Goal: Task Accomplishment & Management: Manage account settings

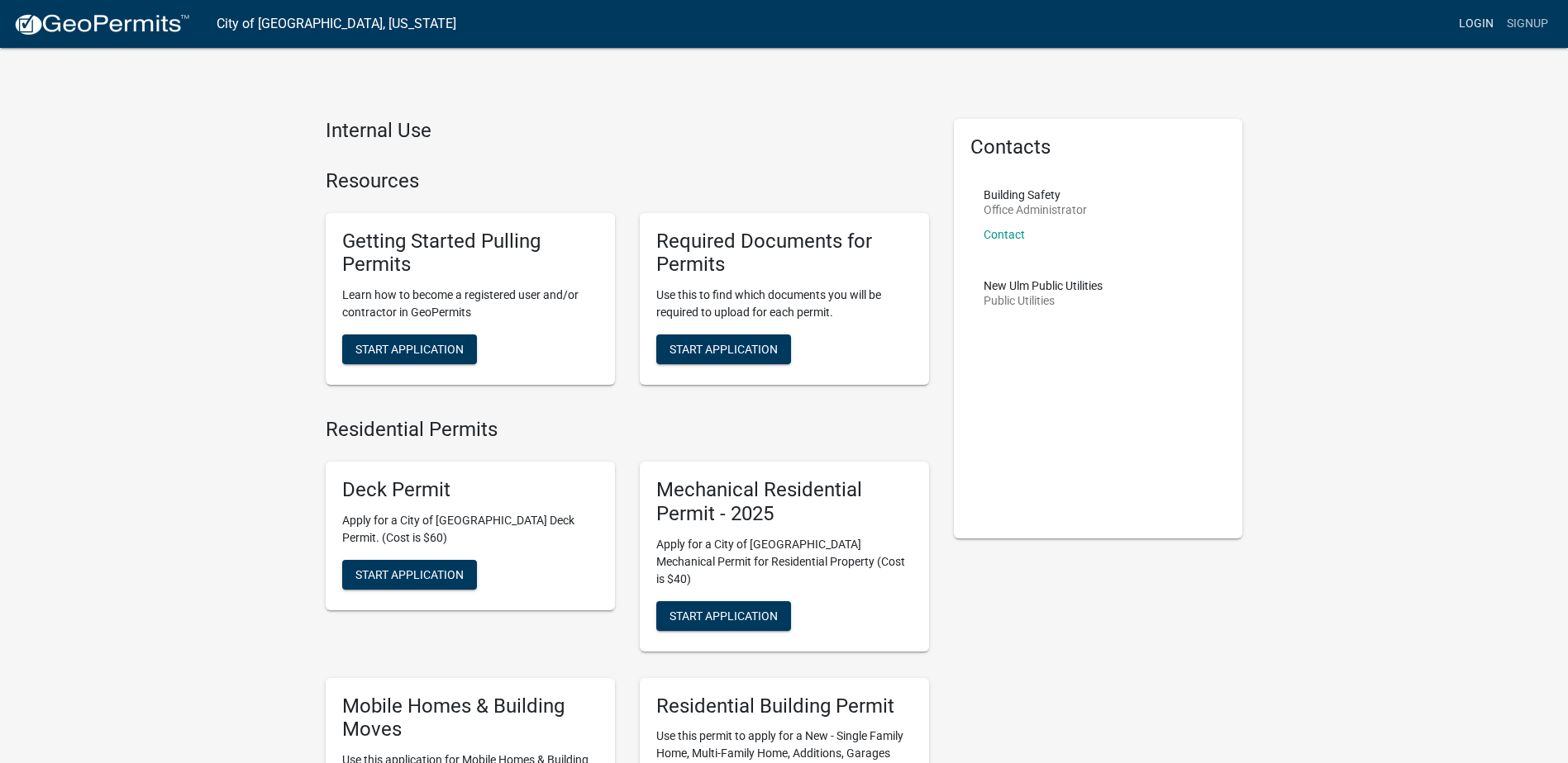
click at [1483, 27] on link "Login" at bounding box center [1475, 24] width 48 height 31
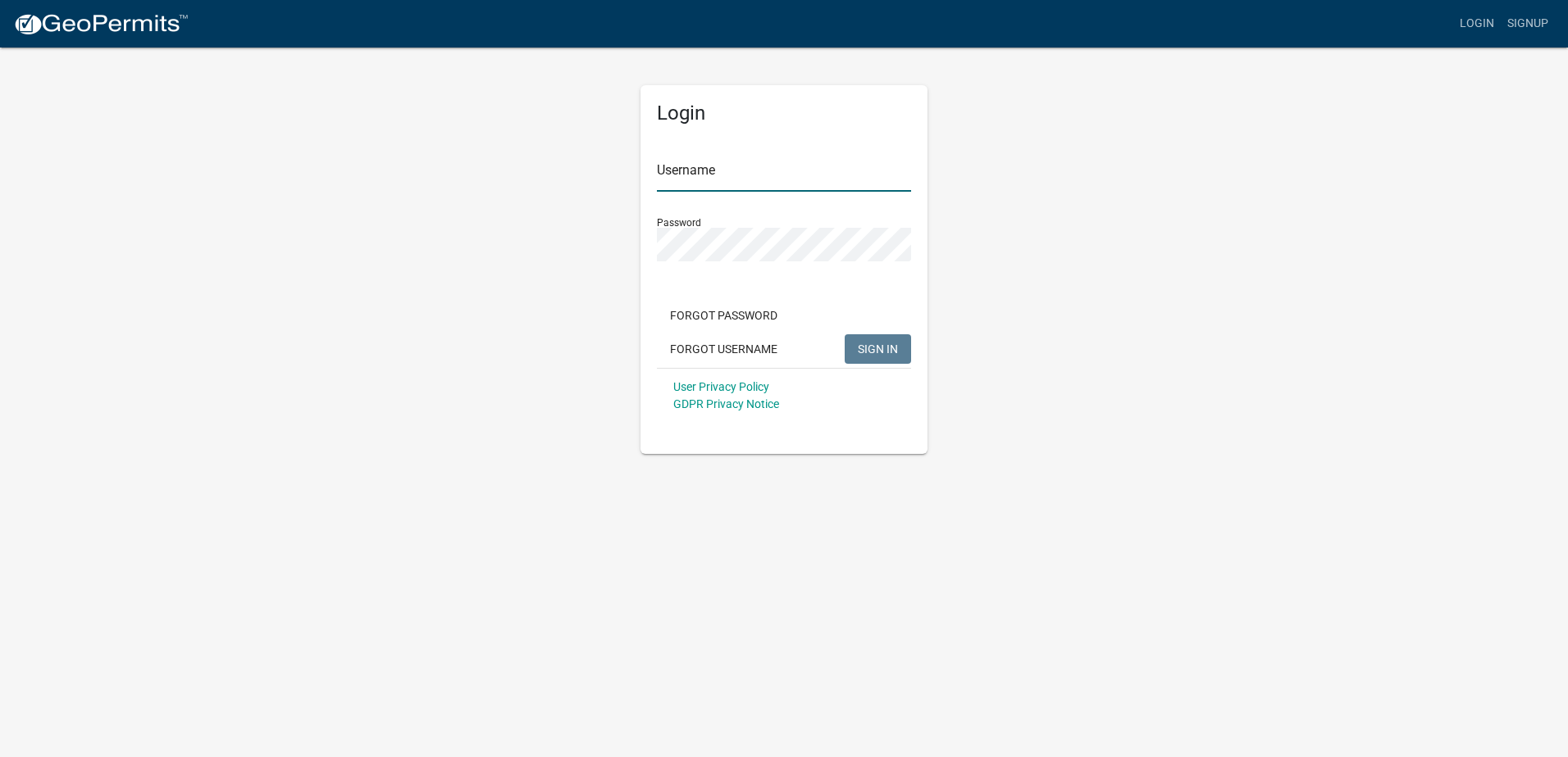
click at [772, 183] on input "Username" at bounding box center [784, 175] width 254 height 34
type input "[PERSON_NAME].[PERSON_NAME]"
click at [905, 359] on button "SIGN IN" at bounding box center [877, 349] width 67 height 29
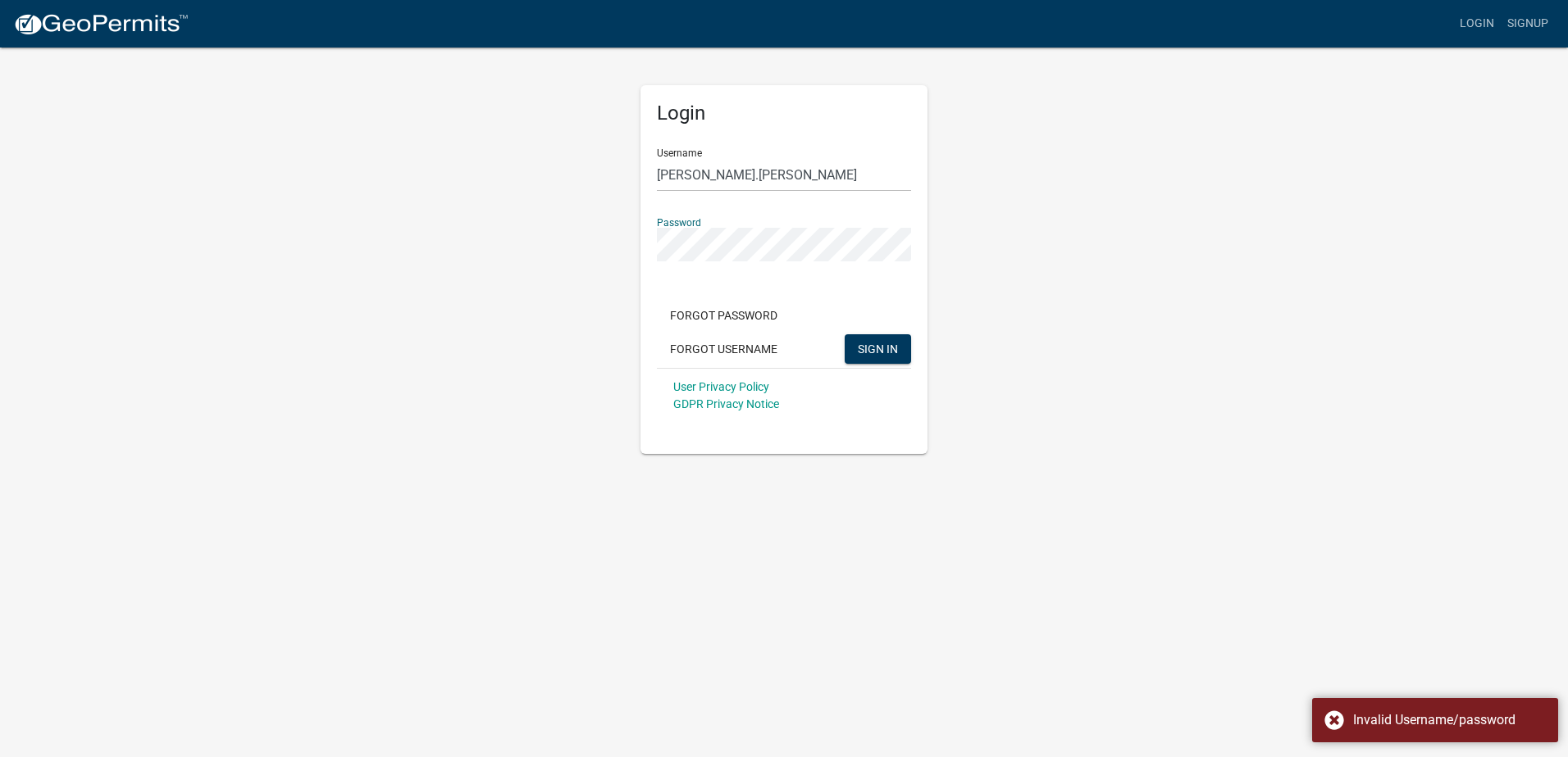
click at [406, 251] on div "Login Username [PERSON_NAME].[PERSON_NAME] Password Forgot Password Forgot User…" at bounding box center [784, 250] width 934 height 408
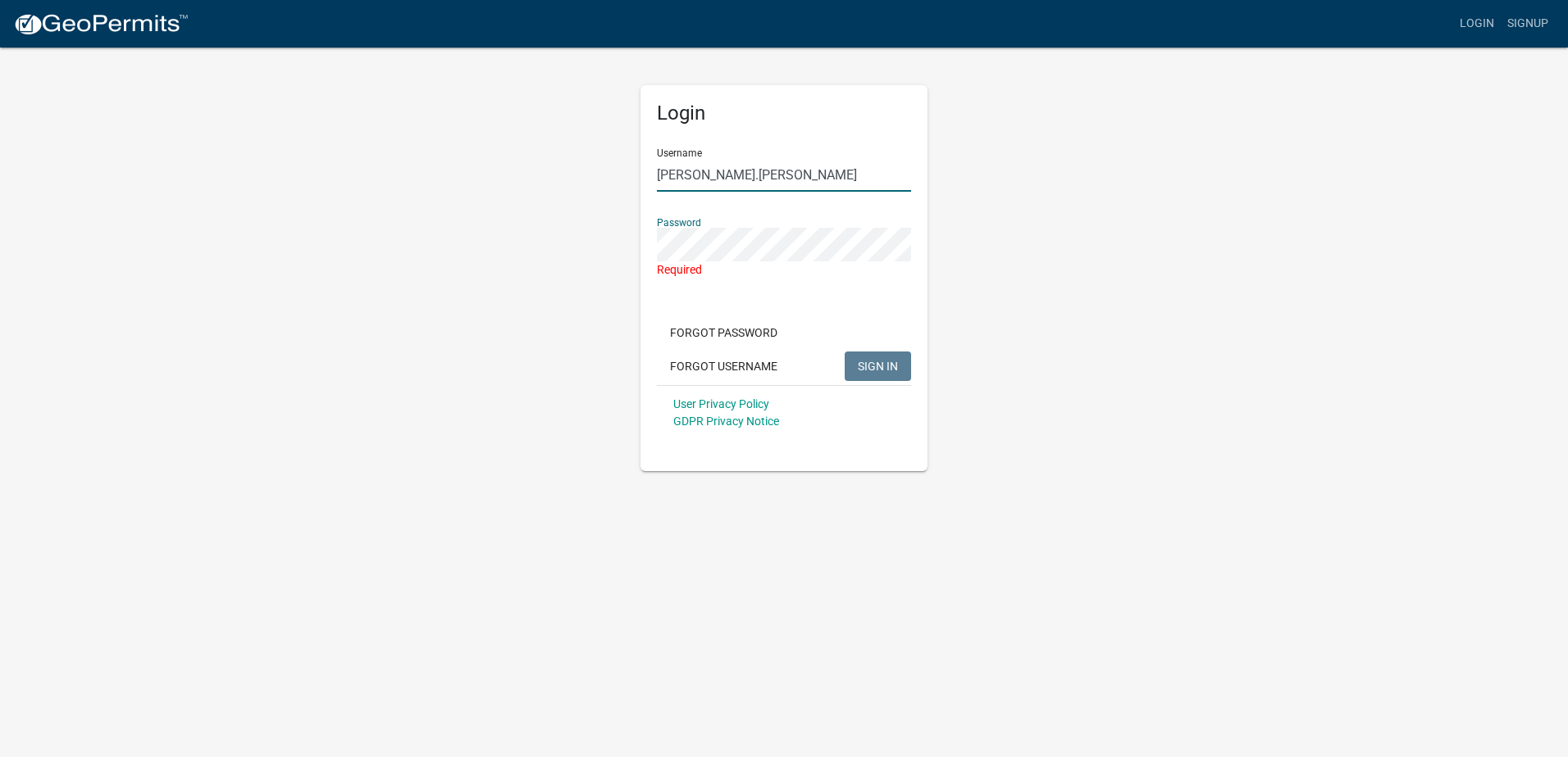
click at [816, 180] on input "[PERSON_NAME].[PERSON_NAME]" at bounding box center [784, 175] width 254 height 34
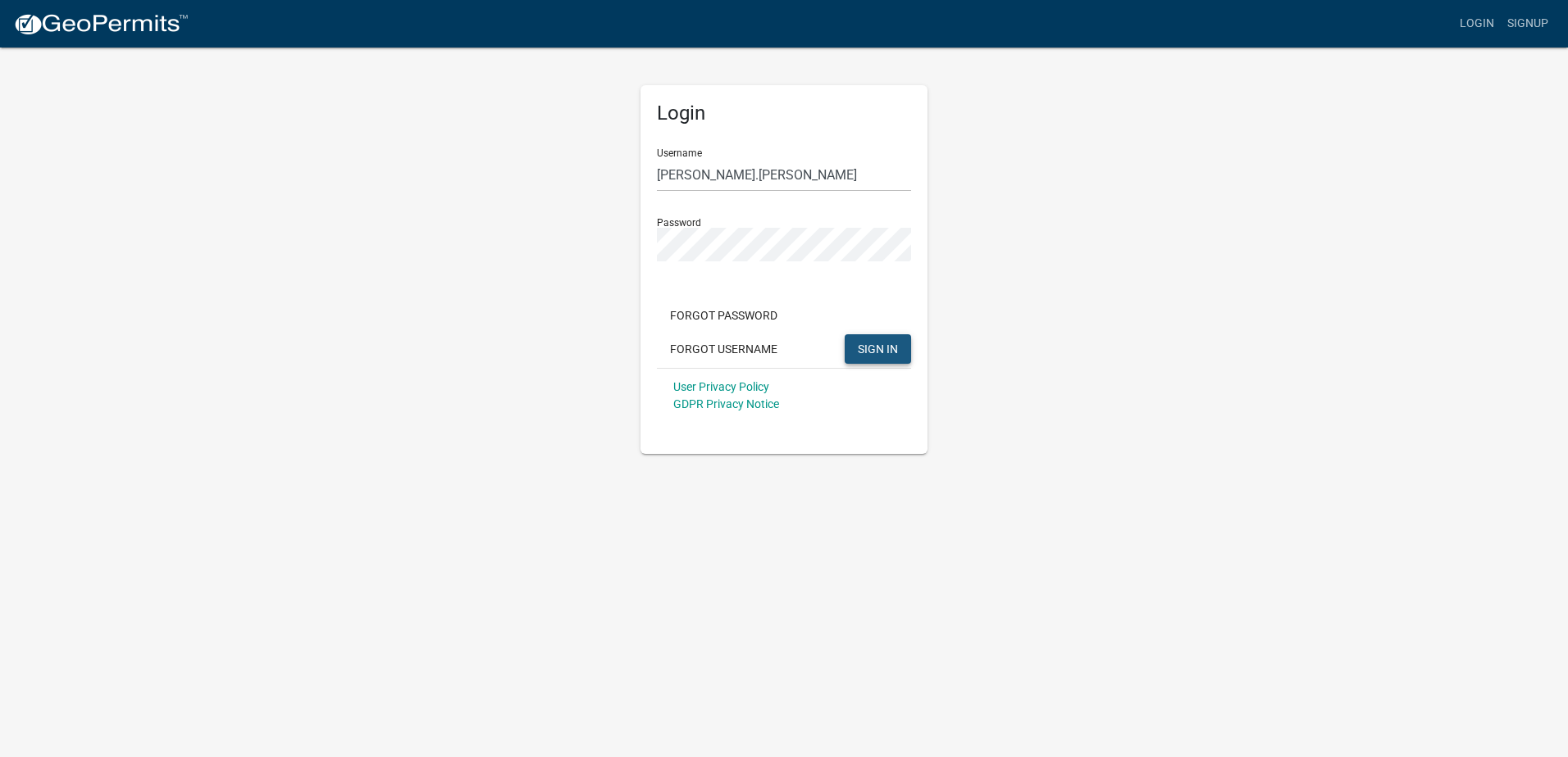
click at [893, 351] on span "SIGN IN" at bounding box center [877, 349] width 40 height 13
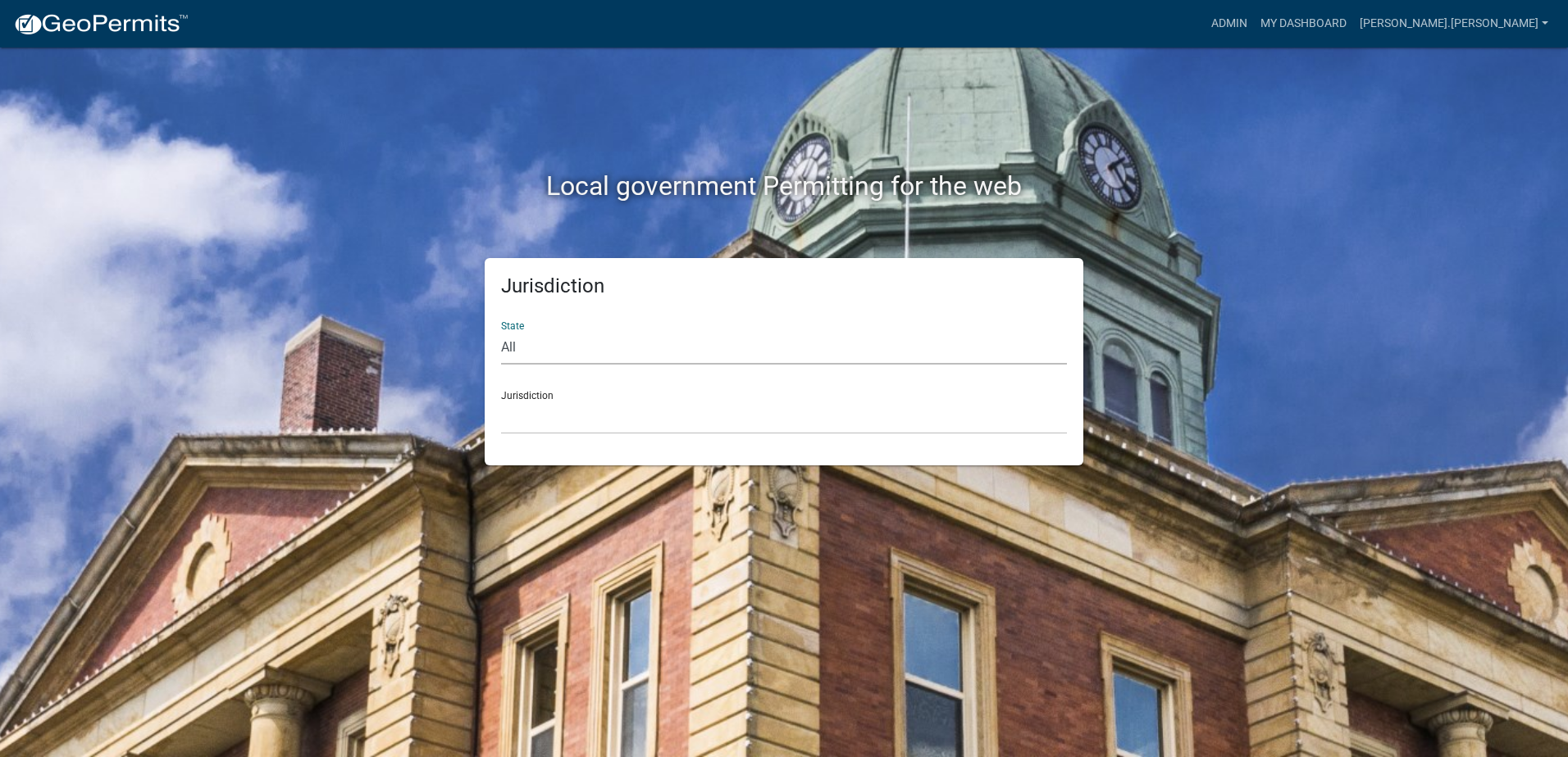
click at [744, 347] on select "All [US_STATE] [US_STATE] [US_STATE] [US_STATE] [US_STATE] [US_STATE] [US_STATE…" at bounding box center [784, 348] width 566 height 34
select select "[US_STATE]"
click at [501, 331] on select "All [US_STATE] [US_STATE] [US_STATE] [US_STATE] [US_STATE] [US_STATE] [US_STATE…" at bounding box center [784, 348] width 566 height 34
click at [650, 401] on select "[GEOGRAPHIC_DATA], [US_STATE] [GEOGRAPHIC_DATA], [US_STATE] [GEOGRAPHIC_DATA], …" at bounding box center [784, 418] width 566 height 34
click at [650, 423] on select "[GEOGRAPHIC_DATA], [US_STATE] [GEOGRAPHIC_DATA], [US_STATE] [GEOGRAPHIC_DATA], …" at bounding box center [784, 418] width 566 height 34
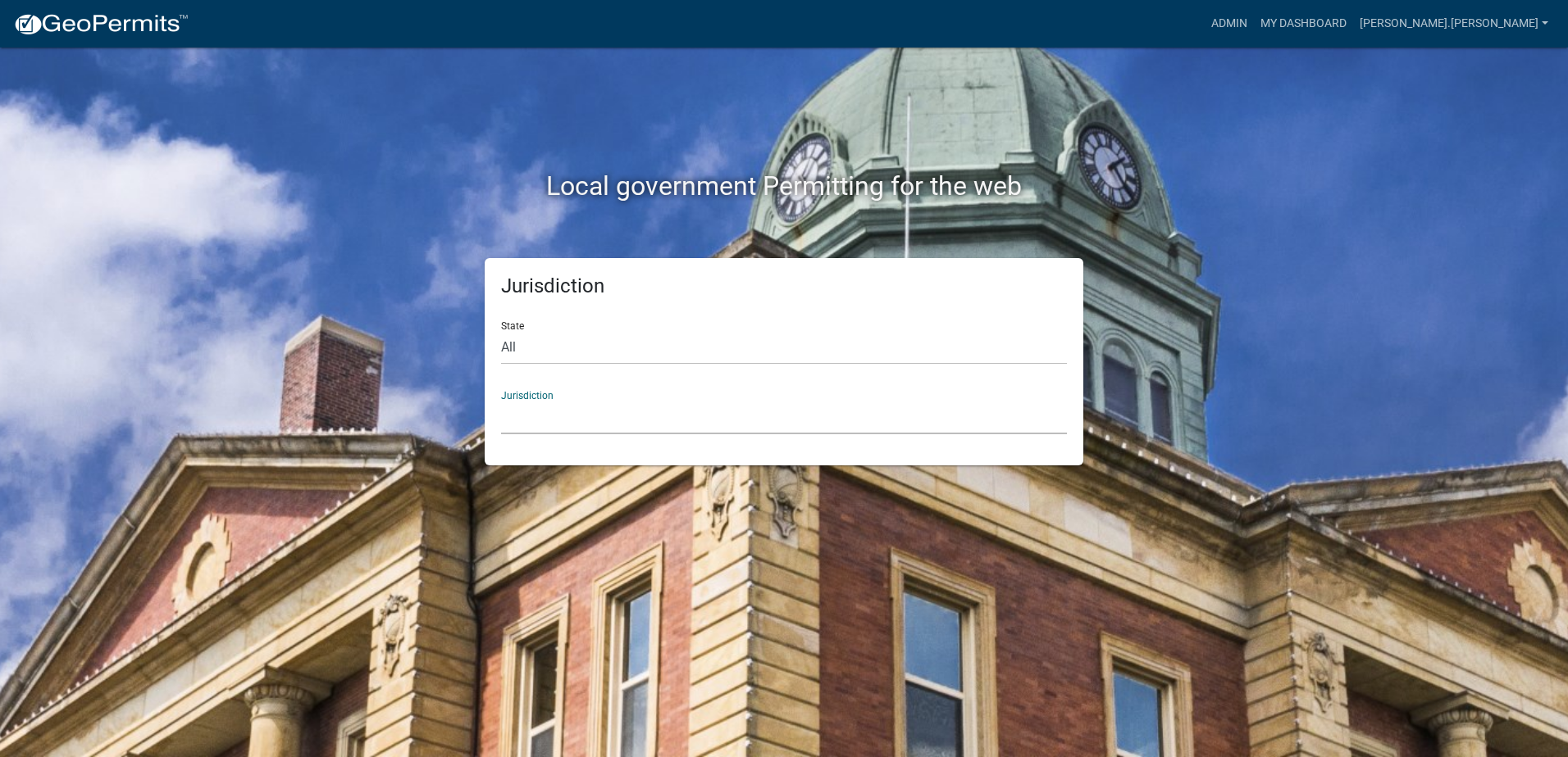
click at [650, 423] on select "[GEOGRAPHIC_DATA], [US_STATE] [GEOGRAPHIC_DATA], [US_STATE] [GEOGRAPHIC_DATA], …" at bounding box center [784, 418] width 566 height 34
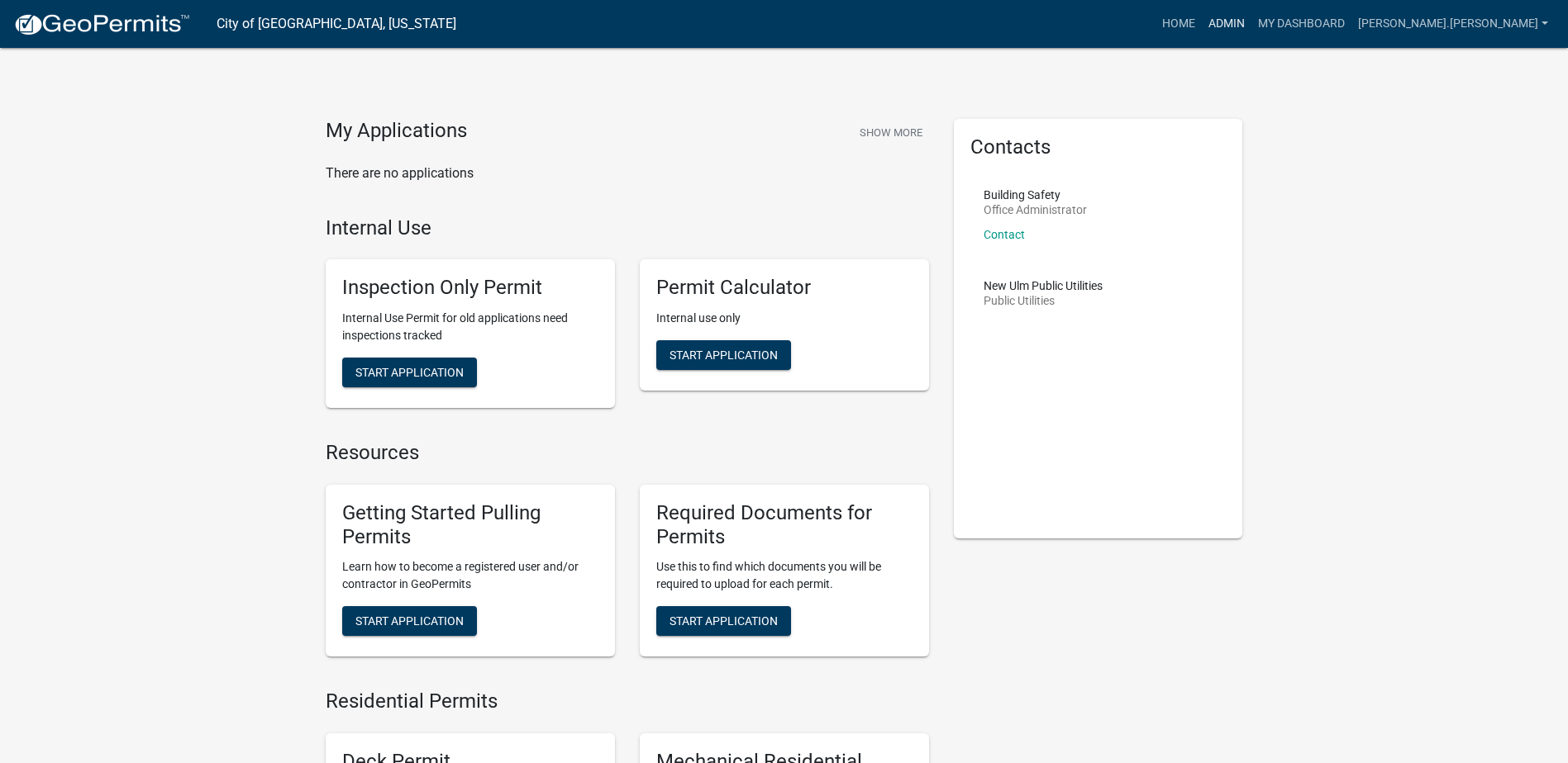
click at [1252, 29] on link "Admin" at bounding box center [1226, 24] width 49 height 31
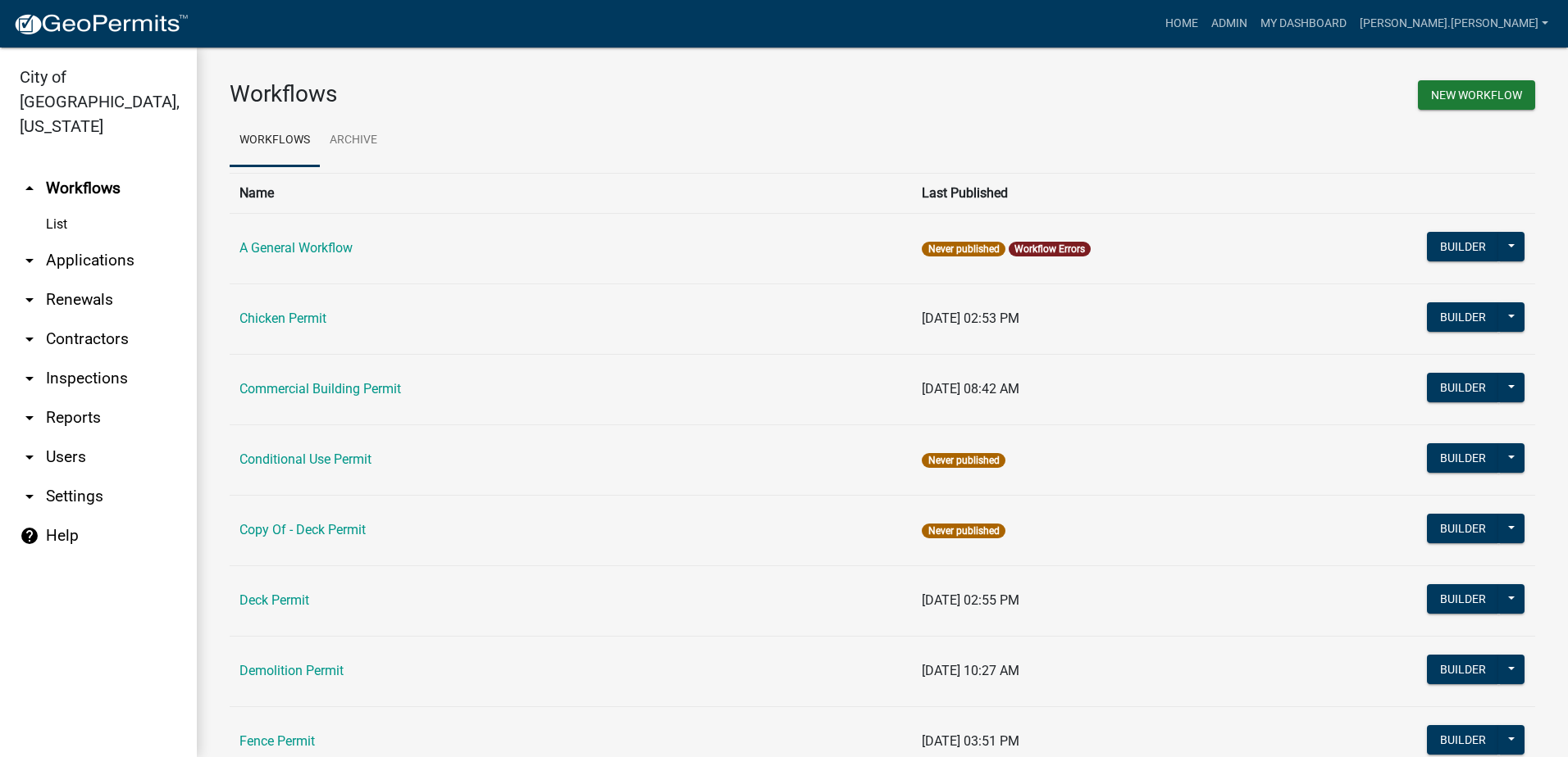
click at [31, 487] on icon "arrow_drop_down" at bounding box center [29, 497] width 20 height 20
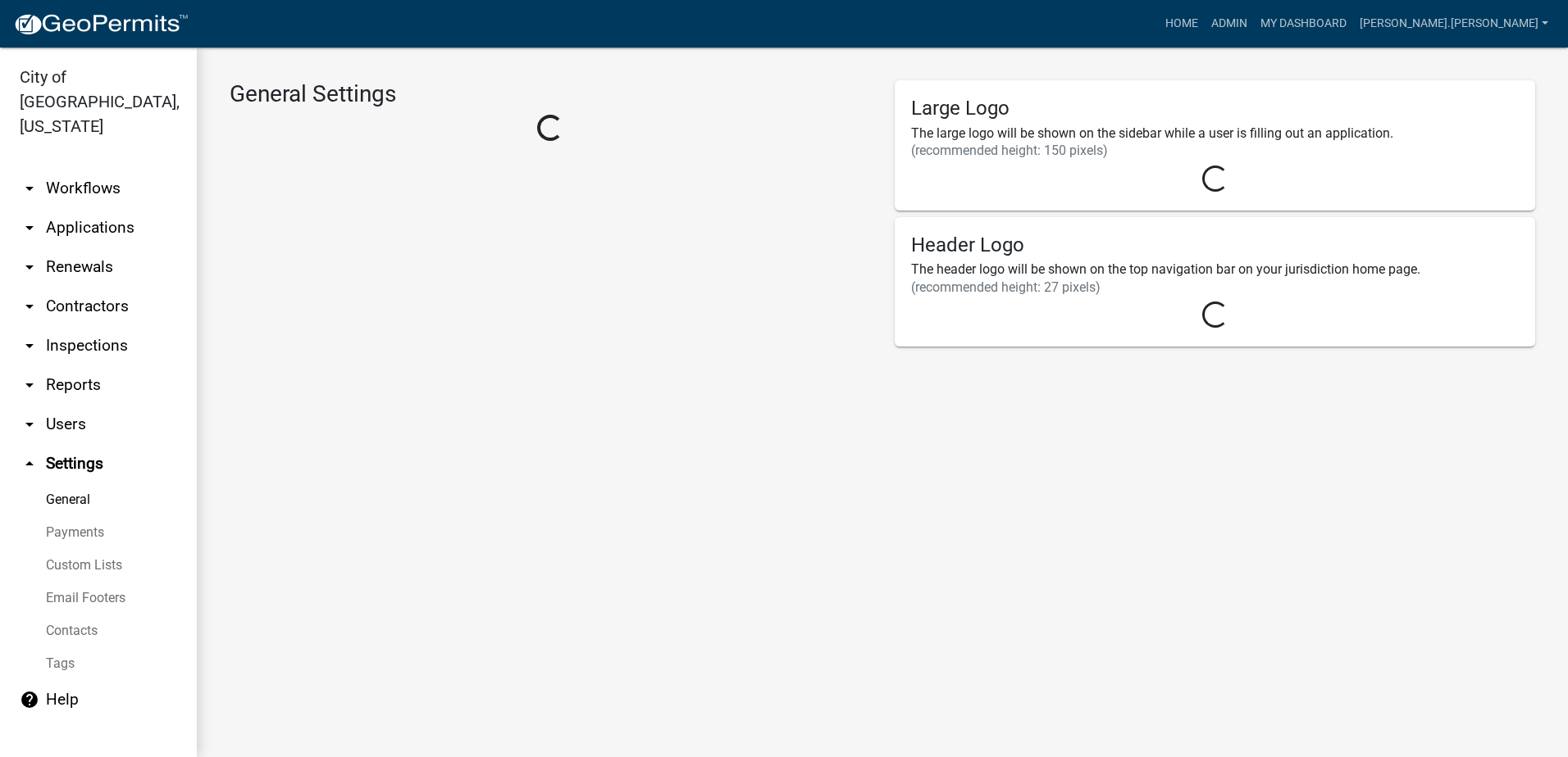
select select "MN"
select select "Central Standard Time"
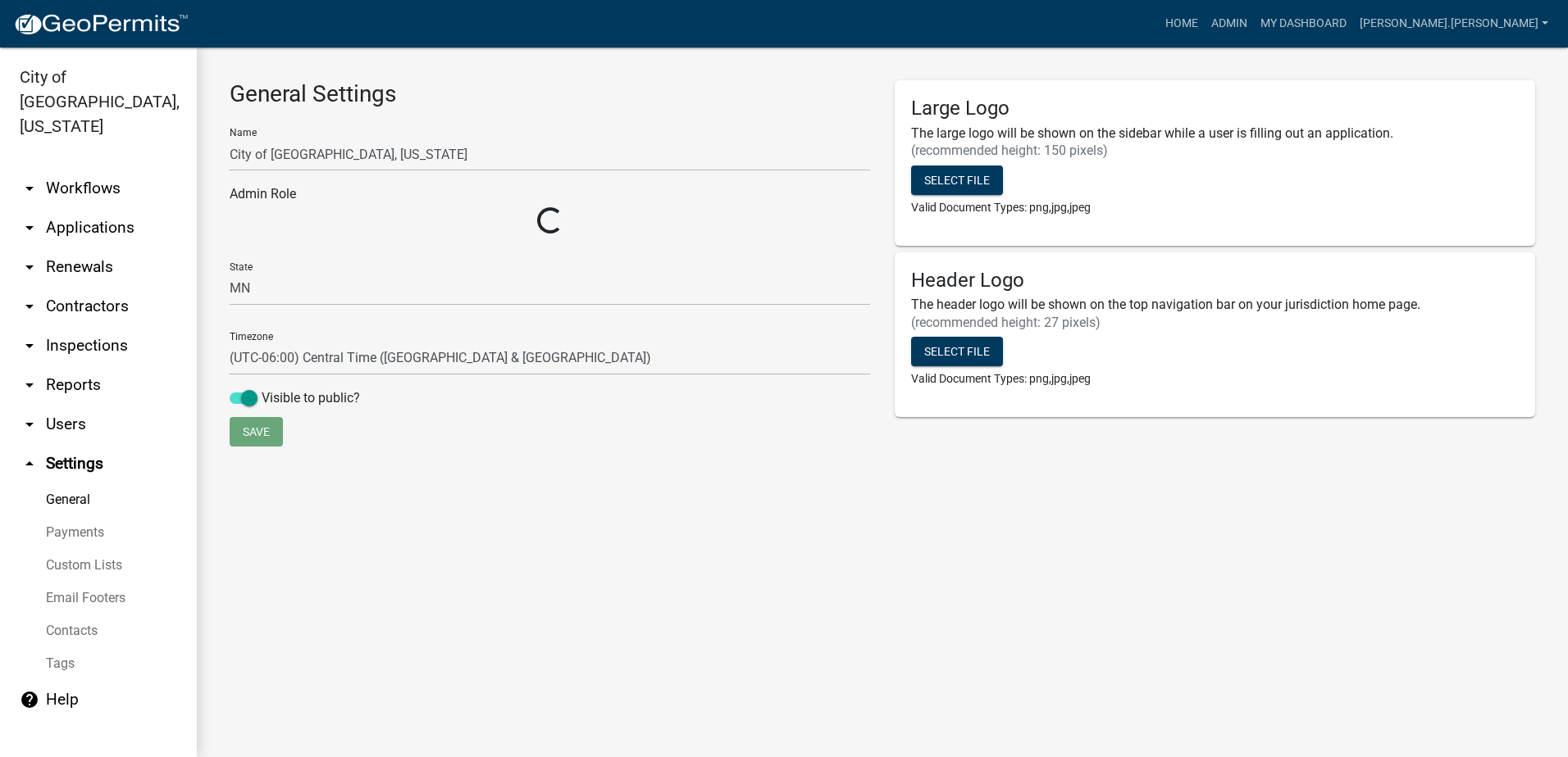
select select "2a8d2813-429b-4053-9d45-3691f4ce4985"
click at [80, 516] on link "Payments" at bounding box center [98, 532] width 197 height 33
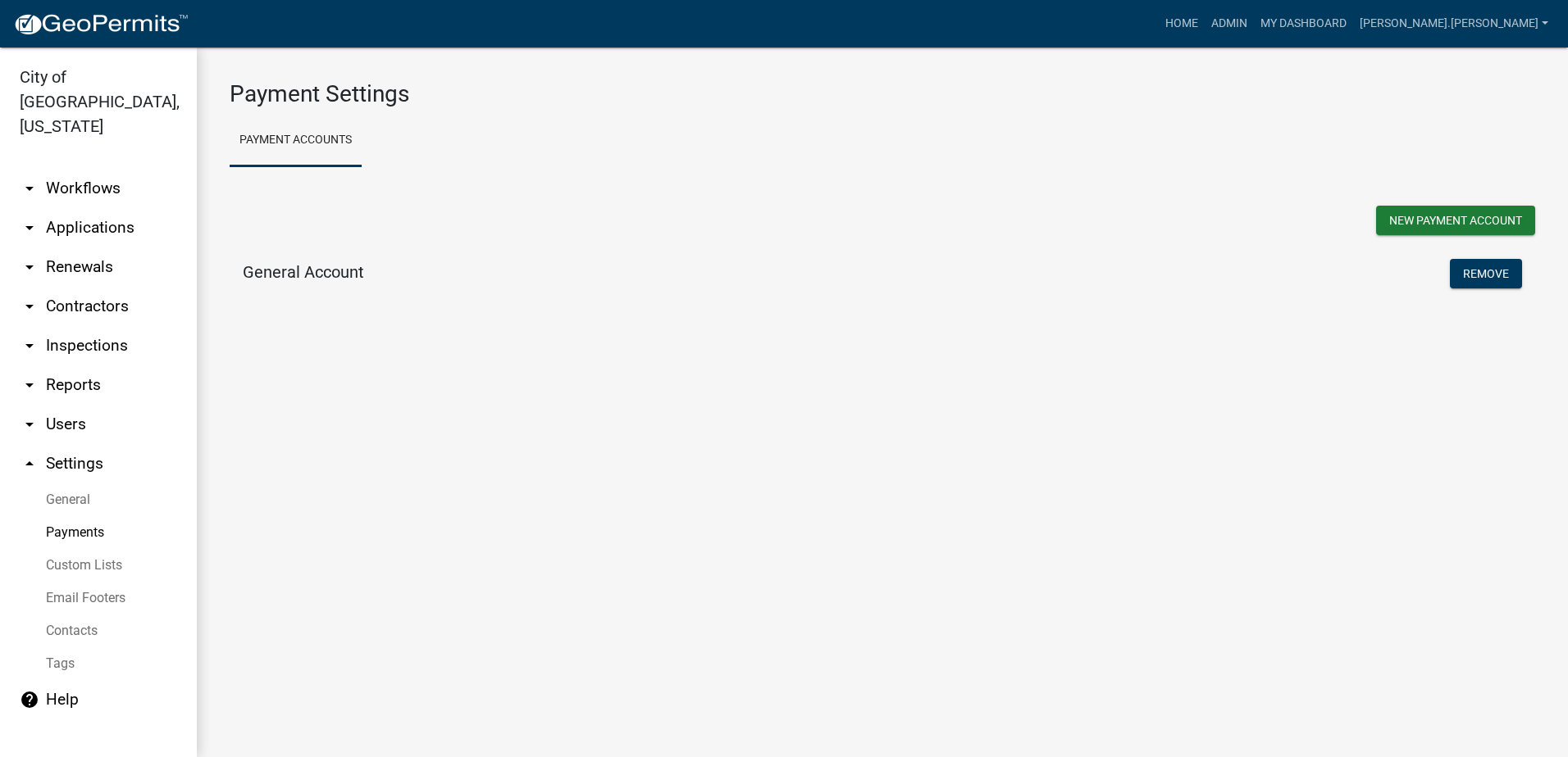
click at [28, 415] on icon "arrow_drop_down" at bounding box center [29, 424] width 20 height 20
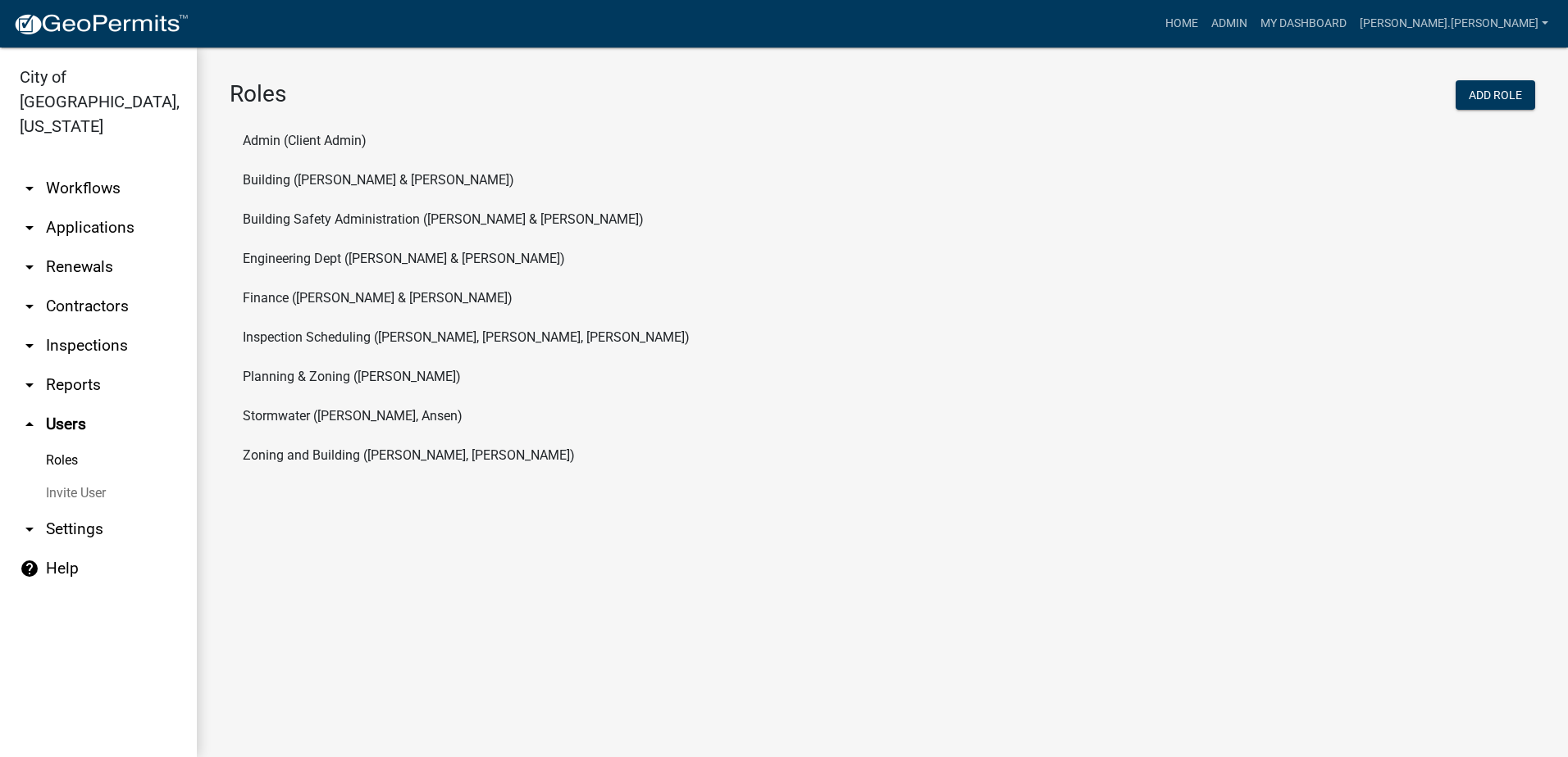
click at [28, 415] on icon "arrow_drop_up" at bounding box center [29, 424] width 20 height 20
click at [33, 336] on icon "arrow_drop_down" at bounding box center [29, 346] width 20 height 20
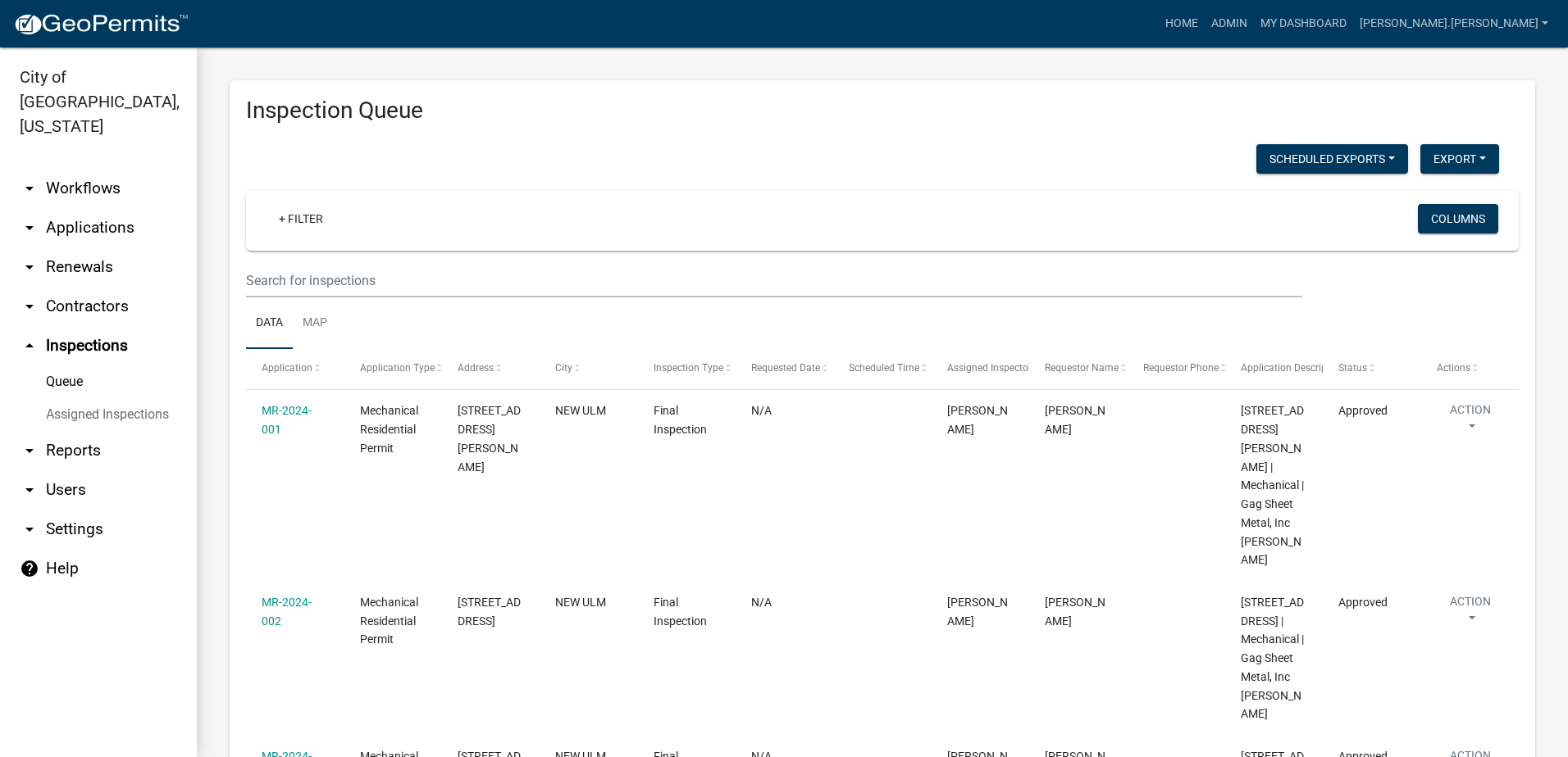
click at [36, 441] on icon "arrow_drop_down" at bounding box center [29, 451] width 20 height 20
select select "0: null"
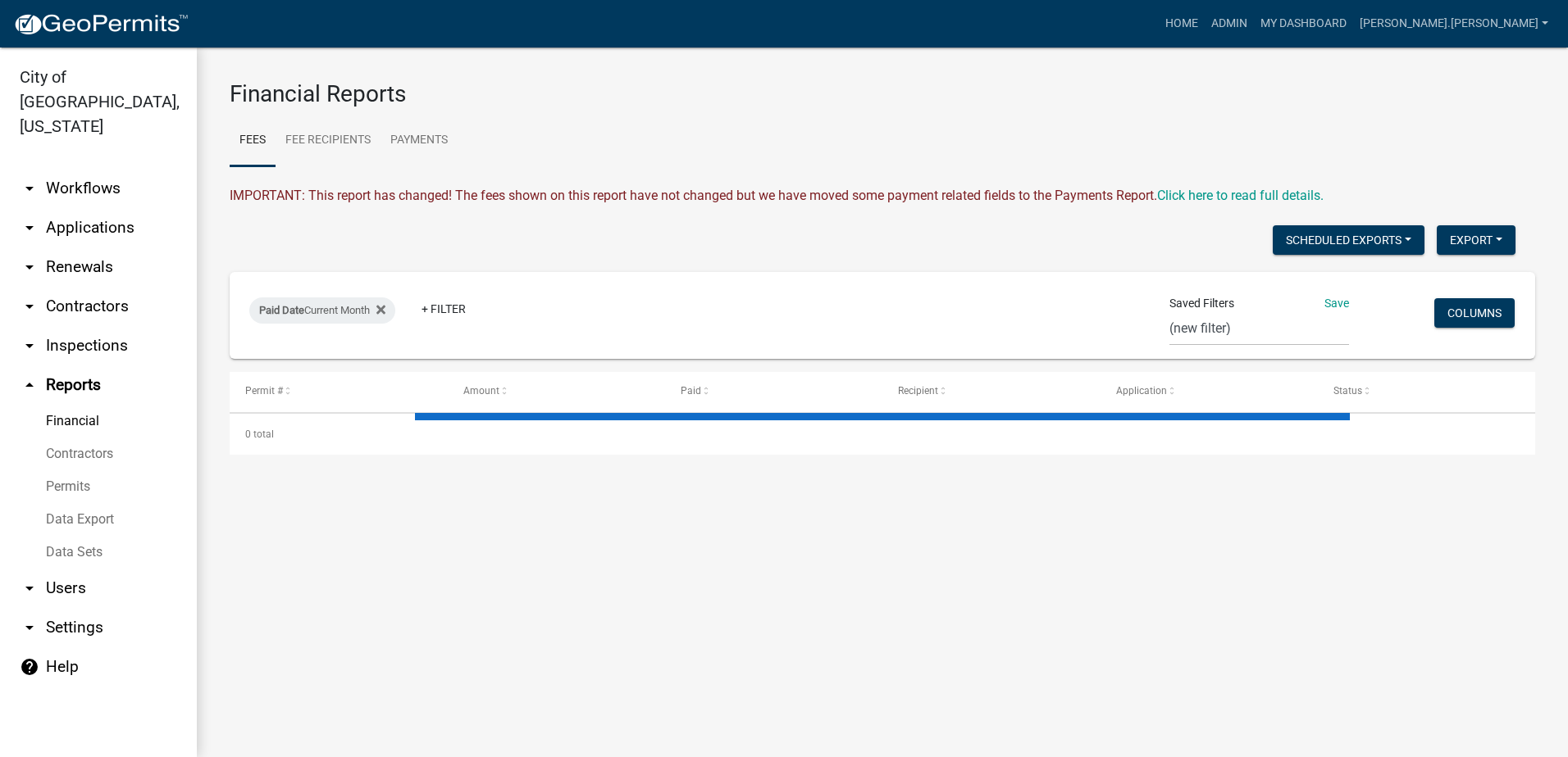
click at [26, 579] on icon "arrow_drop_down" at bounding box center [29, 588] width 20 height 20
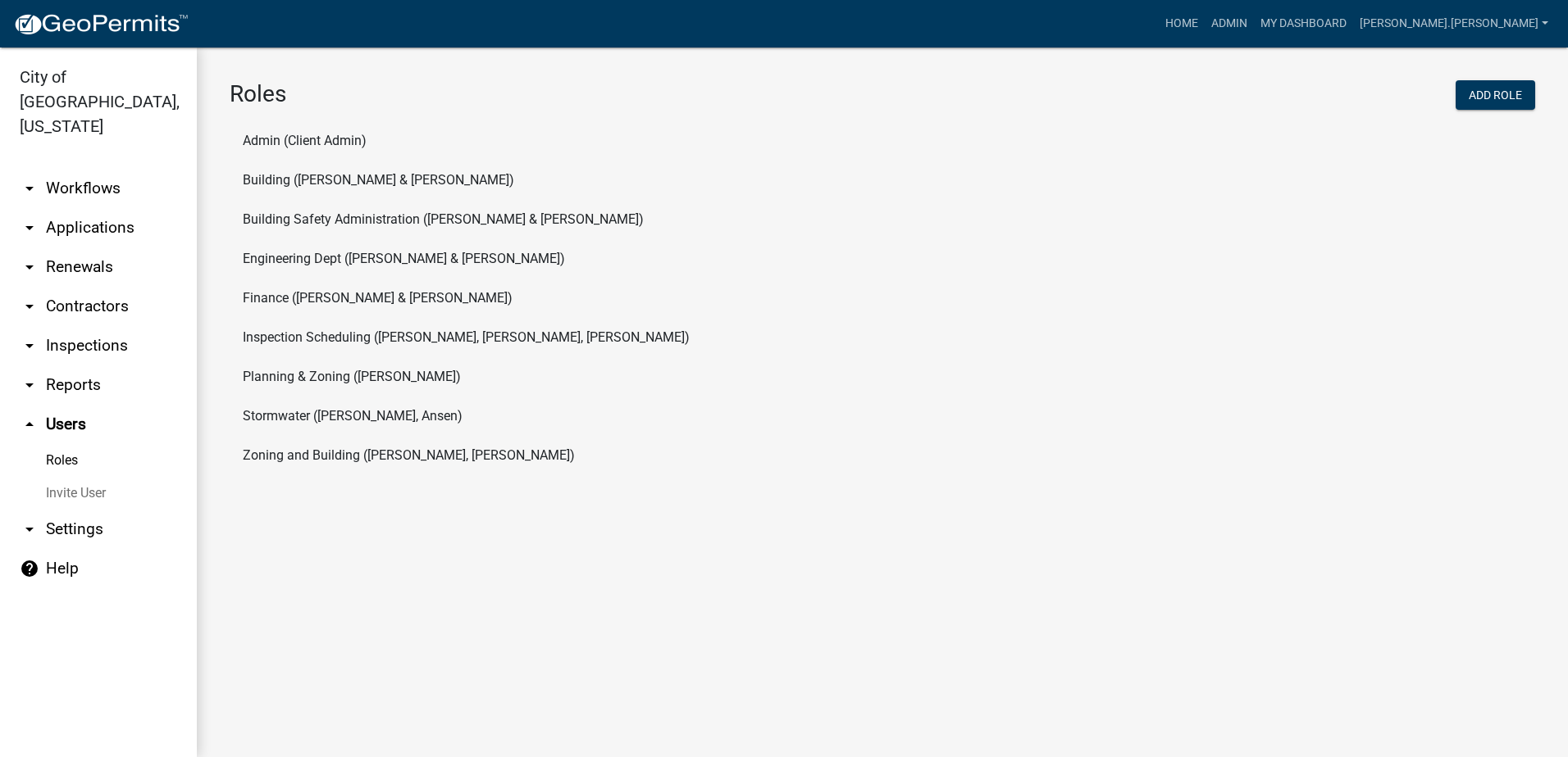
click at [60, 365] on link "arrow_drop_down Reports" at bounding box center [98, 385] width 197 height 39
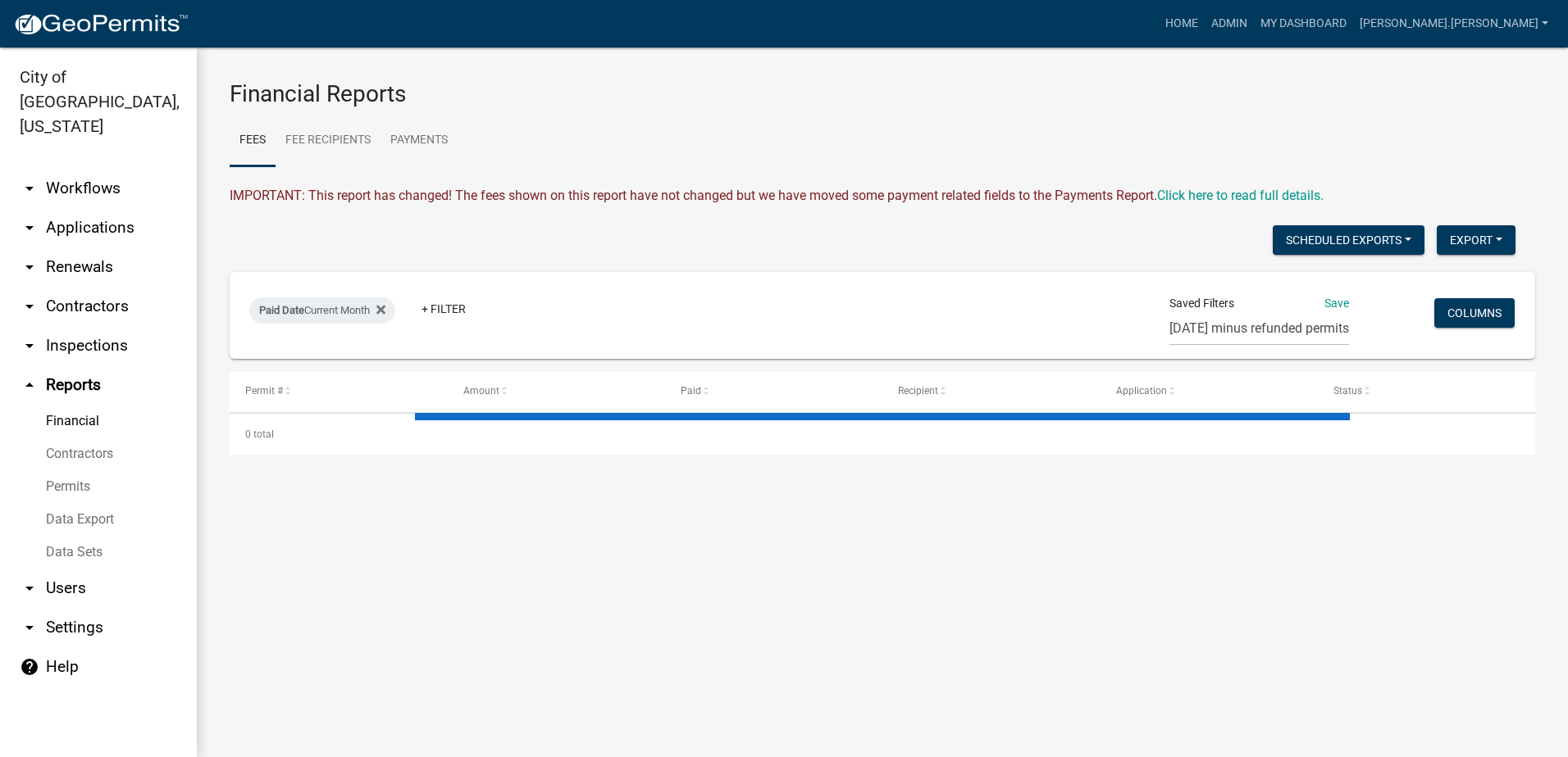
click at [63, 608] on link "arrow_drop_down Settings" at bounding box center [98, 628] width 197 height 39
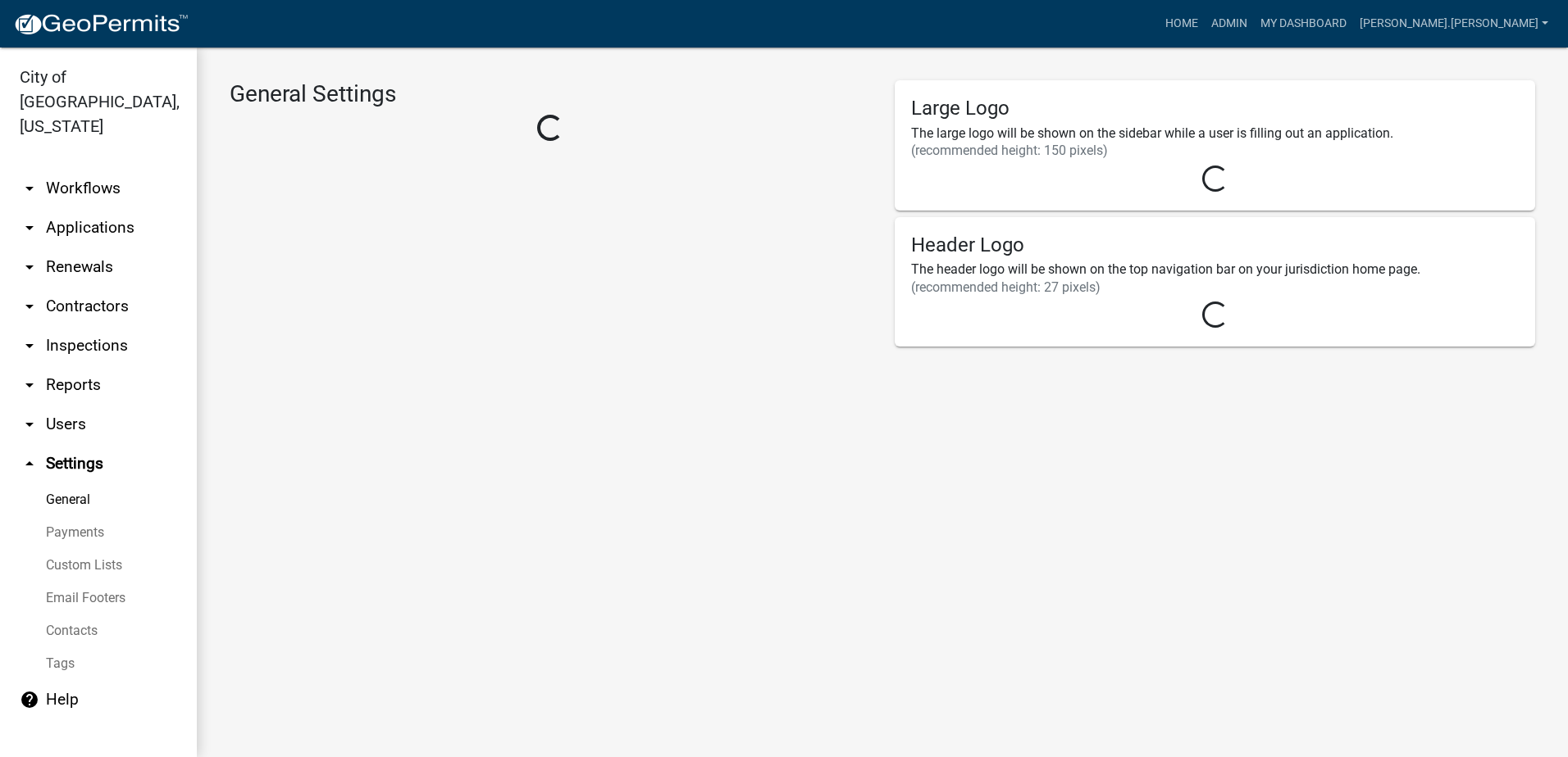
select select "2a8d2813-429b-4053-9d45-3691f4ce4985"
select select "MN"
select select "Central Standard Time"
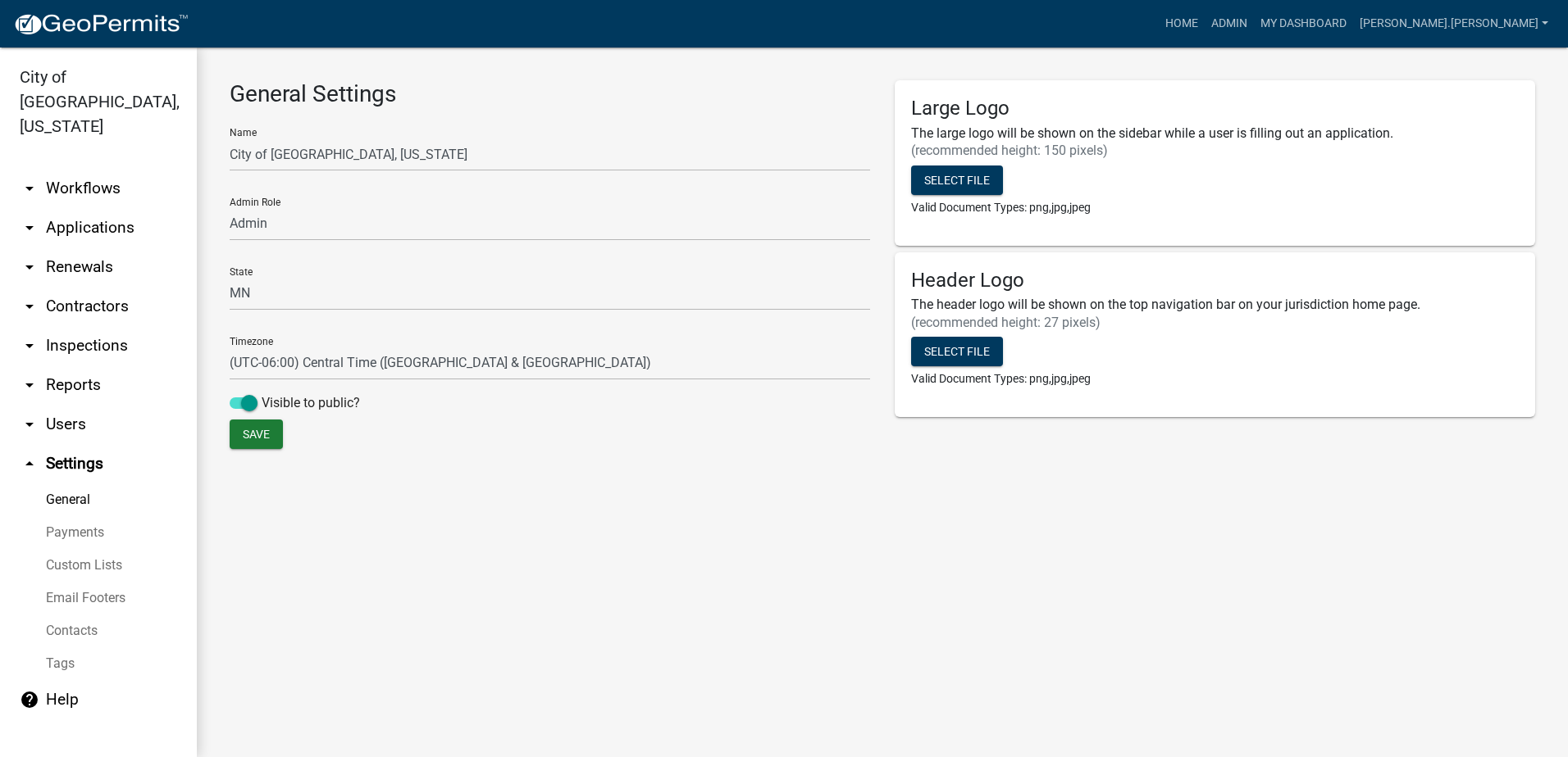
click at [106, 549] on link "Custom Lists" at bounding box center [98, 565] width 197 height 33
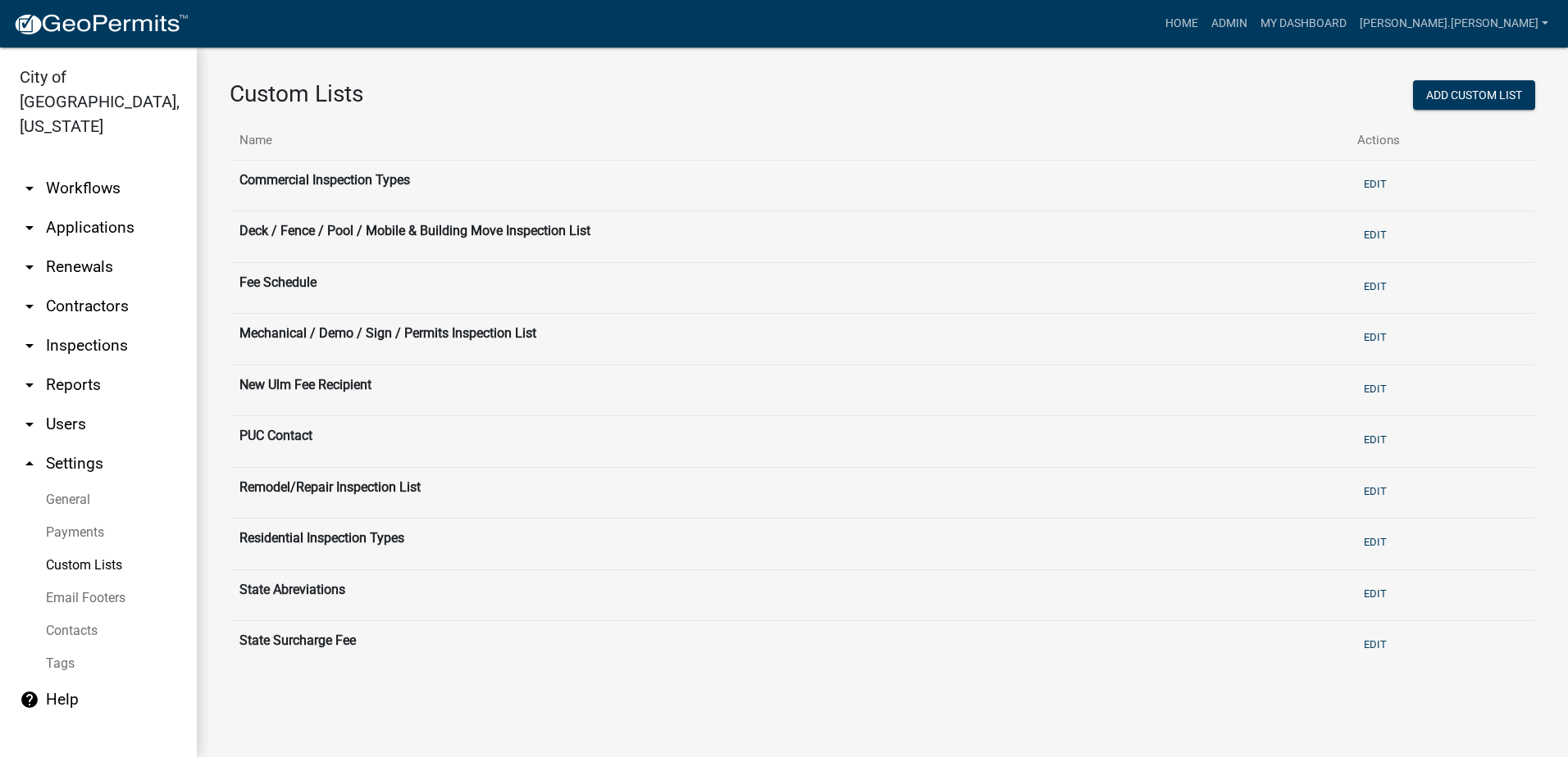
click at [75, 516] on link "Payments" at bounding box center [98, 532] width 197 height 33
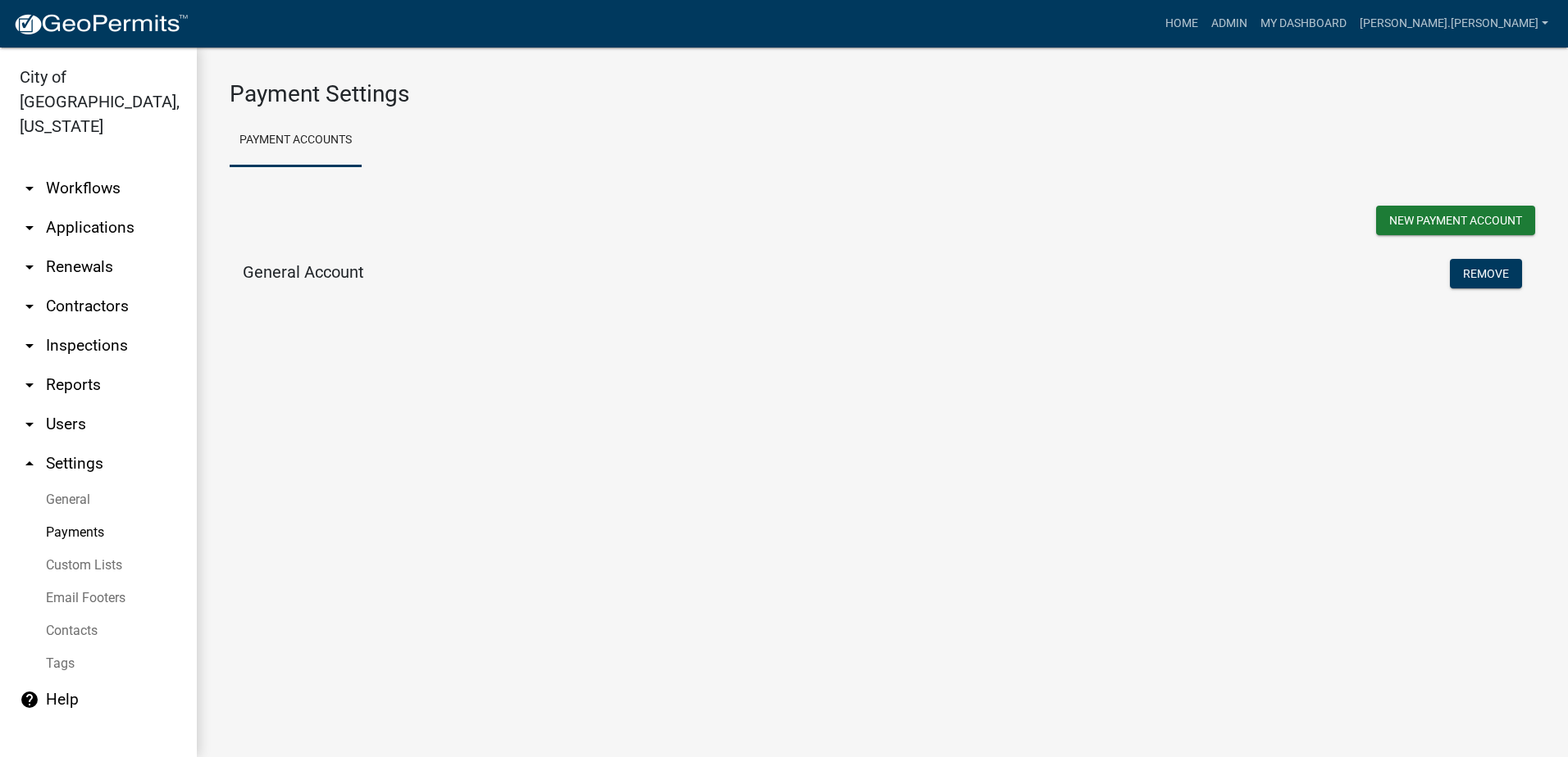
click at [74, 483] on link "General" at bounding box center [98, 499] width 197 height 33
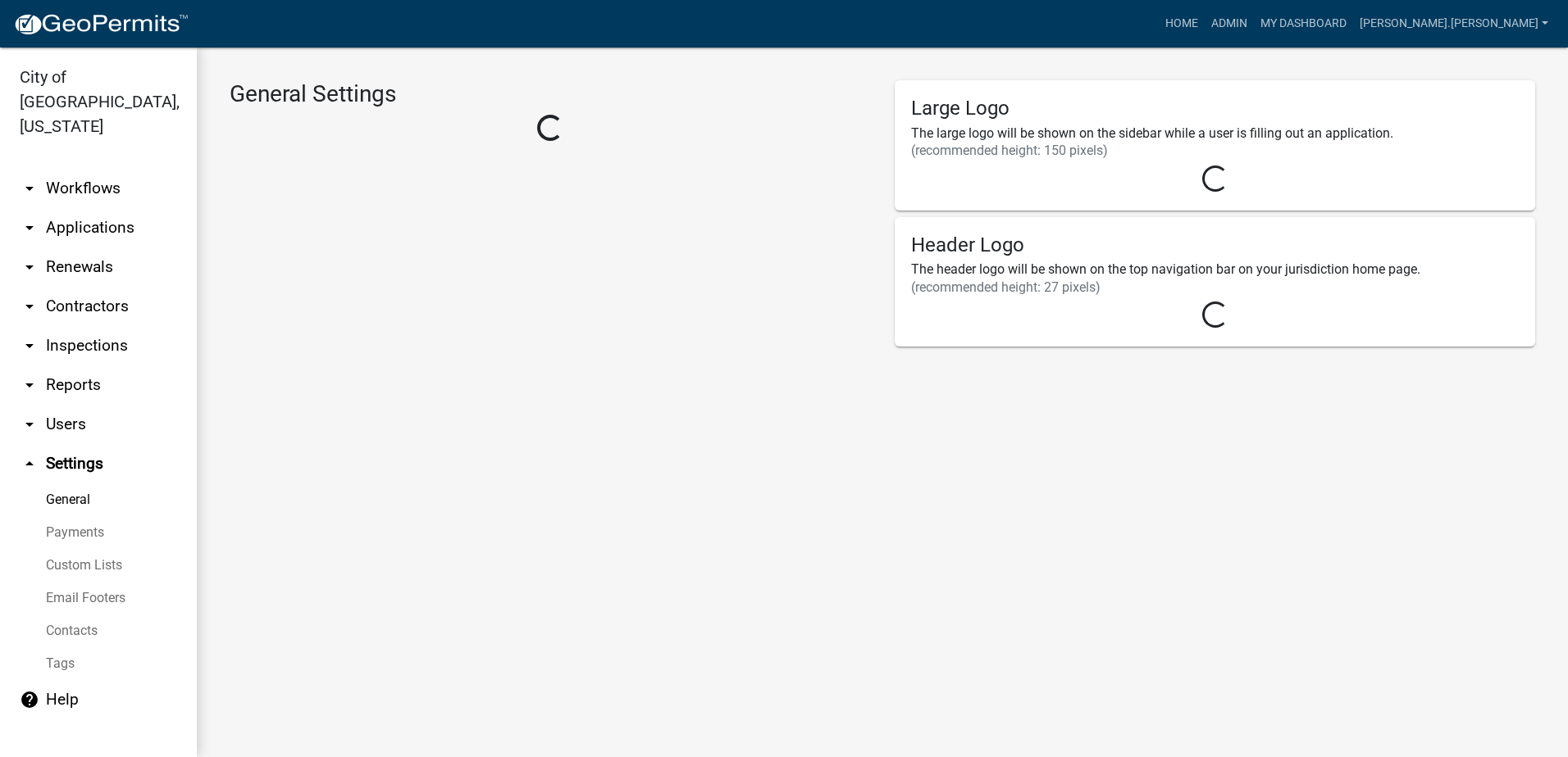
select select "2a8d2813-429b-4053-9d45-3691f4ce4985"
select select "MN"
select select "Central Standard Time"
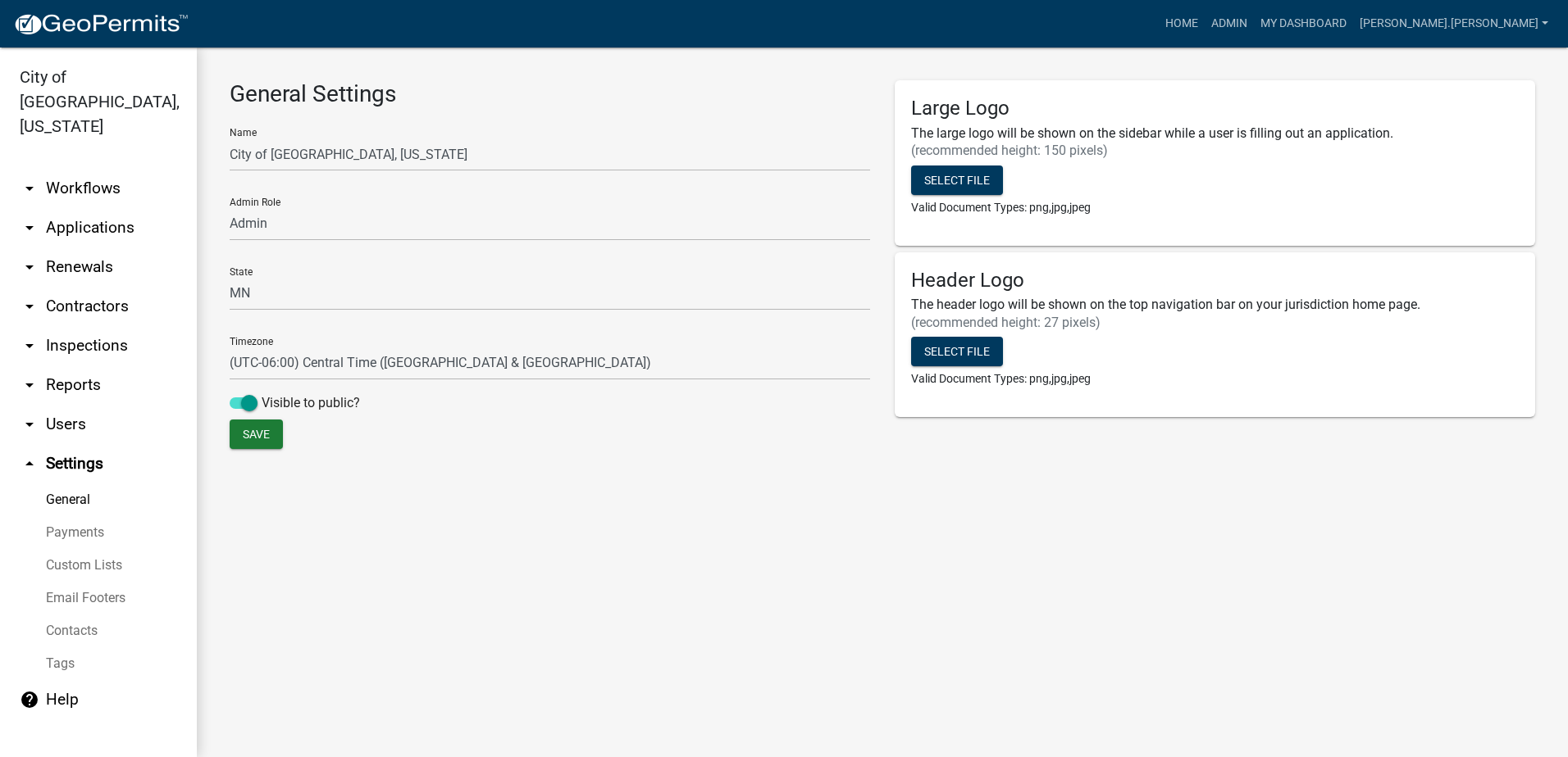
click at [91, 549] on link "Custom Lists" at bounding box center [98, 565] width 197 height 33
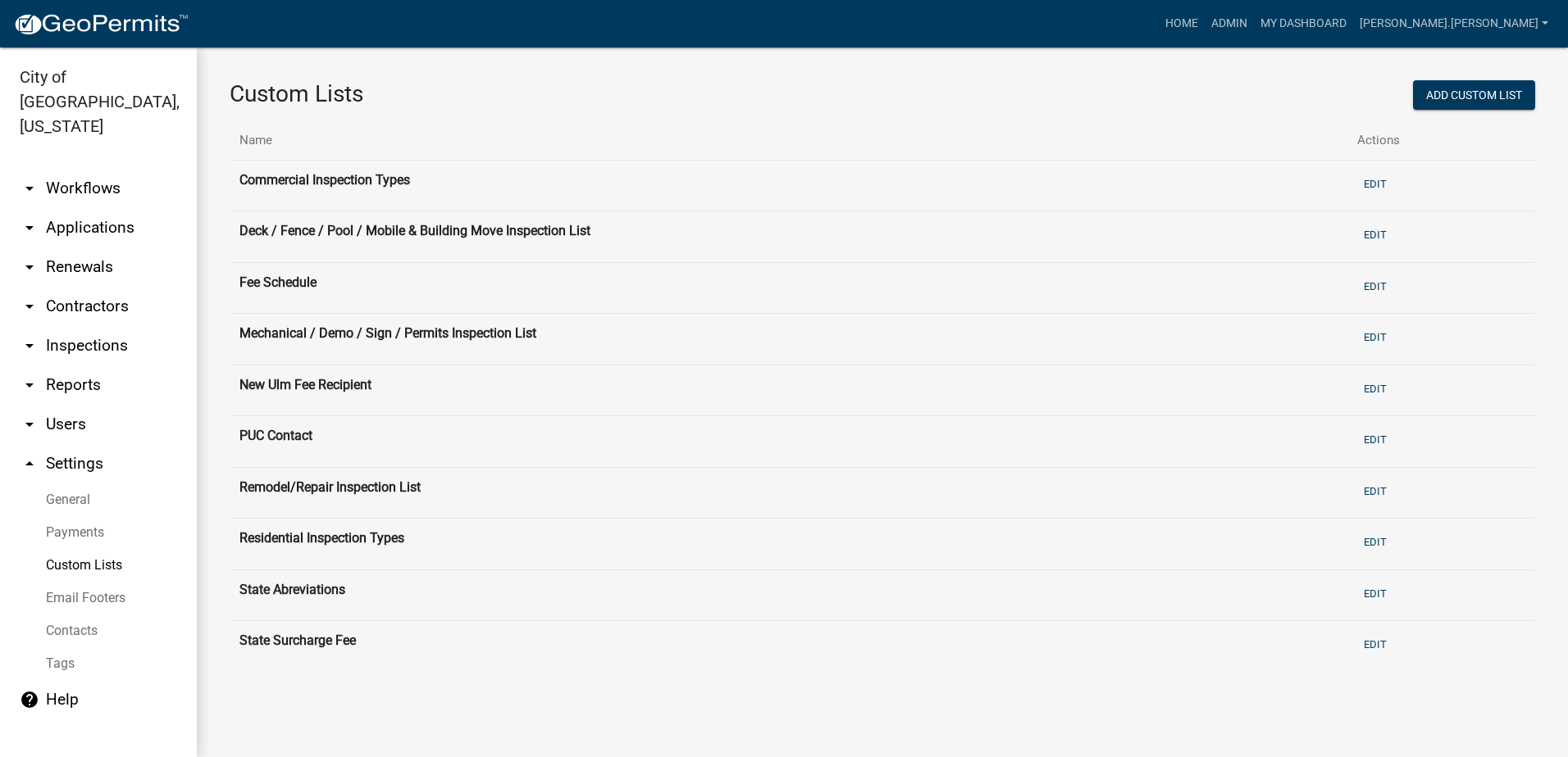
click at [93, 582] on link "Email Footers" at bounding box center [98, 598] width 197 height 33
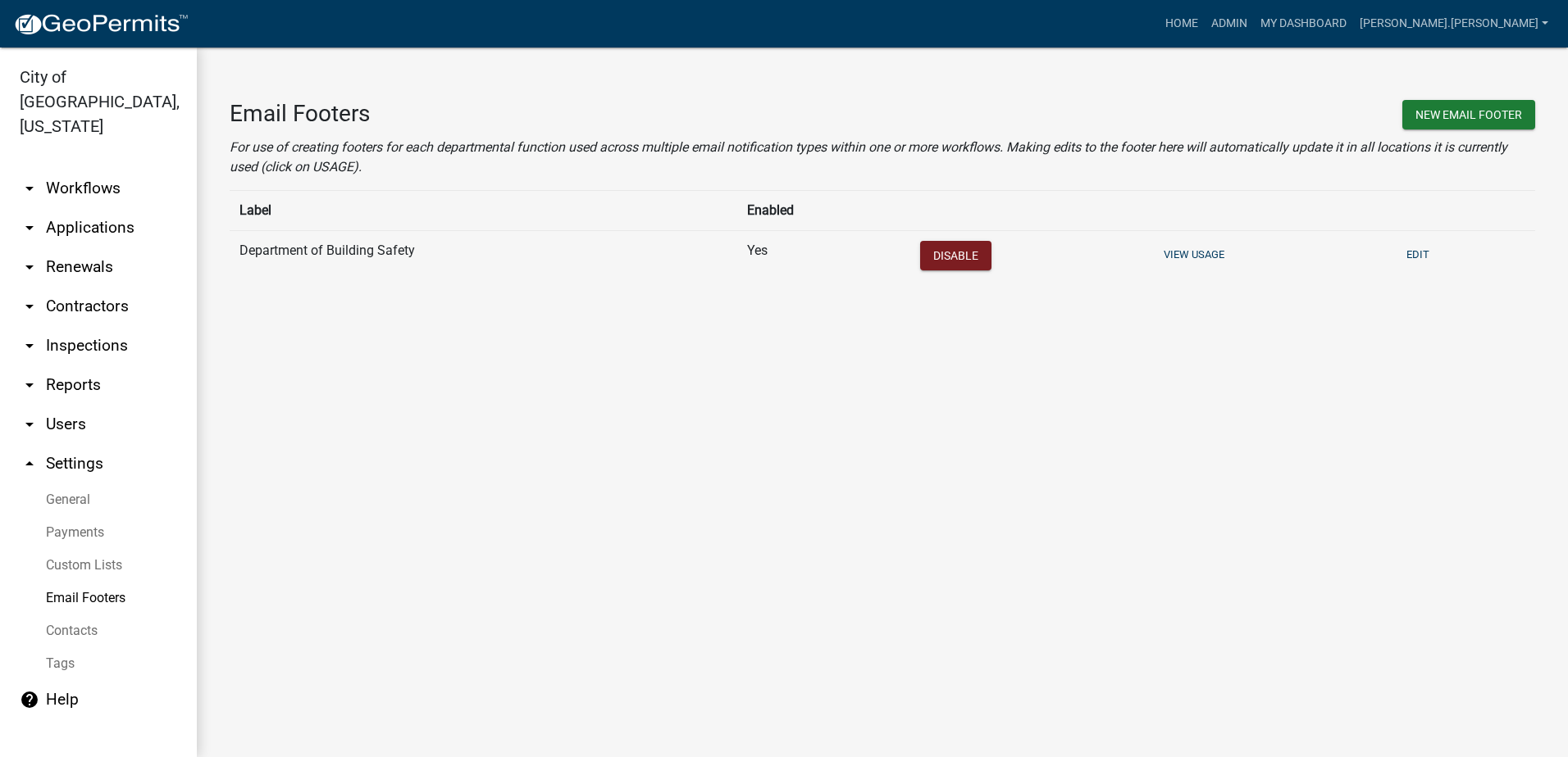
click at [92, 615] on link "Contacts" at bounding box center [98, 631] width 197 height 33
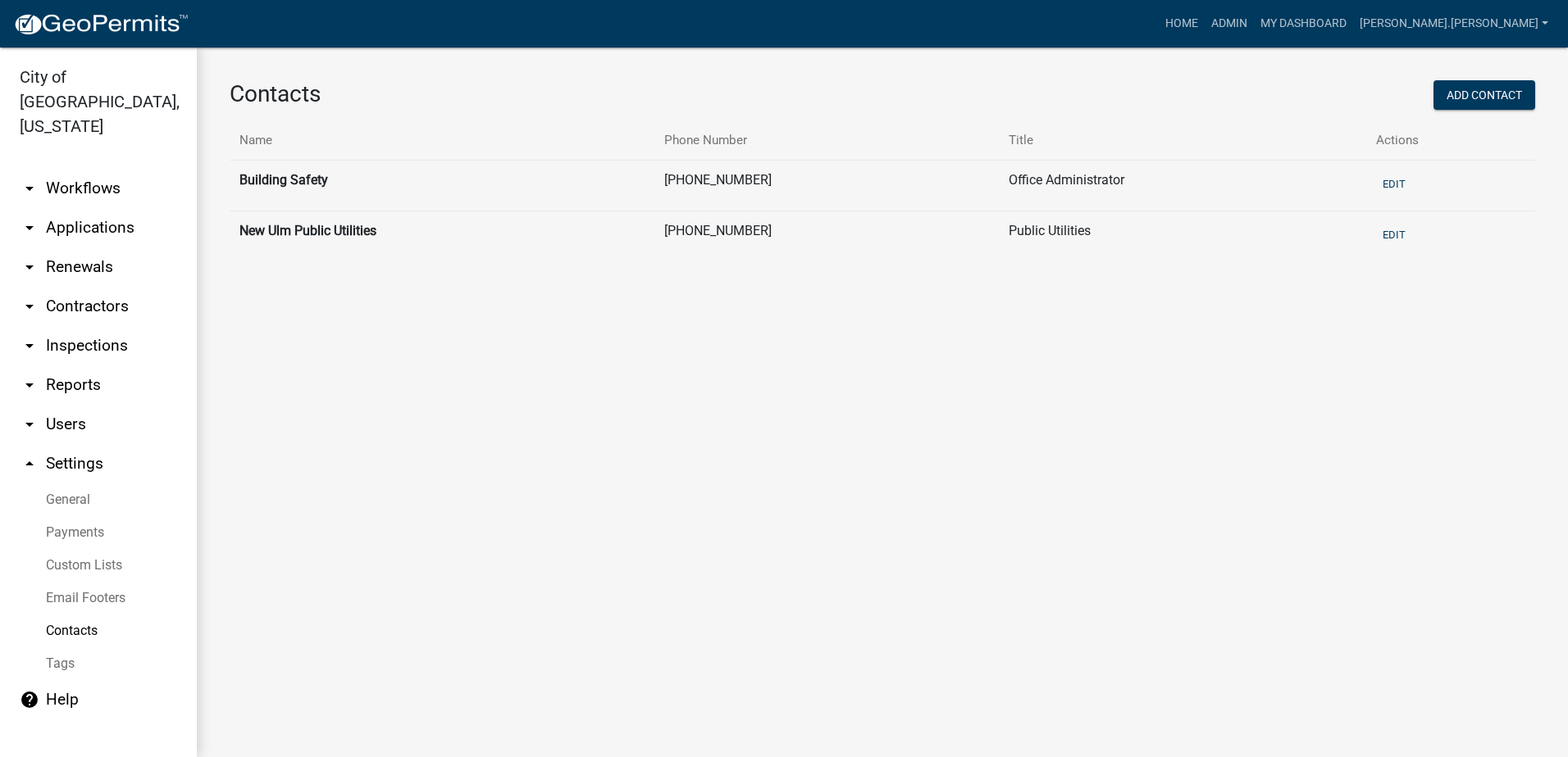
click at [67, 647] on link "Tags" at bounding box center [98, 663] width 197 height 33
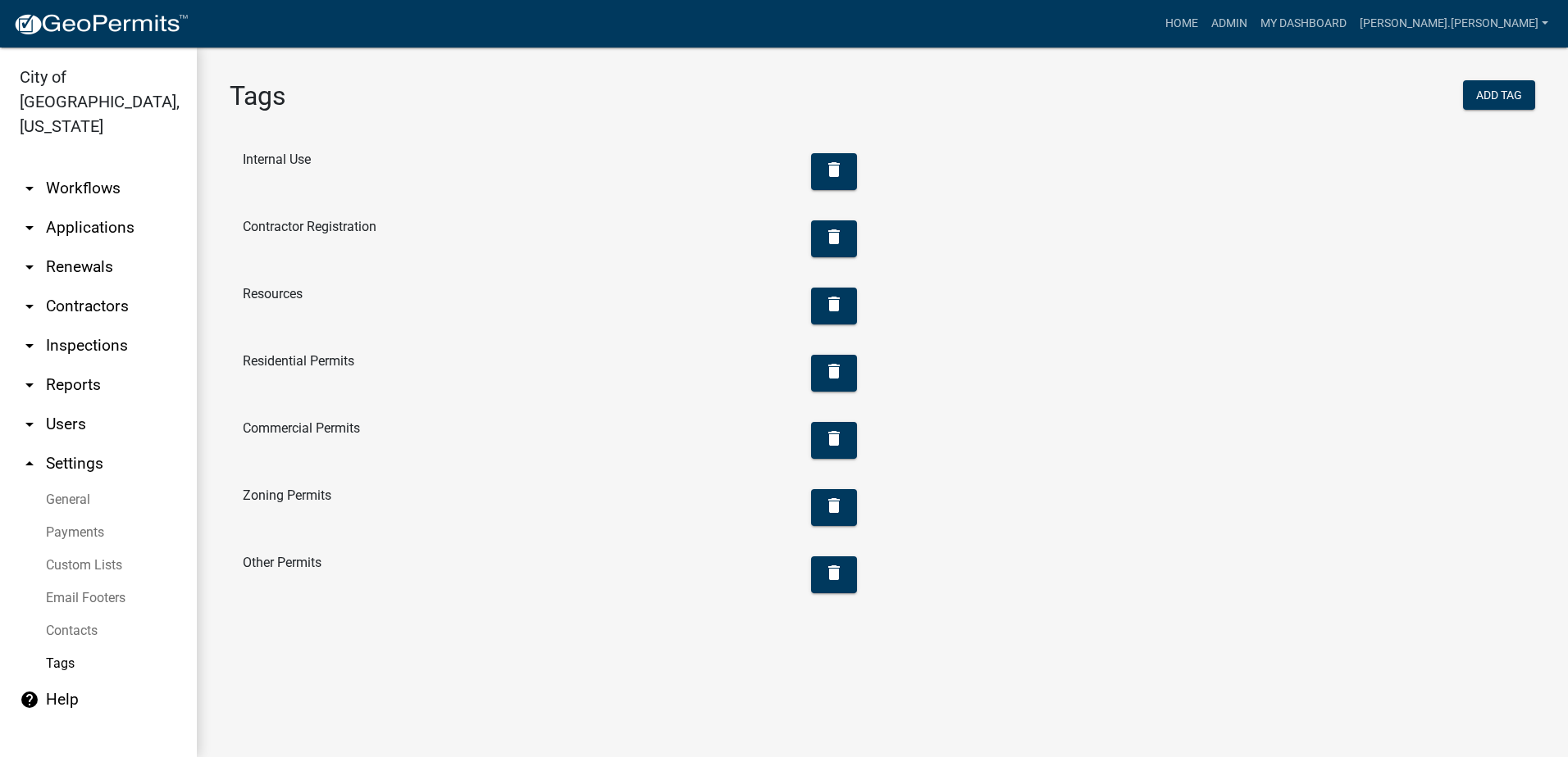
click at [32, 454] on icon "arrow_drop_up" at bounding box center [29, 464] width 20 height 20
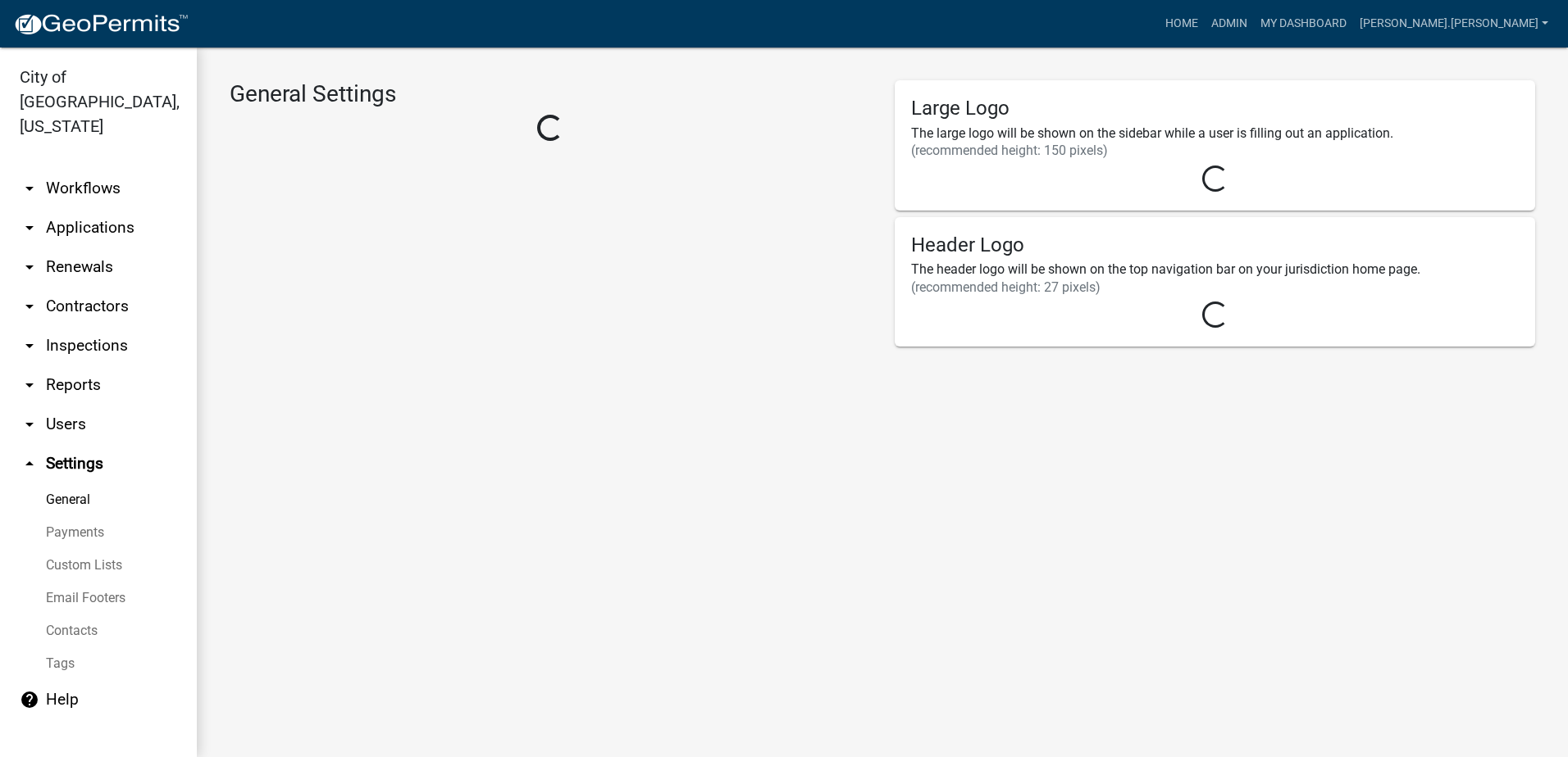
select select "MN"
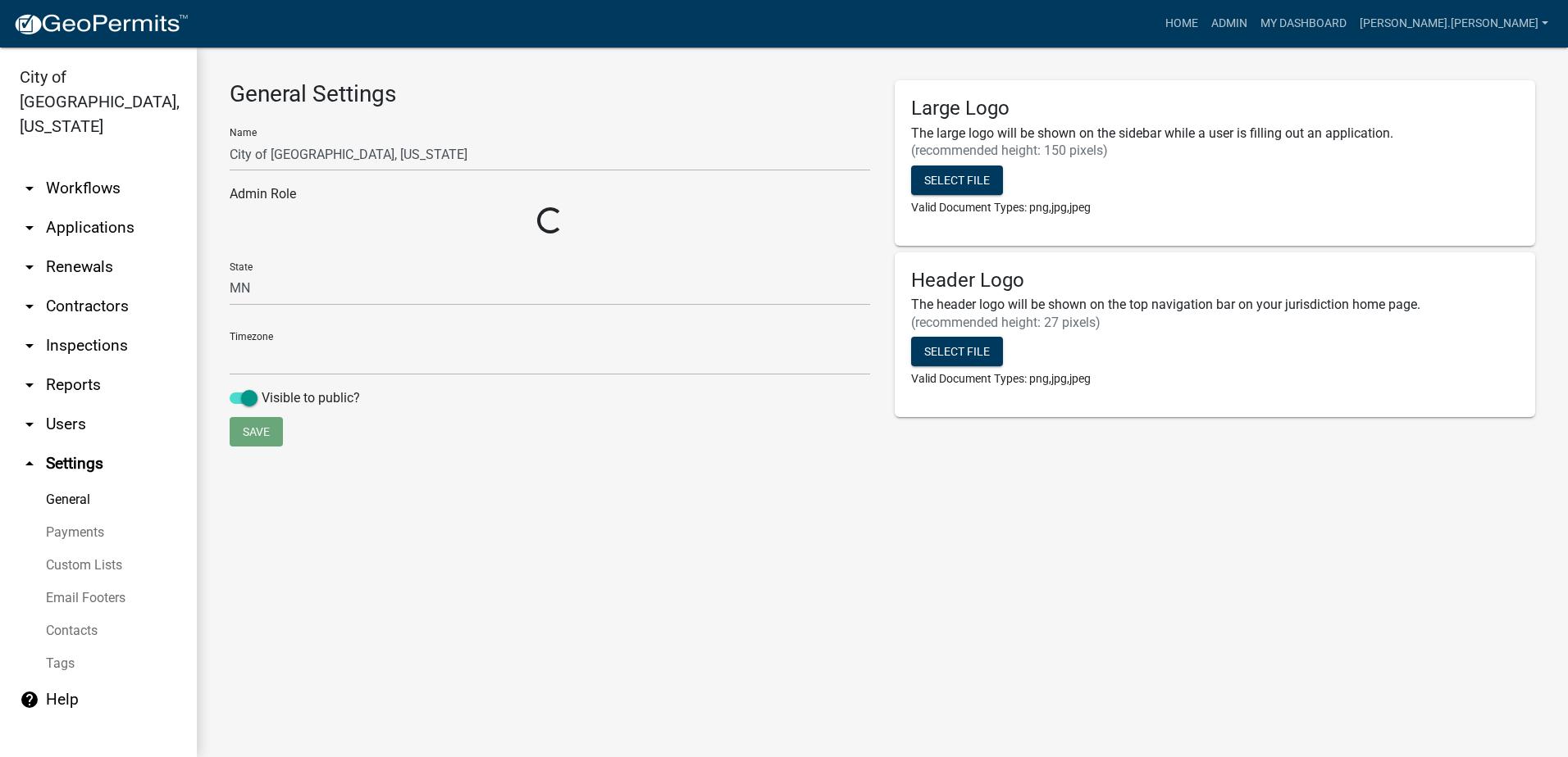
select select "Central Standard Time"
click at [36, 376] on icon "arrow_drop_down" at bounding box center [29, 385] width 20 height 20
select select "0: null"
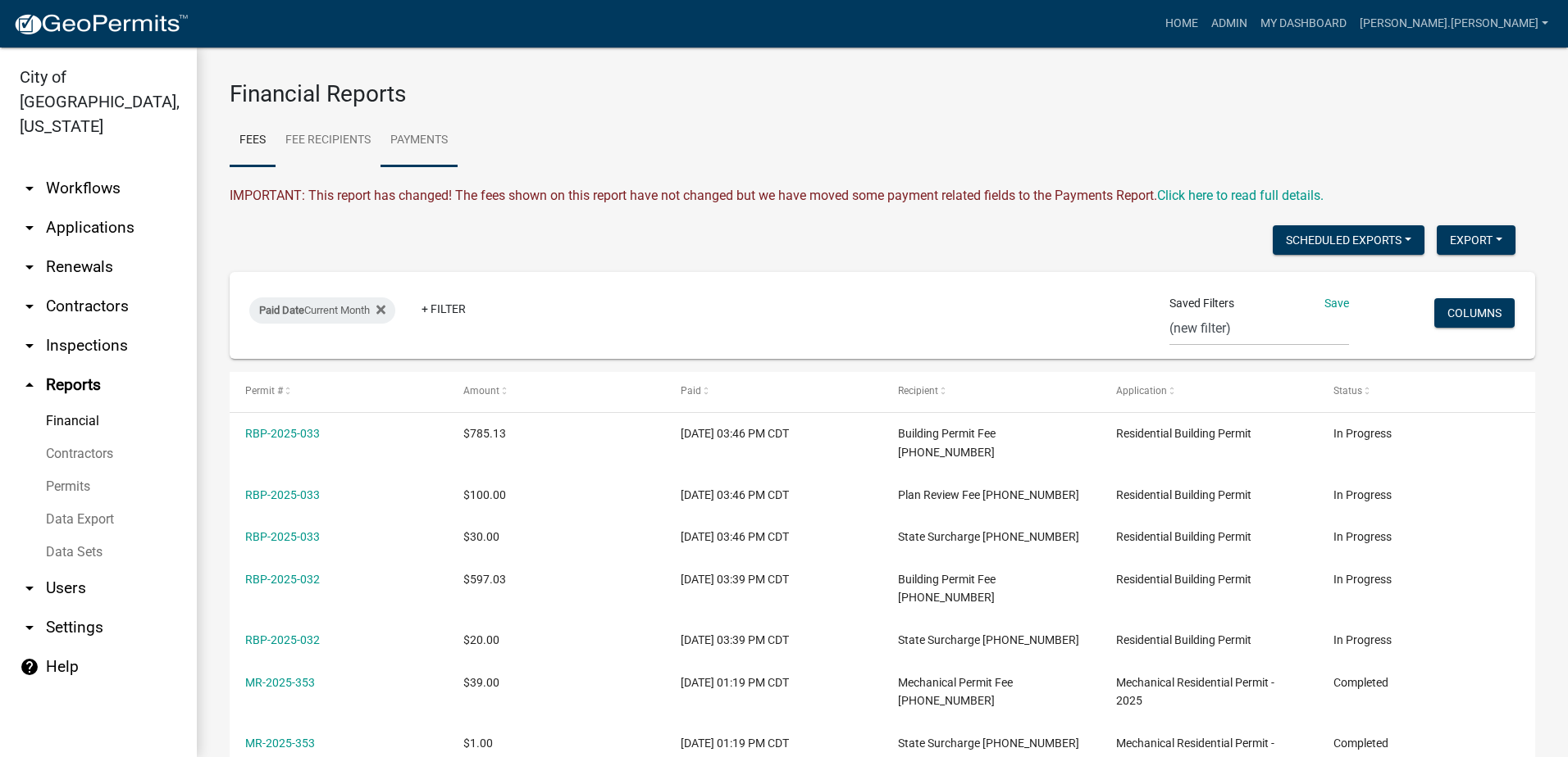
click at [431, 138] on link "Payments" at bounding box center [419, 141] width 77 height 52
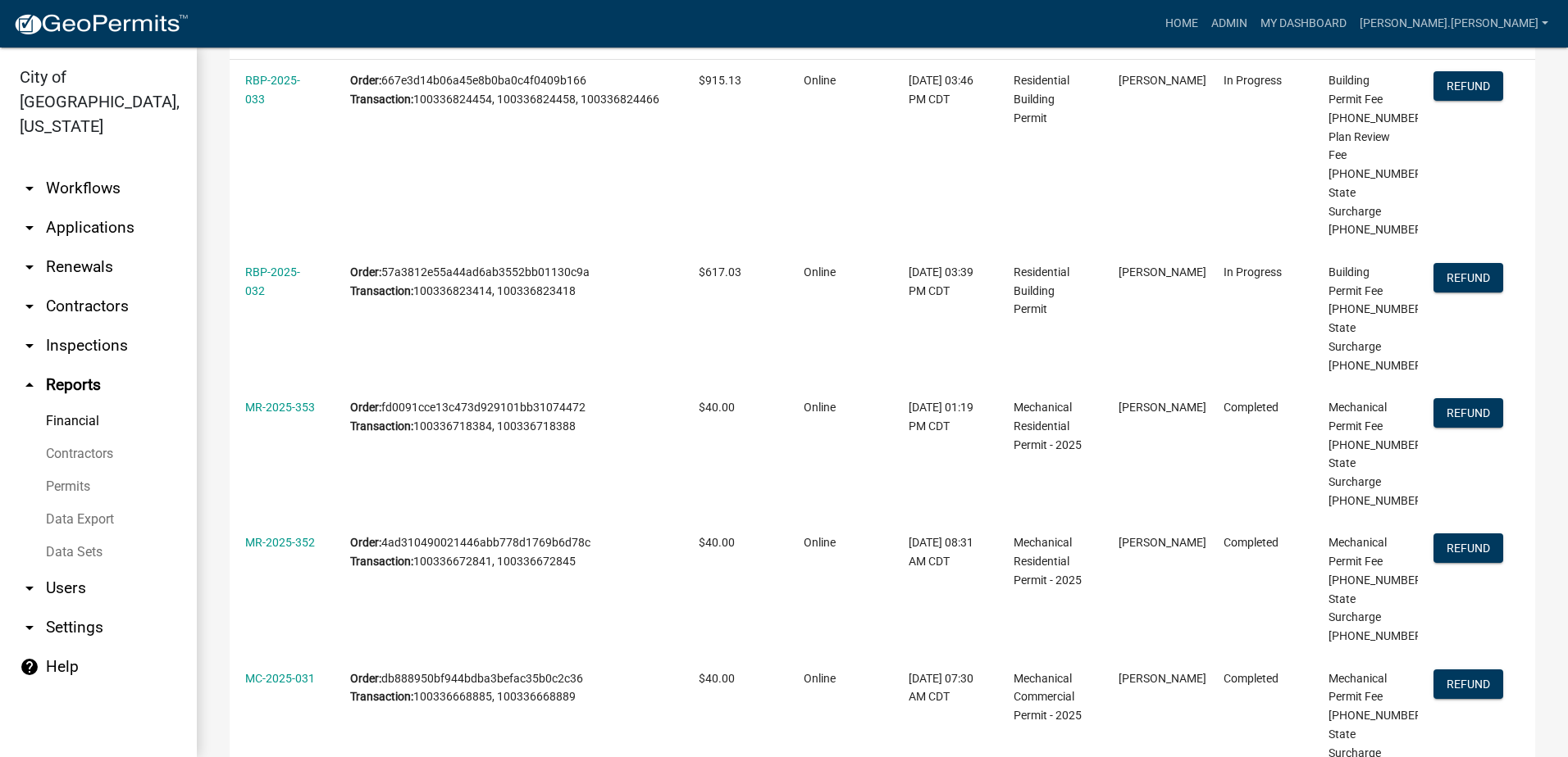
scroll to position [328, 0]
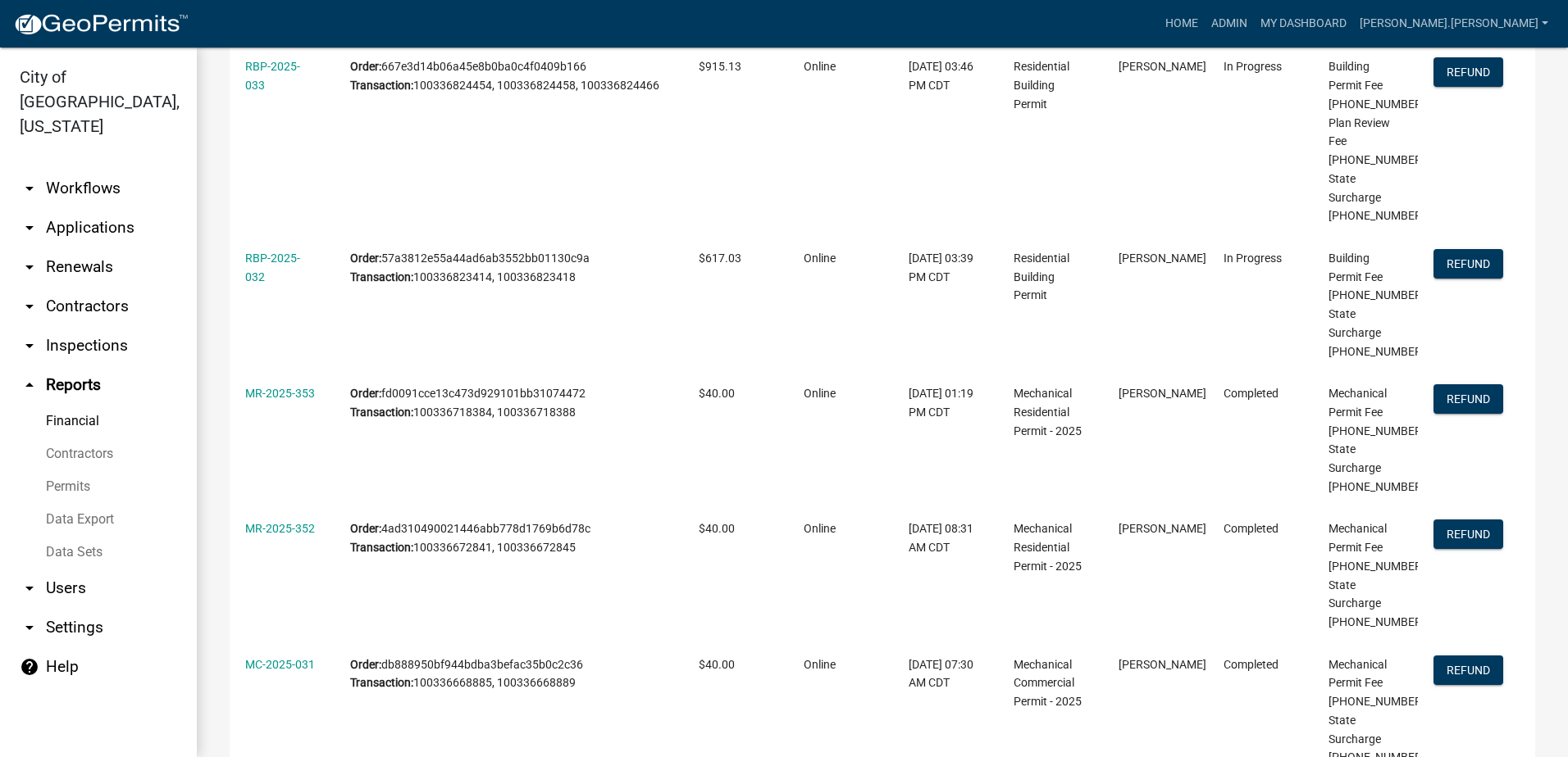
click at [36, 579] on icon "arrow_drop_down" at bounding box center [29, 588] width 20 height 20
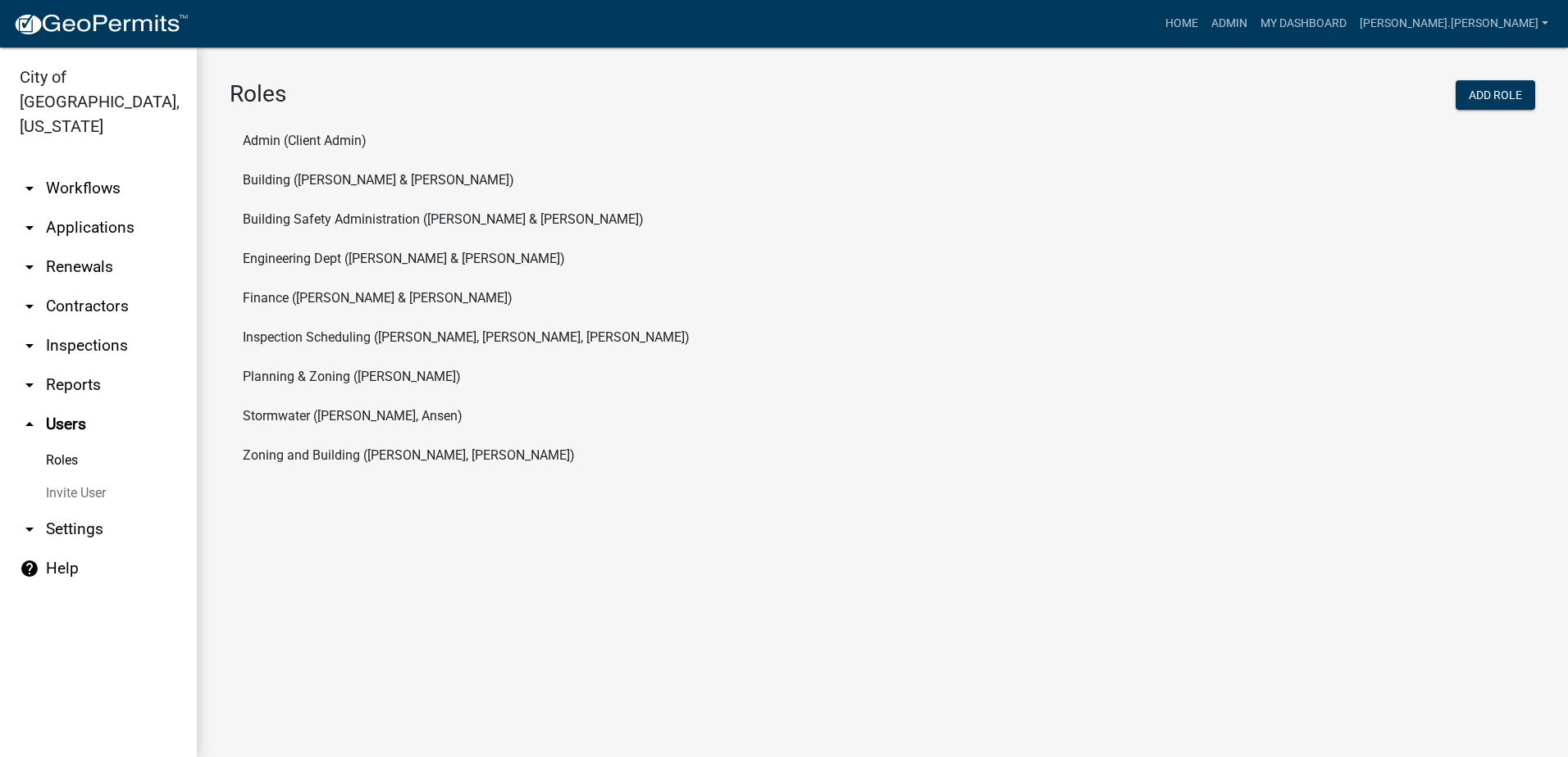
click at [34, 415] on icon "arrow_drop_up" at bounding box center [29, 424] width 20 height 20
click at [32, 376] on icon "arrow_drop_down" at bounding box center [29, 385] width 20 height 20
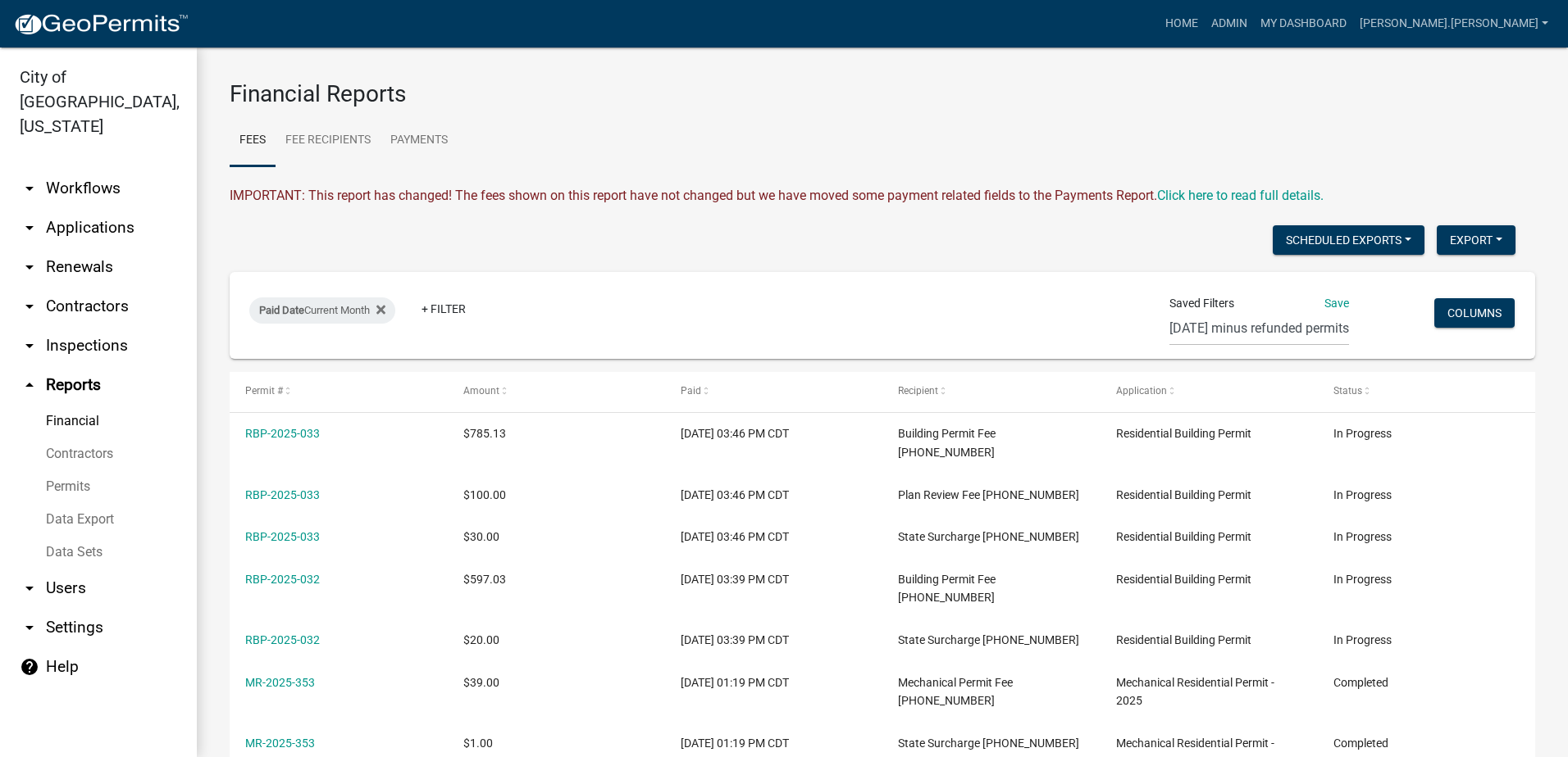
click at [32, 218] on icon "arrow_drop_down" at bounding box center [29, 228] width 20 height 20
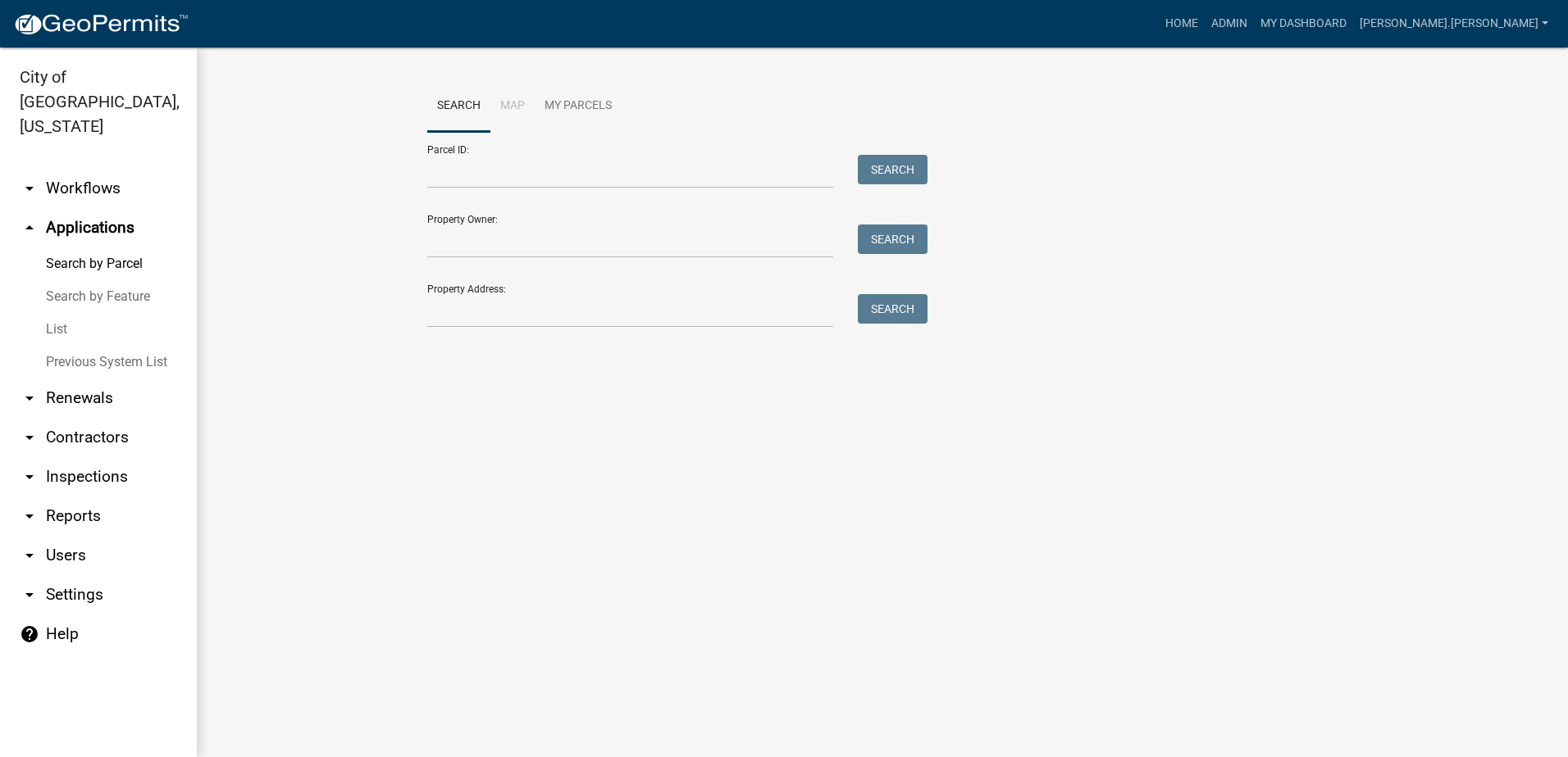
click at [29, 179] on icon "arrow_drop_down" at bounding box center [29, 188] width 20 height 20
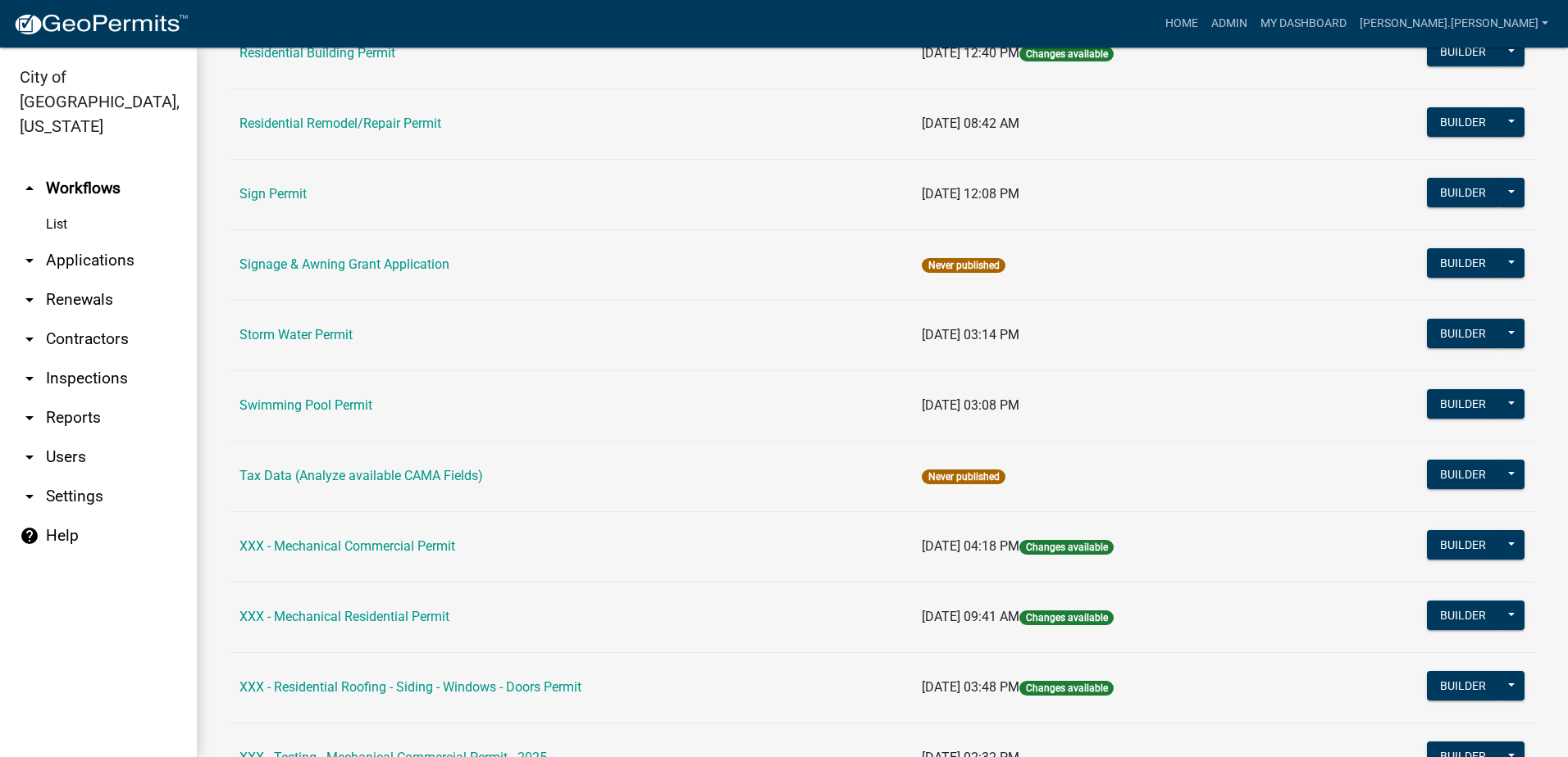
scroll to position [1476, 0]
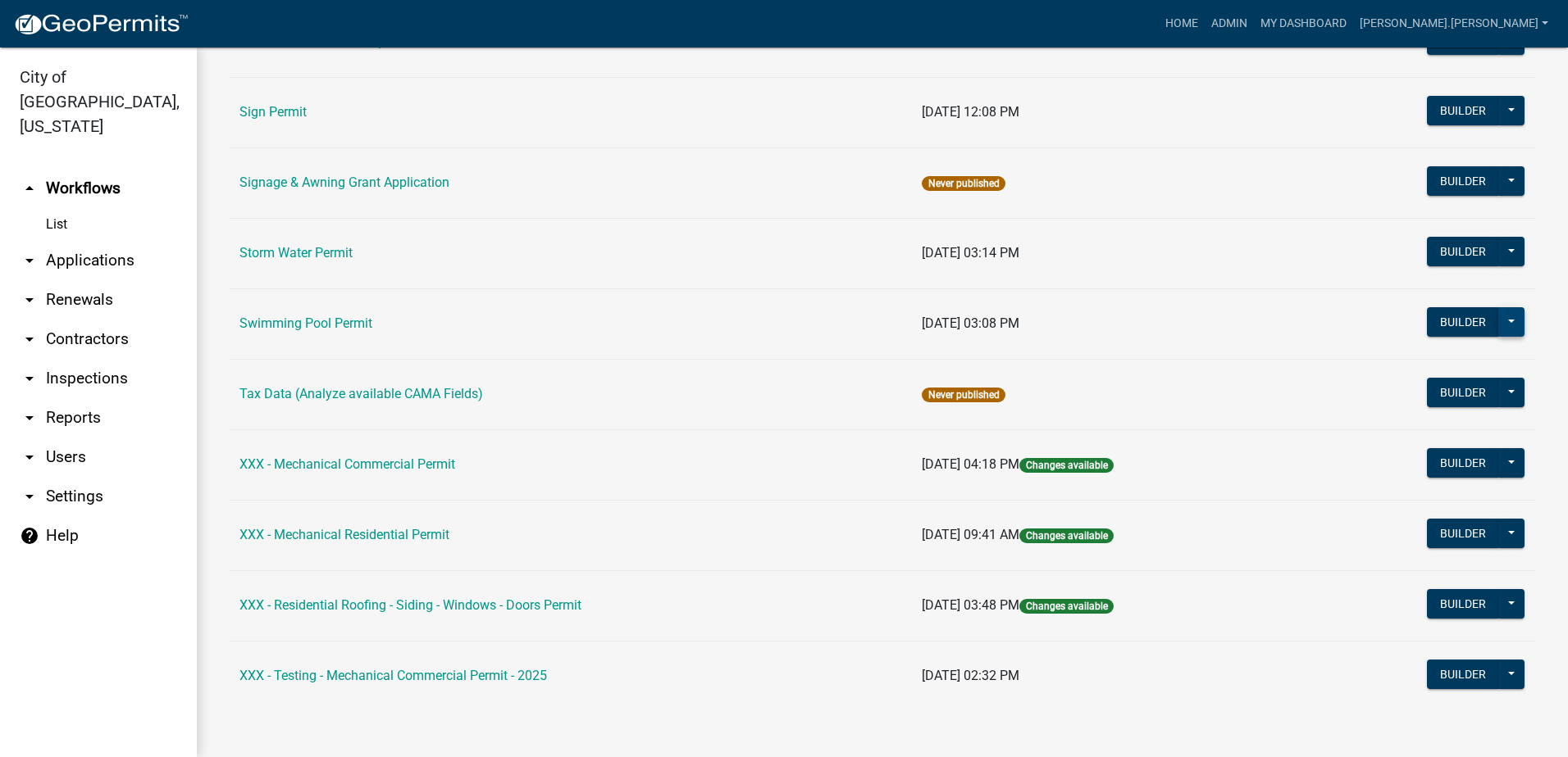
click at [1502, 323] on button at bounding box center [1512, 321] width 26 height 29
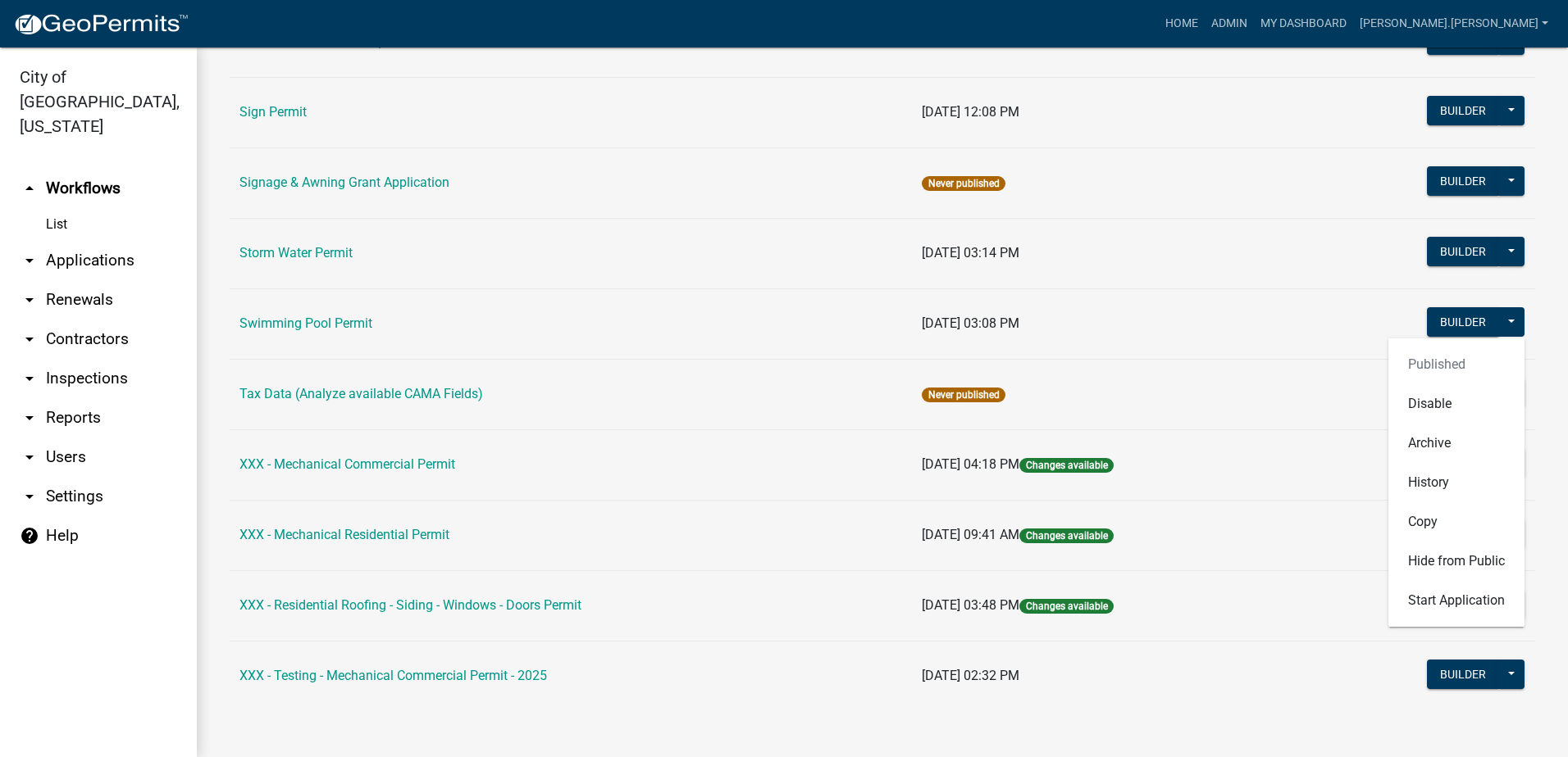
click at [947, 324] on span "[DATE] 03:08 PM" at bounding box center [970, 323] width 97 height 16
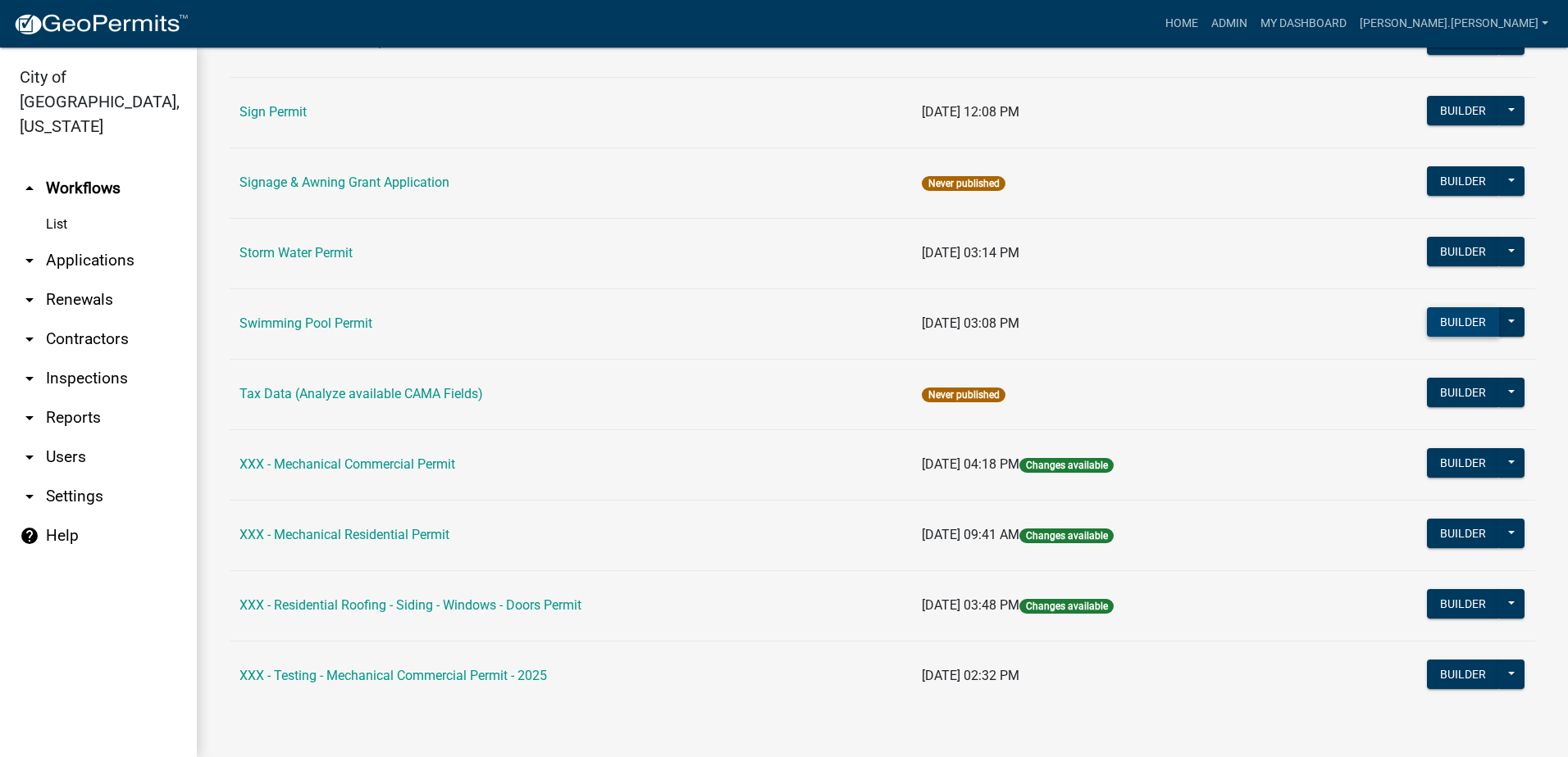
click at [1452, 318] on button "Builder" at bounding box center [1462, 321] width 72 height 29
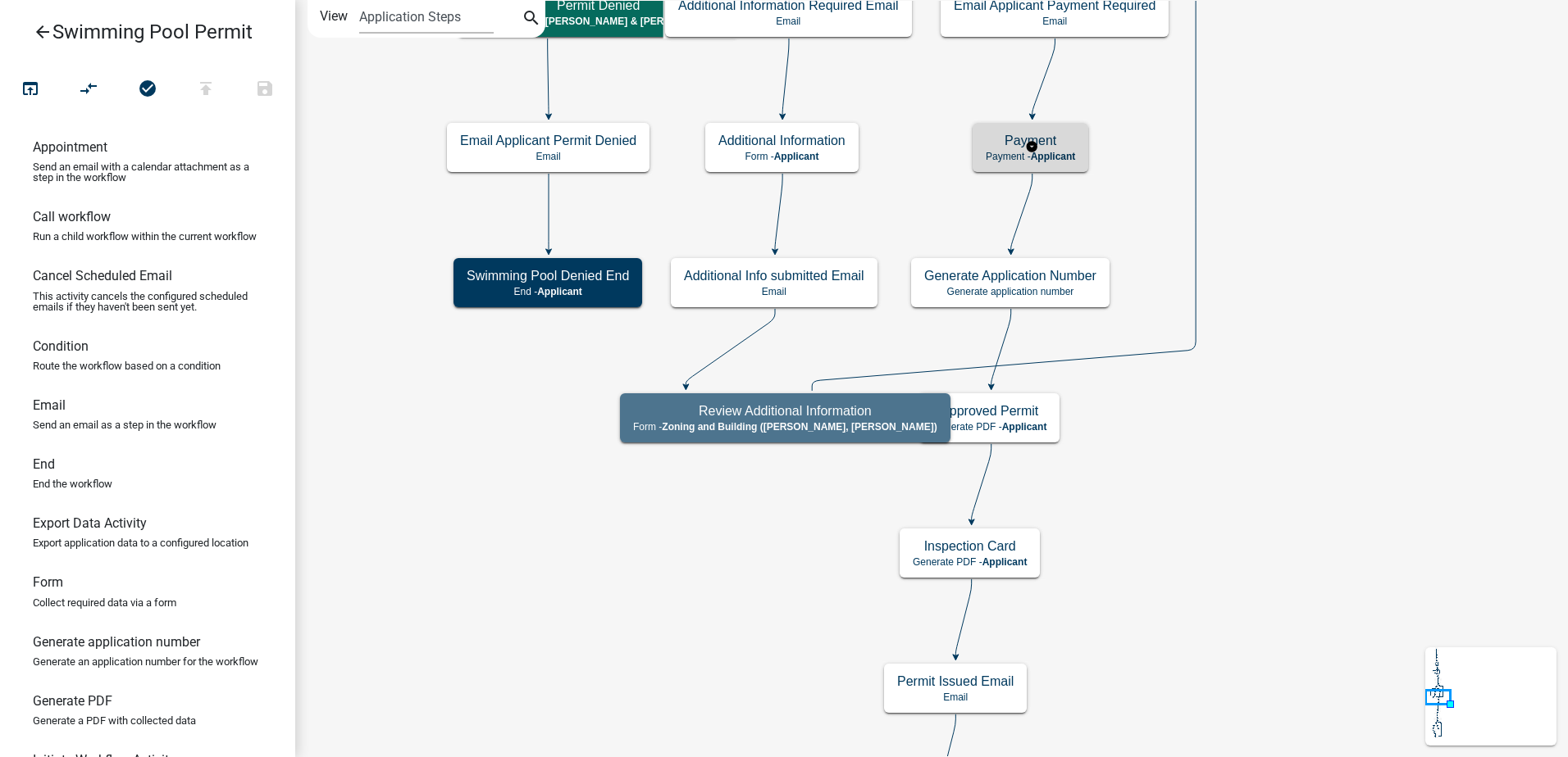
click at [1017, 143] on h5 "Payment" at bounding box center [1030, 141] width 89 height 16
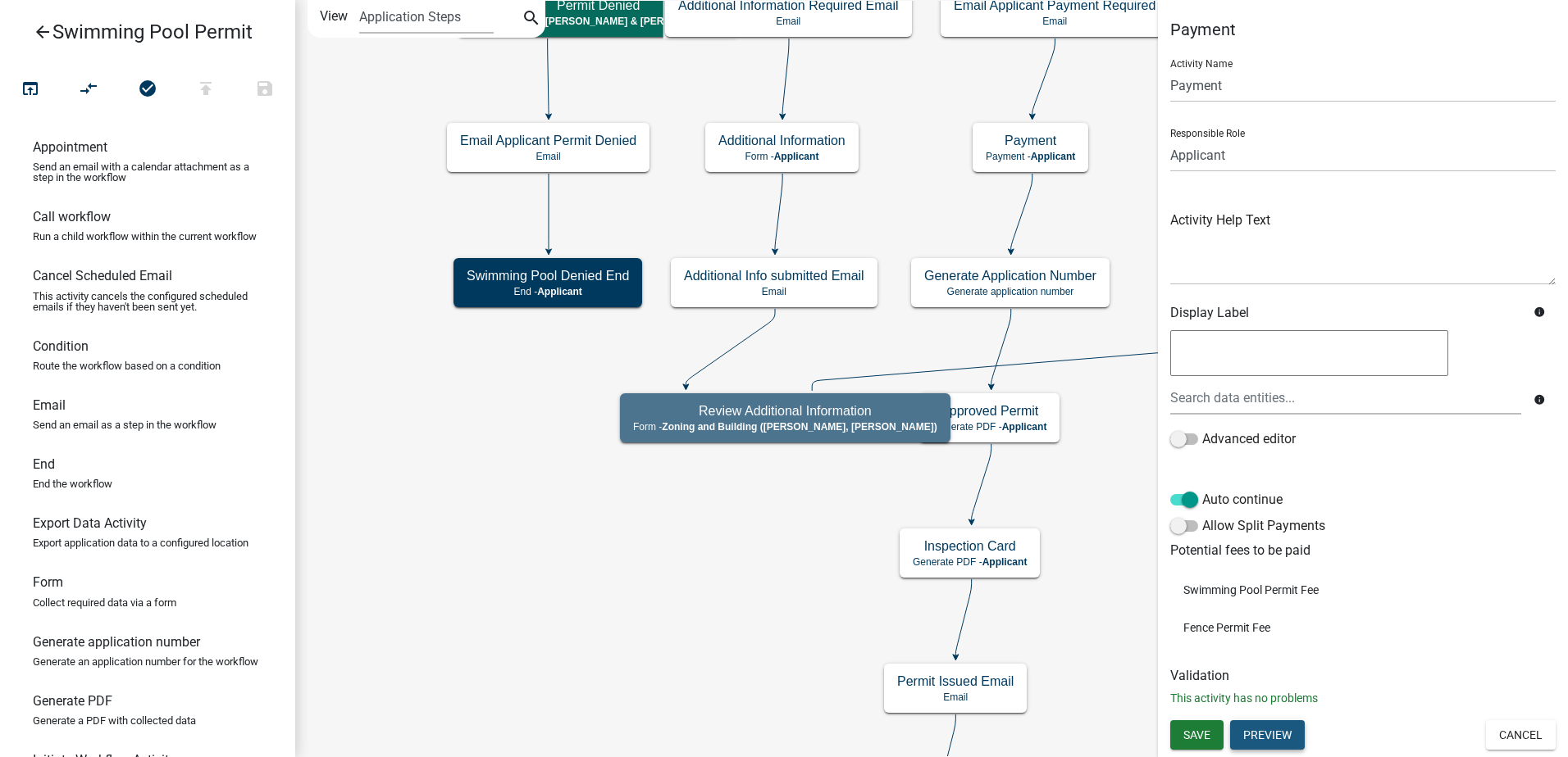
click at [1285, 733] on button "Preview" at bounding box center [1267, 735] width 75 height 29
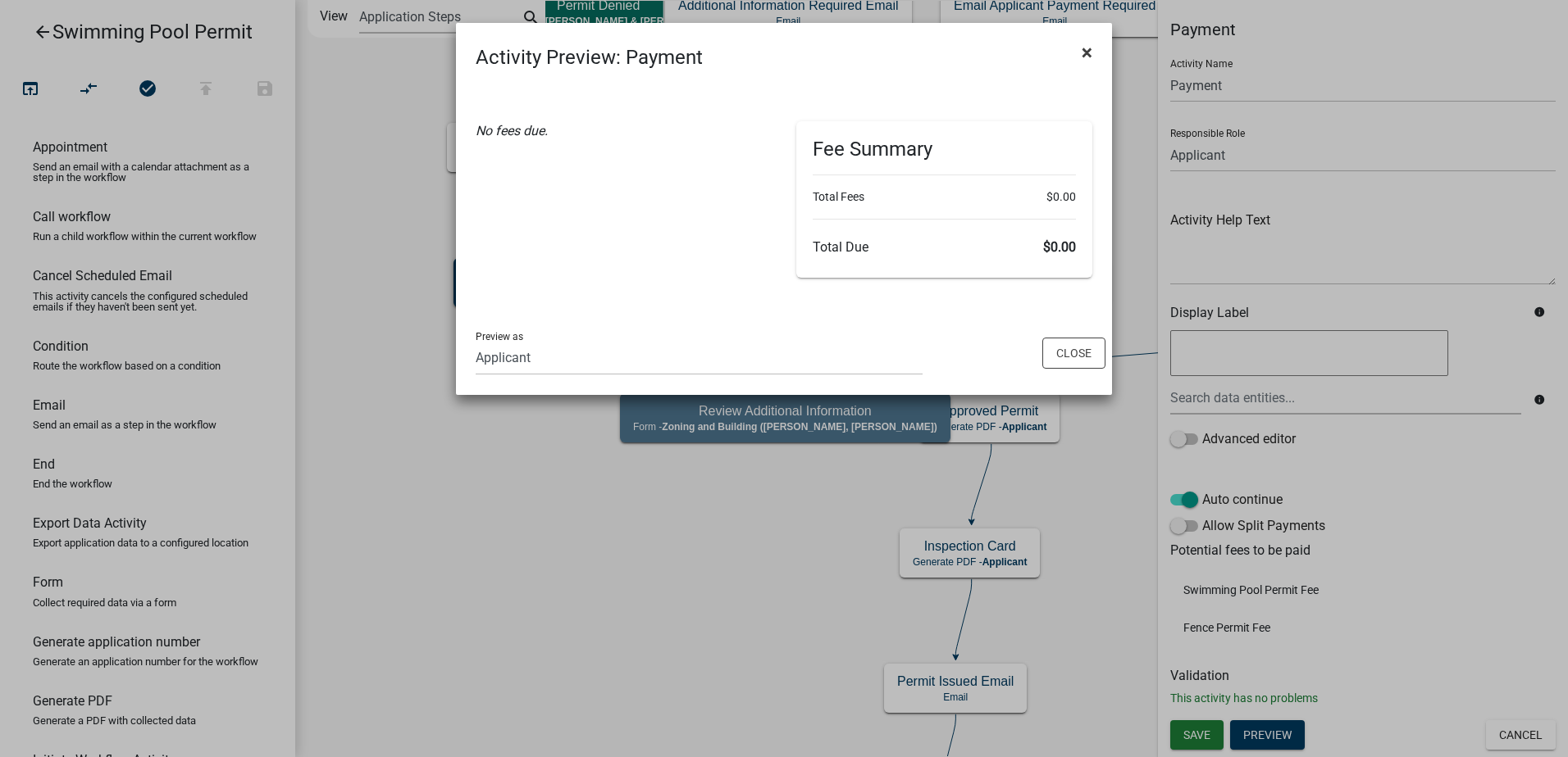
click at [1086, 56] on span "×" at bounding box center [1086, 52] width 10 height 22
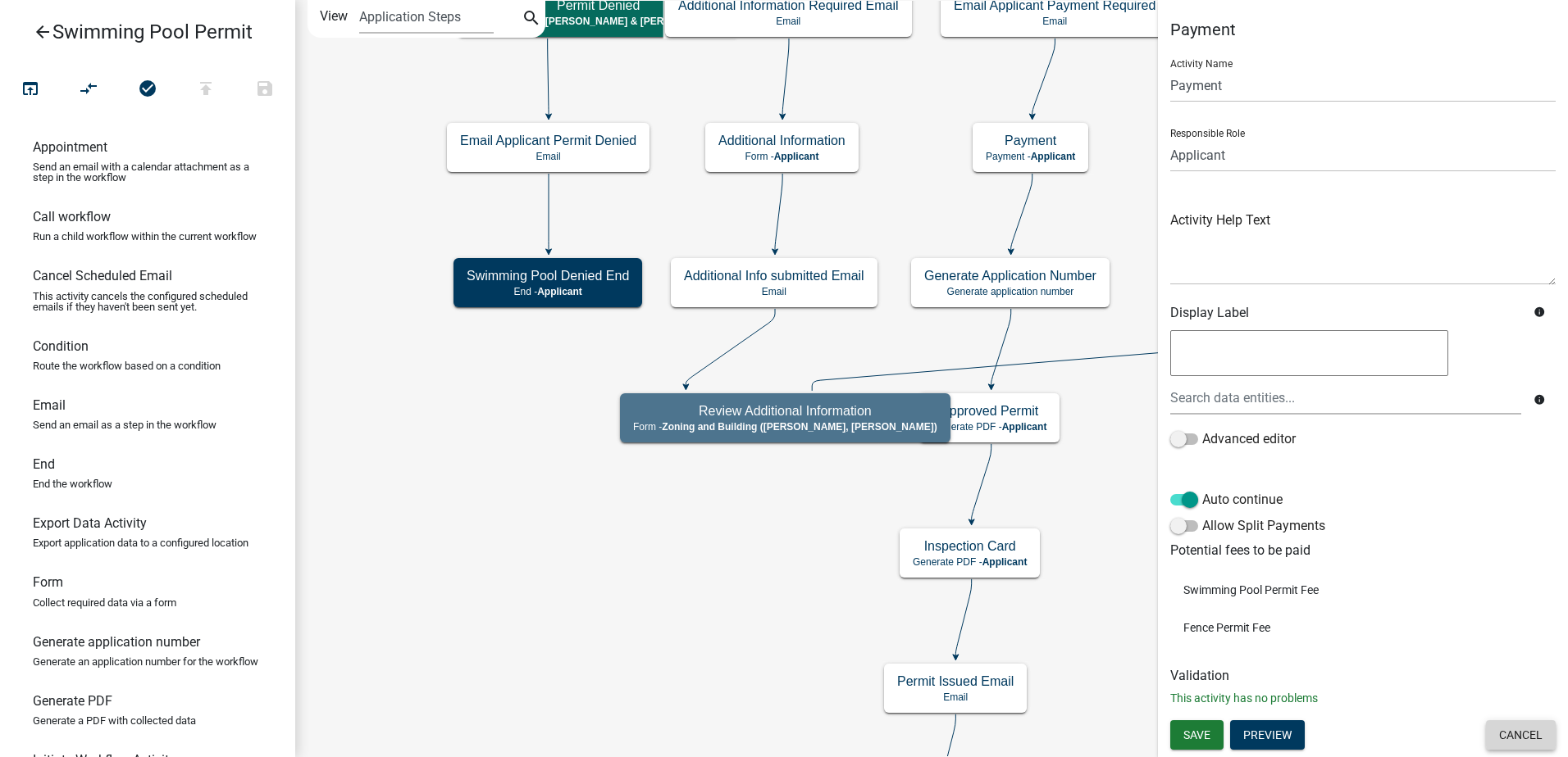
click at [1525, 734] on button "Cancel" at bounding box center [1520, 735] width 69 height 29
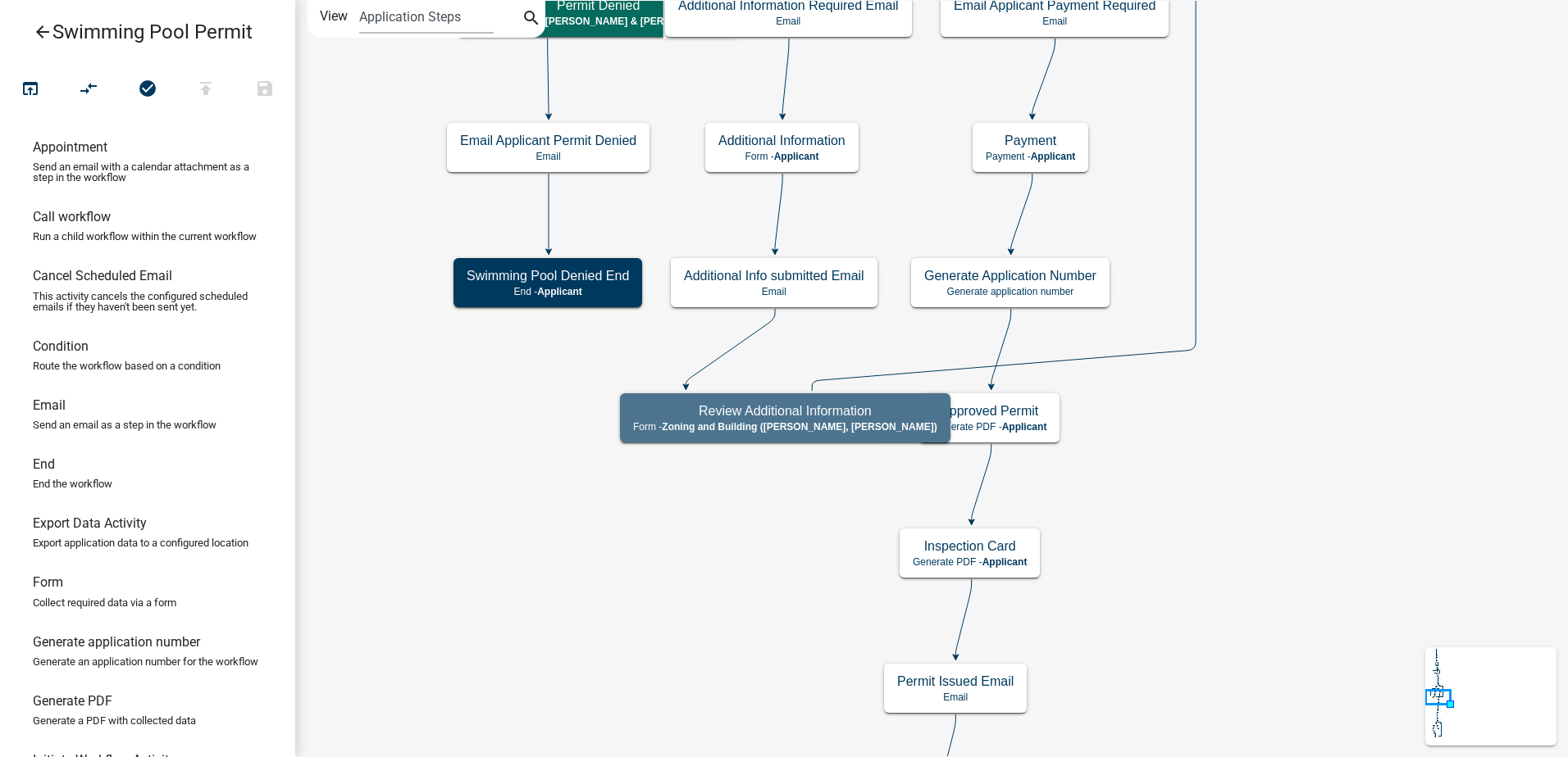
click at [29, 31] on link "arrow_back Swimming Pool Permit" at bounding box center [141, 32] width 256 height 37
click at [36, 30] on icon "arrow_back" at bounding box center [42, 34] width 20 height 22
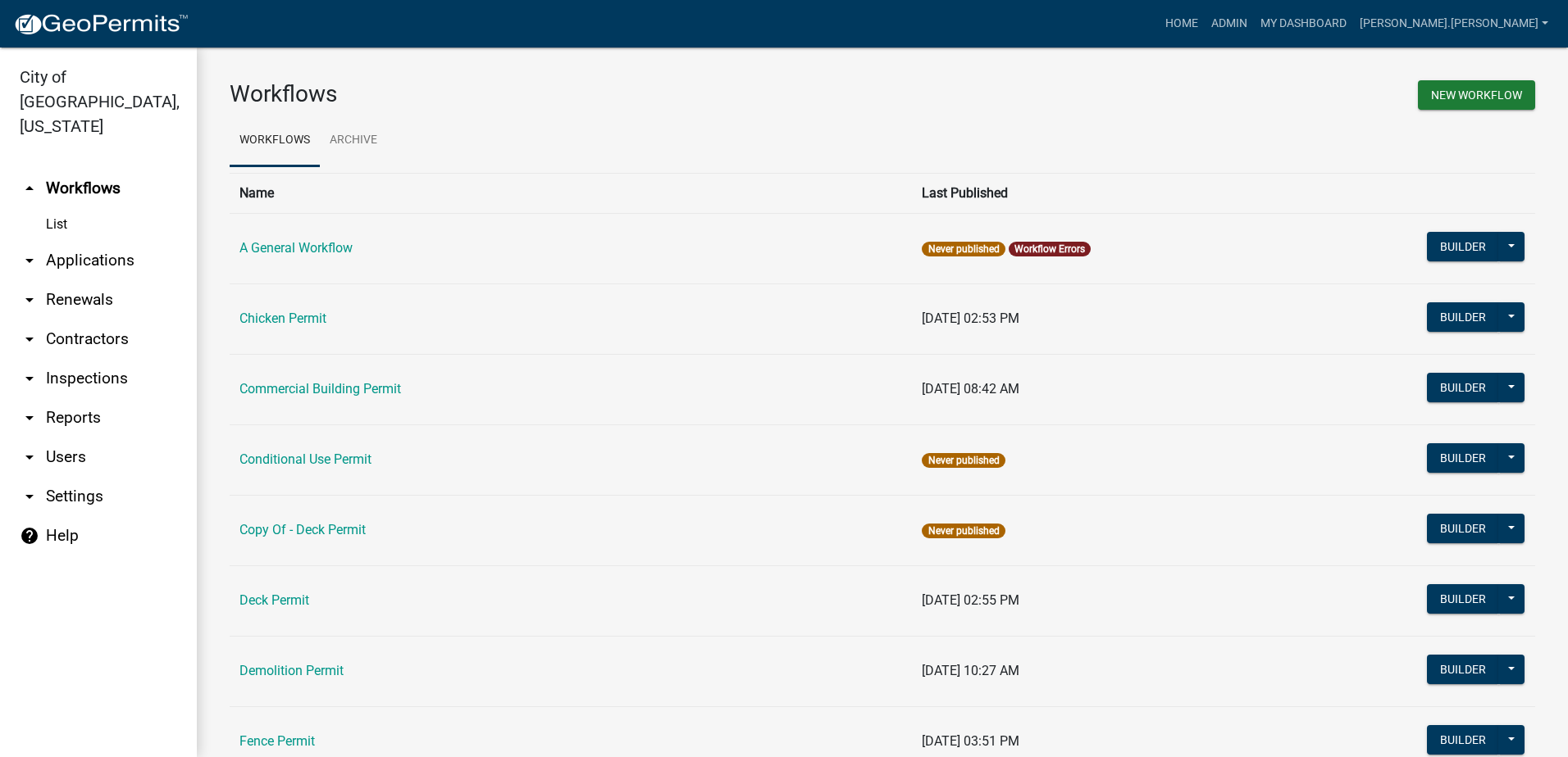
click at [29, 487] on icon "arrow_drop_down" at bounding box center [29, 497] width 20 height 20
select select "MN"
select select "Central Standard Time"
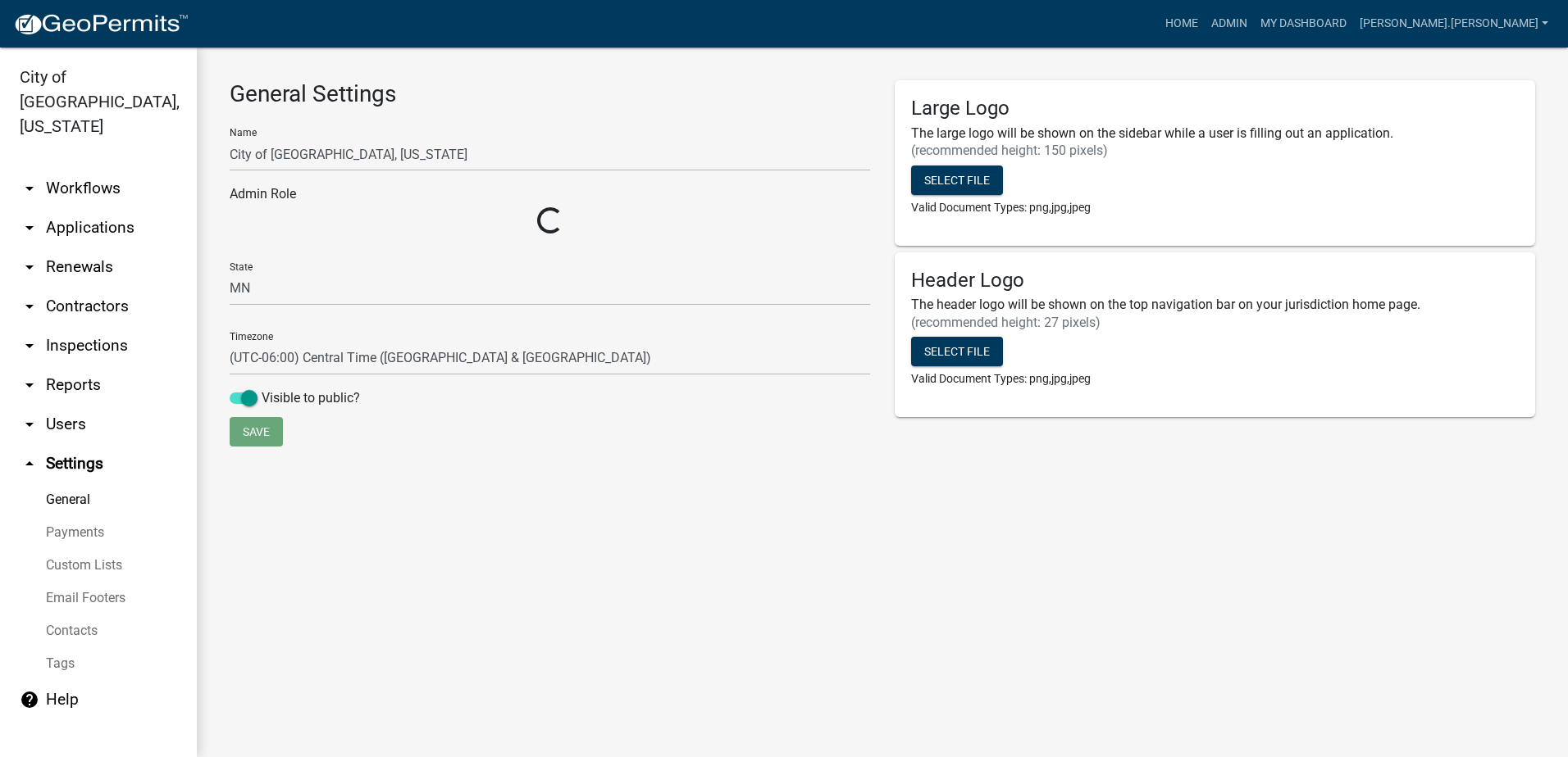
select select "2a8d2813-429b-4053-9d45-3691f4ce4985"
click at [32, 336] on icon "arrow_drop_down" at bounding box center [29, 346] width 20 height 20
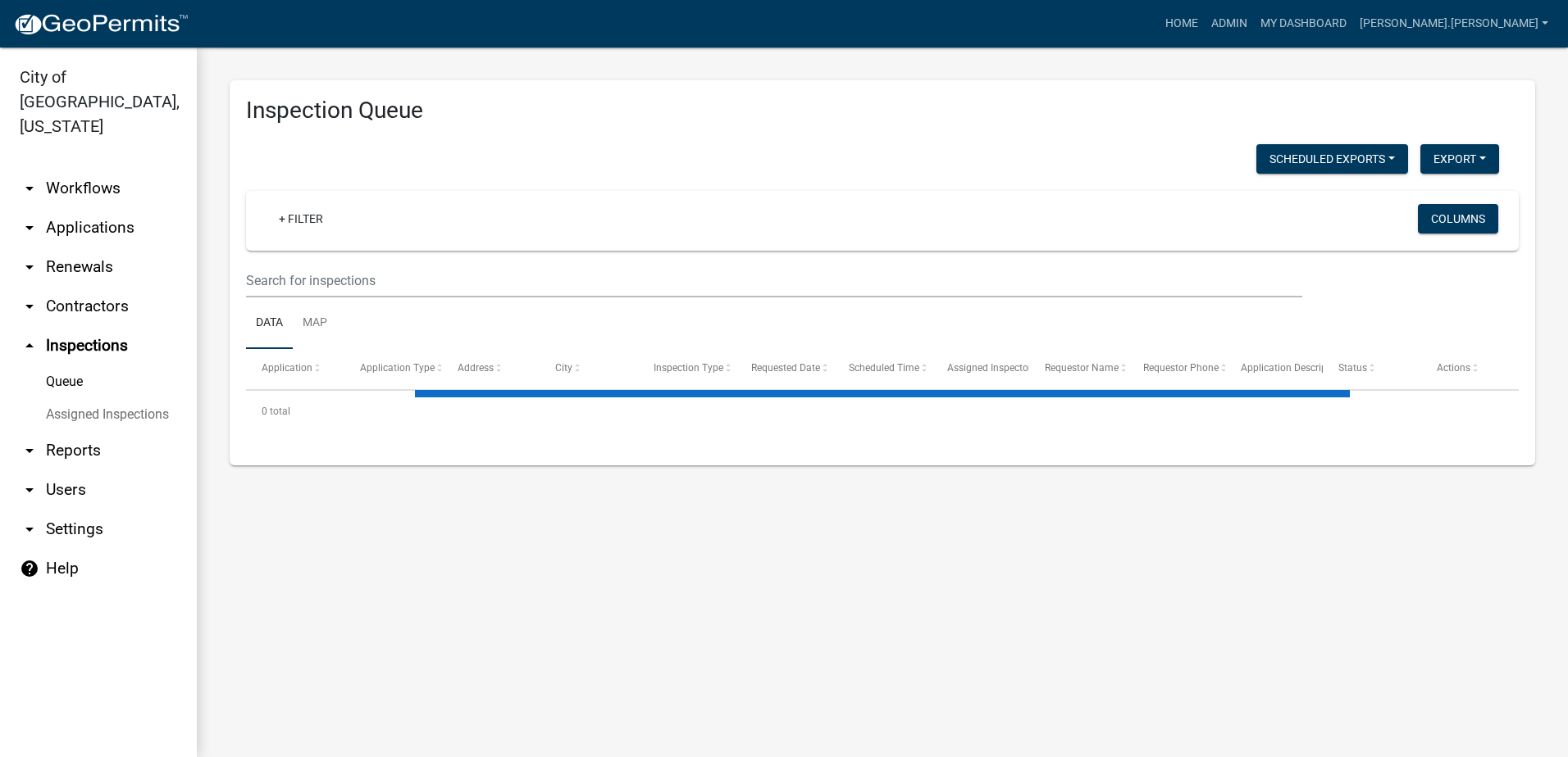
click at [32, 336] on icon "arrow_drop_up" at bounding box center [29, 346] width 20 height 20
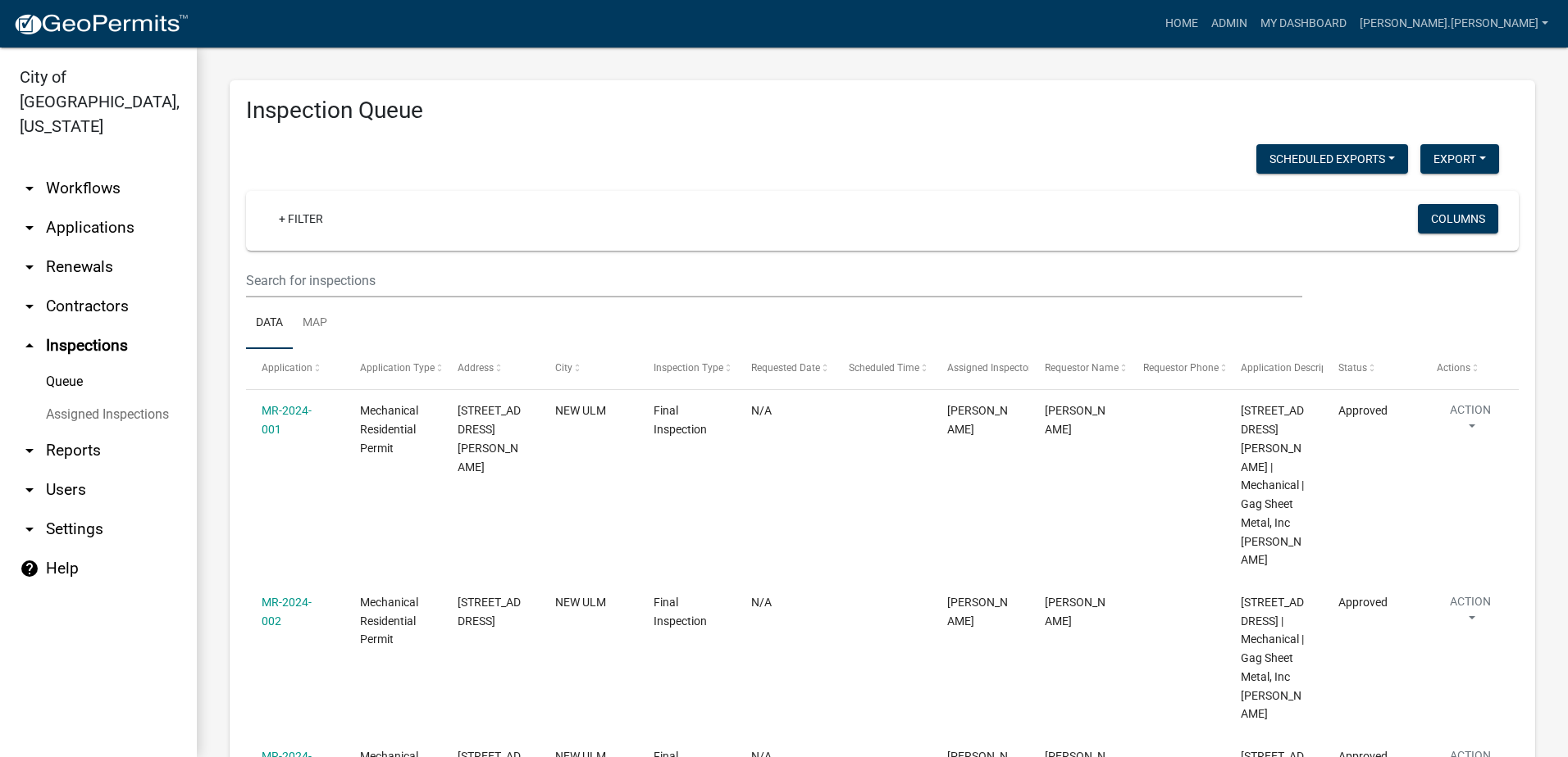
click at [31, 297] on icon "arrow_drop_down" at bounding box center [29, 306] width 20 height 20
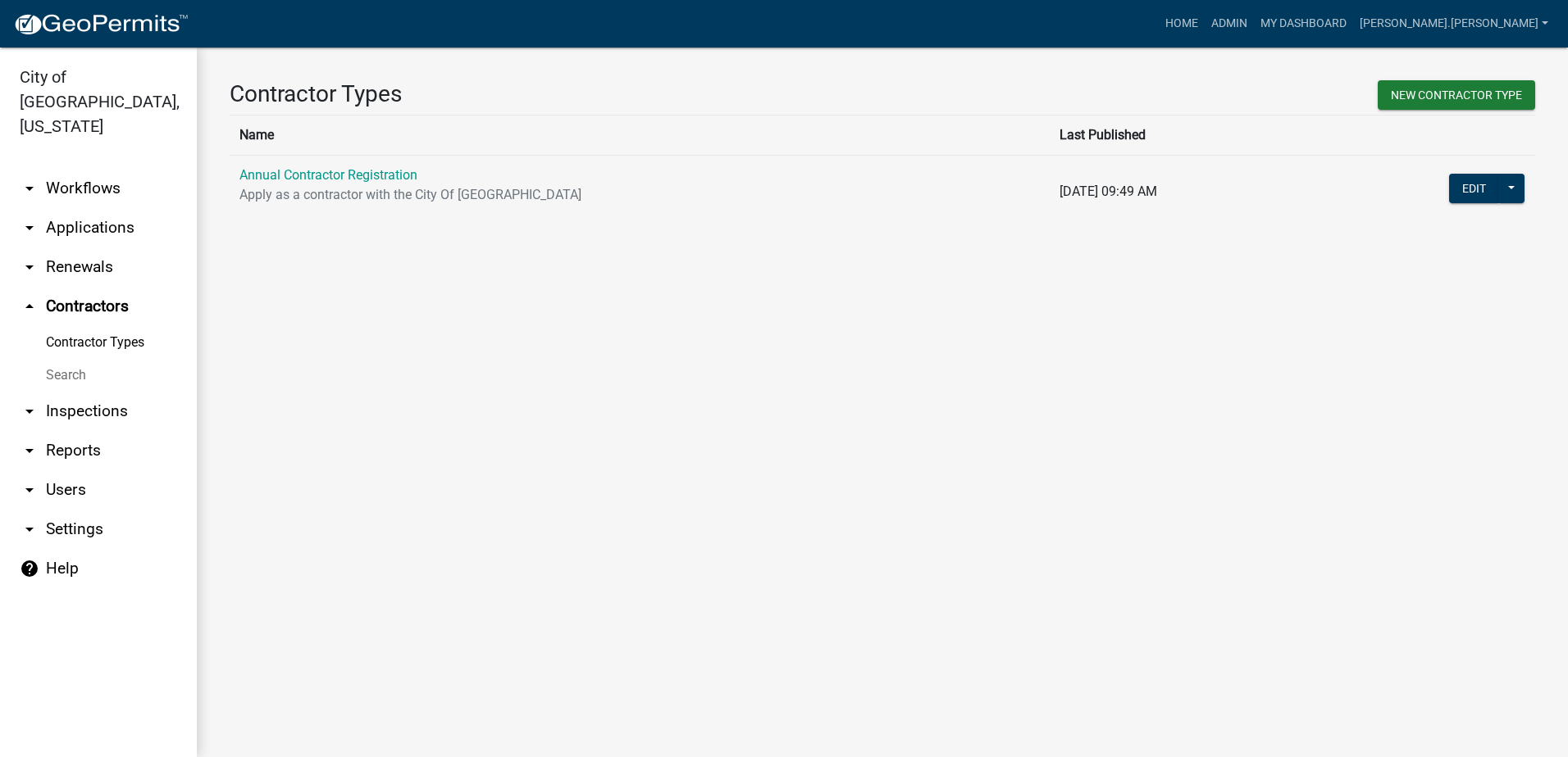
click at [32, 258] on icon "arrow_drop_down" at bounding box center [29, 267] width 20 height 20
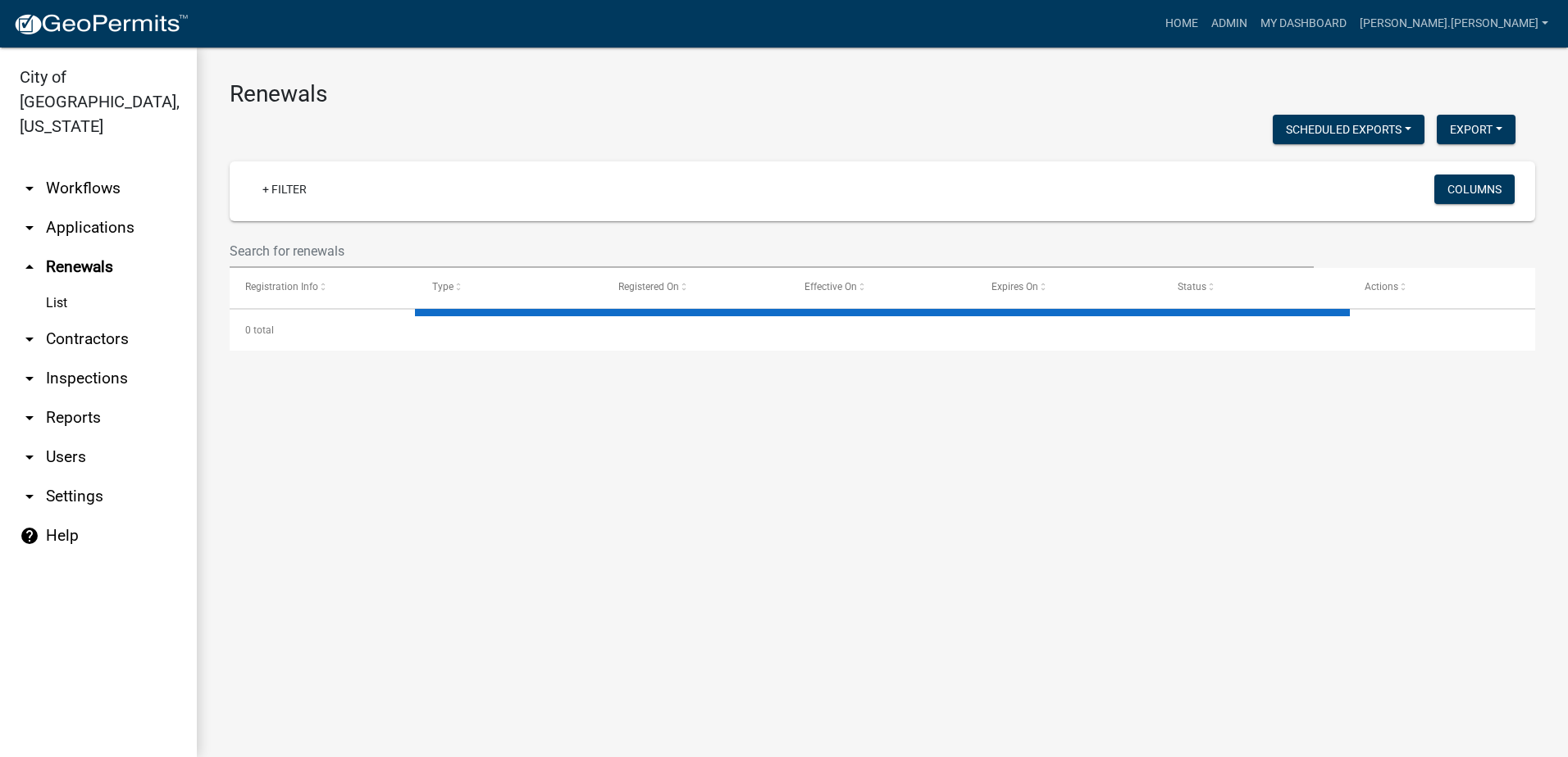
click at [35, 218] on icon "arrow_drop_down" at bounding box center [29, 228] width 20 height 20
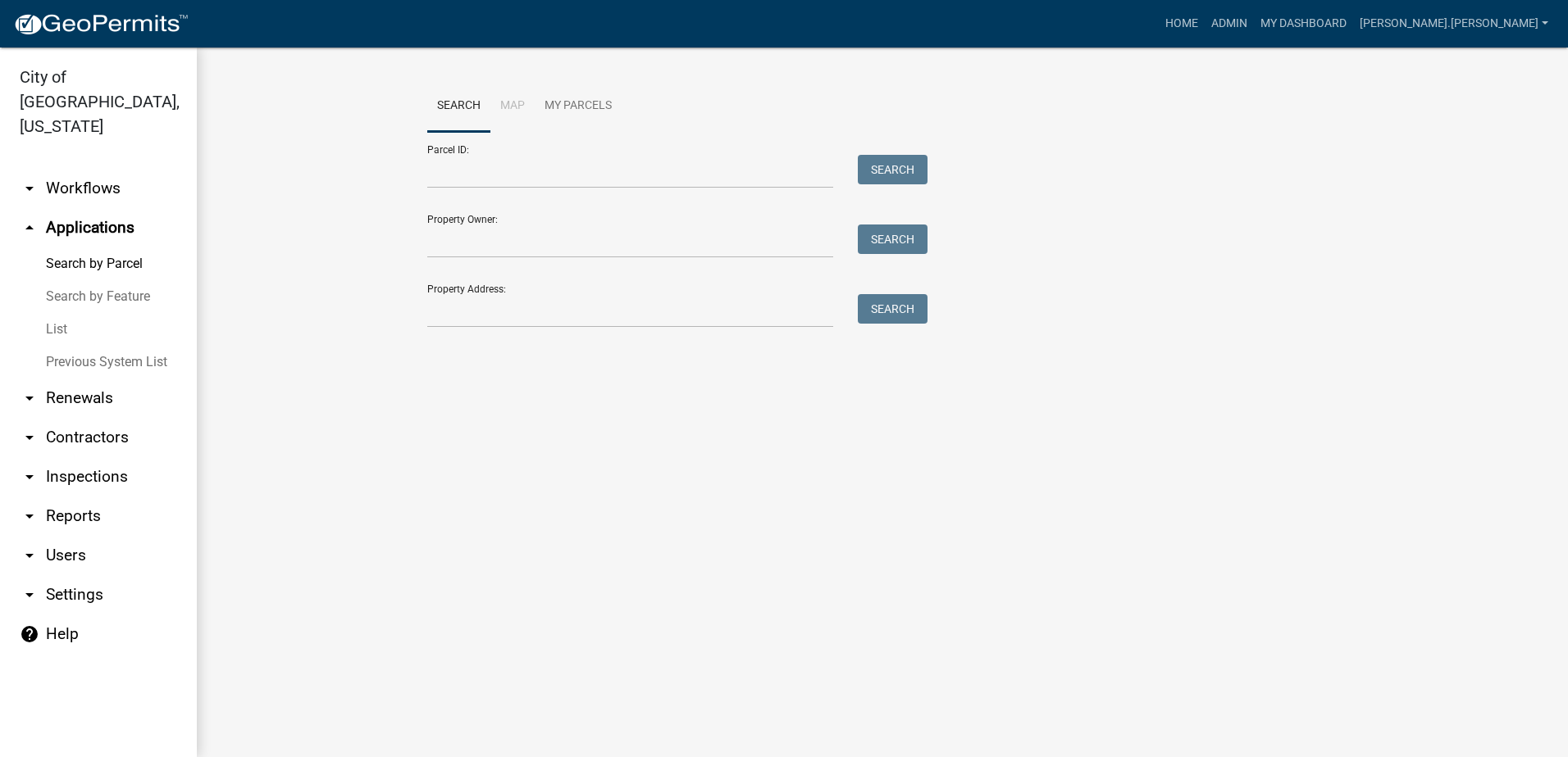
click at [23, 586] on icon "arrow_drop_down" at bounding box center [29, 595] width 20 height 20
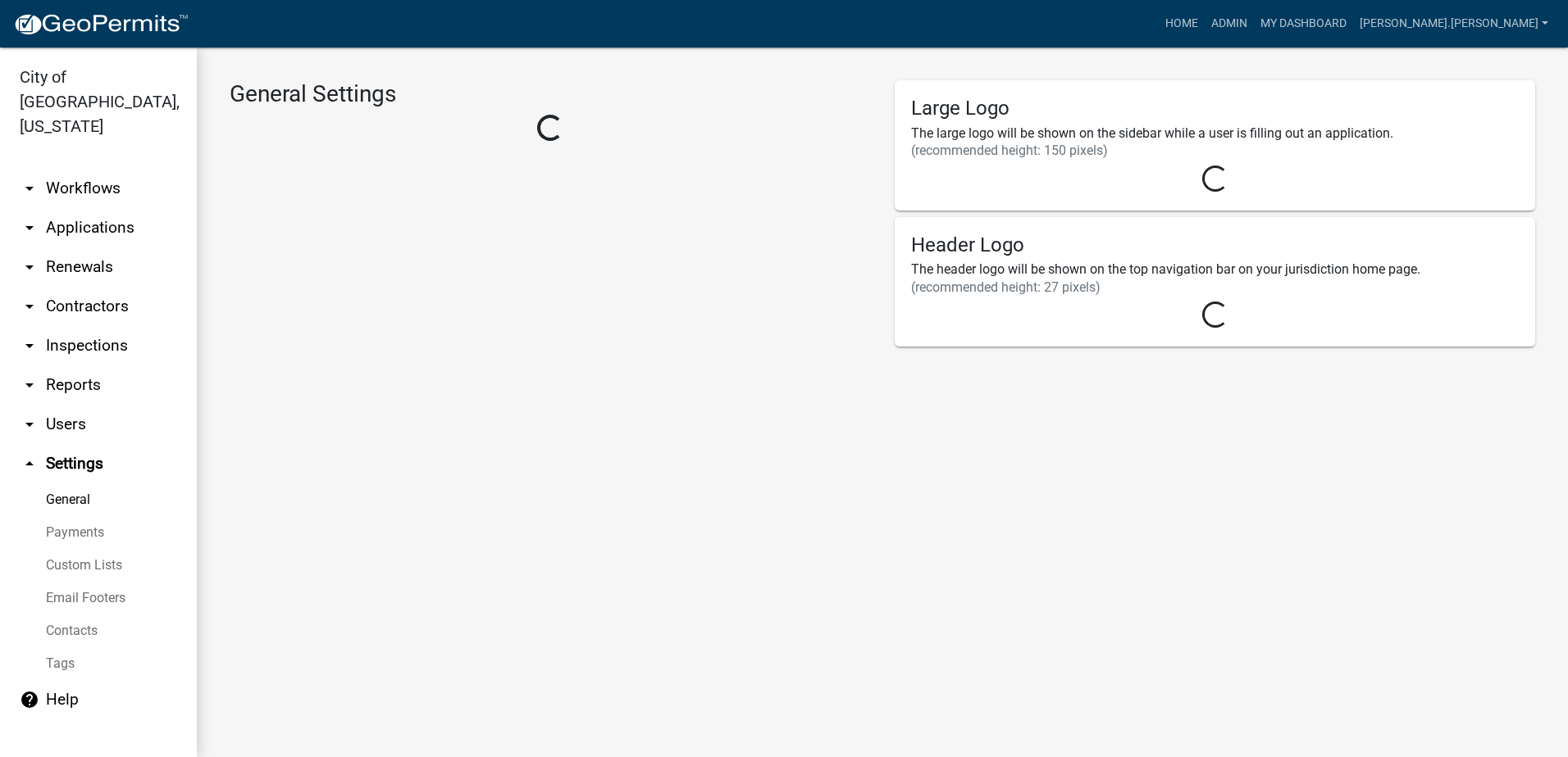
select select "2a8d2813-429b-4053-9d45-3691f4ce4985"
select select "MN"
select select "Central Standard Time"
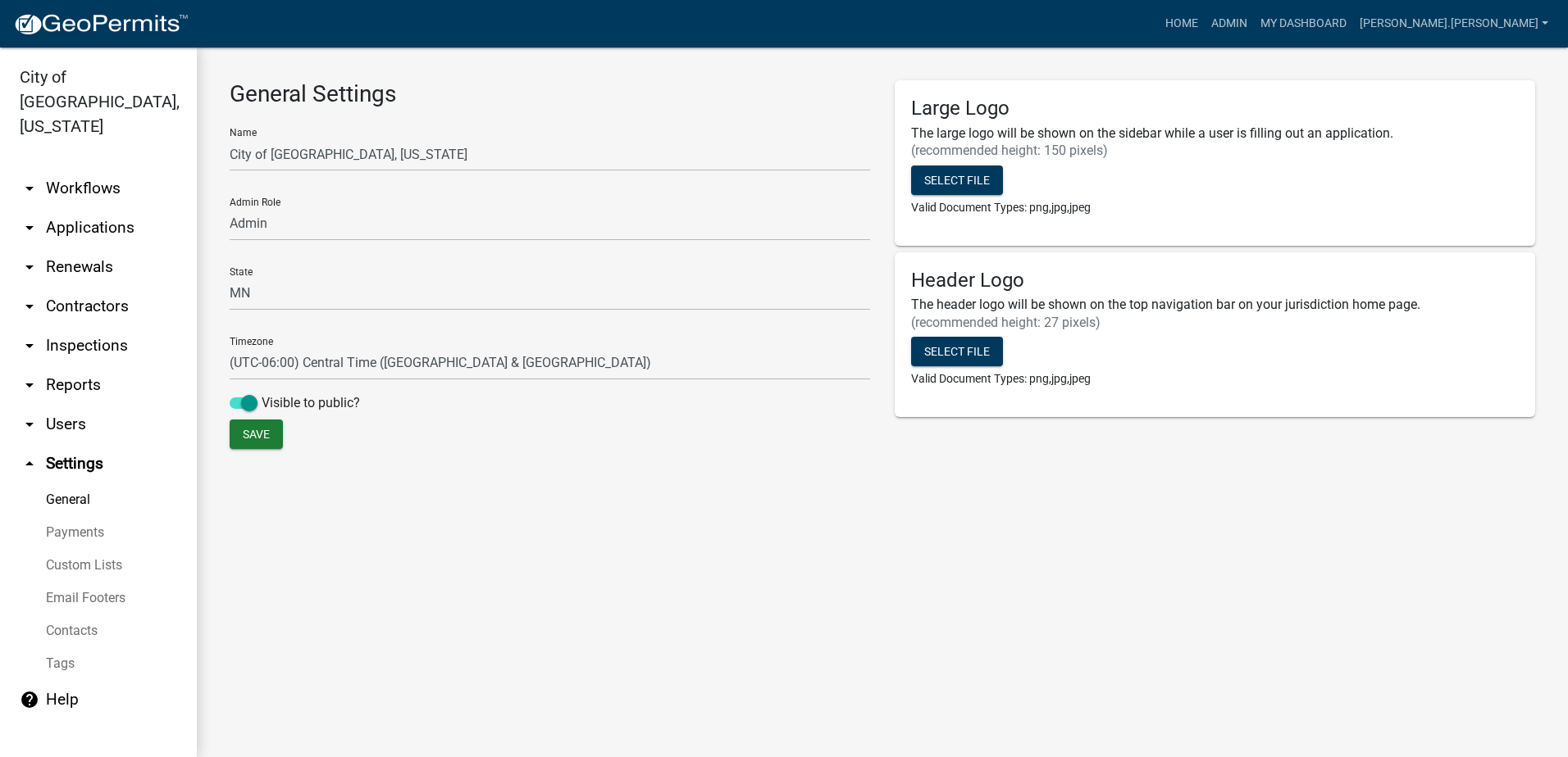
click at [76, 516] on link "Payments" at bounding box center [98, 532] width 197 height 33
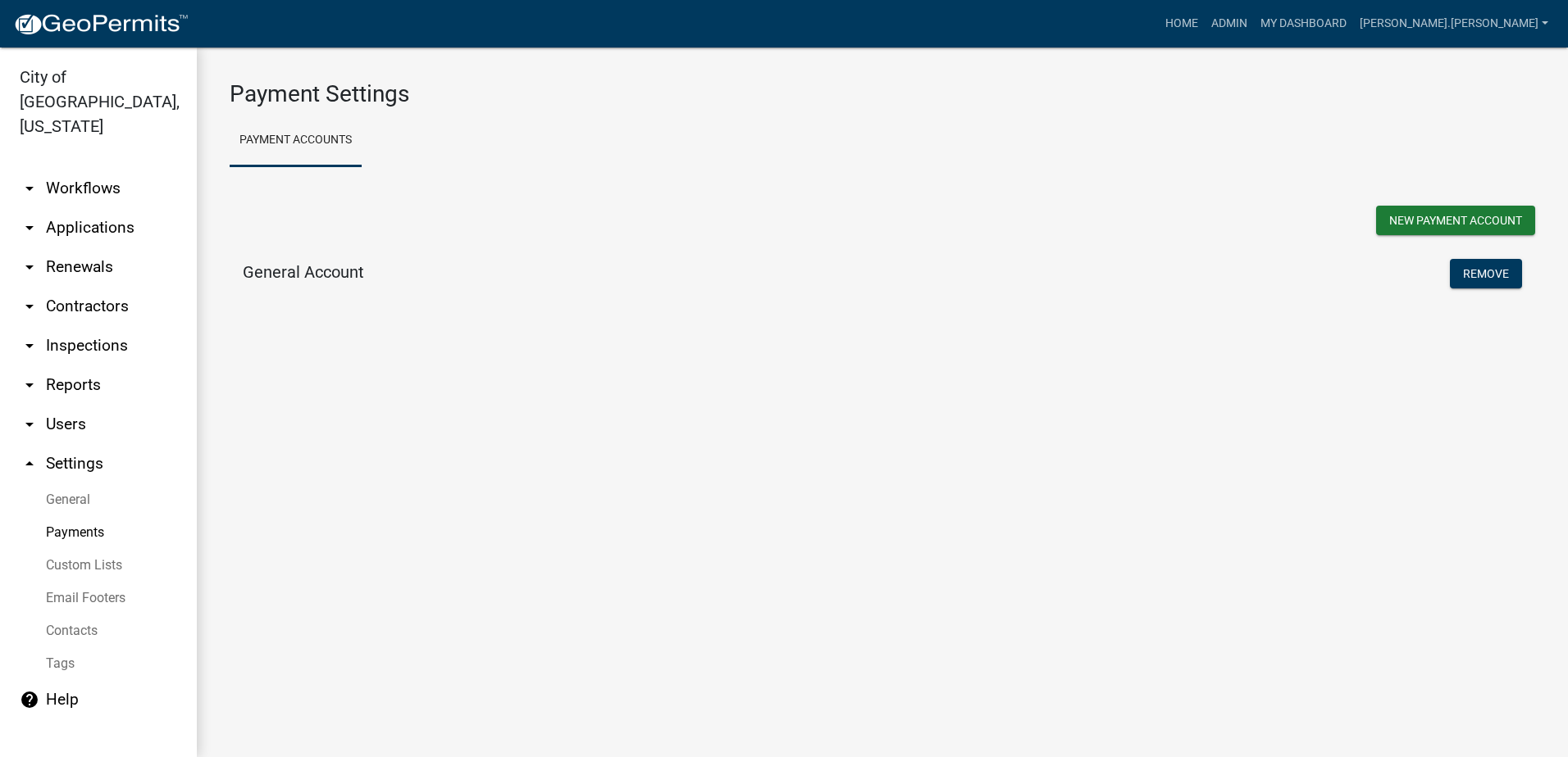
click at [33, 415] on icon "arrow_drop_down" at bounding box center [29, 424] width 20 height 20
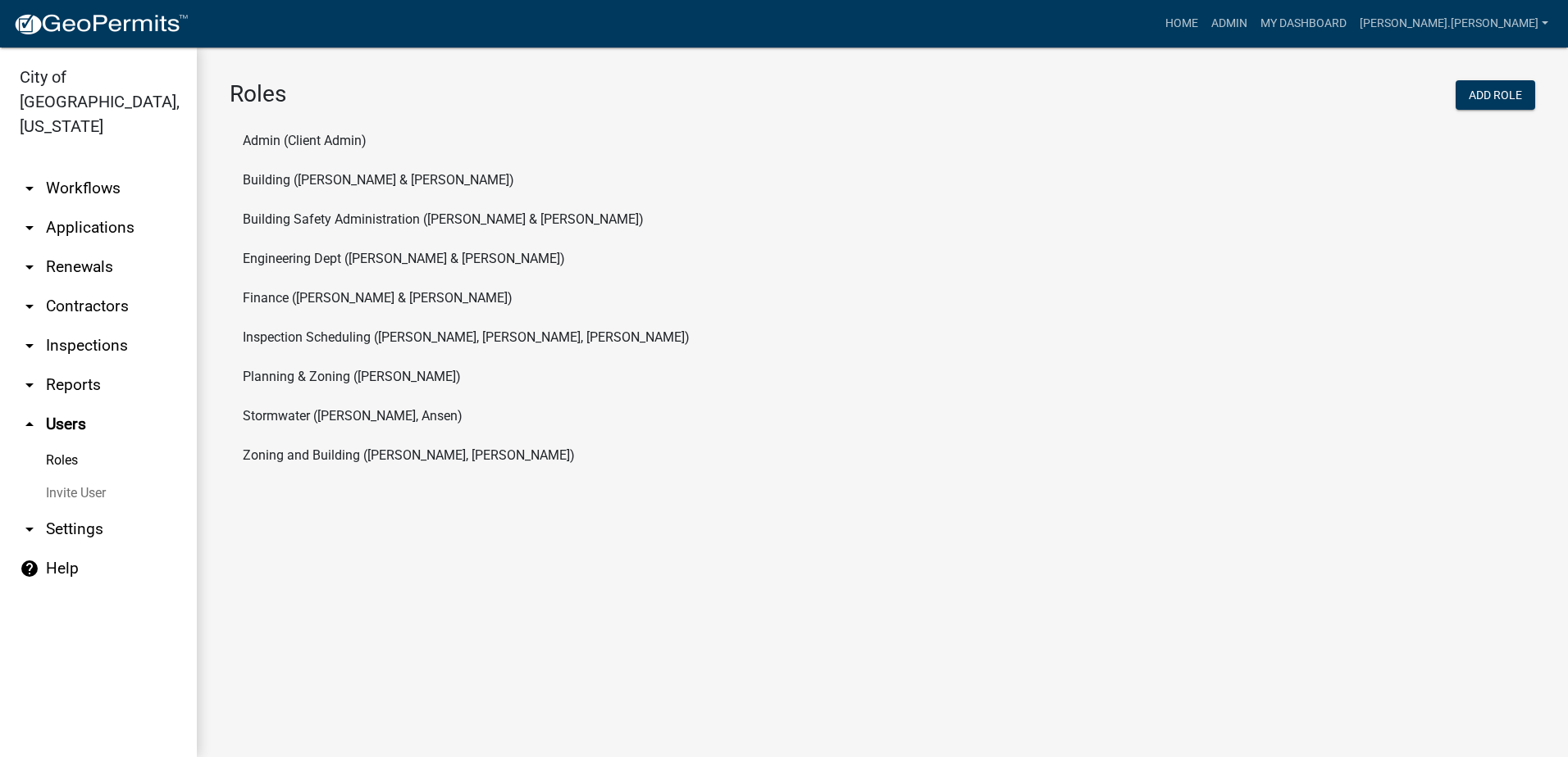
click at [42, 326] on link "arrow_drop_down Inspections" at bounding box center [98, 346] width 197 height 39
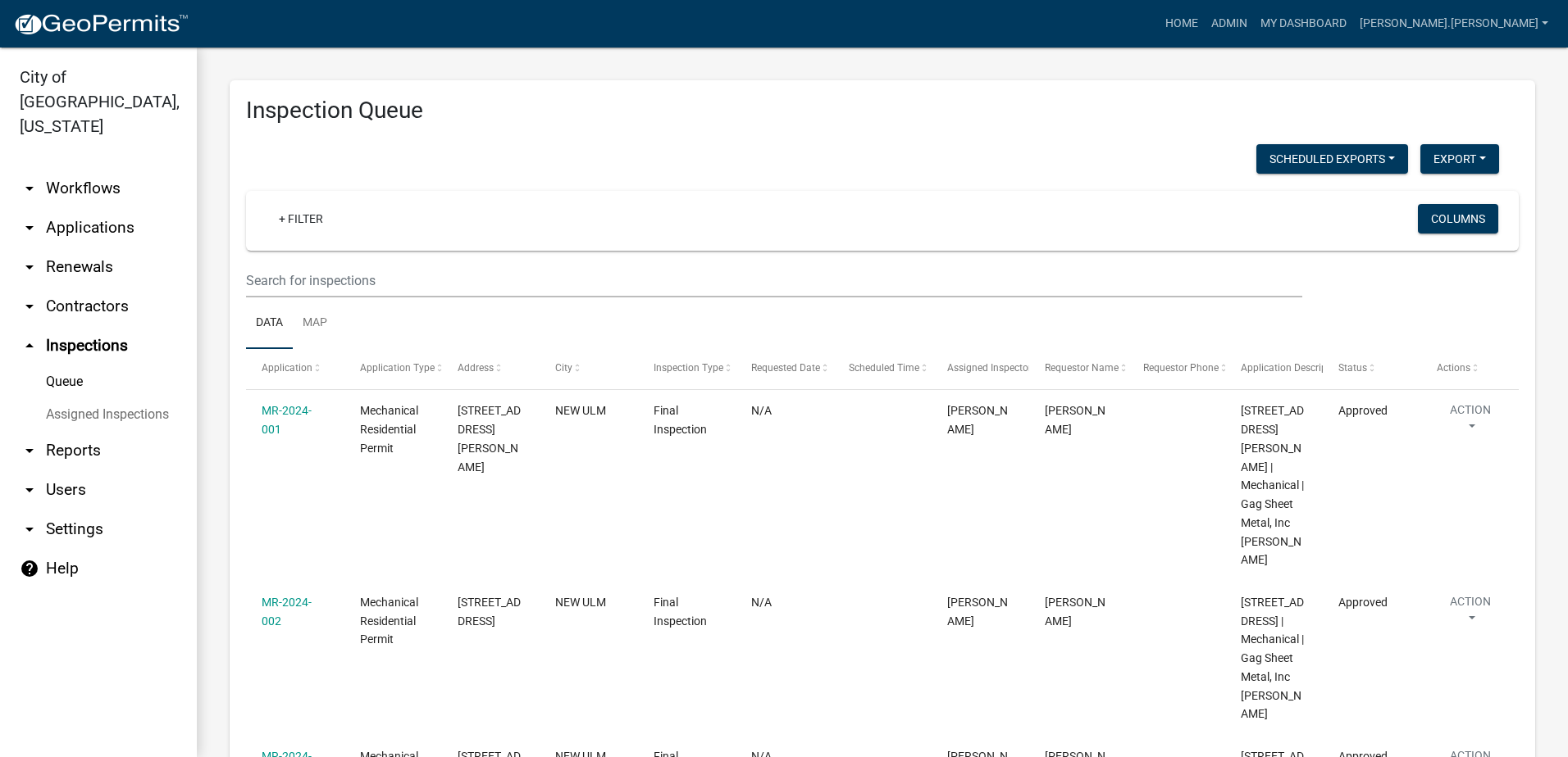
click at [39, 431] on link "arrow_drop_down Reports" at bounding box center [98, 451] width 197 height 39
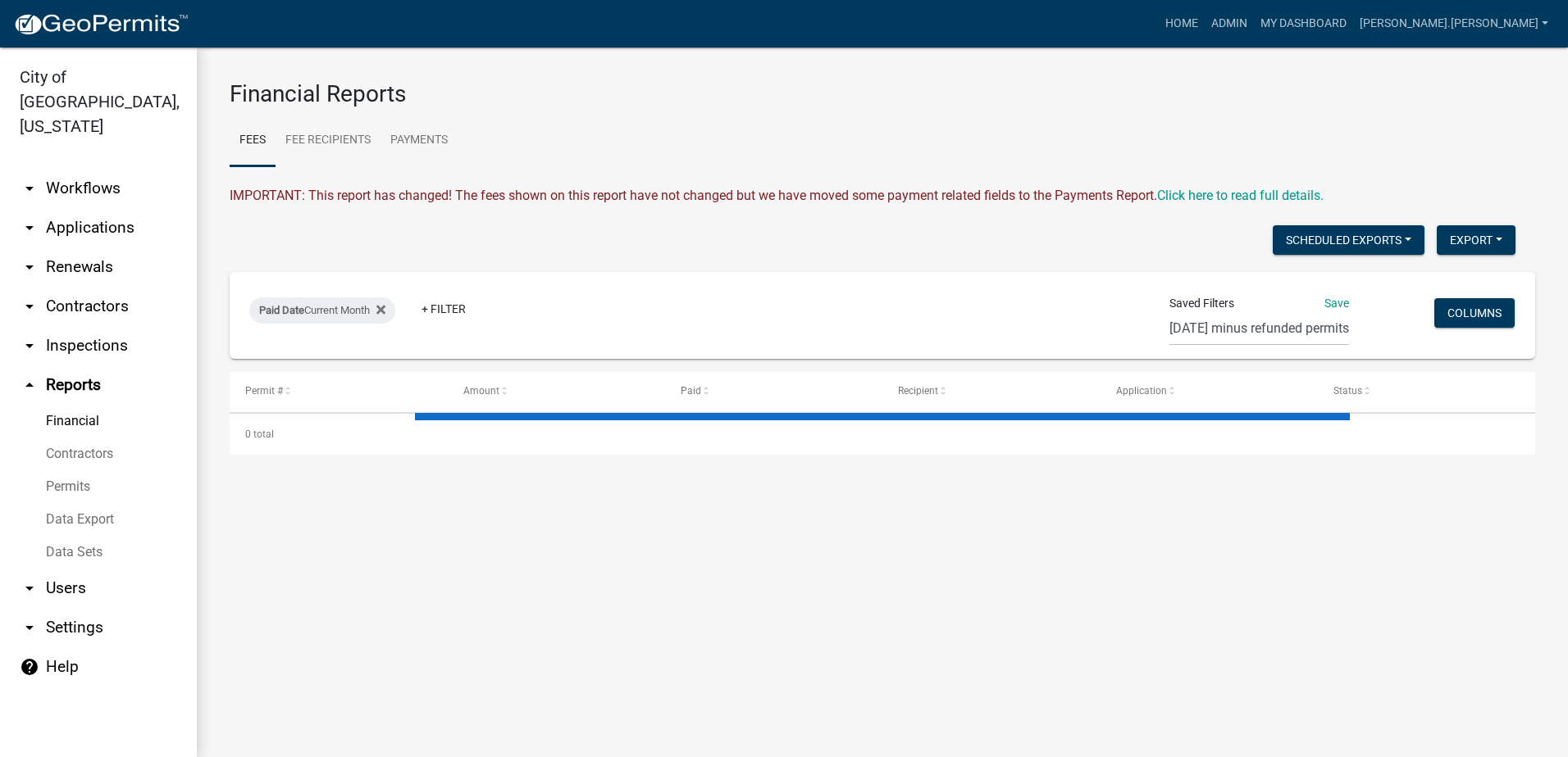
click at [85, 470] on link "Permits" at bounding box center [98, 486] width 197 height 33
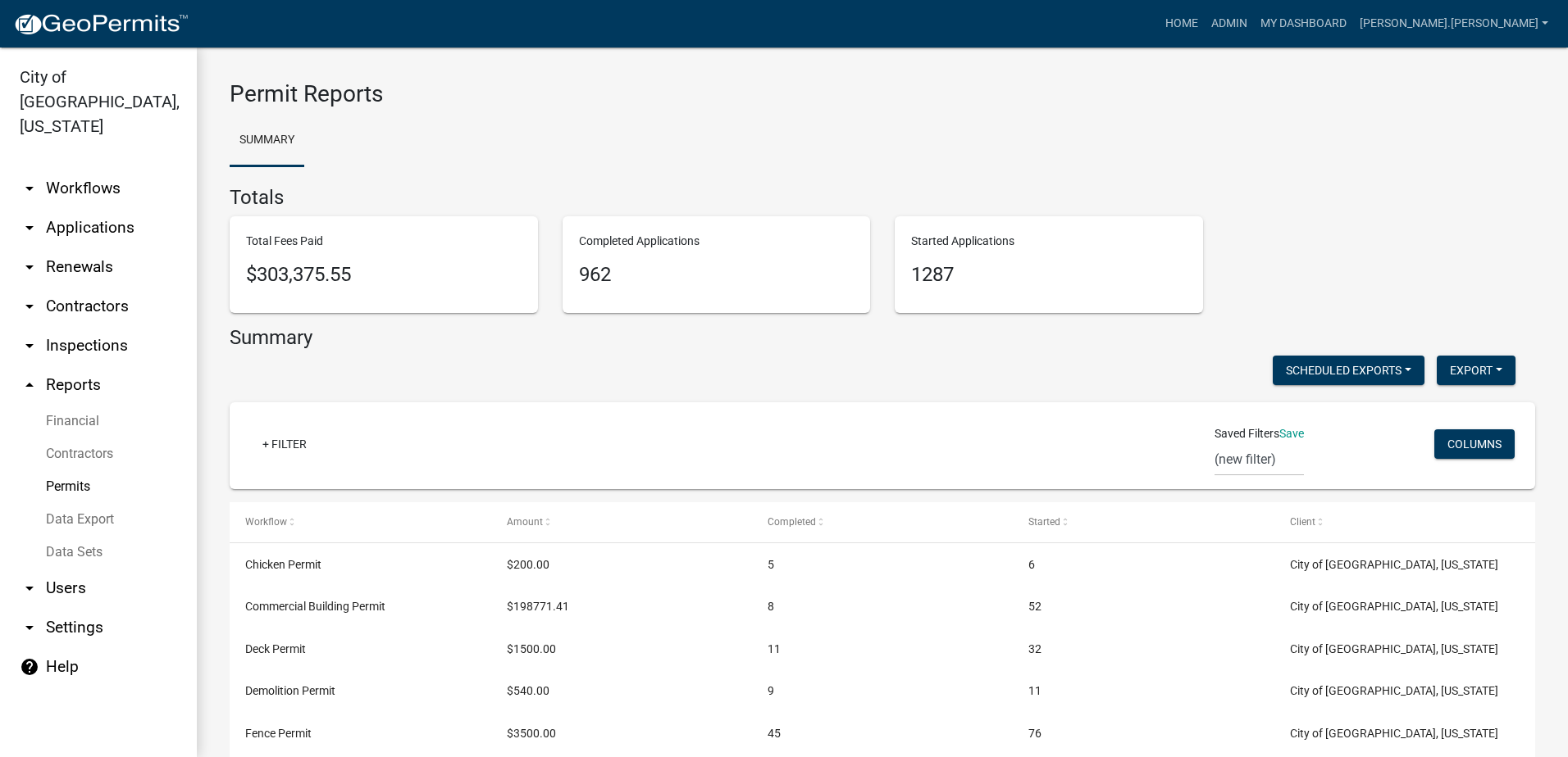
click at [53, 608] on link "arrow_drop_down Settings" at bounding box center [98, 628] width 197 height 39
select select "MN"
select select "Central Standard Time"
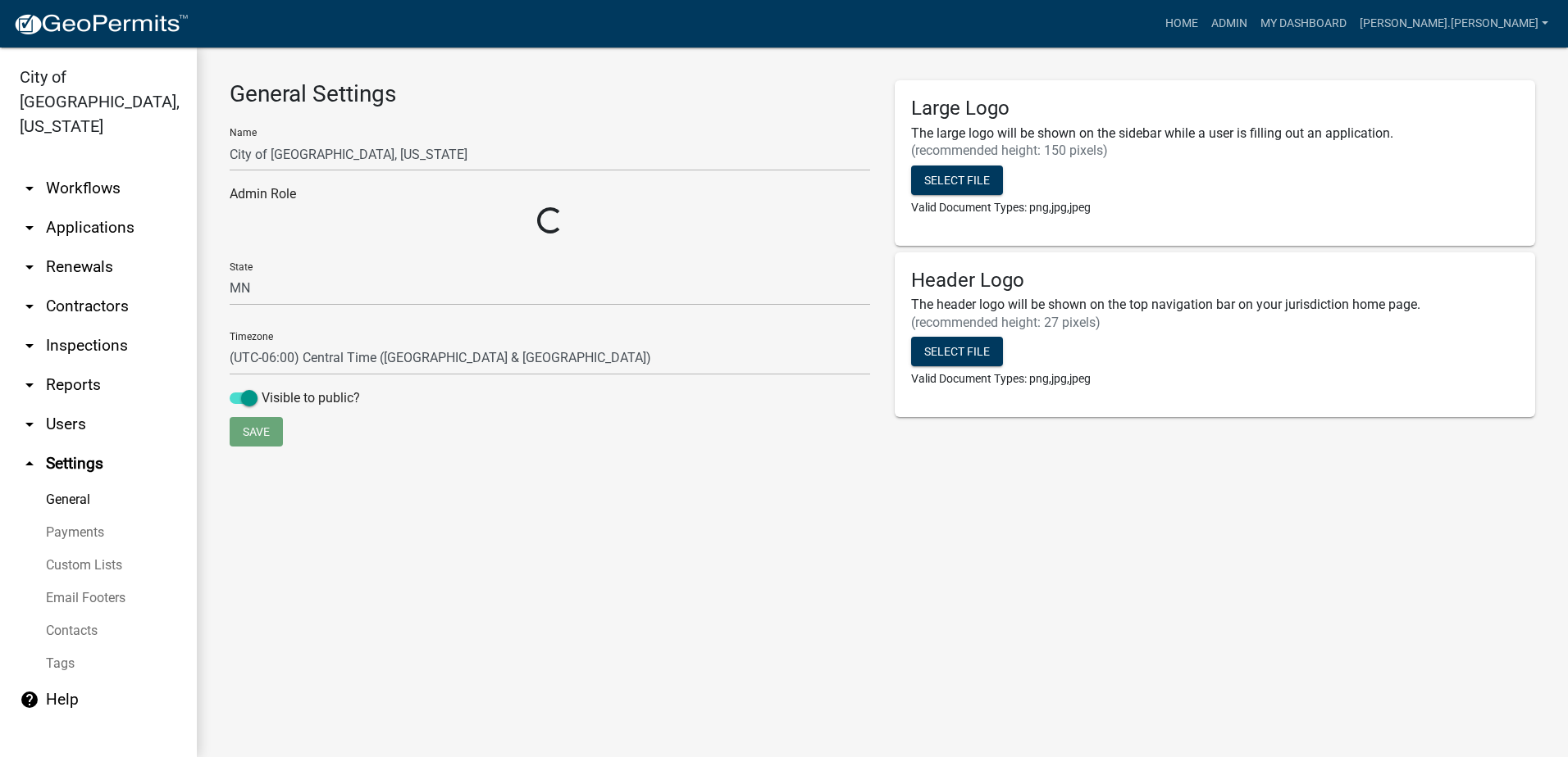
select select "2a8d2813-429b-4053-9d45-3691f4ce4985"
click at [89, 516] on link "Payments" at bounding box center [98, 532] width 197 height 33
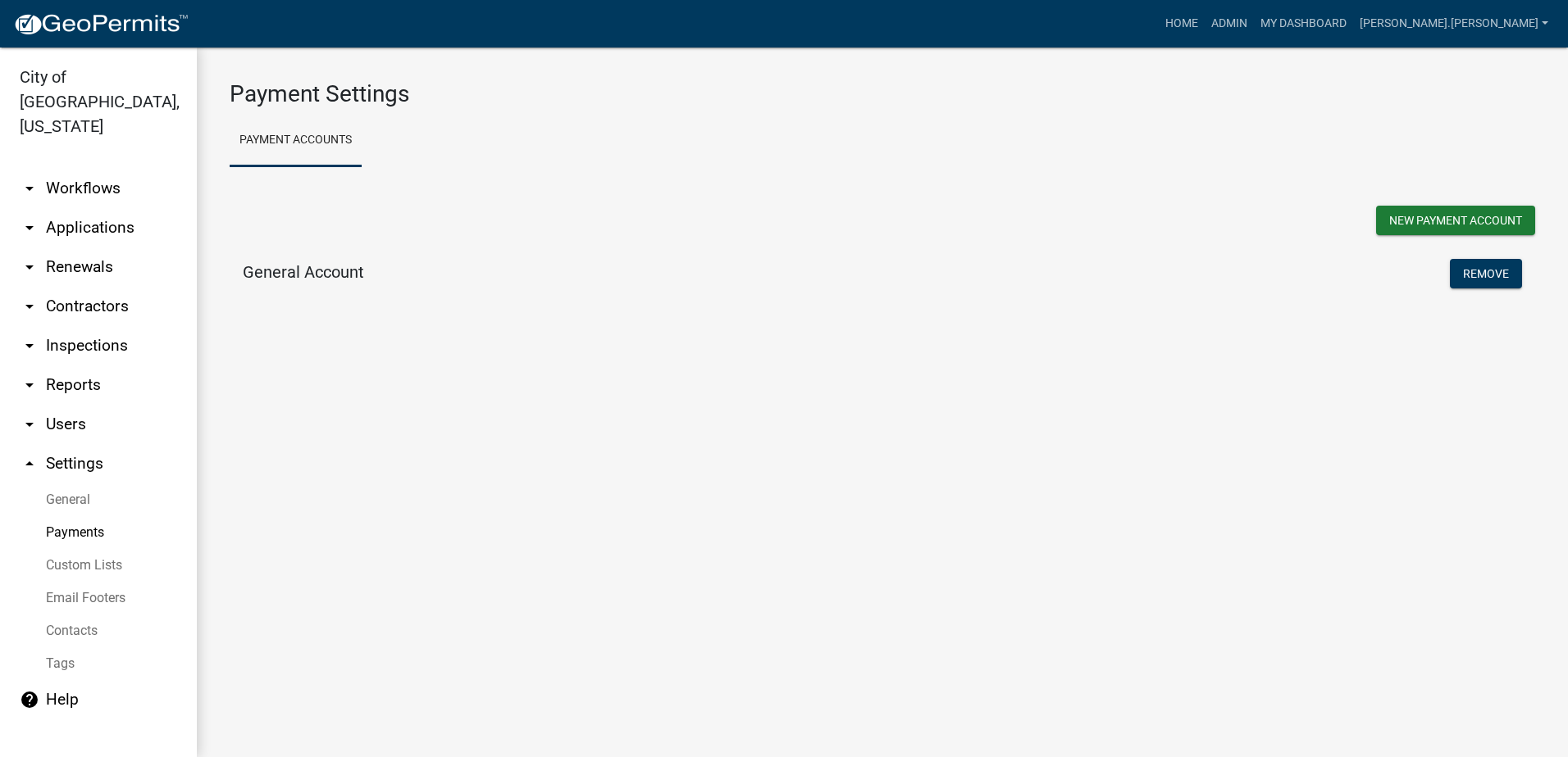
click at [284, 272] on h5 "General Account" at bounding box center [303, 272] width 121 height 20
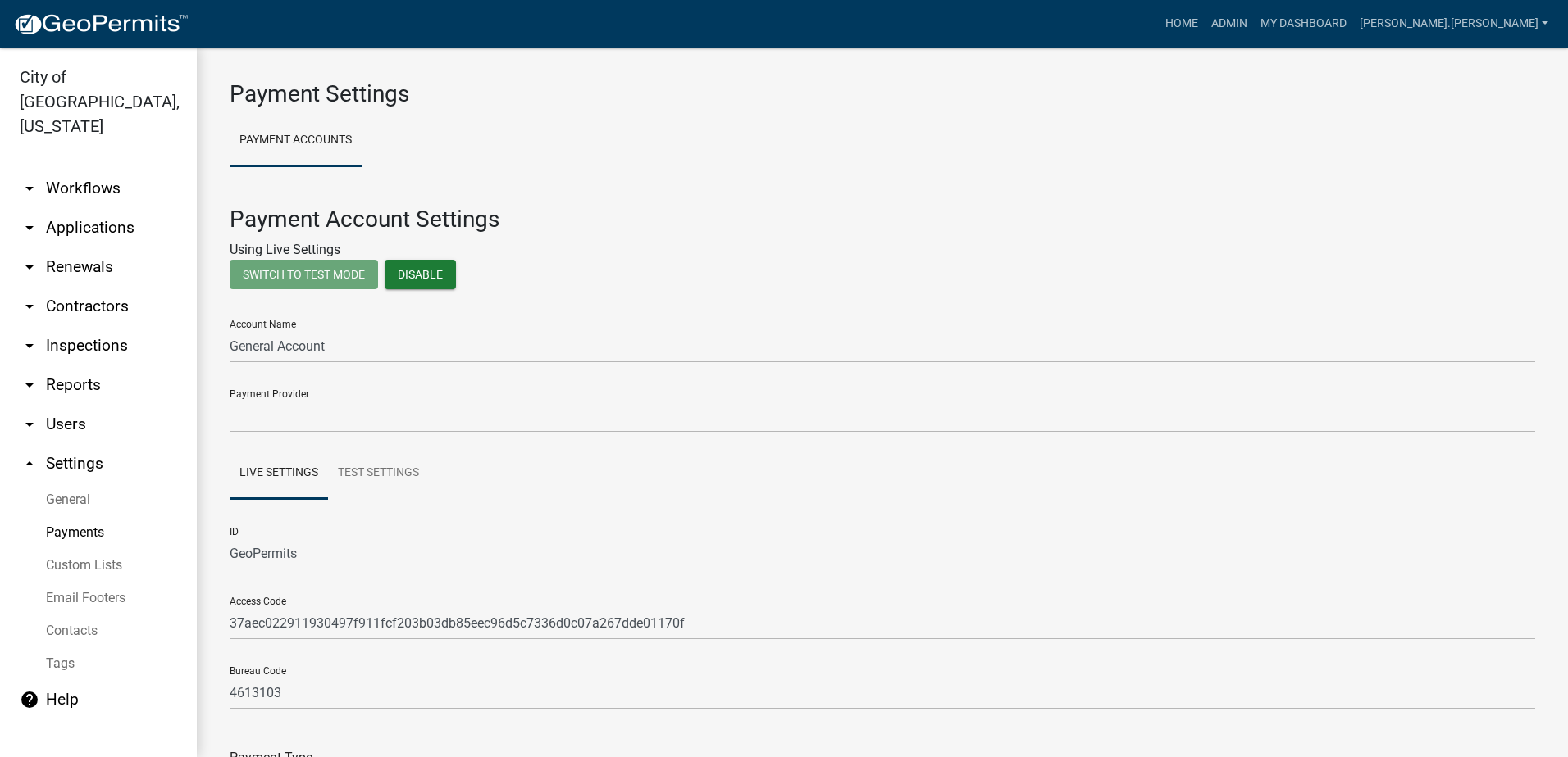
select select "15: Object"
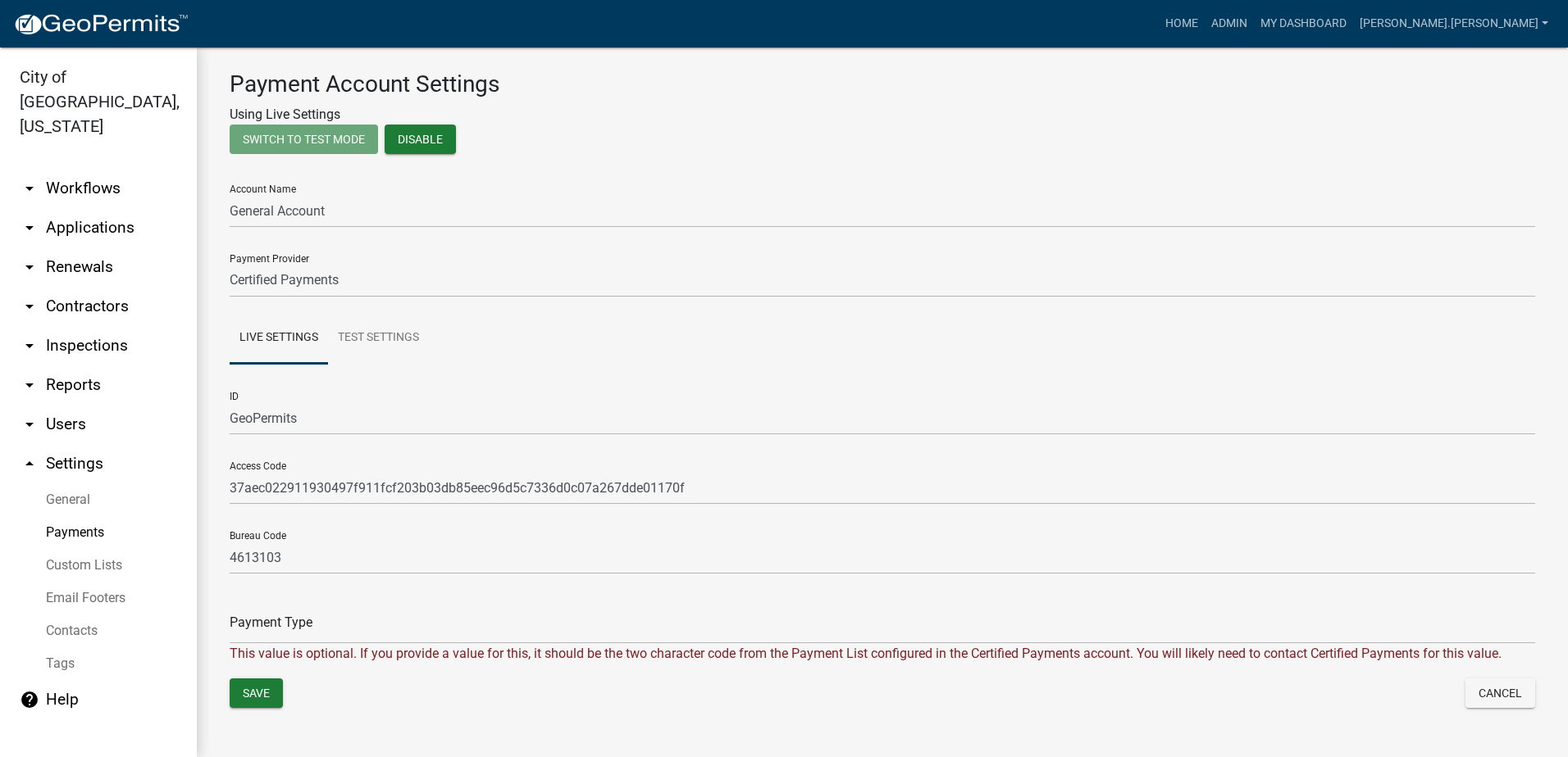
scroll to position [137, 0]
click at [28, 454] on icon "arrow_drop_up" at bounding box center [29, 464] width 20 height 20
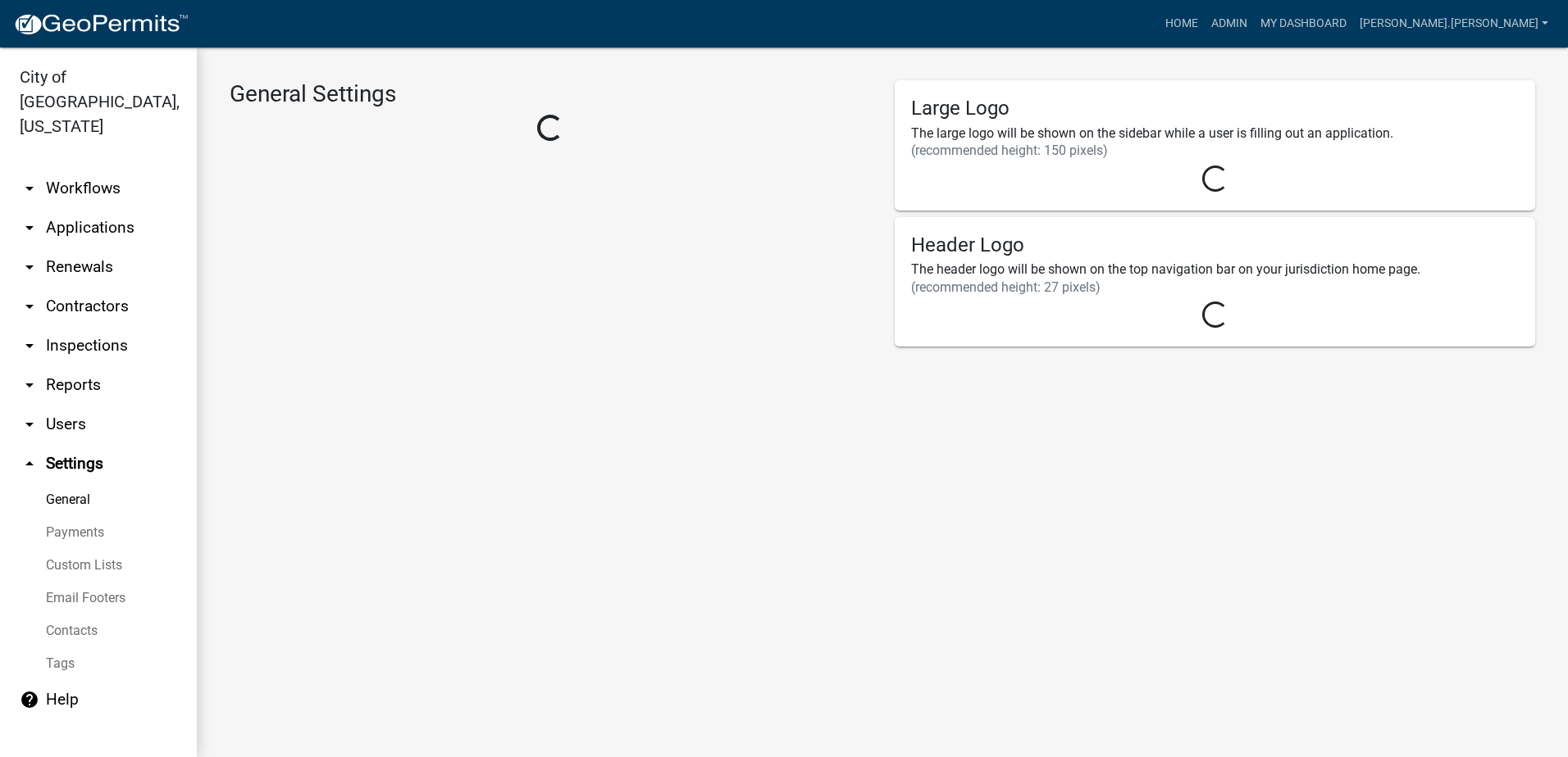
select select "MN"
select select "Central Standard Time"
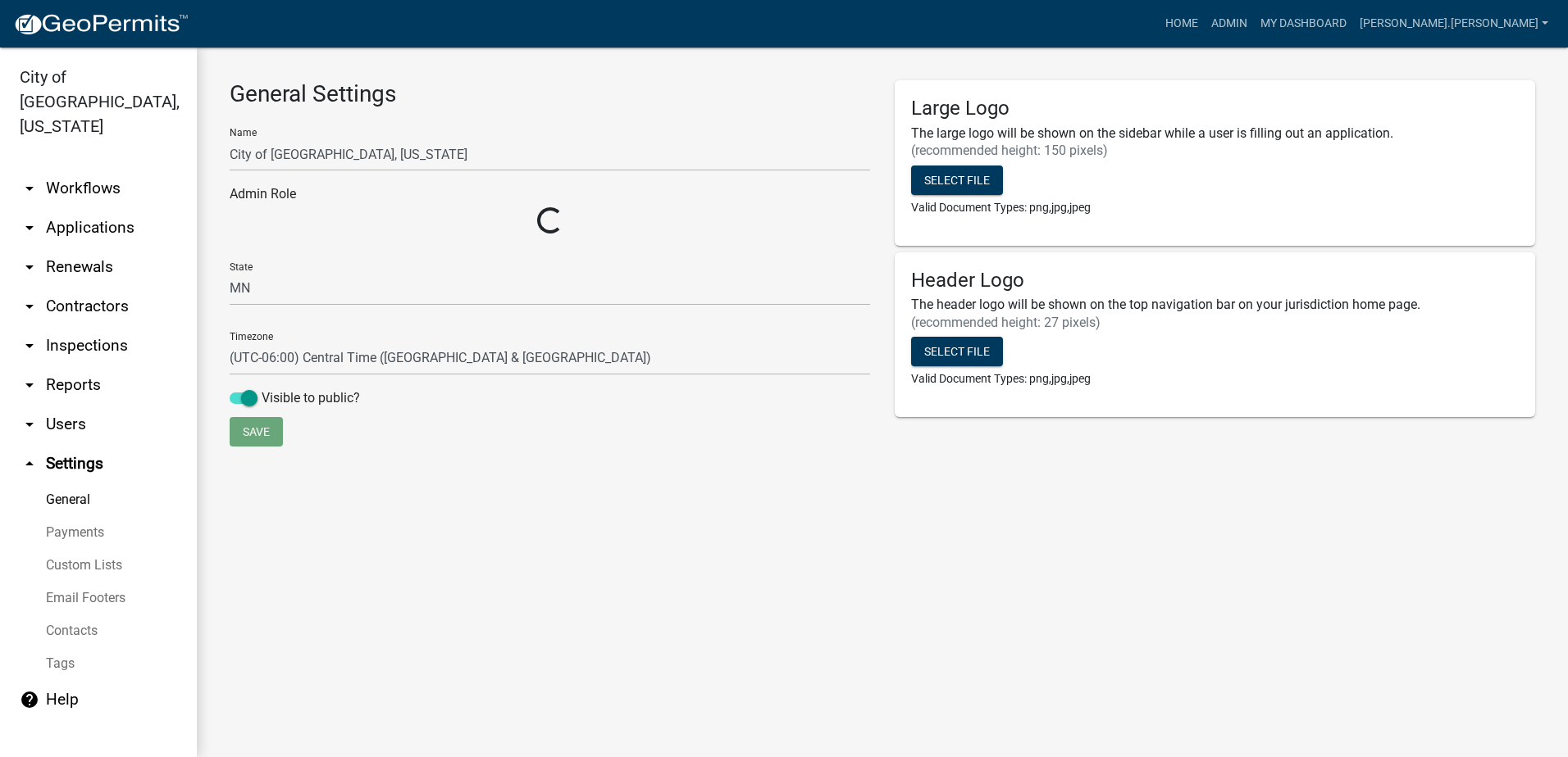
select select "2a8d2813-429b-4053-9d45-3691f4ce4985"
click at [26, 454] on icon "arrow_drop_up" at bounding box center [29, 464] width 20 height 20
click at [29, 454] on icon "arrow_drop_up" at bounding box center [29, 464] width 20 height 20
click at [69, 444] on link "arrow_drop_up Settings" at bounding box center [98, 464] width 197 height 39
click at [72, 405] on link "arrow_drop_down Users" at bounding box center [98, 424] width 197 height 39
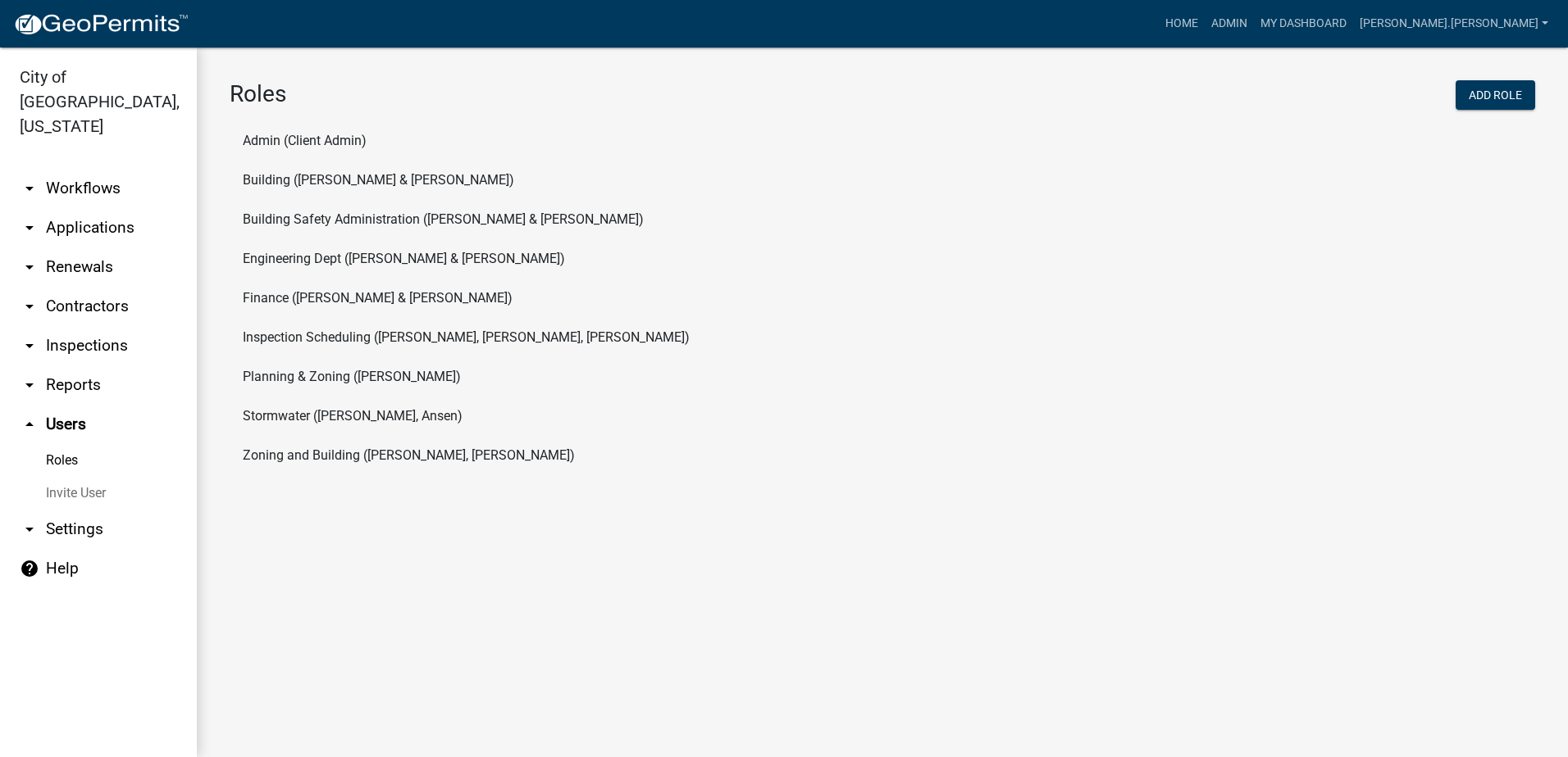
click at [72, 365] on link "arrow_drop_down Reports" at bounding box center [98, 385] width 197 height 39
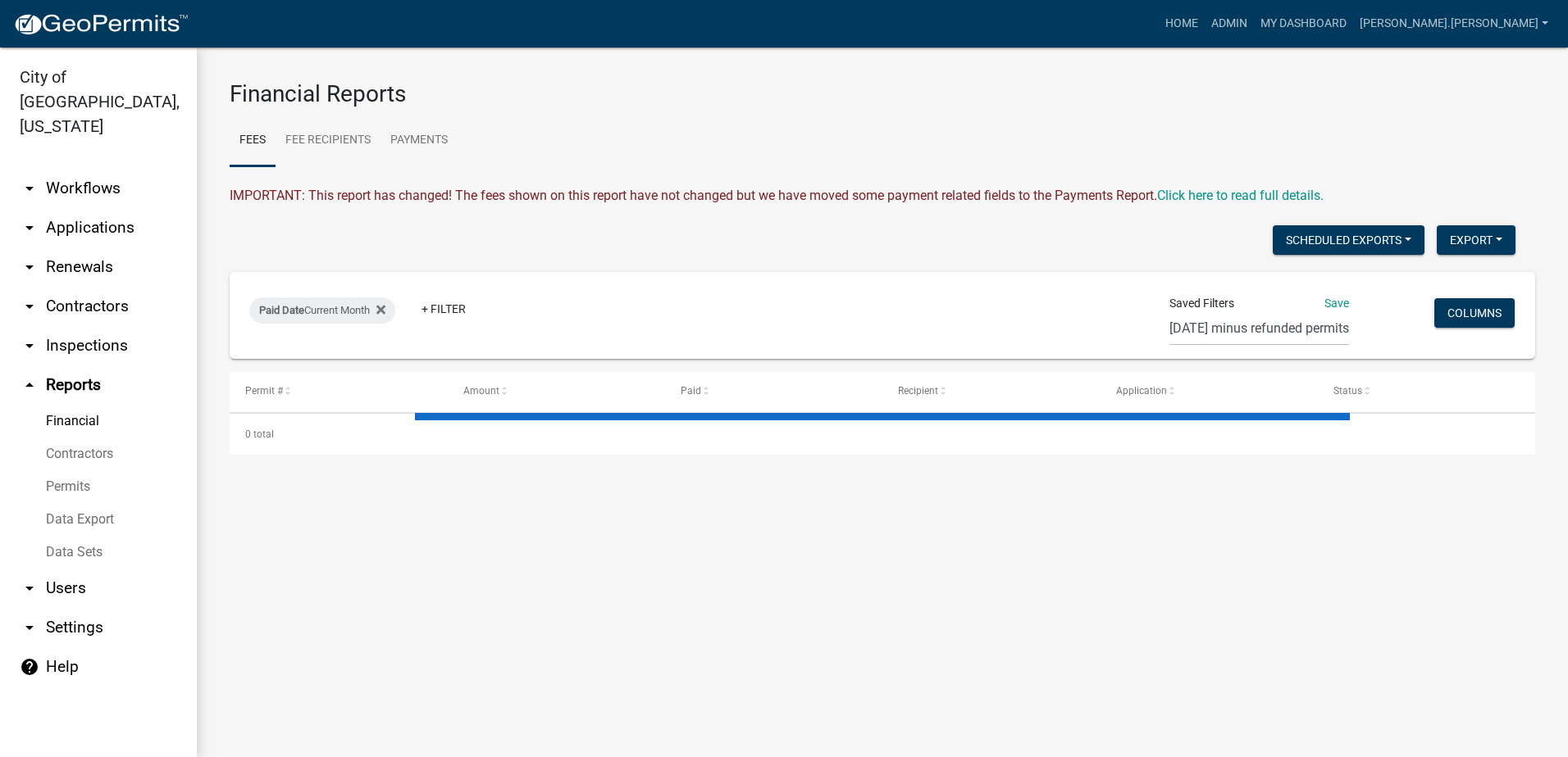
click at [77, 326] on link "arrow_drop_down Inspections" at bounding box center [98, 346] width 197 height 39
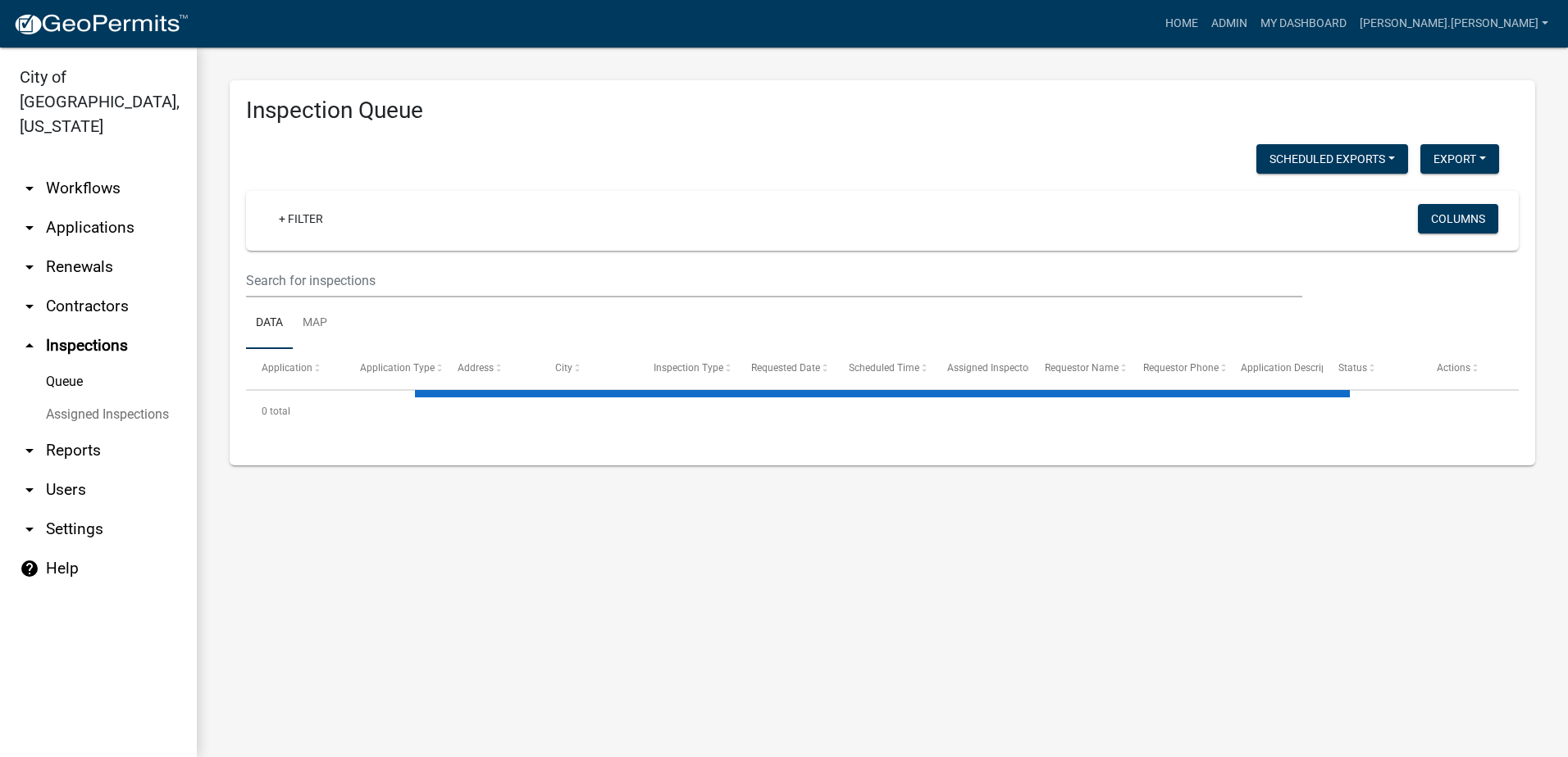
click at [80, 289] on link "arrow_drop_down Contractors" at bounding box center [98, 306] width 197 height 39
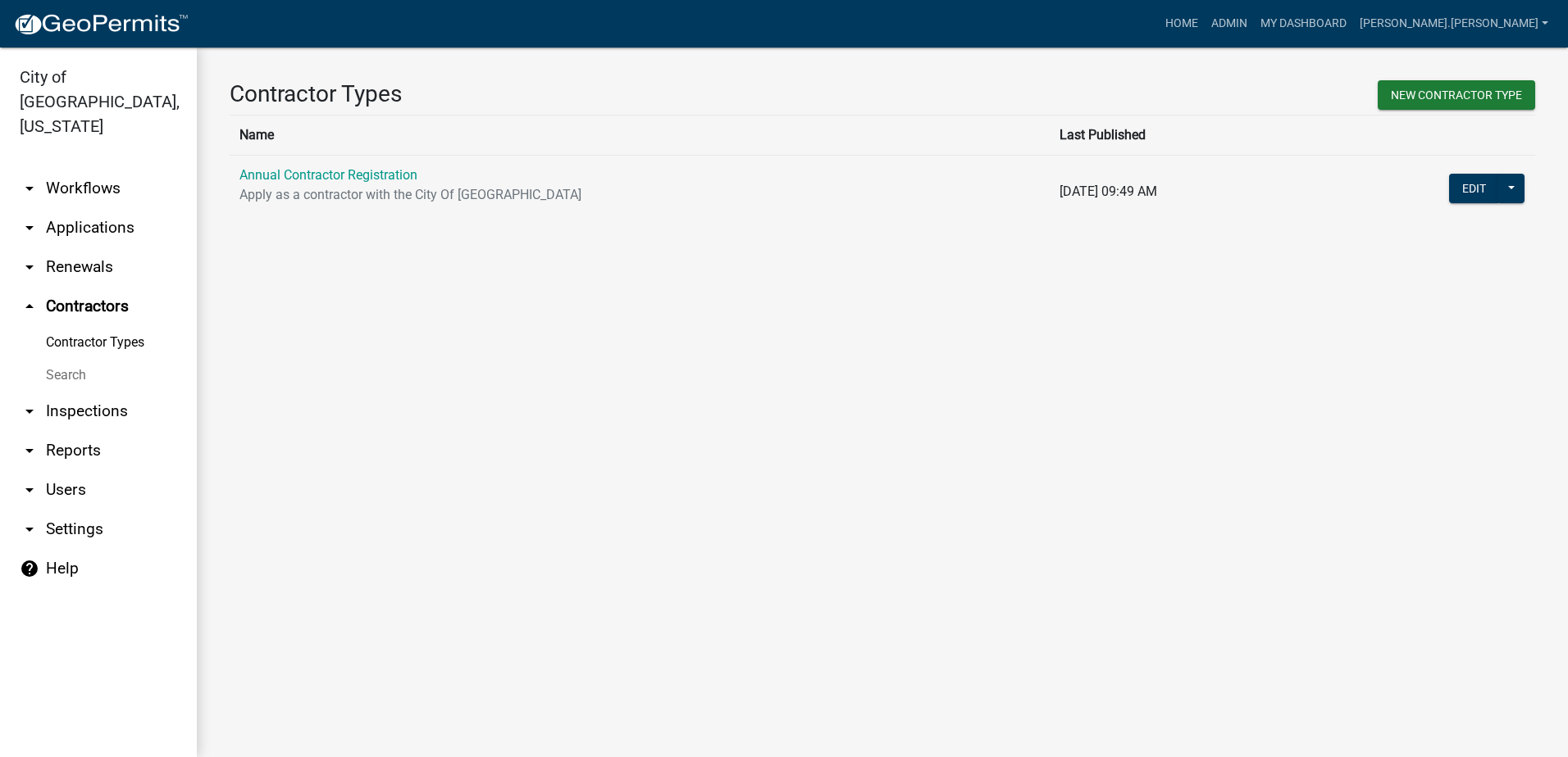
click at [81, 247] on link "arrow_drop_down Renewals" at bounding box center [98, 267] width 197 height 39
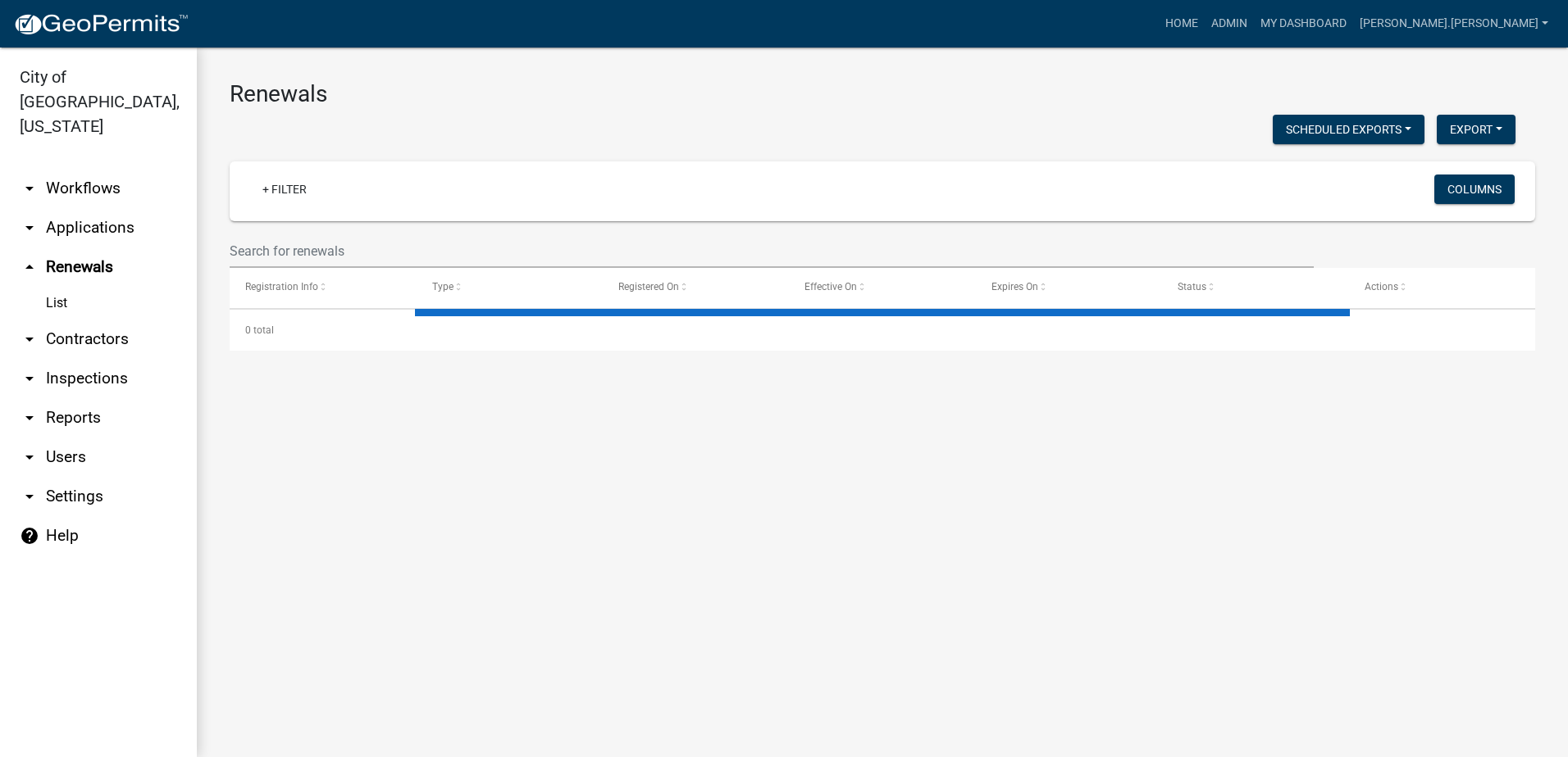
click at [101, 208] on link "arrow_drop_down Applications" at bounding box center [98, 228] width 197 height 39
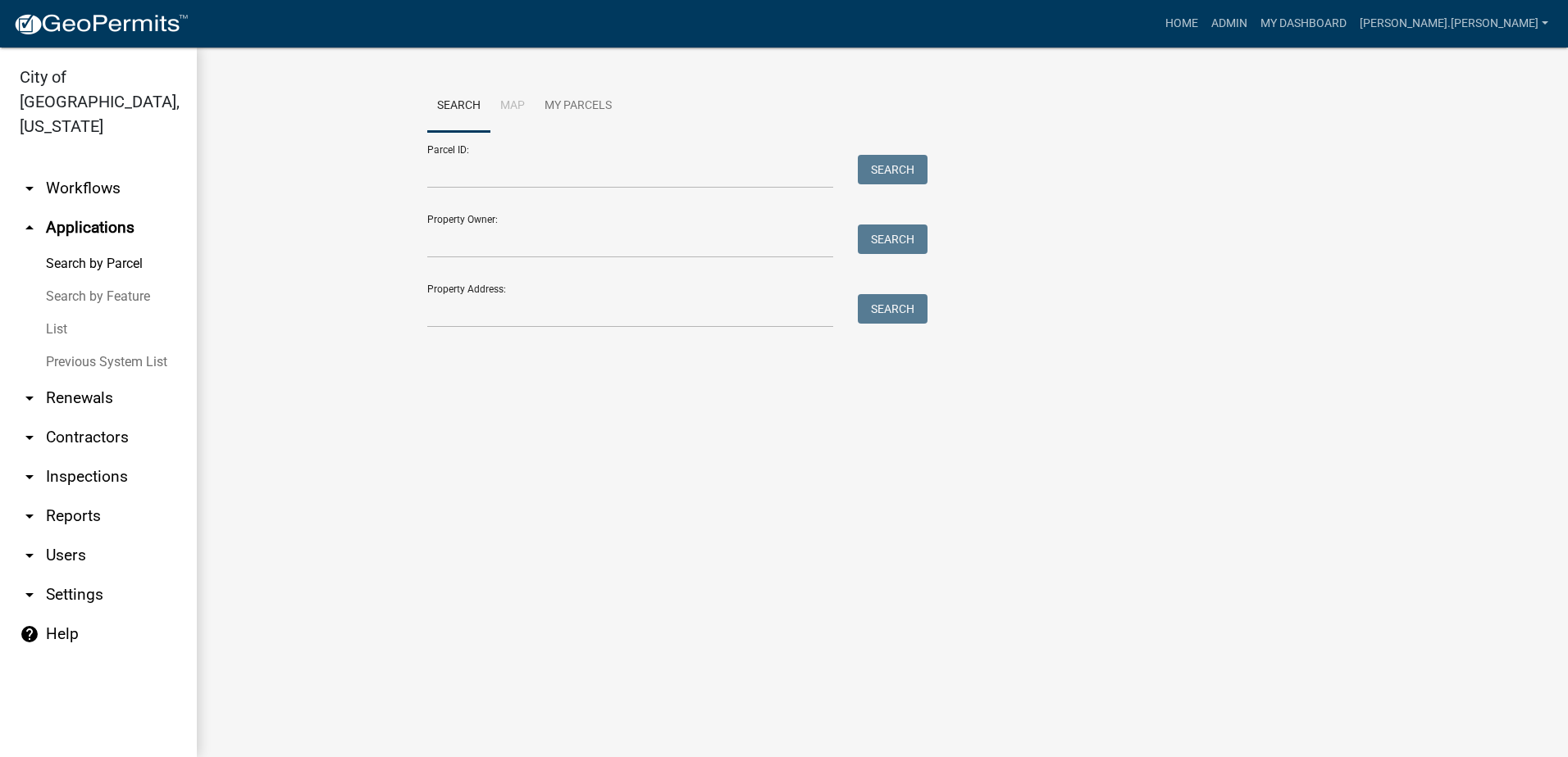
click at [108, 169] on link "arrow_drop_down Workflows" at bounding box center [98, 188] width 197 height 39
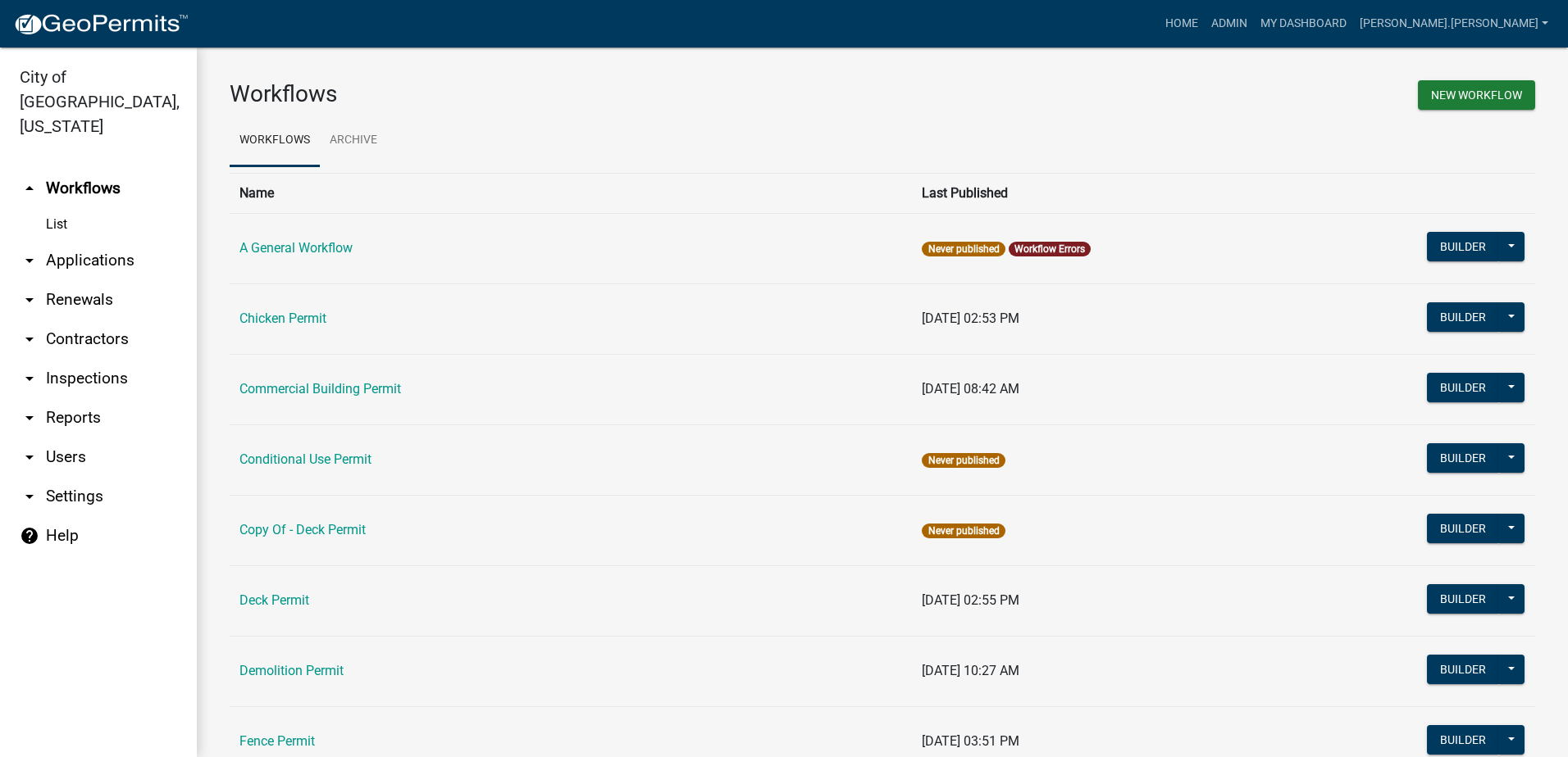
click at [105, 241] on link "arrow_drop_down Applications" at bounding box center [98, 260] width 197 height 39
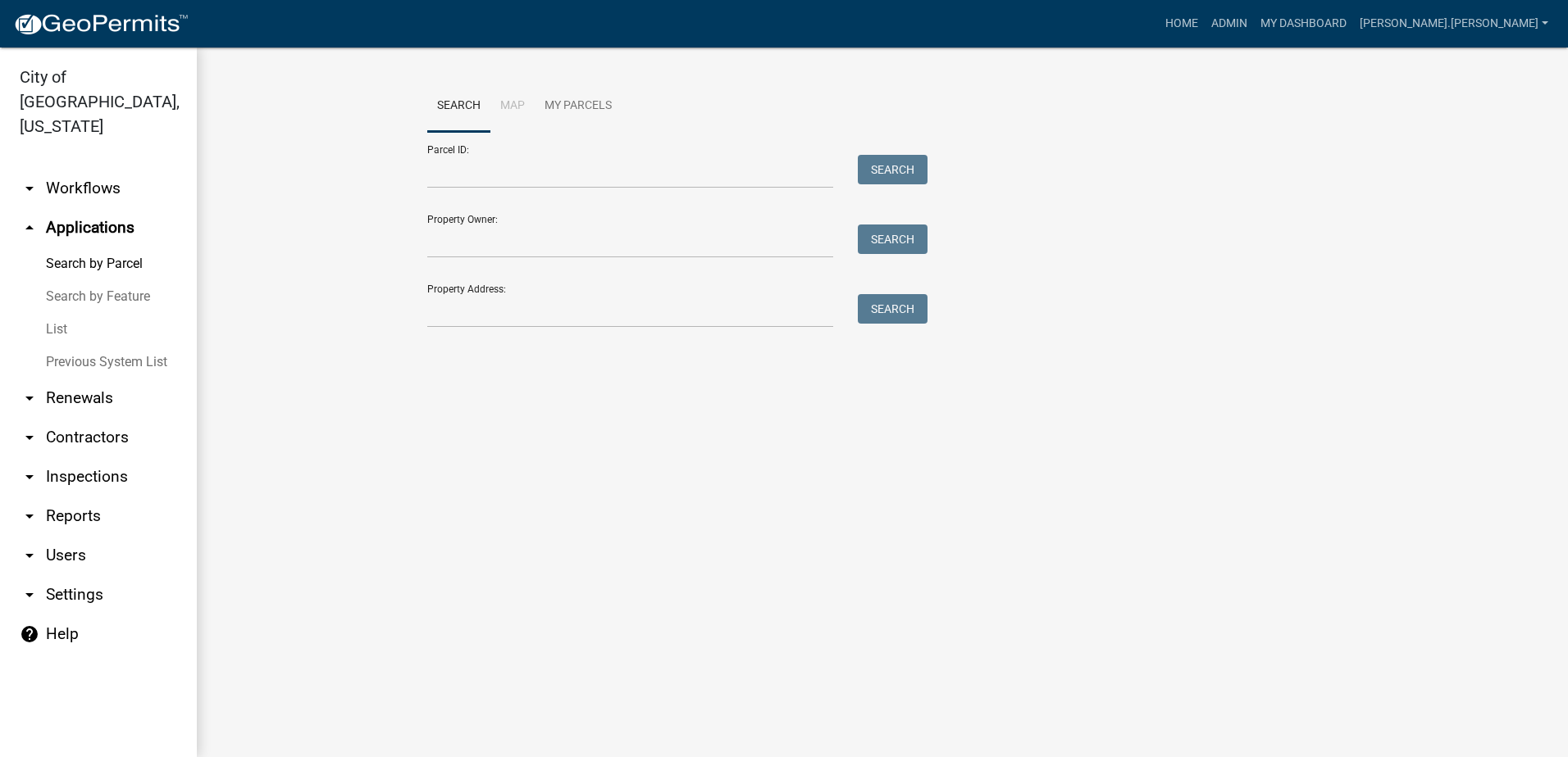
click at [106, 169] on link "arrow_drop_down Workflows" at bounding box center [98, 188] width 197 height 39
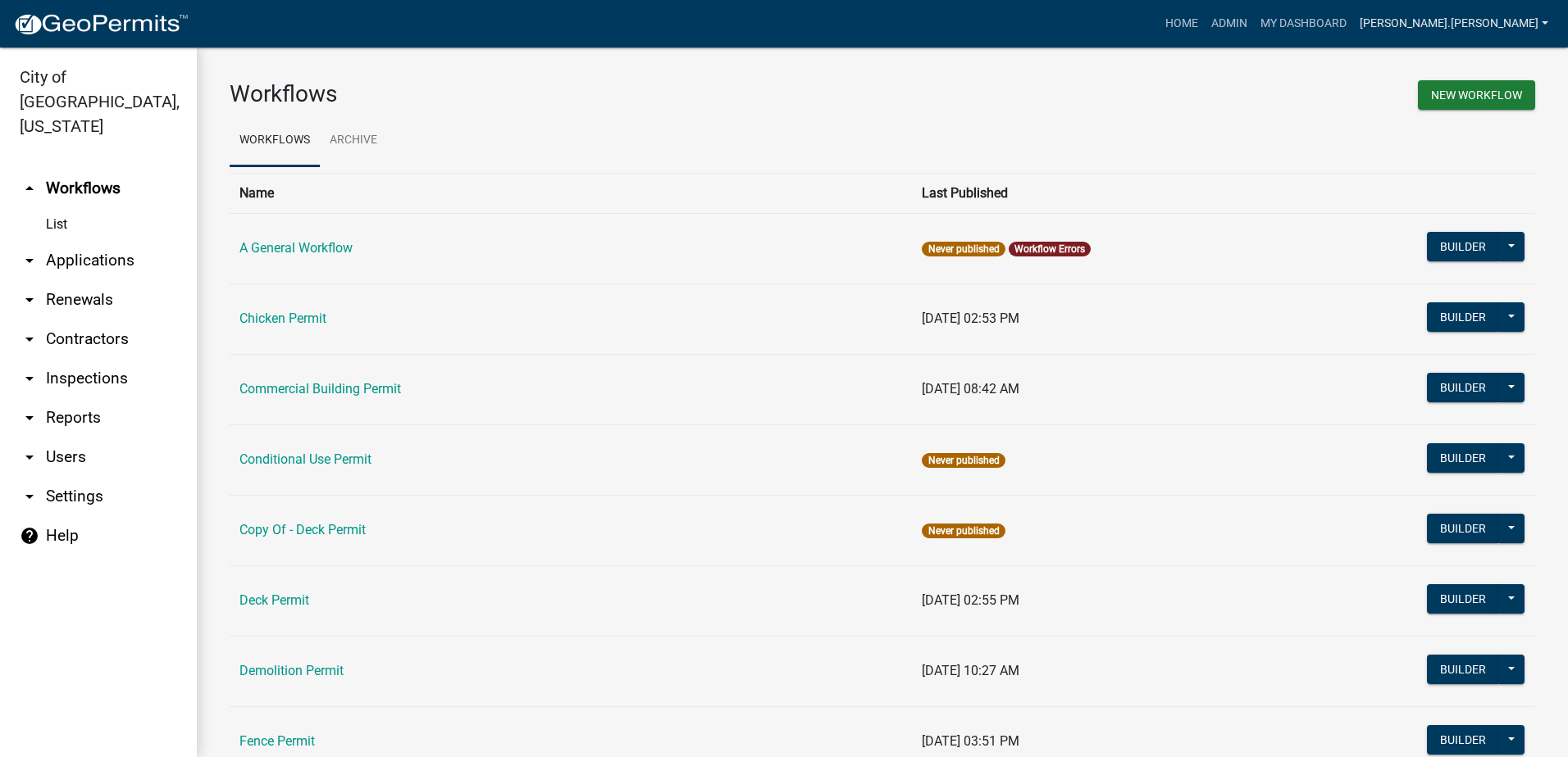
click at [1484, 27] on link "[PERSON_NAME].[PERSON_NAME]" at bounding box center [1454, 23] width 202 height 31
click at [1475, 63] on link "Admin" at bounding box center [1489, 67] width 131 height 39
click at [1473, 29] on link "[PERSON_NAME].[PERSON_NAME]" at bounding box center [1454, 23] width 202 height 31
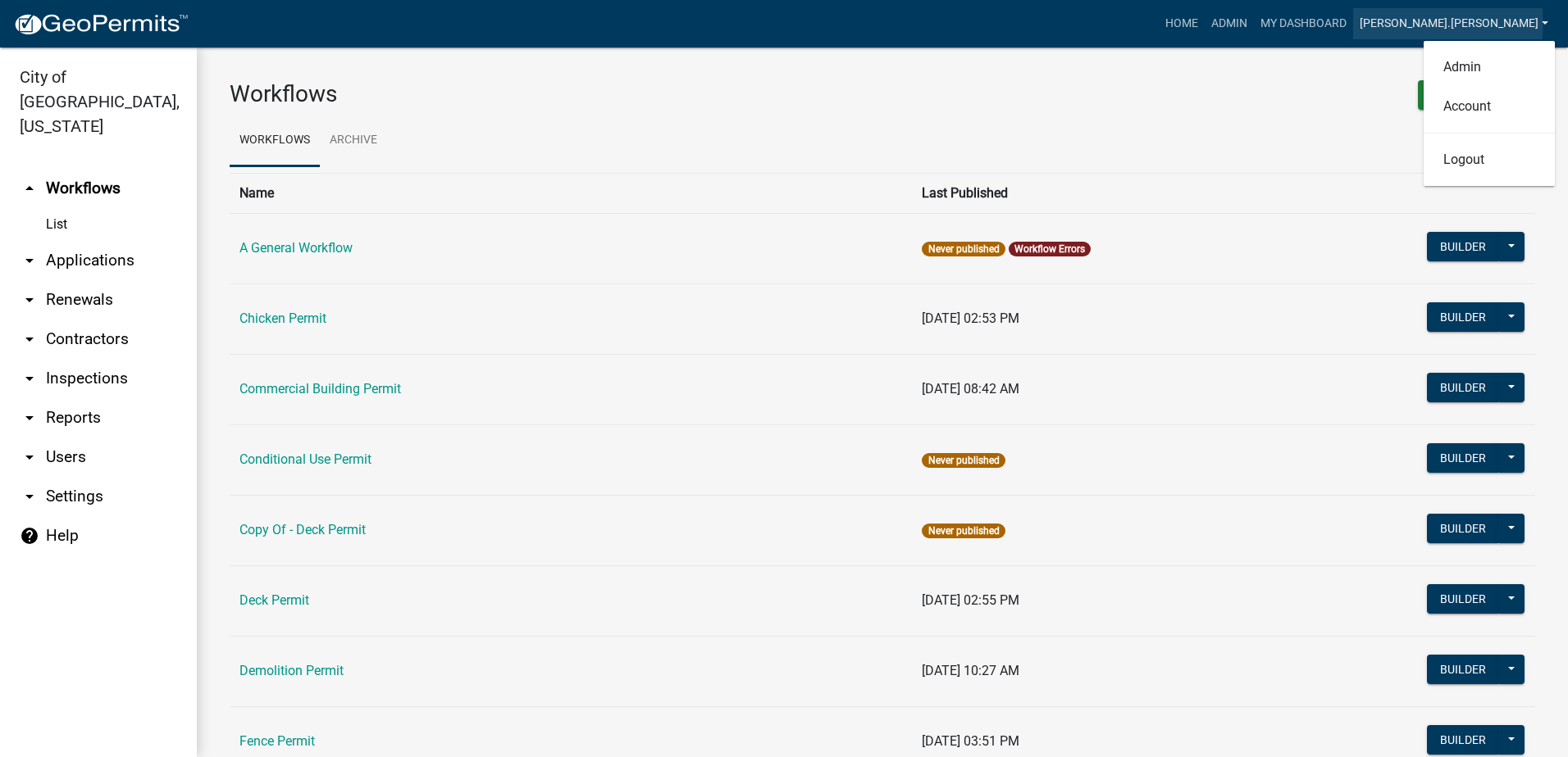
click at [1473, 22] on link "[PERSON_NAME].[PERSON_NAME]" at bounding box center [1454, 23] width 202 height 31
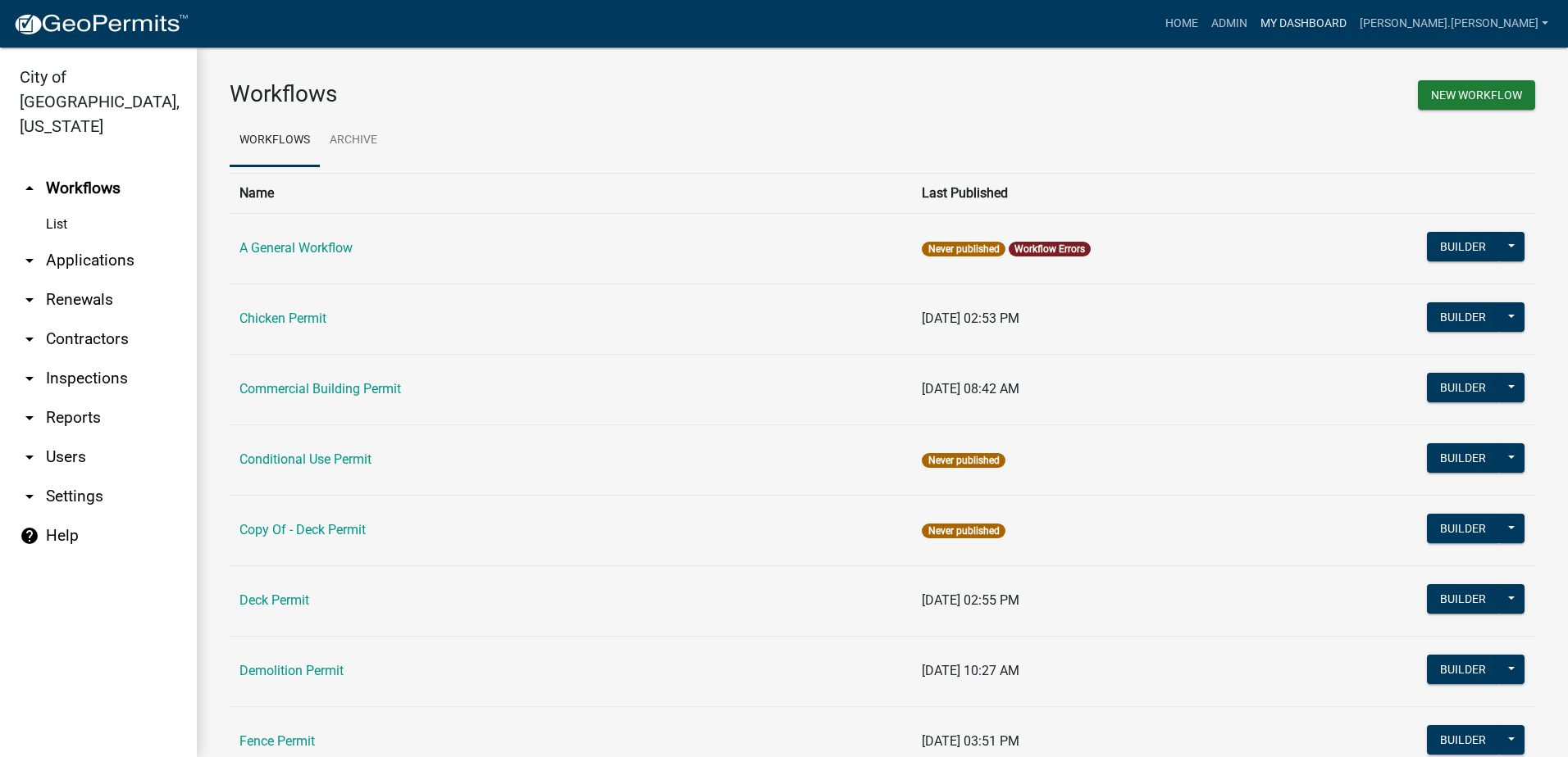
click at [1353, 17] on link "My Dashboard" at bounding box center [1304, 23] width 99 height 31
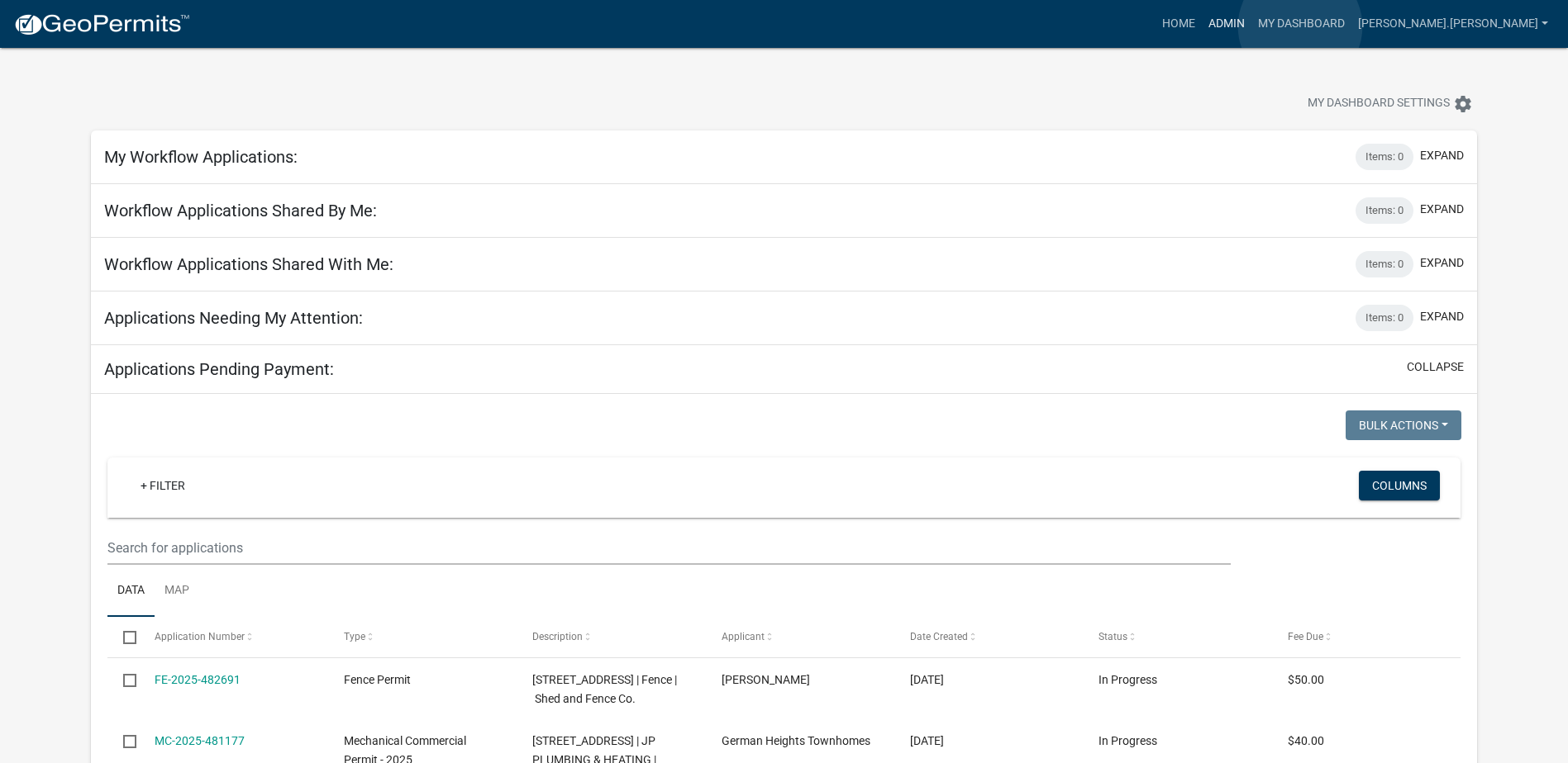
click at [1252, 26] on link "Admin" at bounding box center [1226, 24] width 49 height 31
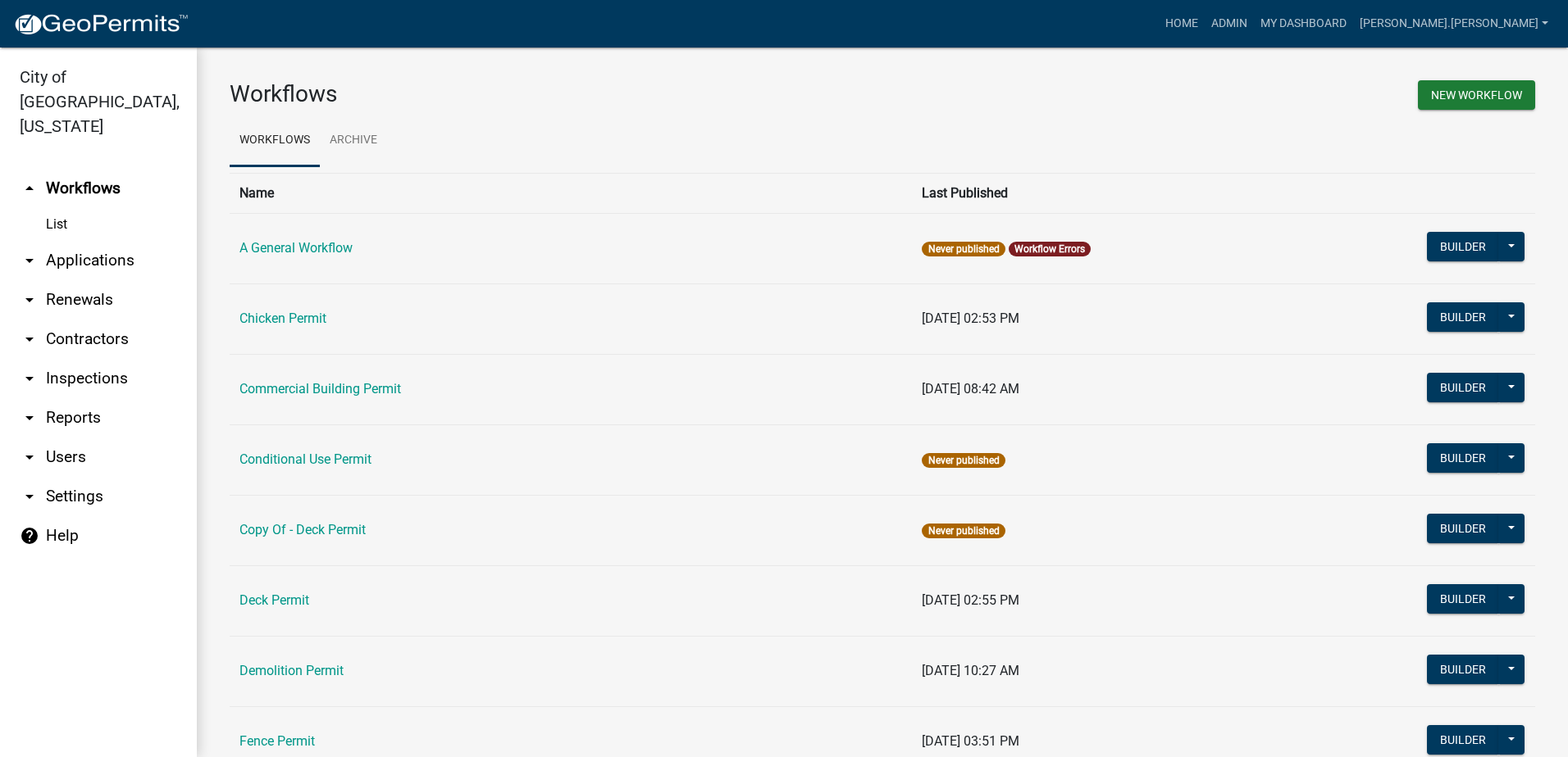
click at [30, 527] on icon "help" at bounding box center [29, 536] width 20 height 20
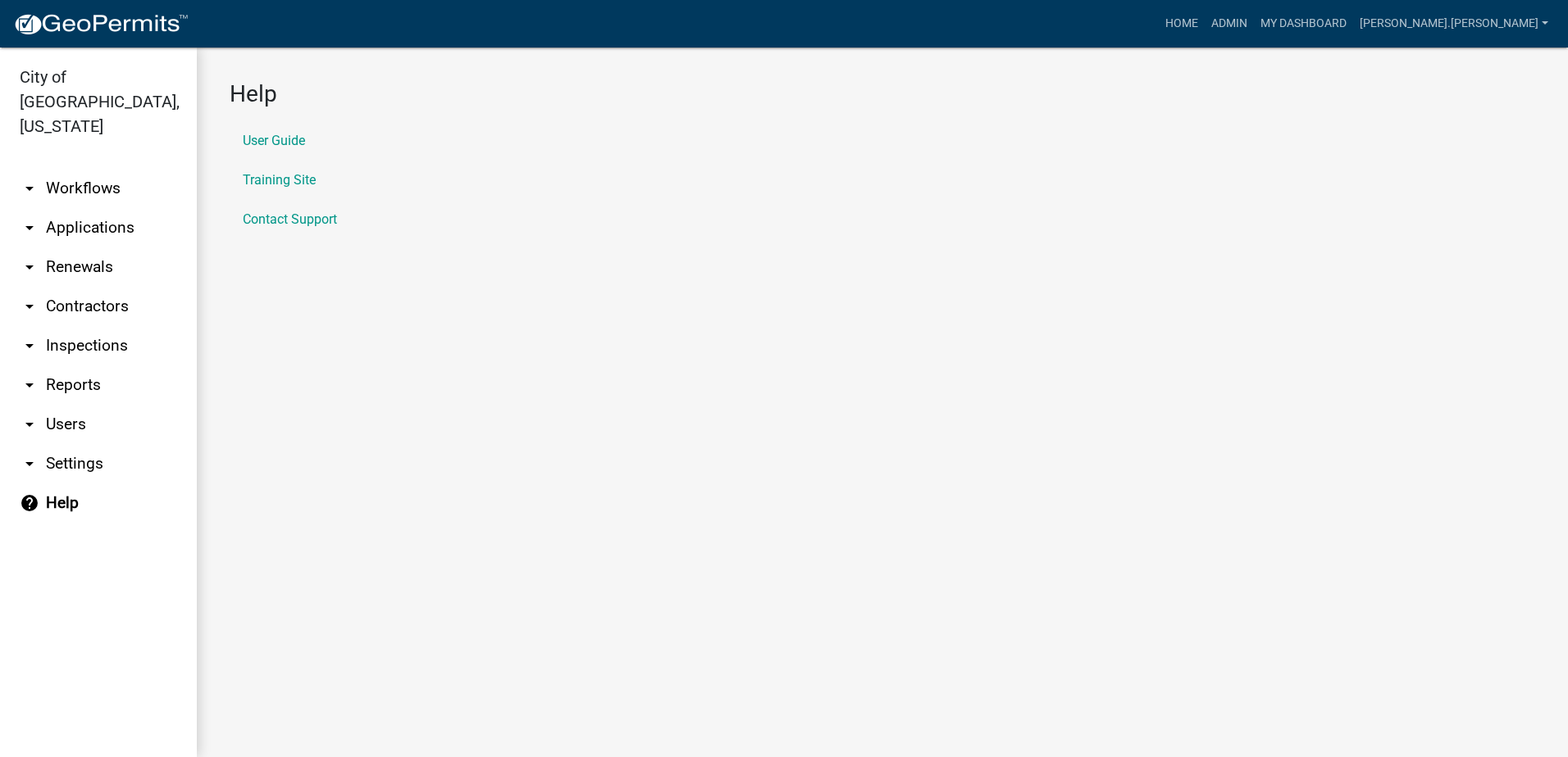
click at [75, 169] on link "arrow_drop_down Workflows" at bounding box center [98, 188] width 197 height 39
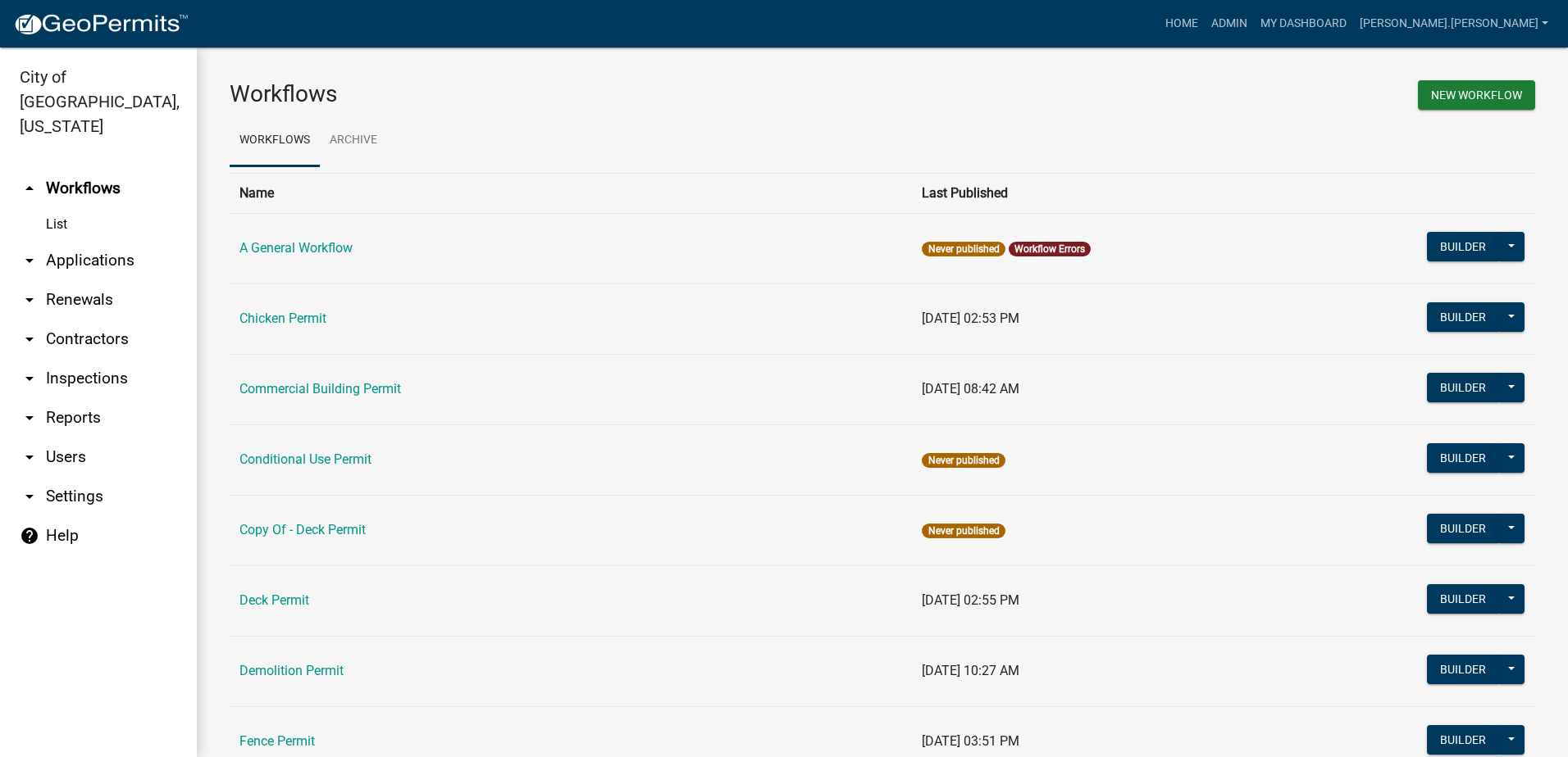
click at [50, 208] on link "List" at bounding box center [98, 224] width 197 height 33
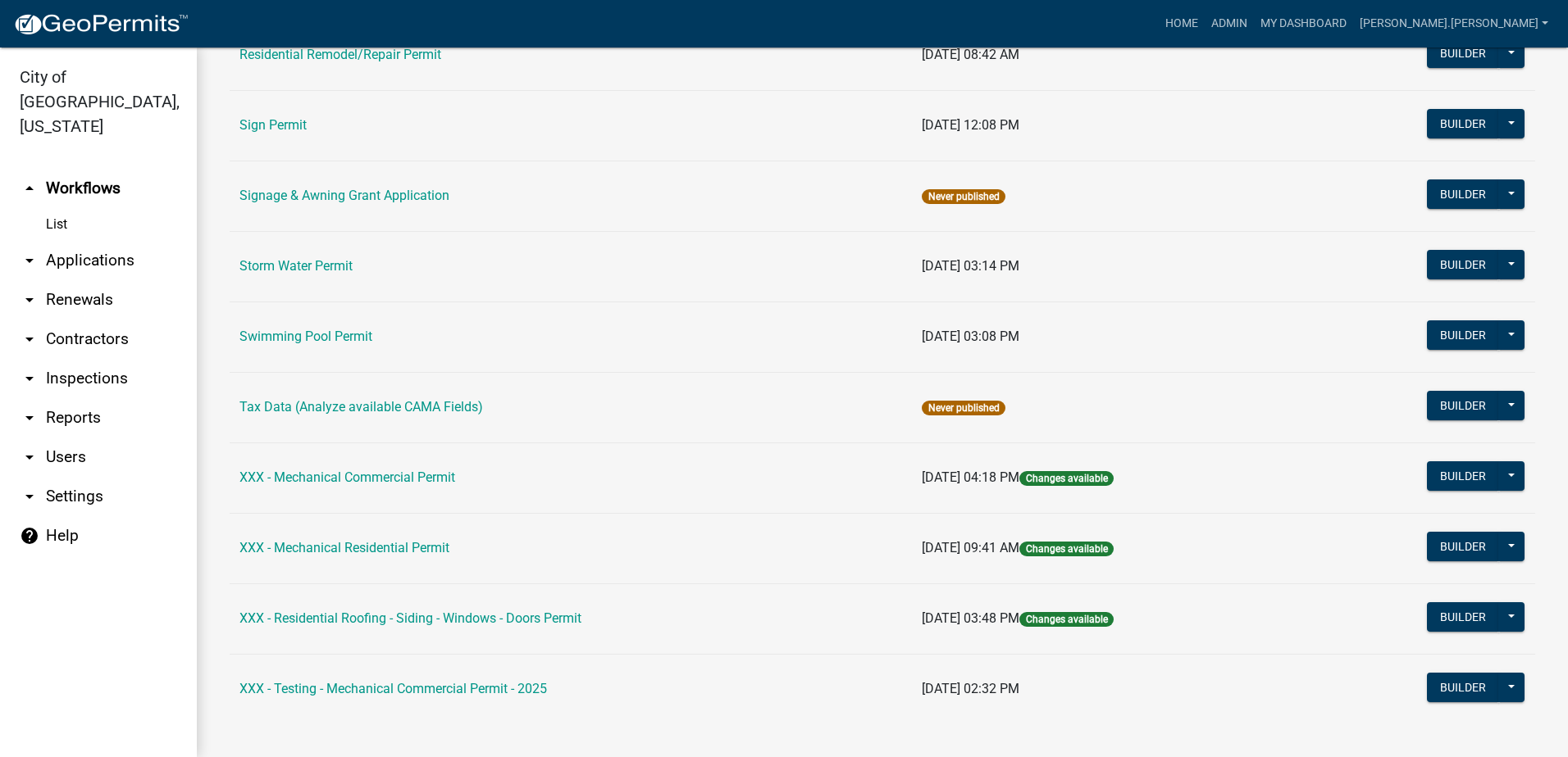
scroll to position [1476, 0]
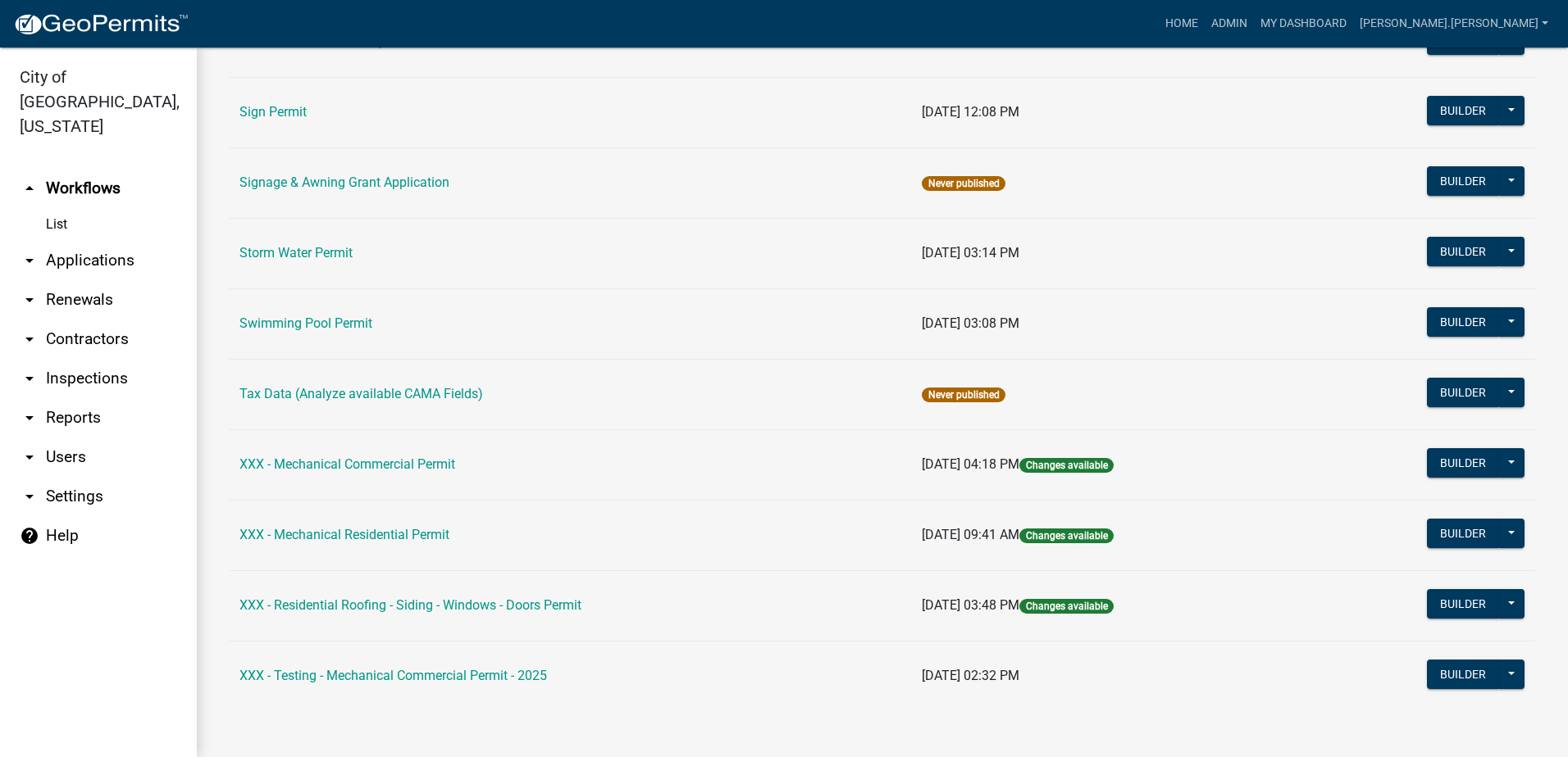
click at [80, 241] on link "arrow_drop_down Applications" at bounding box center [98, 260] width 197 height 39
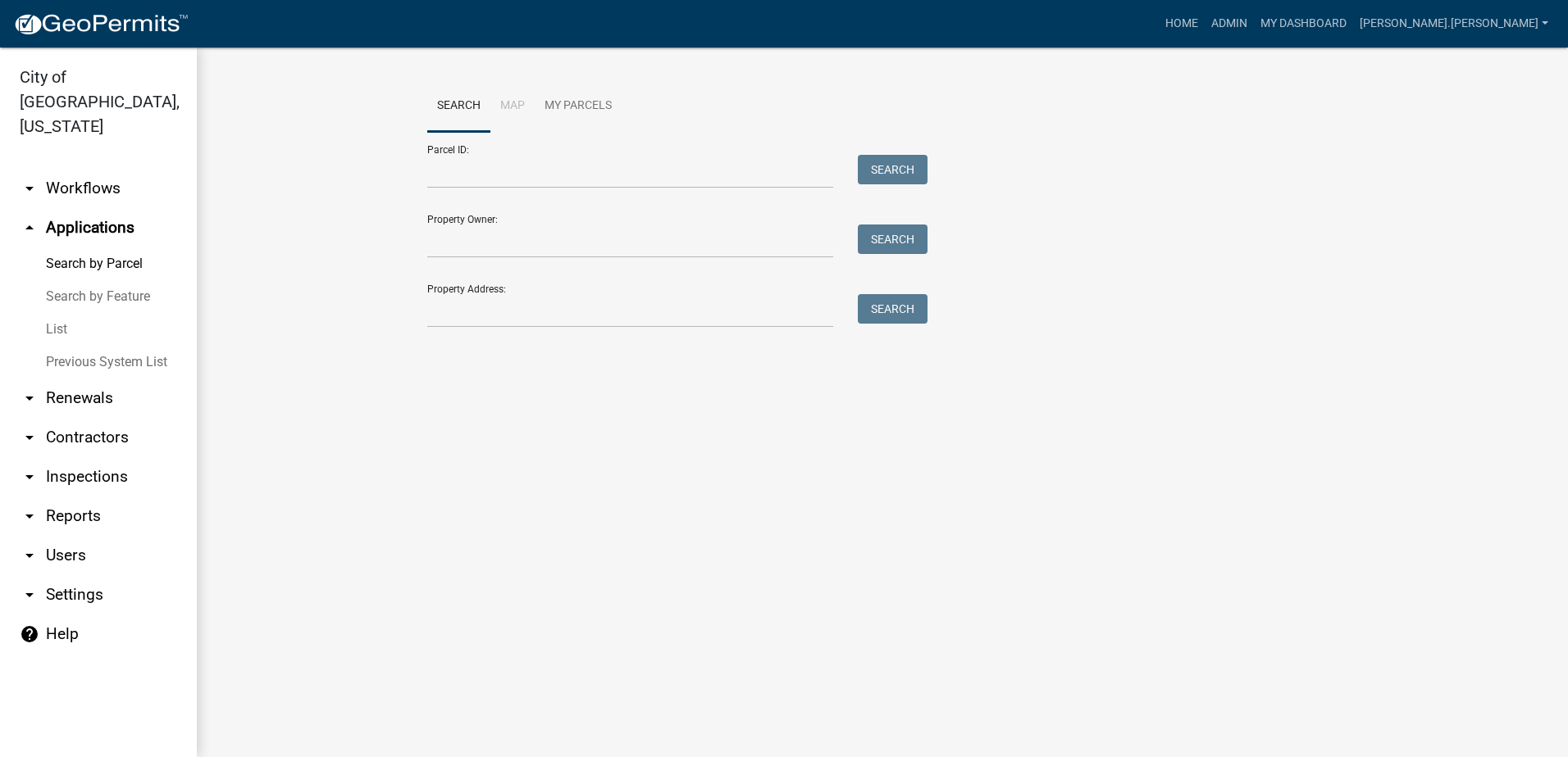
click at [110, 378] on link "arrow_drop_down Renewals" at bounding box center [98, 398] width 197 height 39
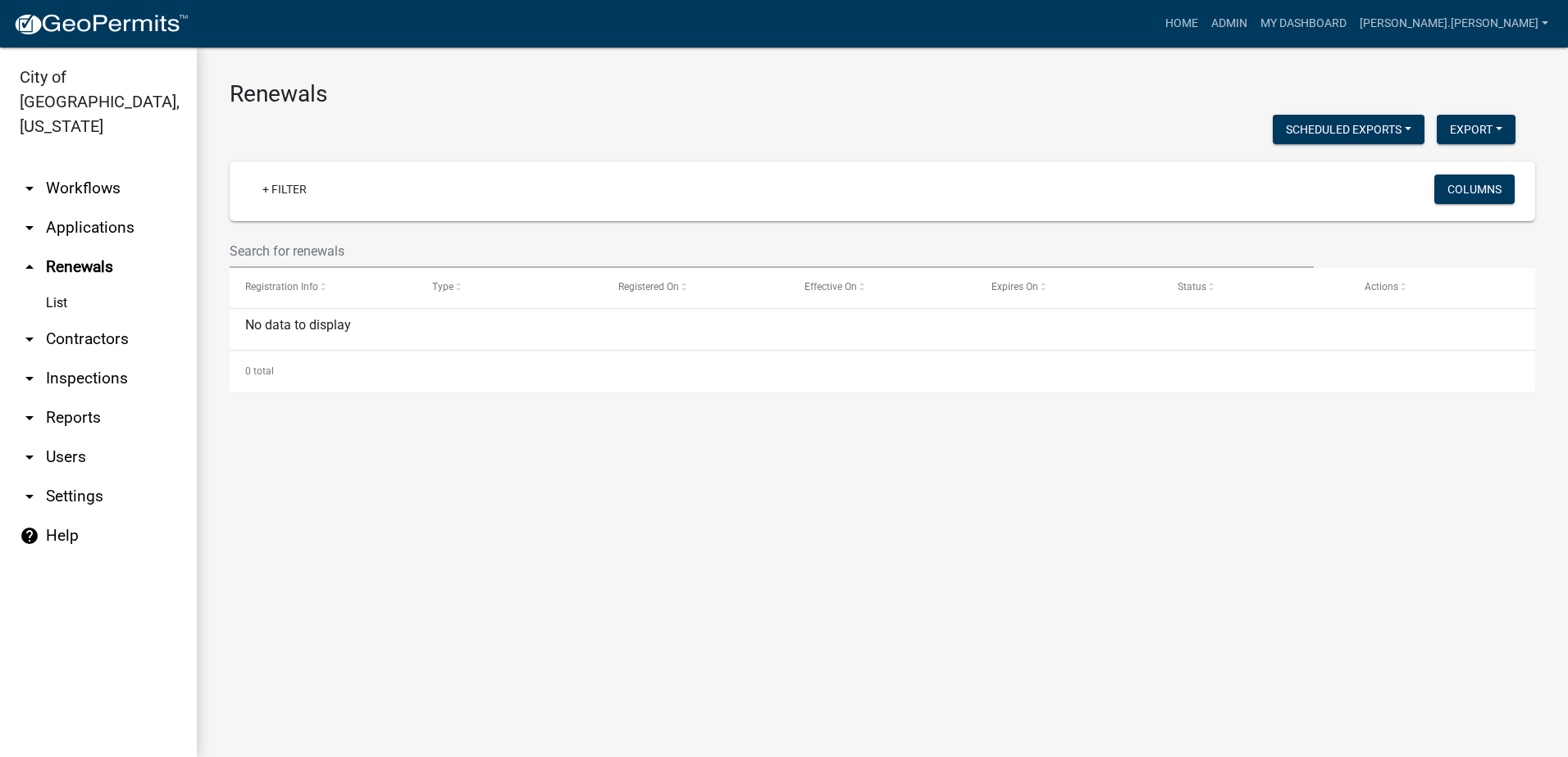
click at [117, 319] on link "arrow_drop_down Contractors" at bounding box center [98, 339] width 197 height 39
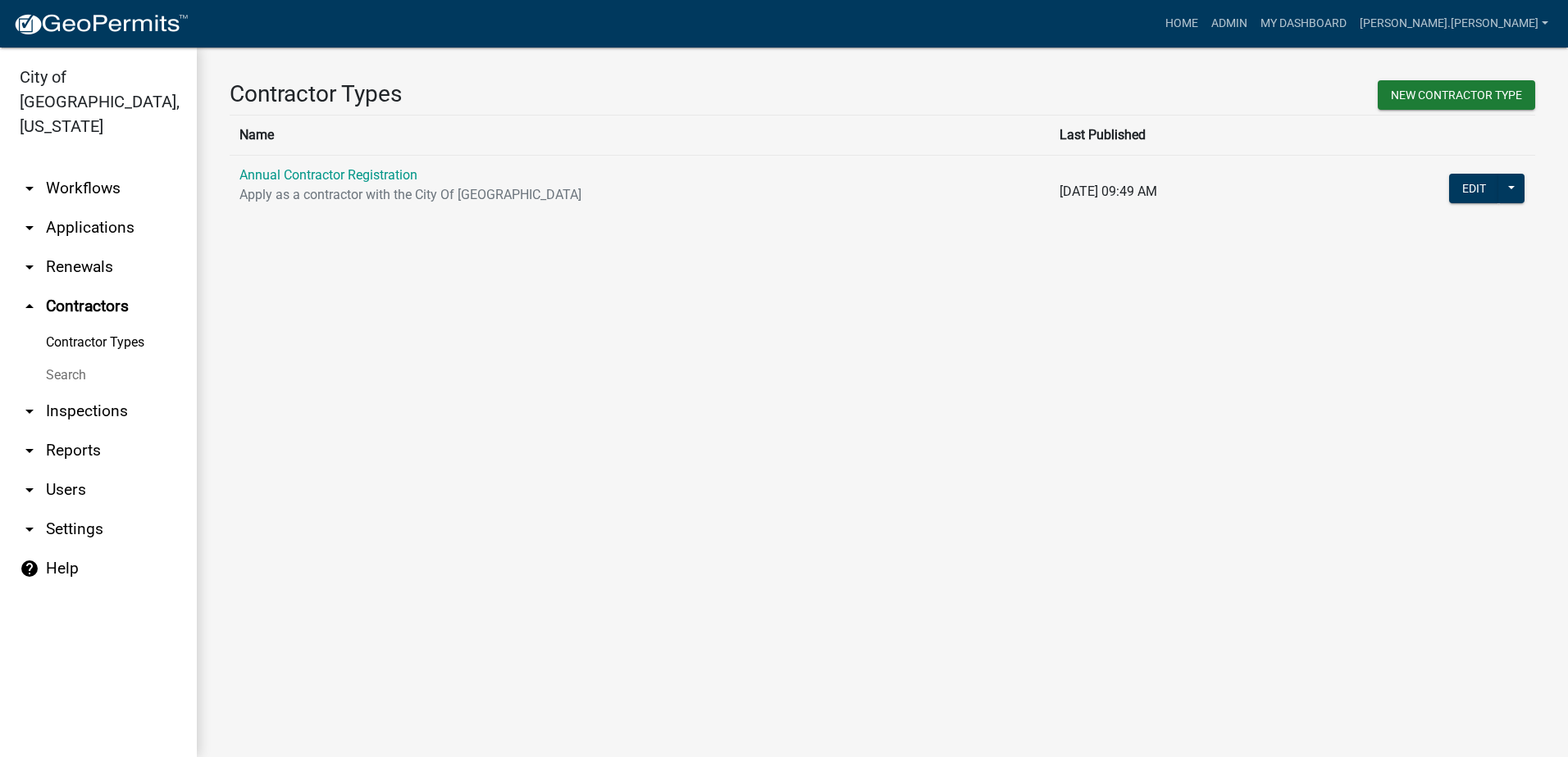
click at [106, 392] on link "arrow_drop_down Inspections" at bounding box center [98, 411] width 197 height 39
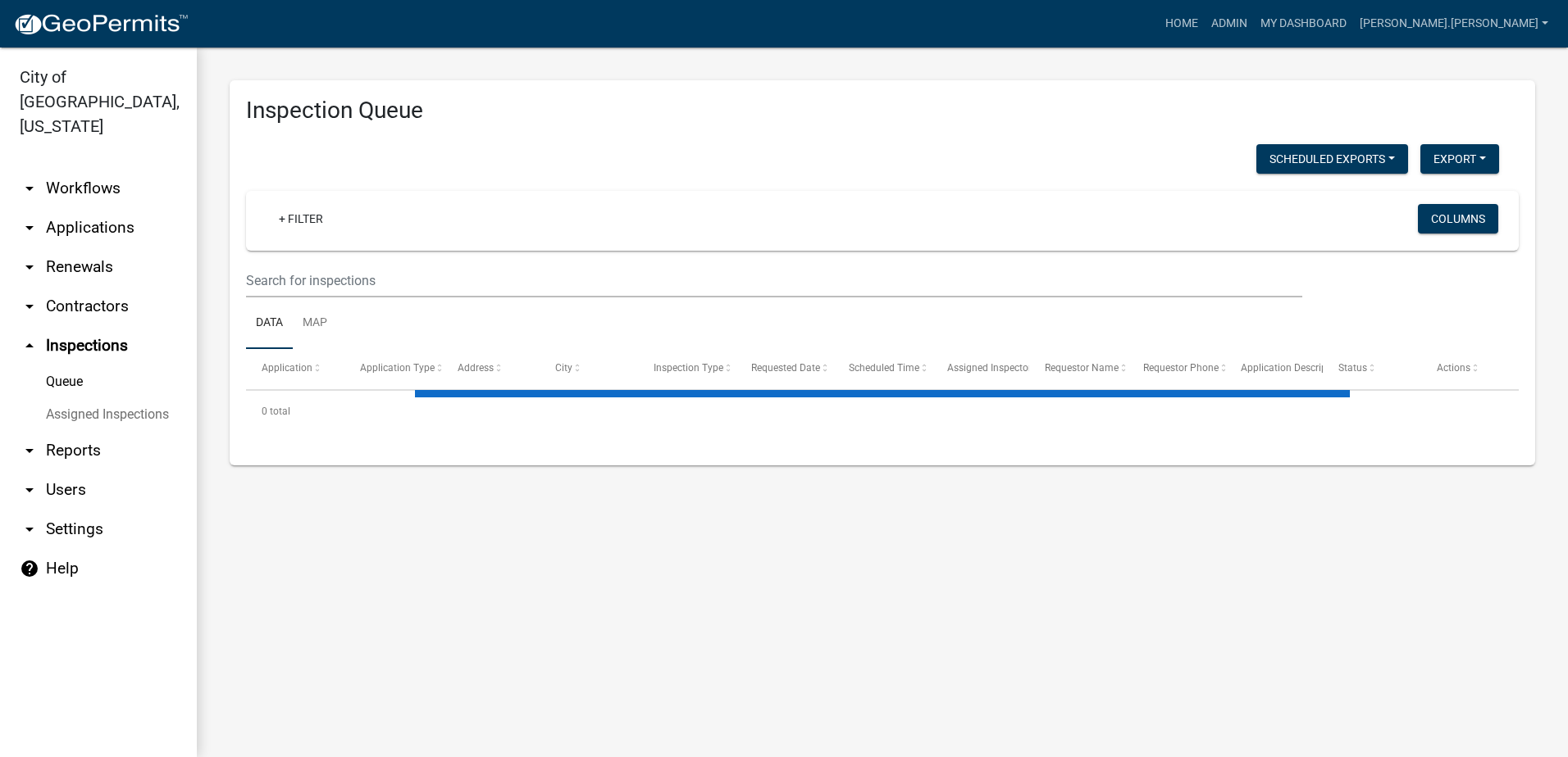
click at [91, 431] on link "arrow_drop_down Reports" at bounding box center [98, 451] width 197 height 39
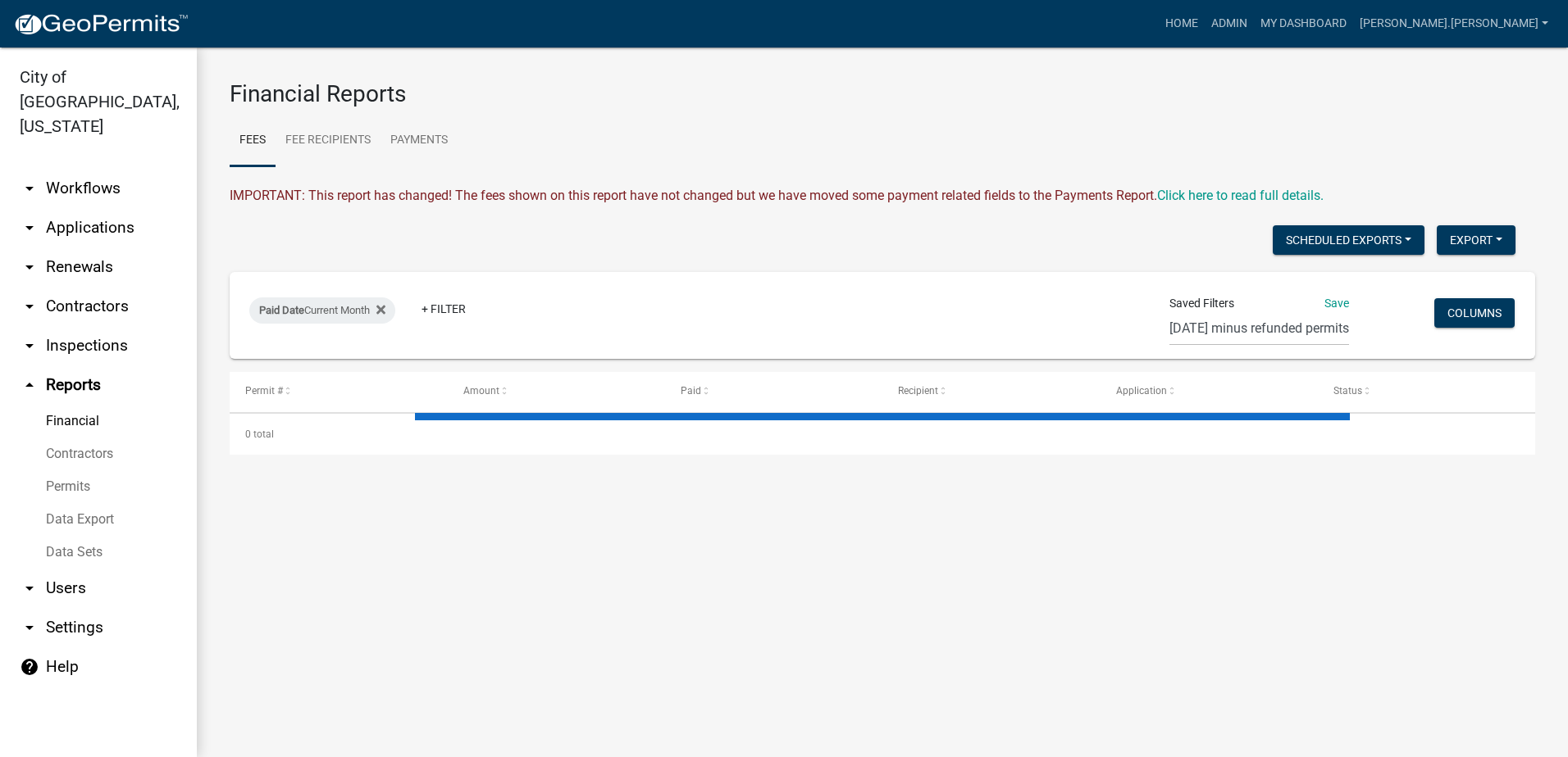
click at [99, 536] on link "Data Sets" at bounding box center [98, 552] width 197 height 33
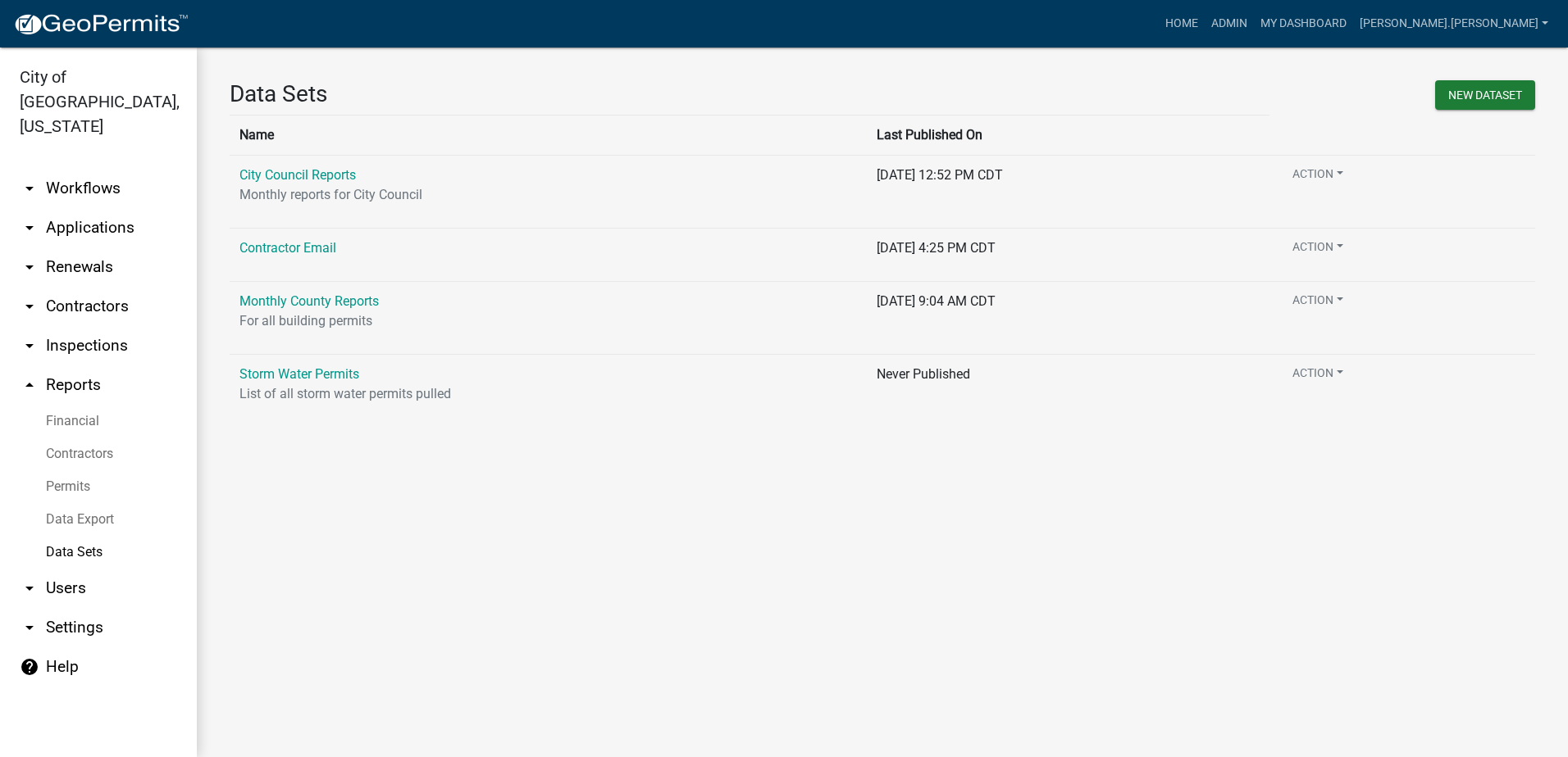
click at [82, 569] on link "arrow_drop_down Users" at bounding box center [98, 588] width 197 height 39
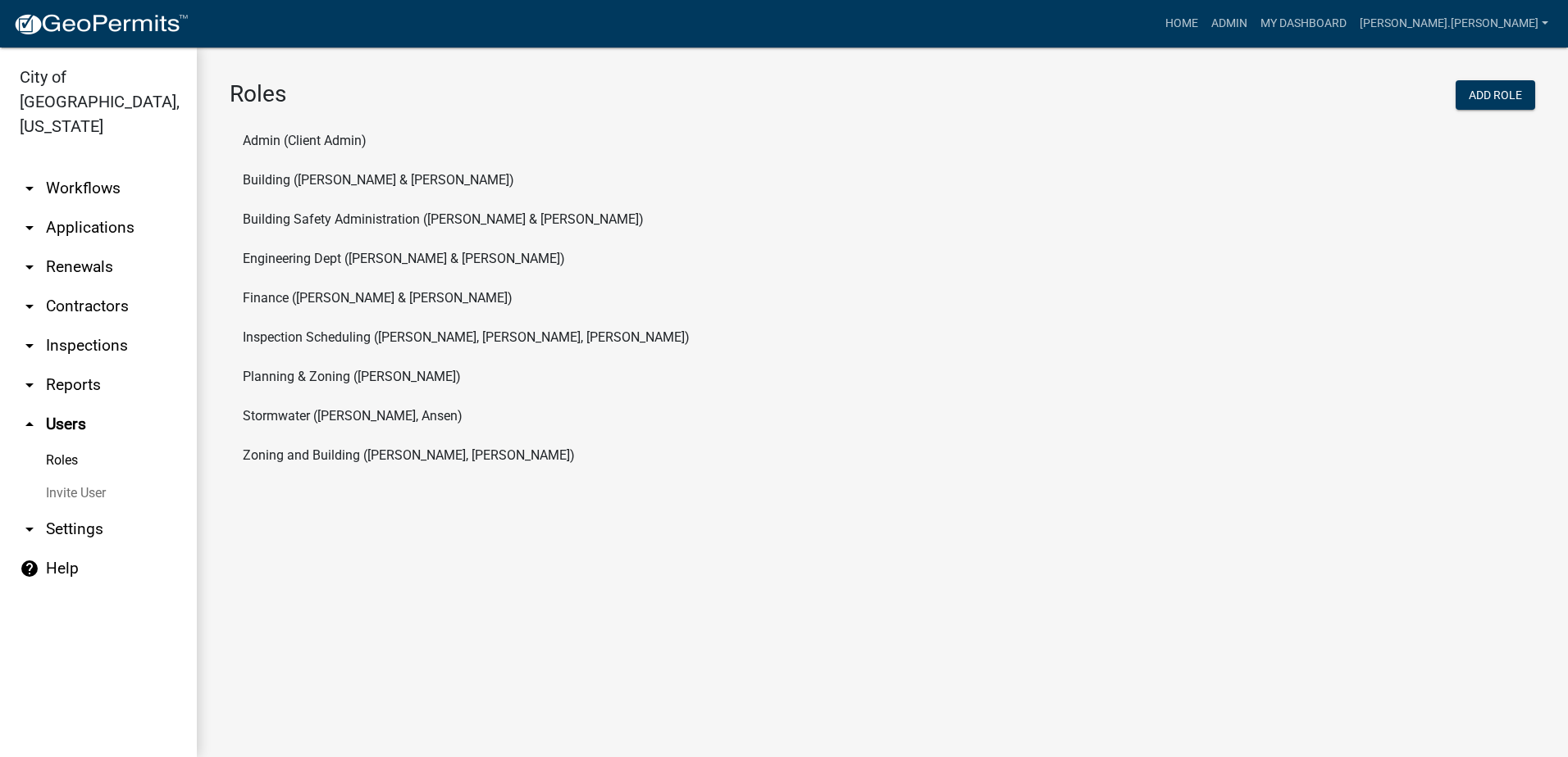
click at [91, 510] on link "arrow_drop_down Settings" at bounding box center [98, 529] width 197 height 39
select select "MN"
select select "Central Standard Time"
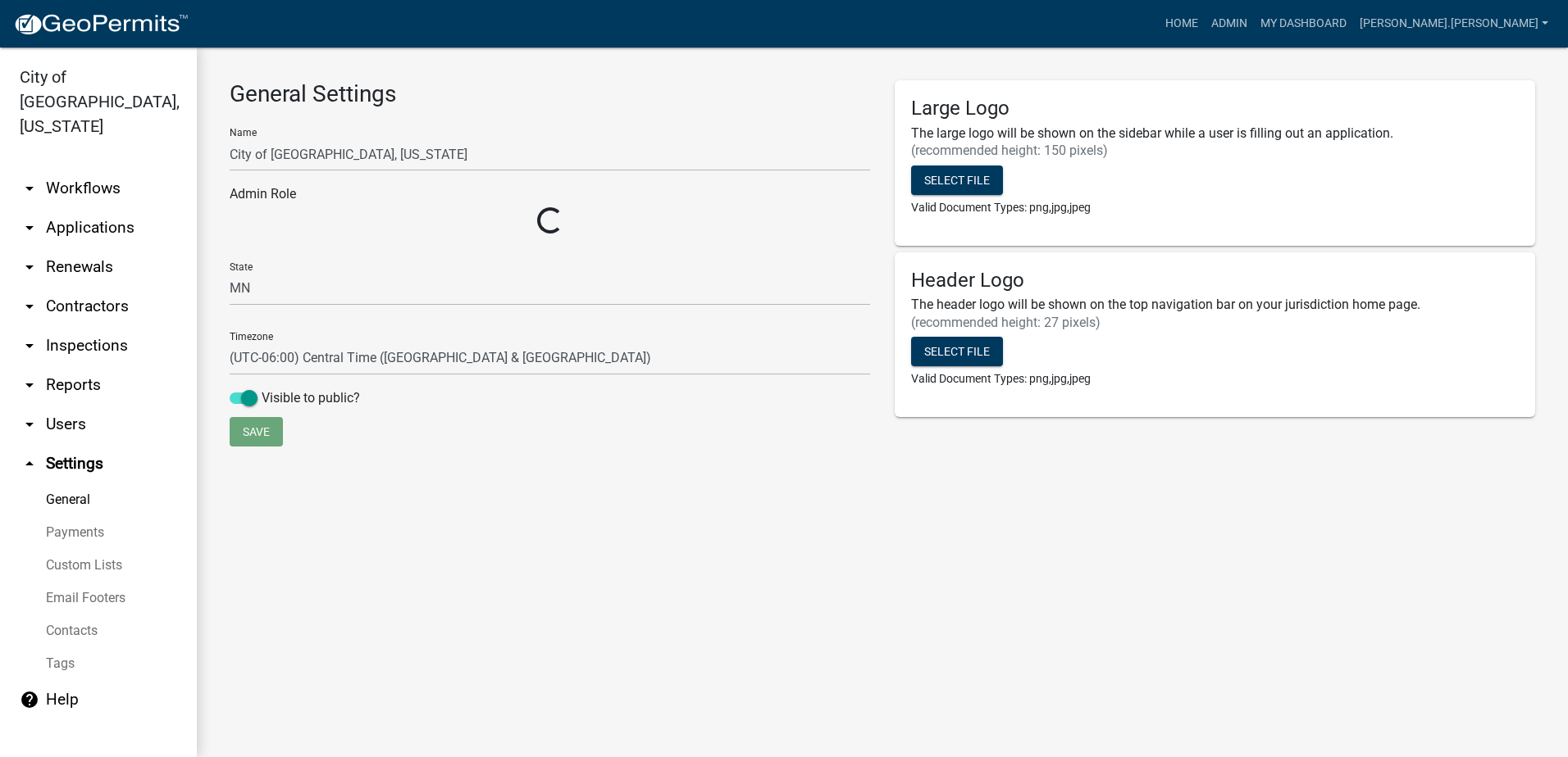
select select "2a8d2813-429b-4053-9d45-3691f4ce4985"
click at [94, 516] on link "Payments" at bounding box center [98, 532] width 197 height 33
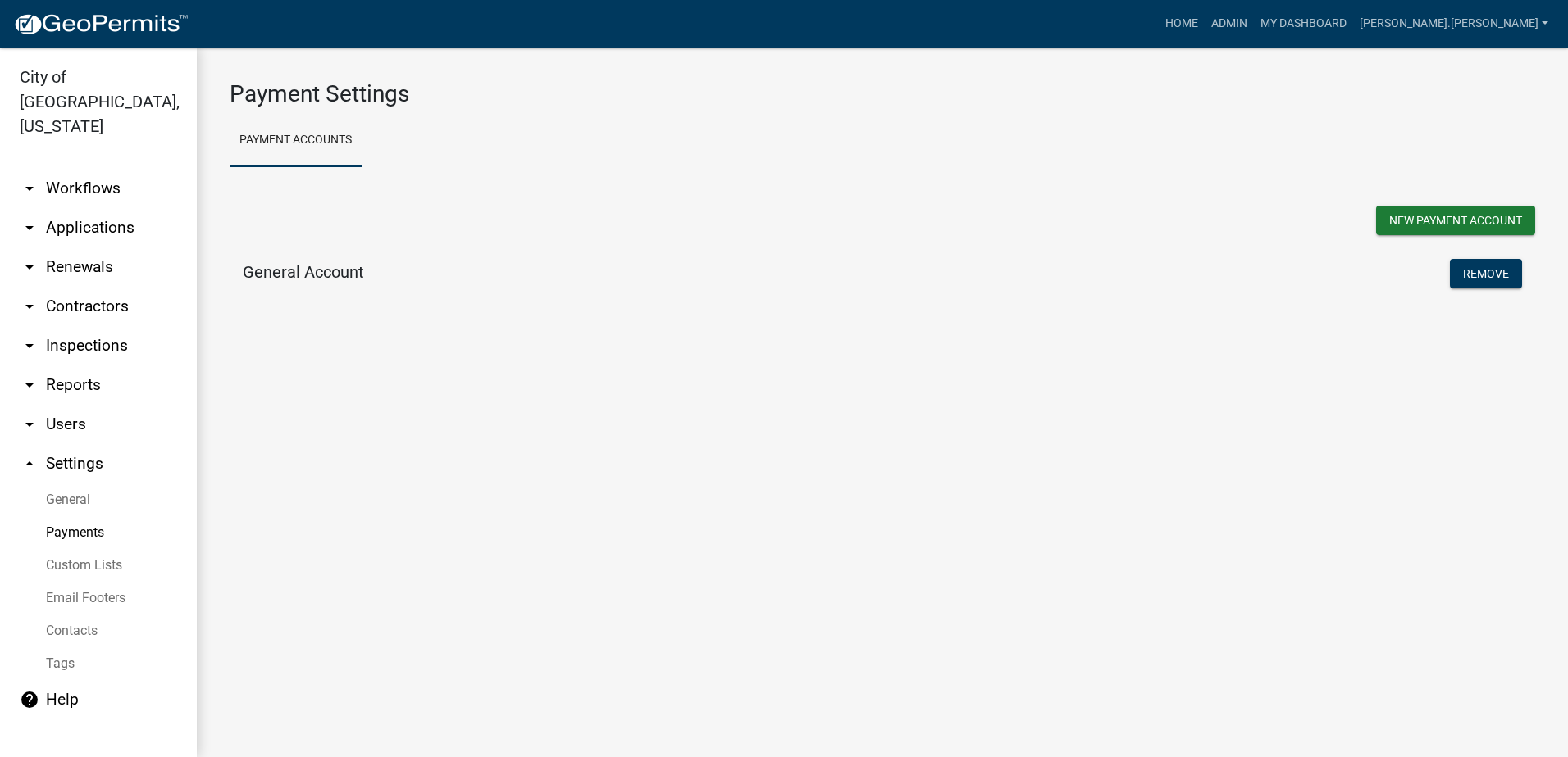
click at [95, 549] on link "Custom Lists" at bounding box center [98, 565] width 197 height 33
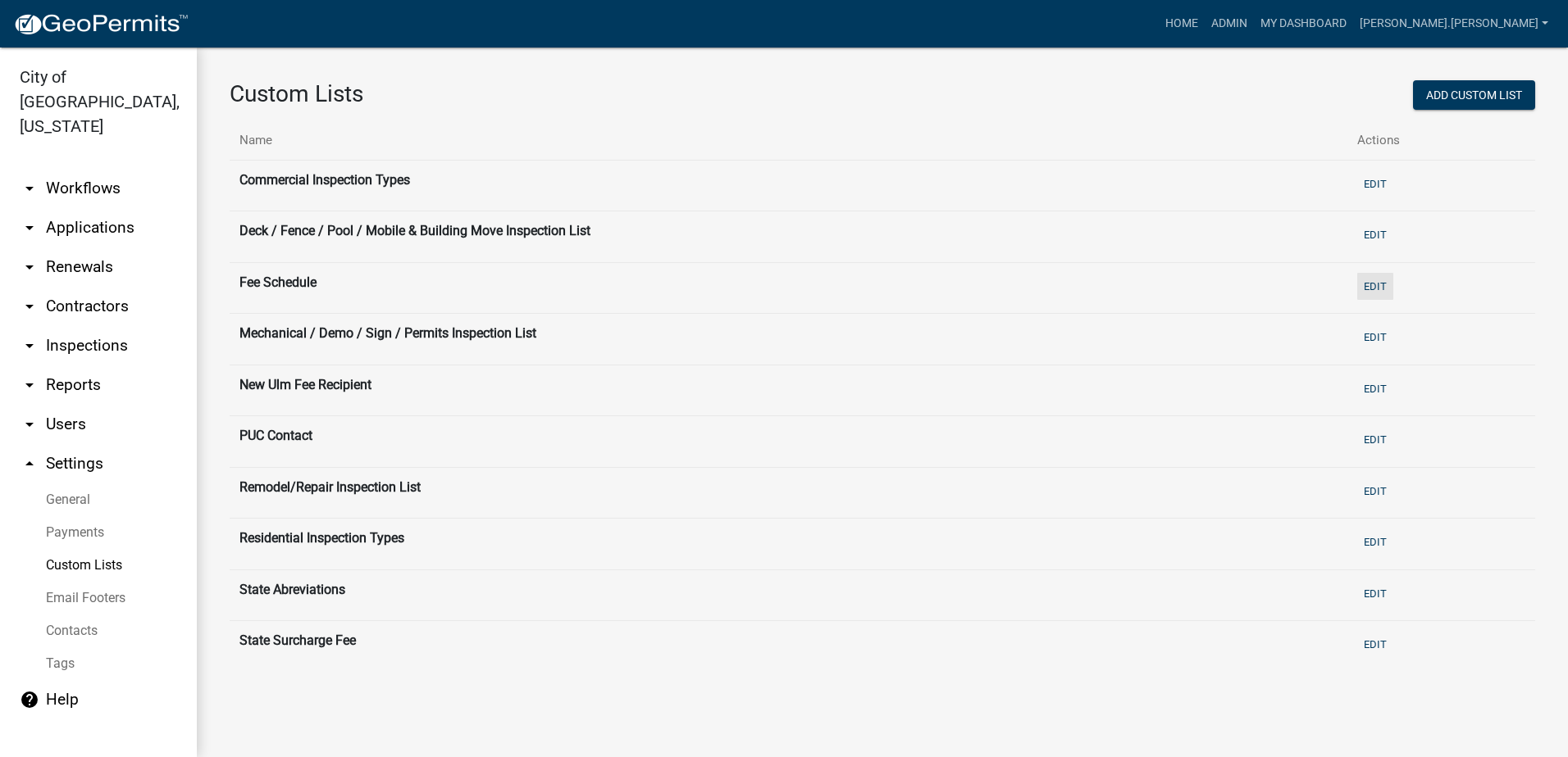
click at [1385, 289] on button "Edit" at bounding box center [1375, 286] width 36 height 27
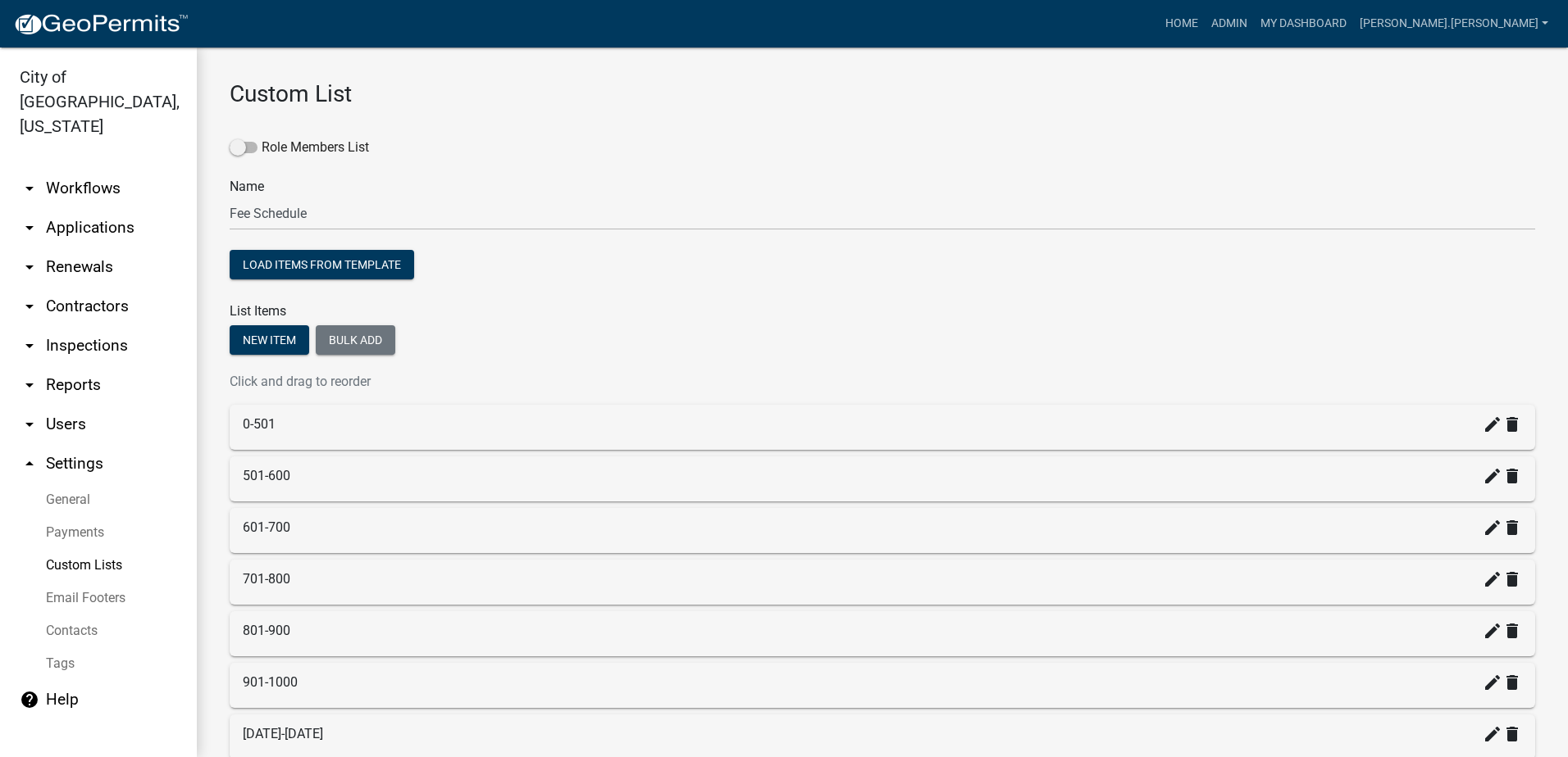
click at [113, 549] on link "Custom Lists" at bounding box center [98, 565] width 197 height 33
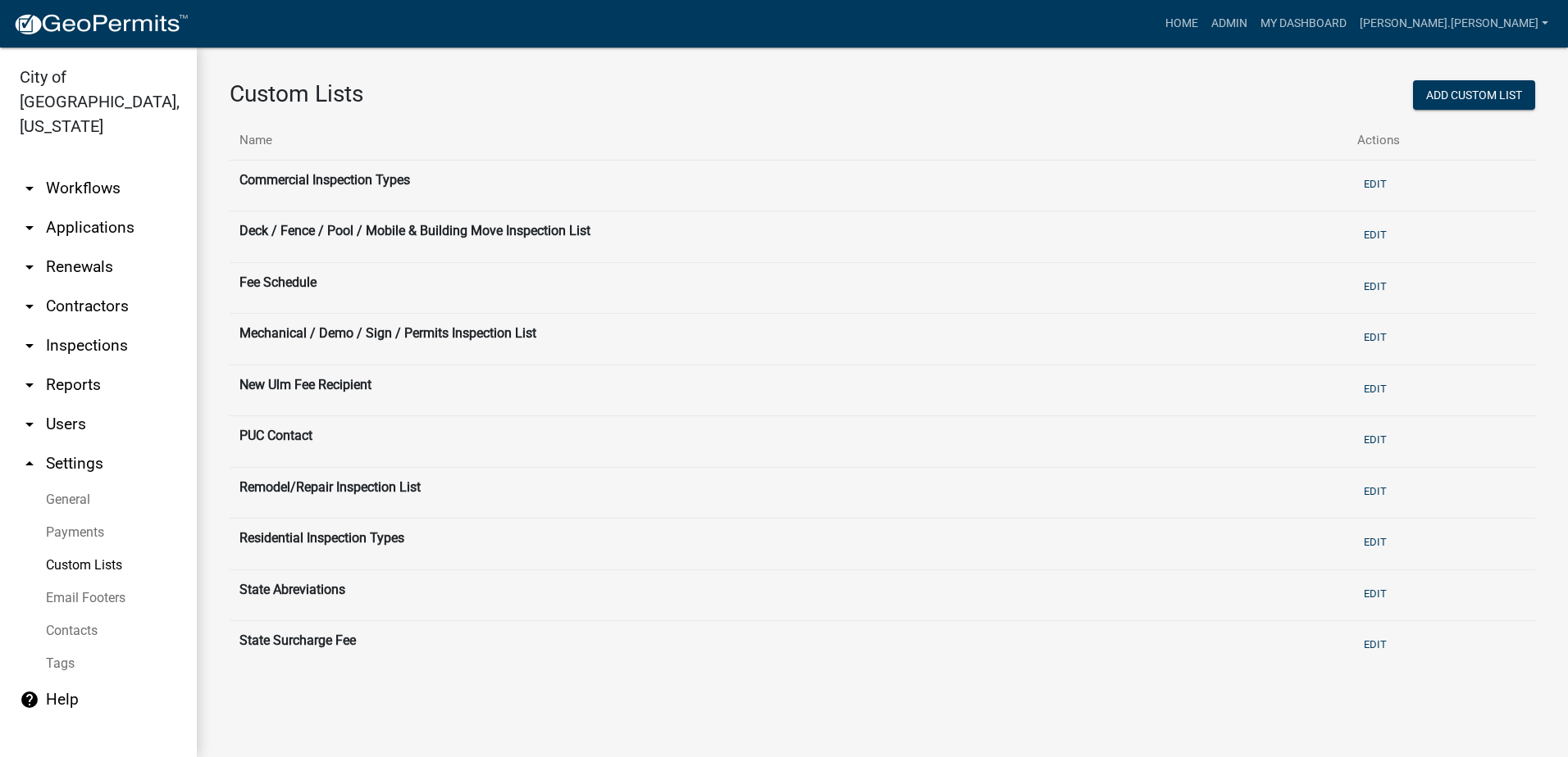
click at [63, 647] on link "Tags" at bounding box center [98, 663] width 197 height 33
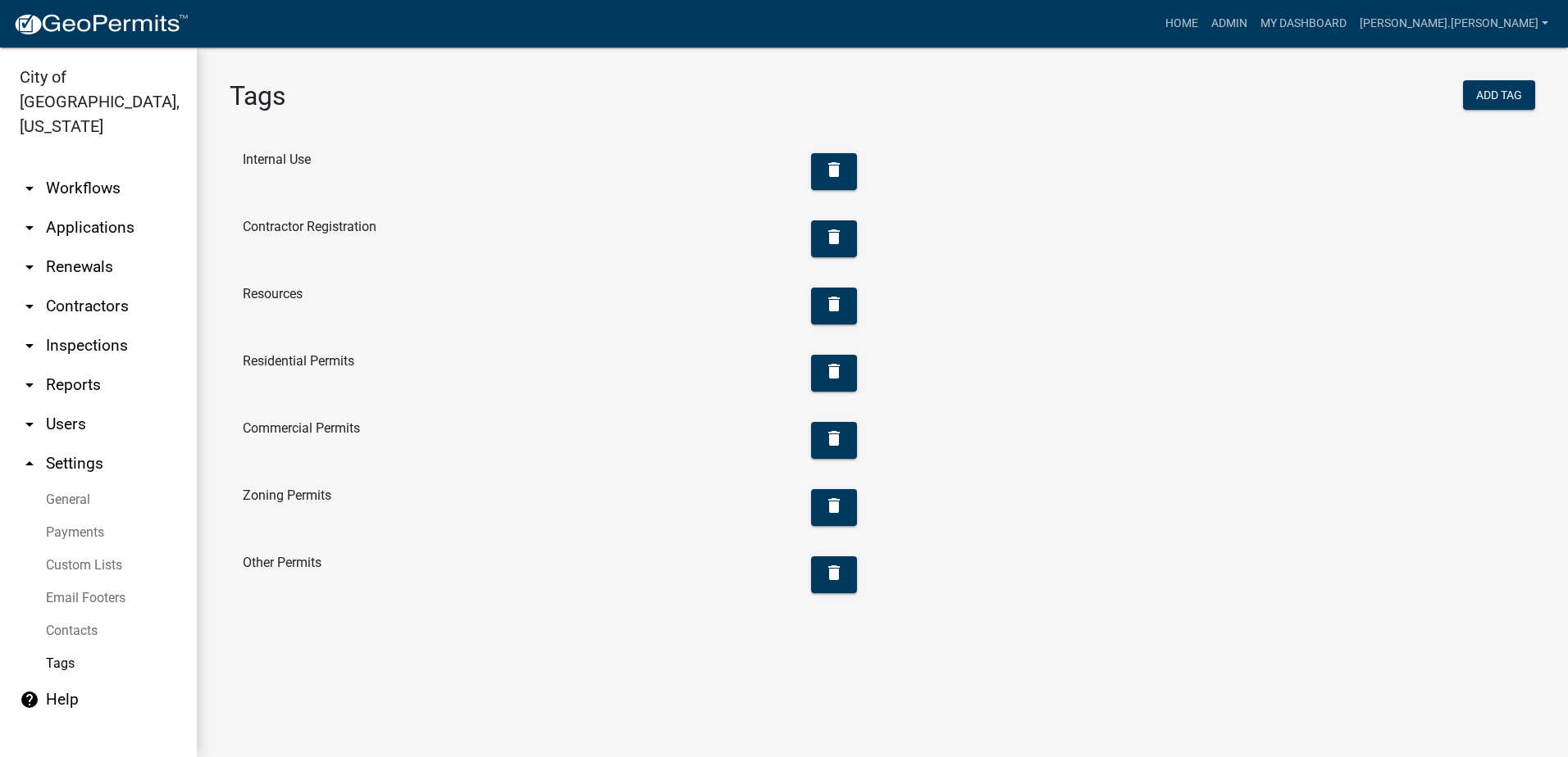
click at [58, 483] on link "General" at bounding box center [98, 499] width 197 height 33
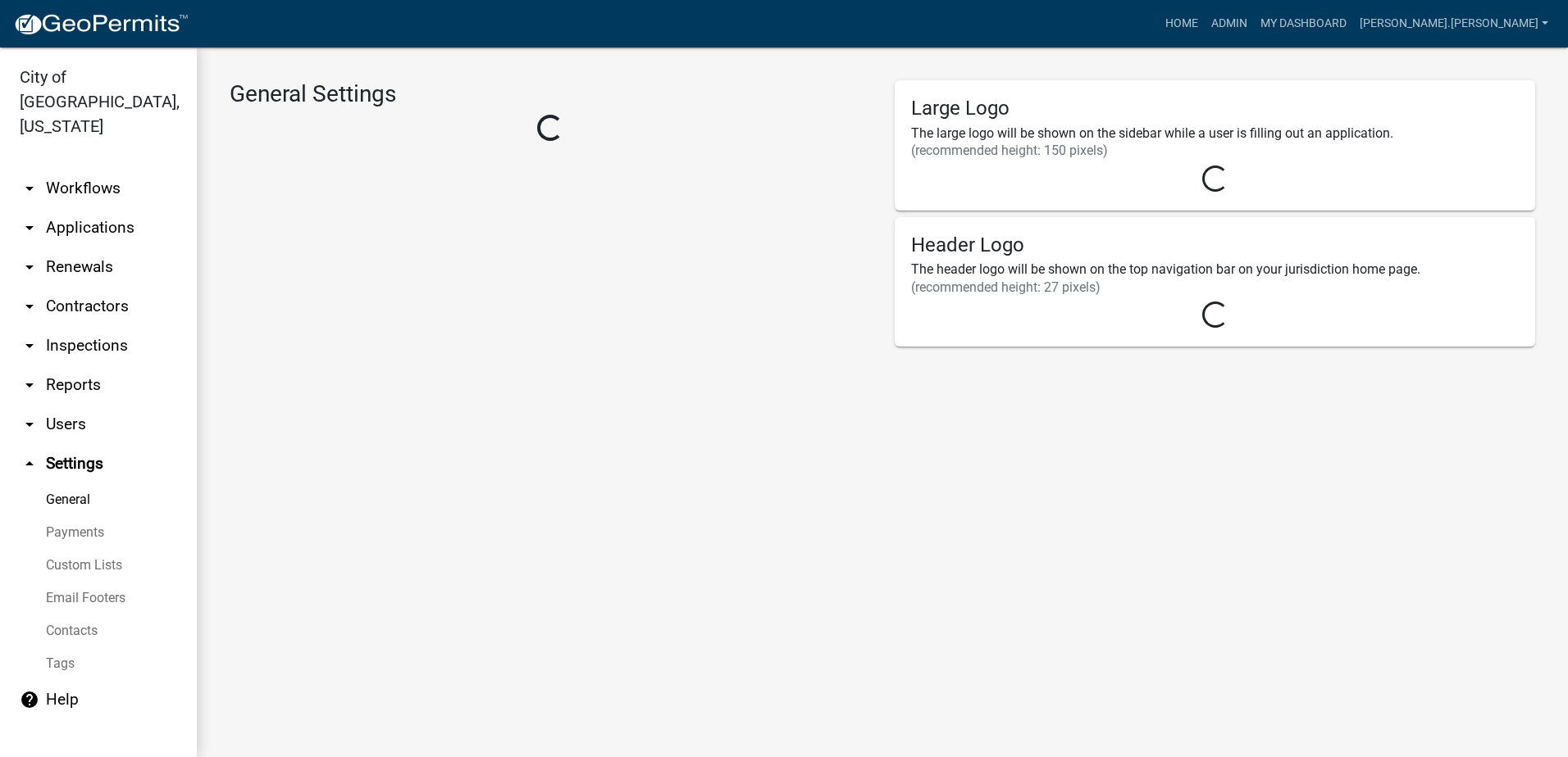
select select "2a8d2813-429b-4053-9d45-3691f4ce4985"
select select "MN"
select select "Central Standard Time"
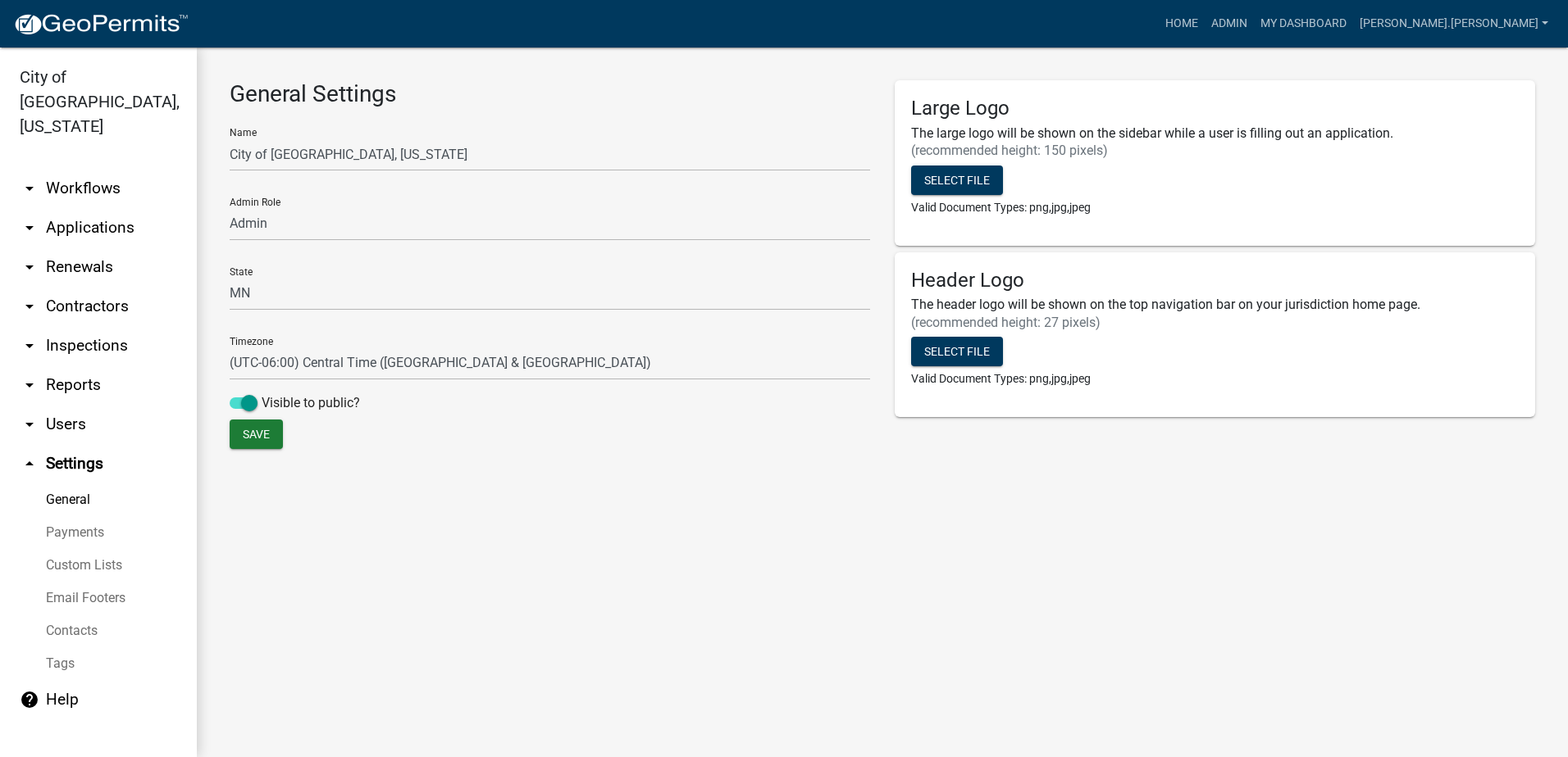
click at [68, 169] on link "arrow_drop_down Workflows" at bounding box center [98, 188] width 197 height 39
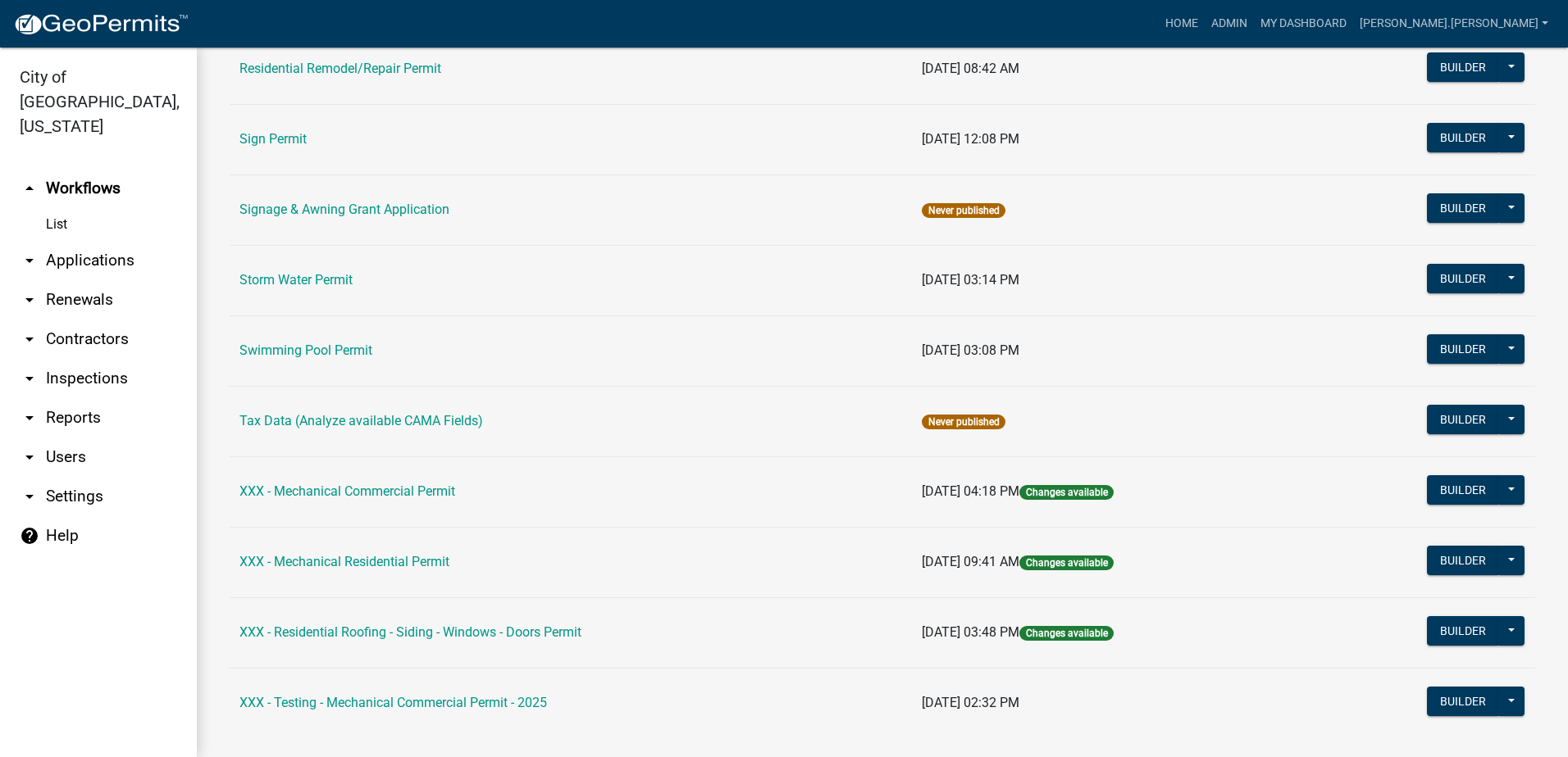
scroll to position [1476, 0]
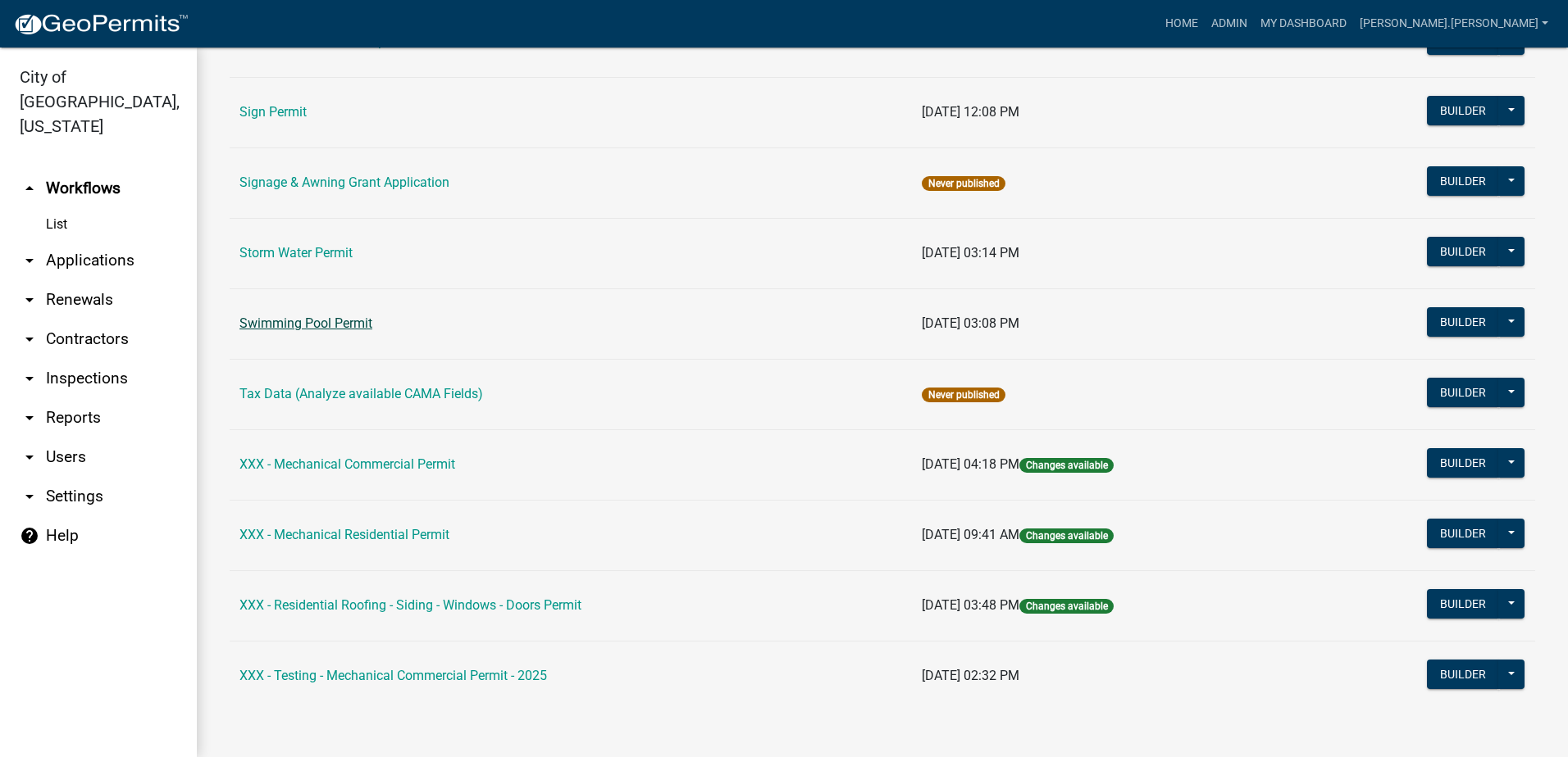
click at [324, 319] on link "Swimming Pool Permit" at bounding box center [306, 323] width 133 height 16
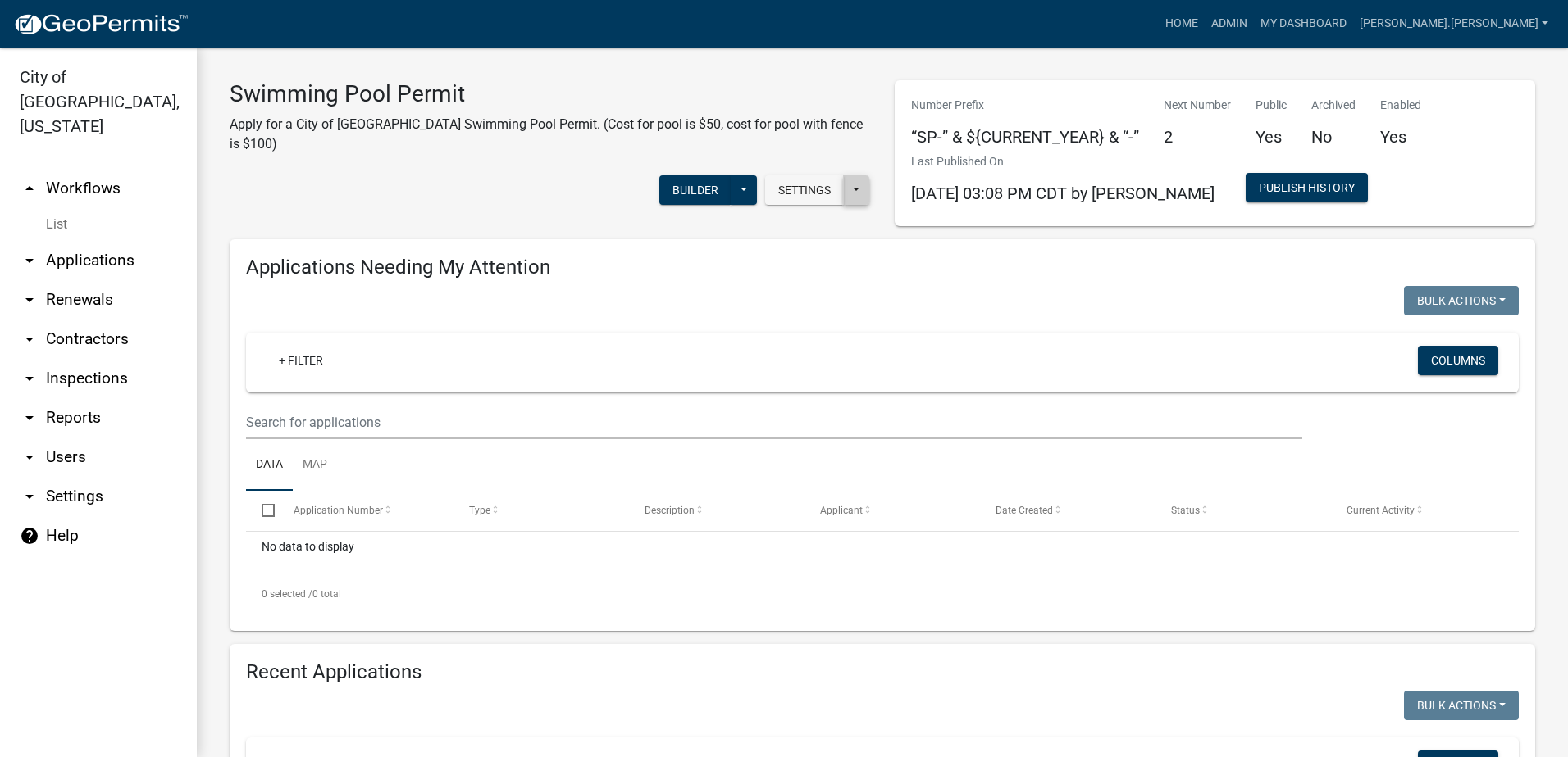
click at [854, 177] on button at bounding box center [856, 189] width 26 height 29
click at [816, 206] on div "Swimming Pool Permit Apply for a City of [GEOGRAPHIC_DATA] Swimming Pool Permit…" at bounding box center [550, 154] width 665 height 146
click at [811, 180] on button "Settings" at bounding box center [804, 189] width 79 height 29
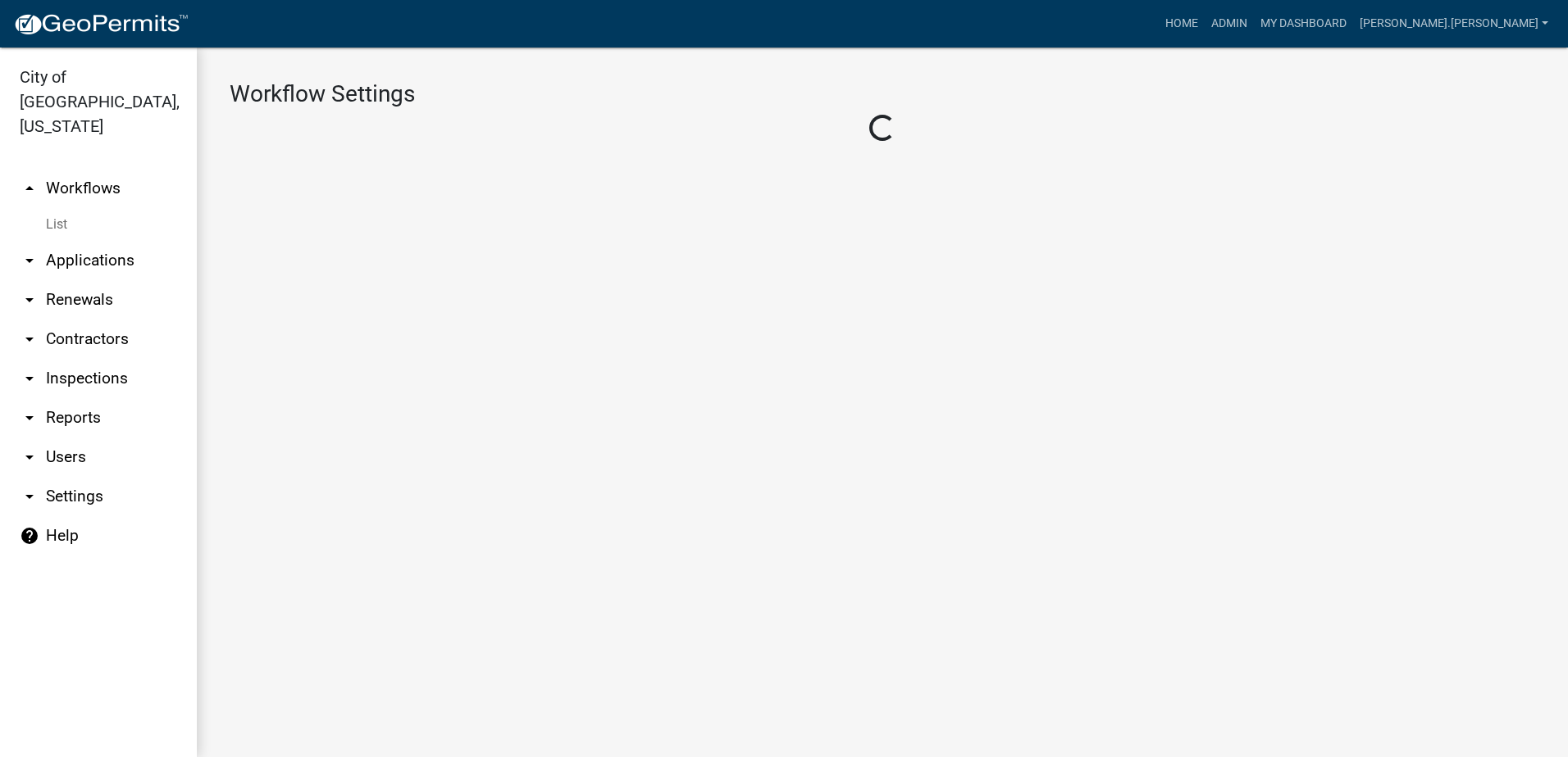
select select "1"
select select "2fdccdfa-7728-4211-88ce-e4301666c427"
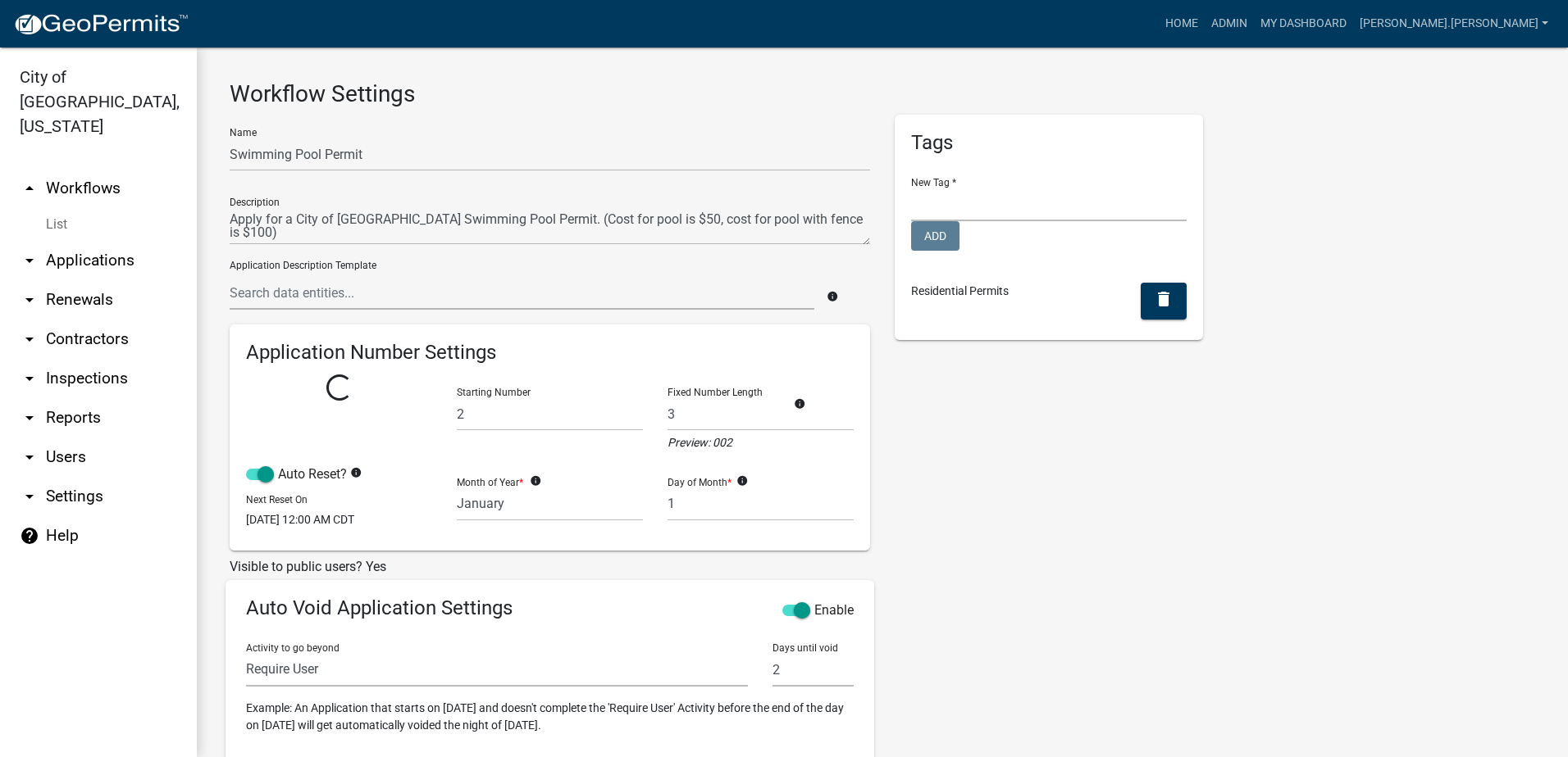
select select
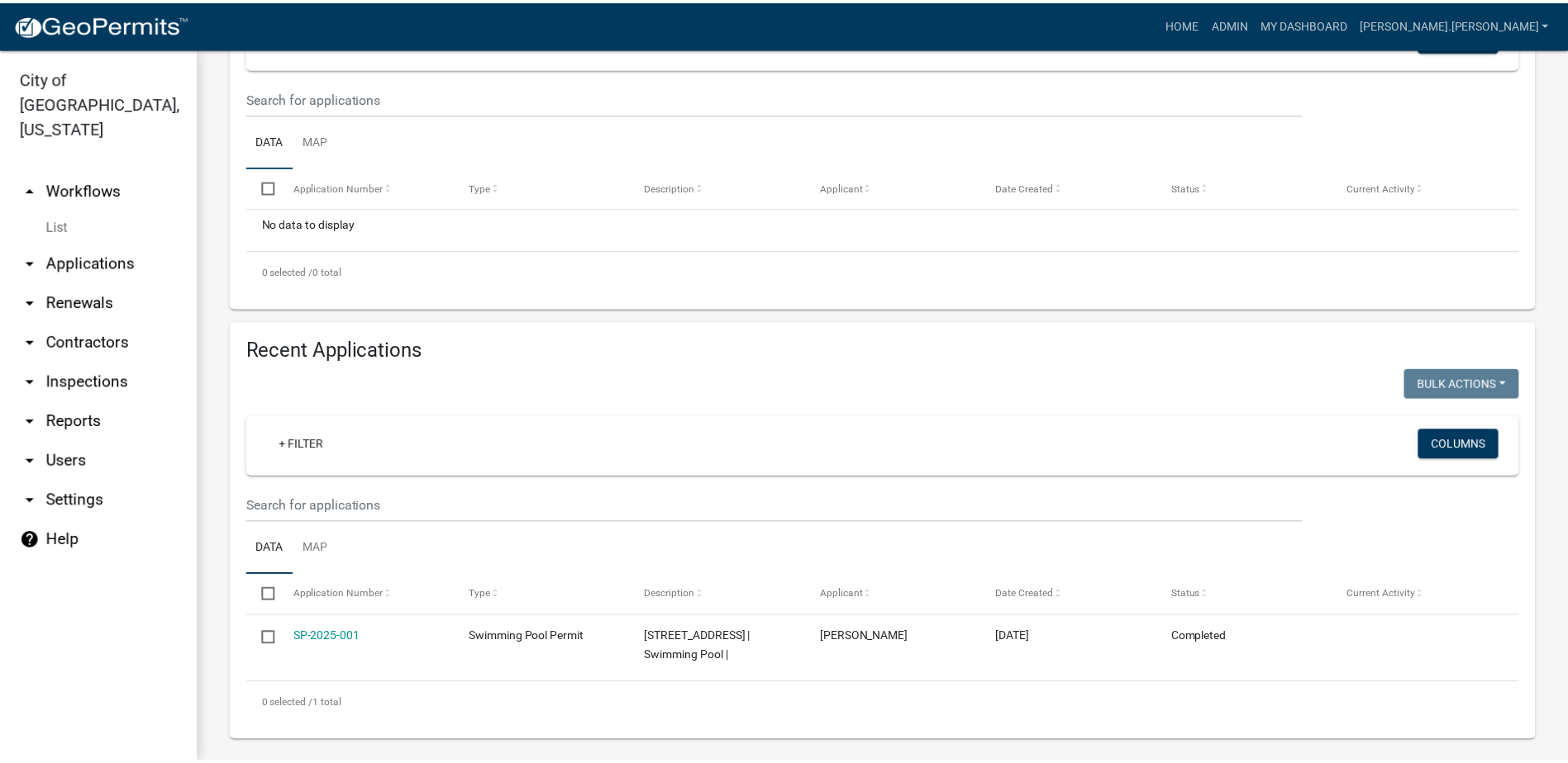
scroll to position [339, 0]
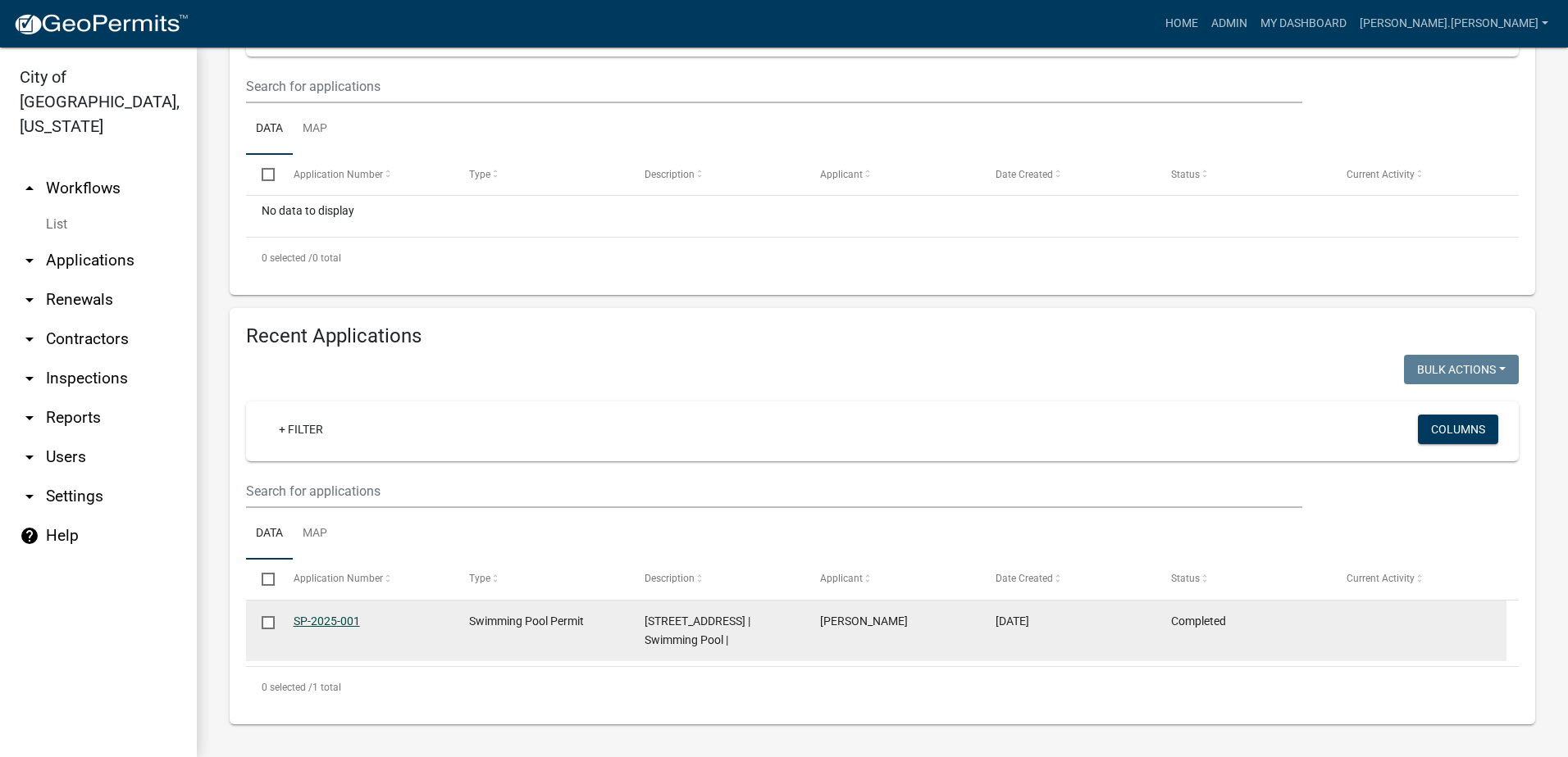
click at [337, 624] on link "SP-2025-001" at bounding box center [326, 621] width 67 height 13
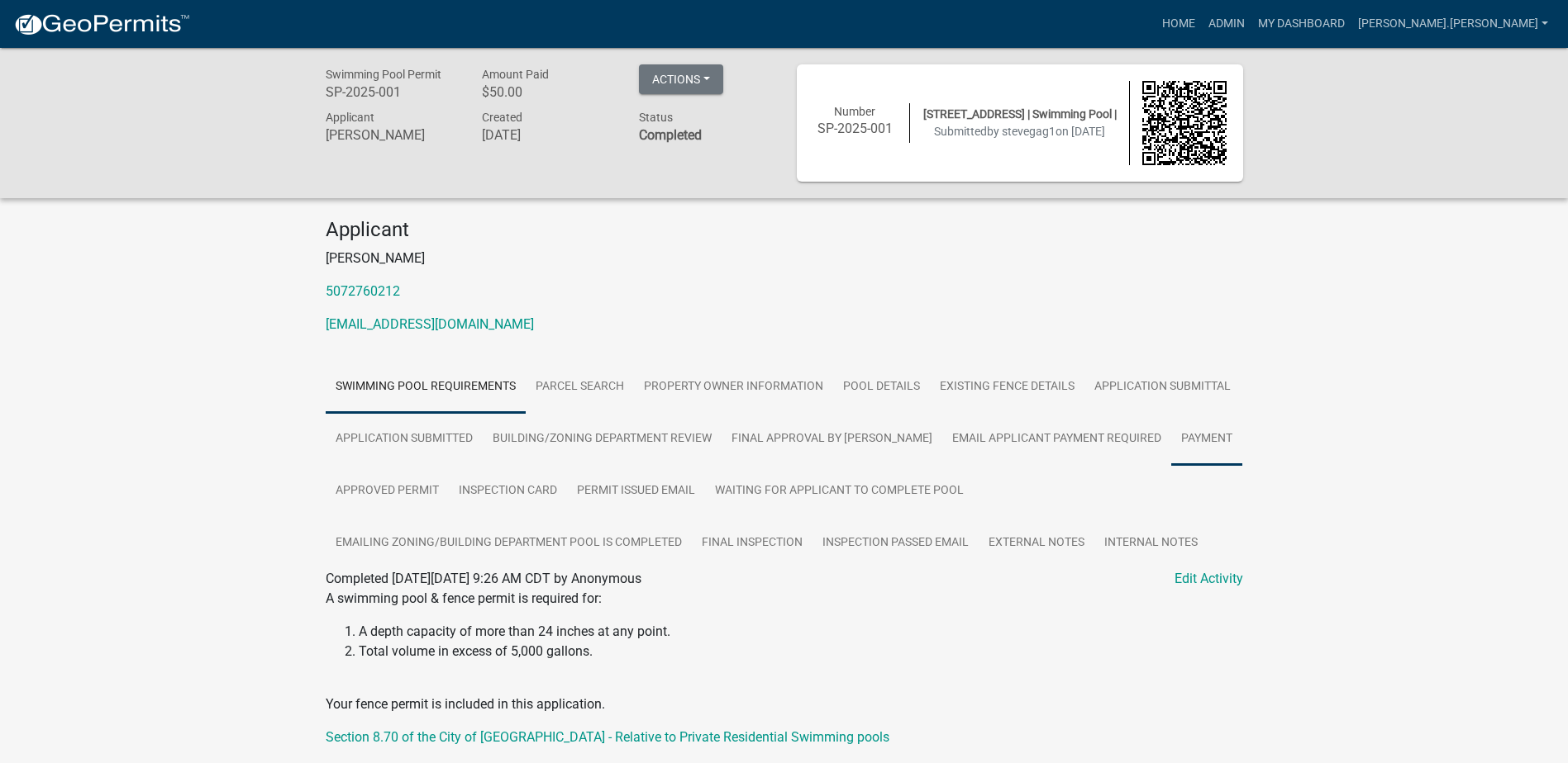
click at [1171, 436] on link "Payment" at bounding box center [1206, 439] width 71 height 53
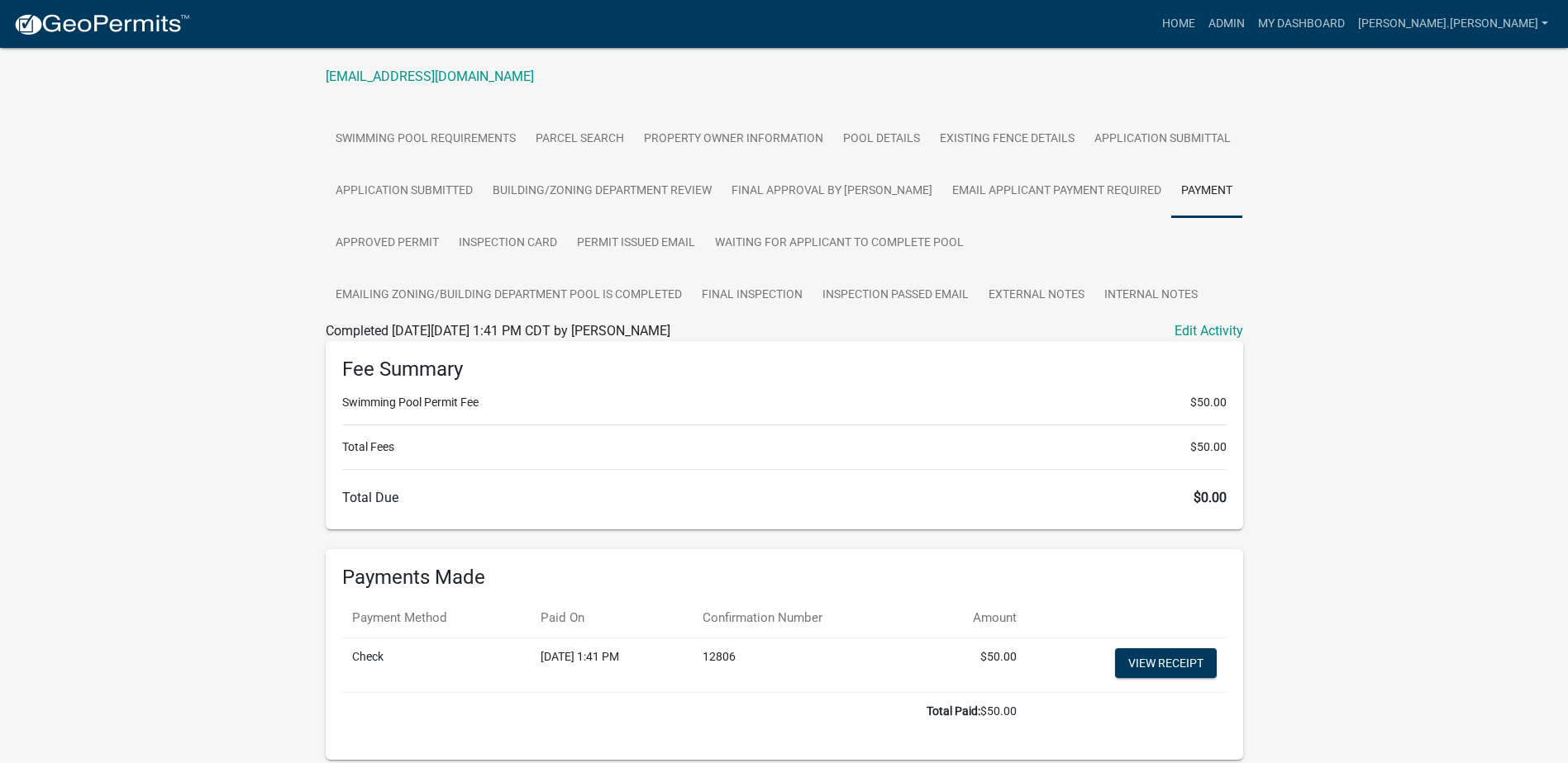
scroll to position [314, 0]
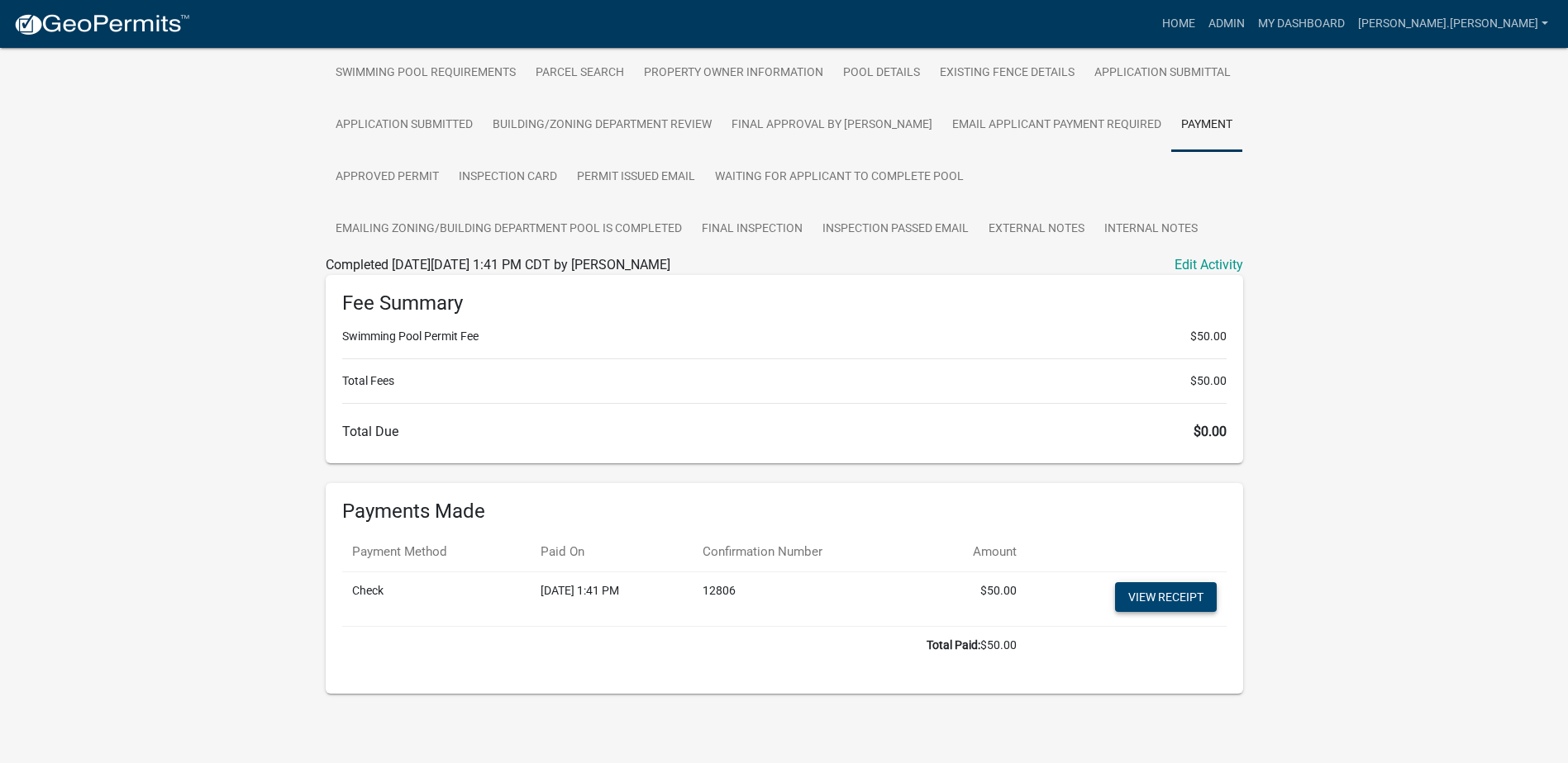
click at [1185, 591] on link "View receipt" at bounding box center [1166, 597] width 102 height 29
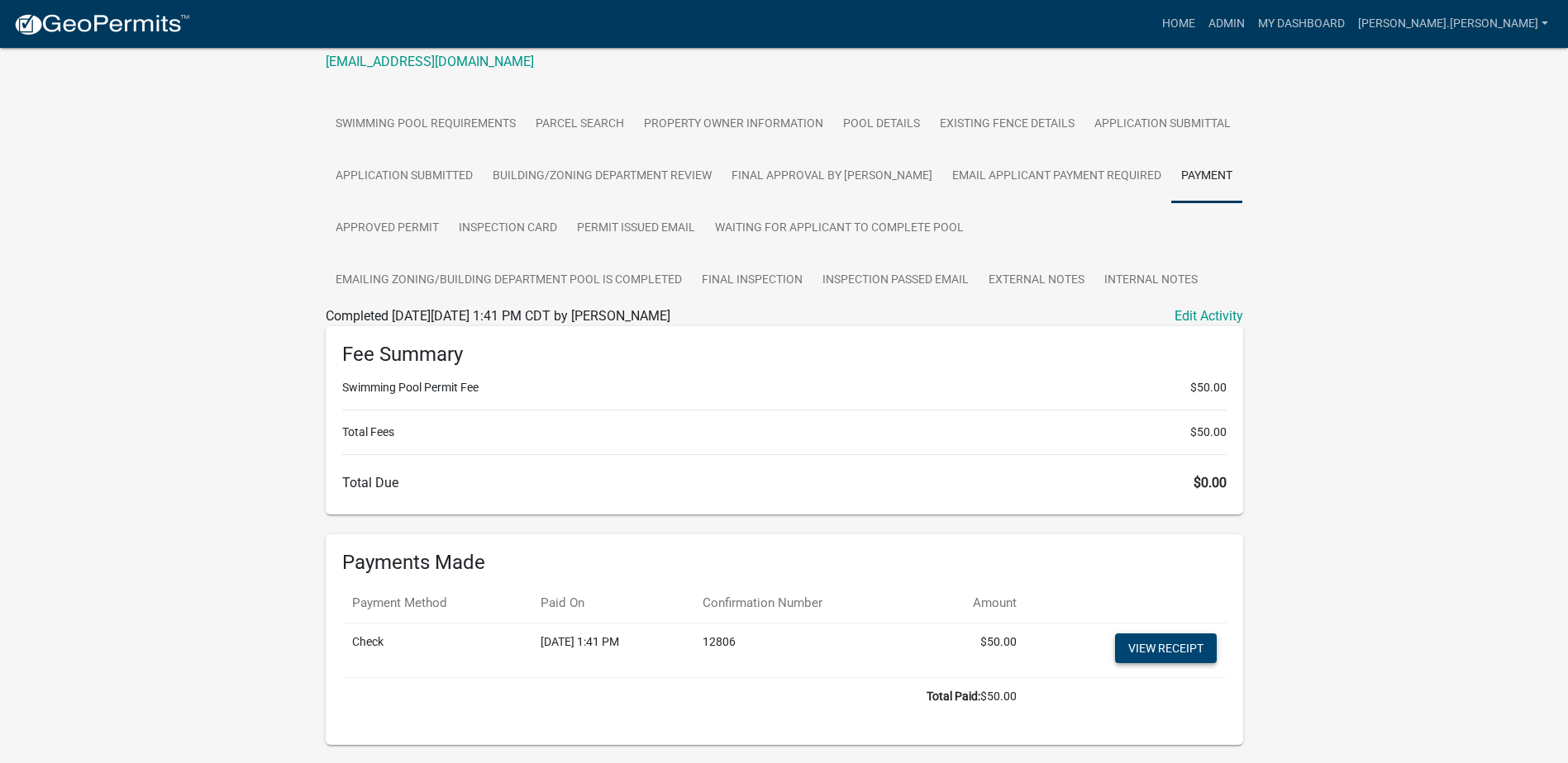
scroll to position [66, 0]
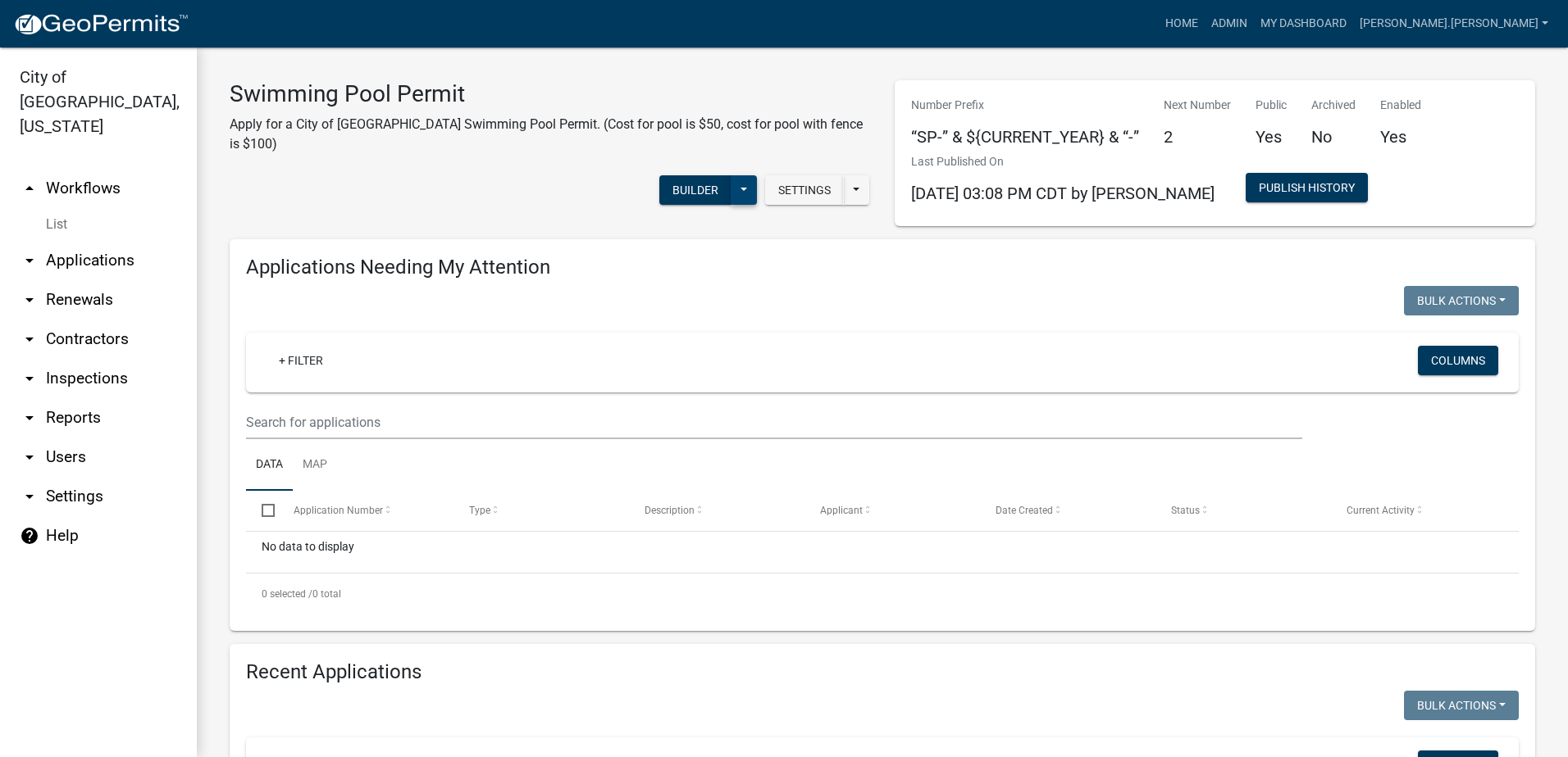
click at [733, 175] on button at bounding box center [744, 189] width 26 height 29
click at [681, 176] on button "Builder" at bounding box center [694, 189] width 72 height 29
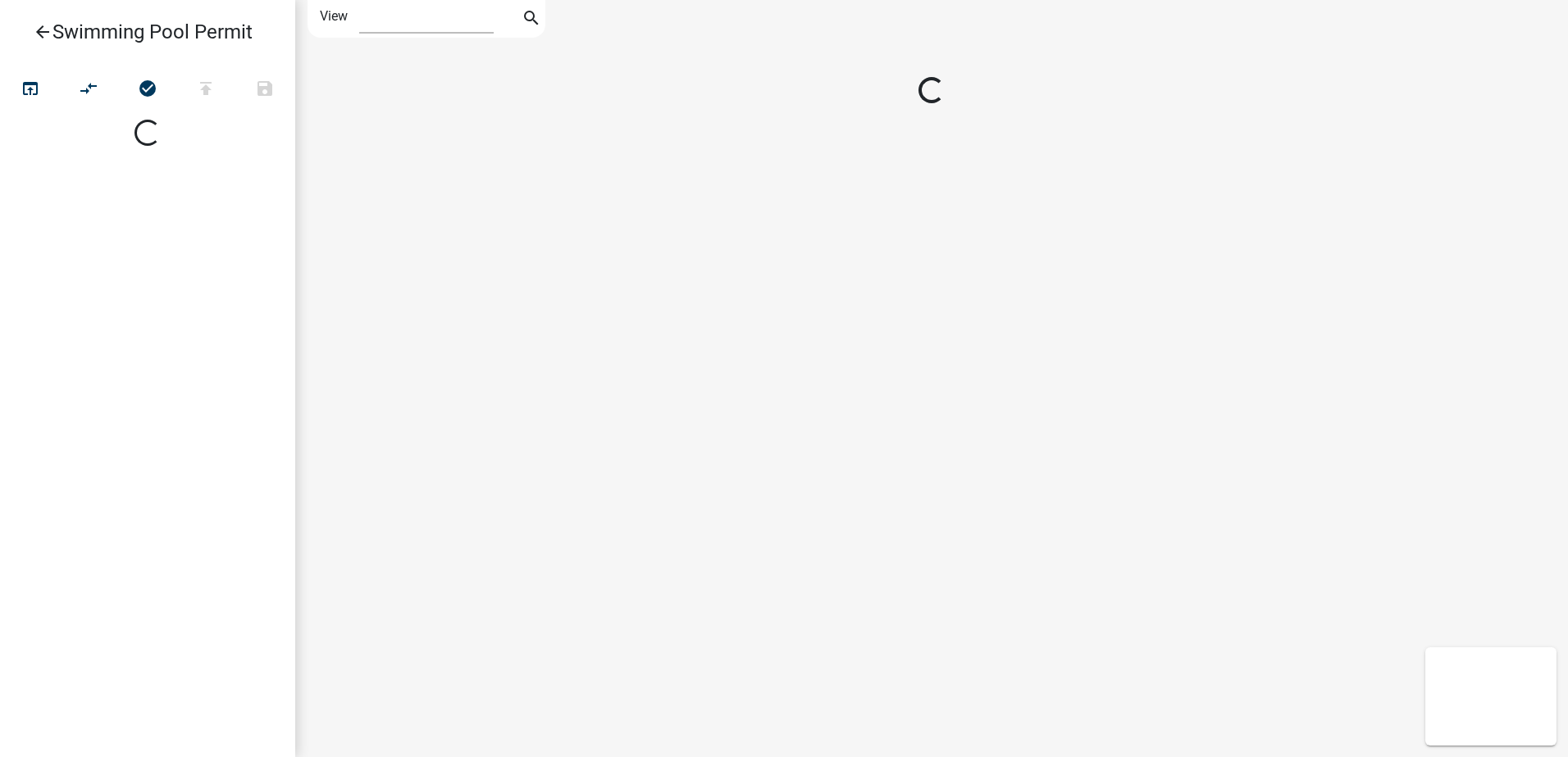
select select "1"
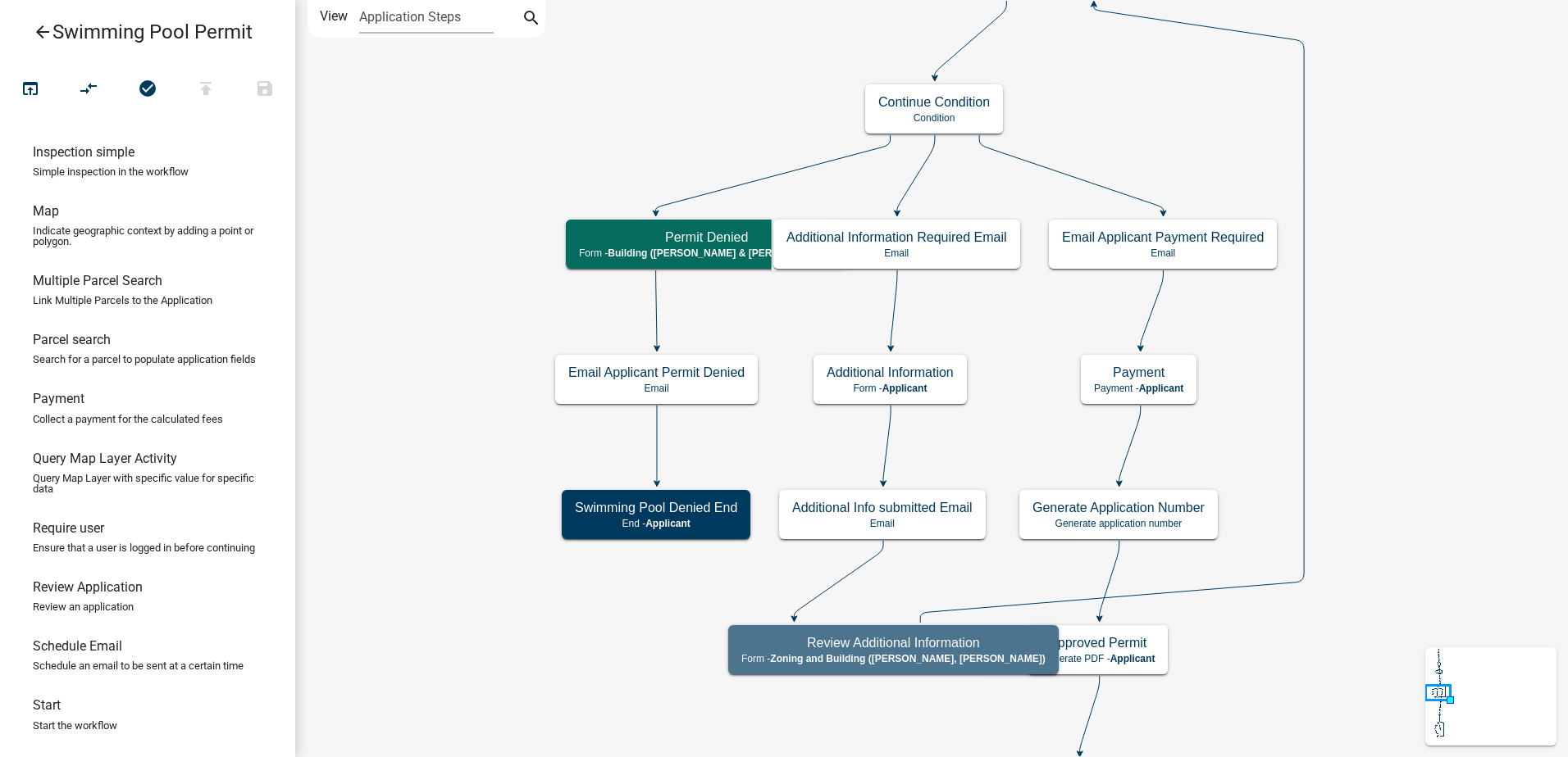
scroll to position [901, 0]
click at [219, 424] on p "Collect a payment for the calculated fees" at bounding box center [127, 419] width 190 height 10
click at [69, 407] on h6 "Payment" at bounding box center [58, 398] width 52 height 16
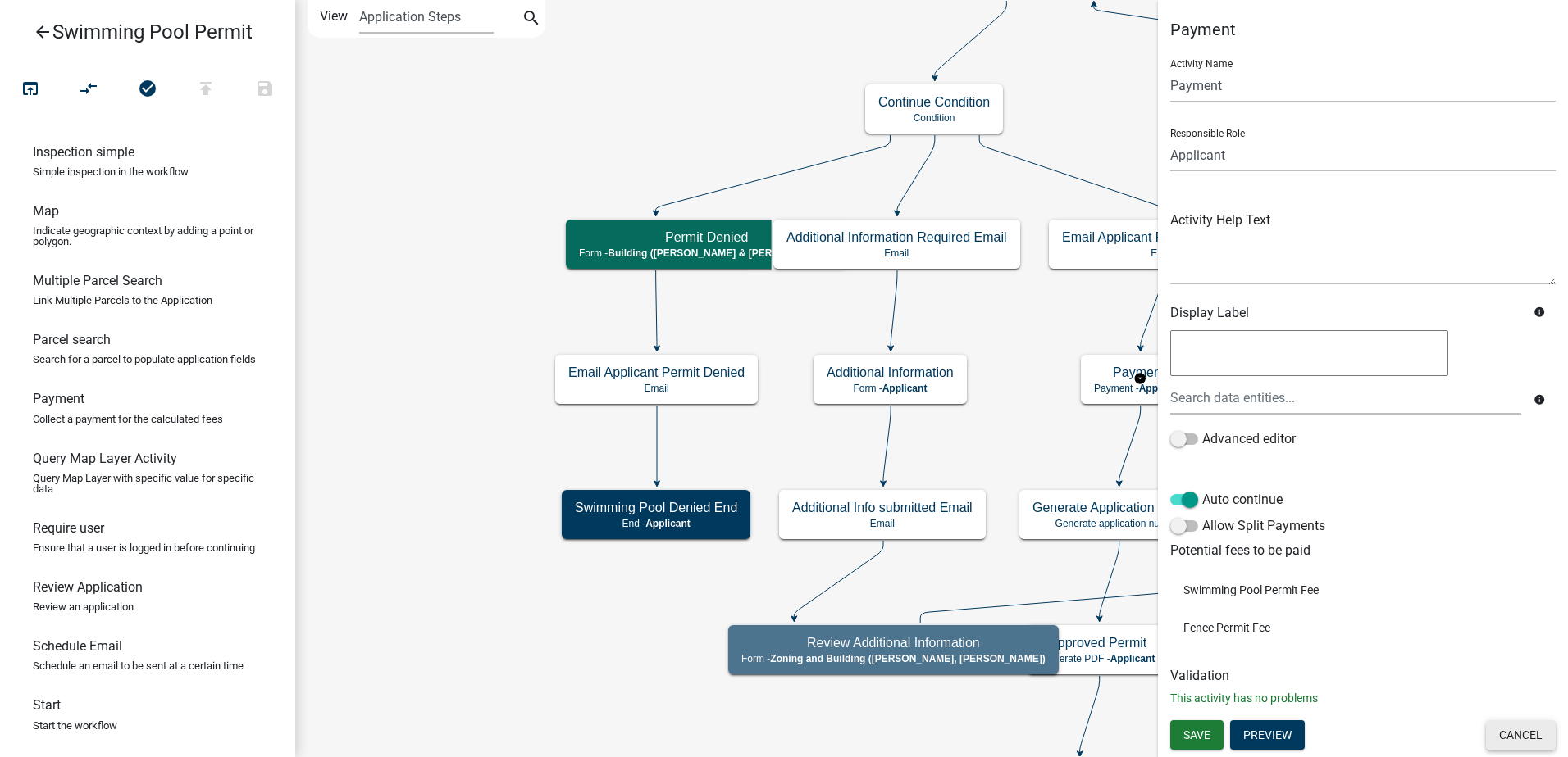
click at [1516, 731] on button "Cancel" at bounding box center [1520, 735] width 69 height 29
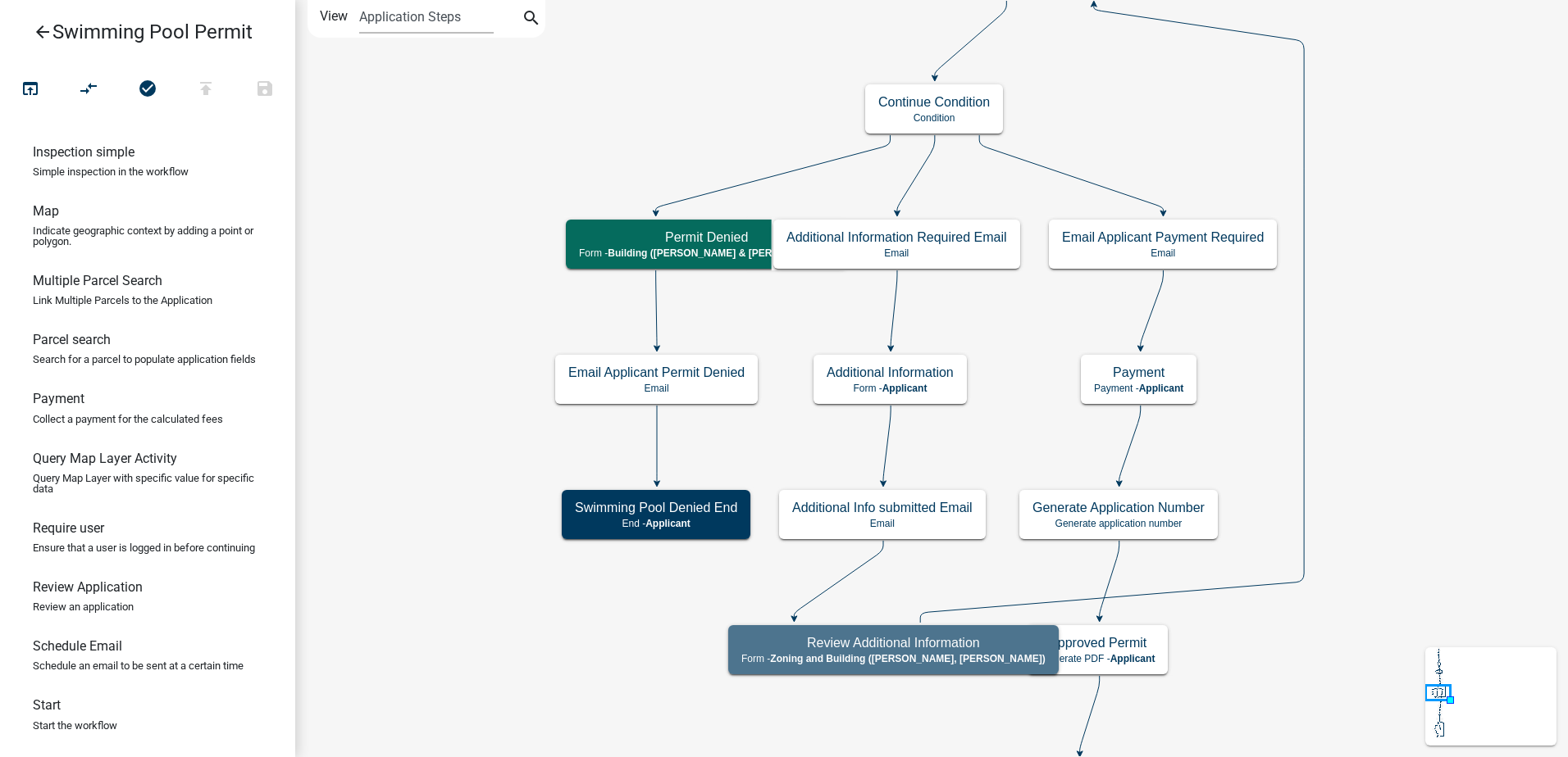
click at [41, 22] on icon "arrow_back" at bounding box center [42, 34] width 20 height 22
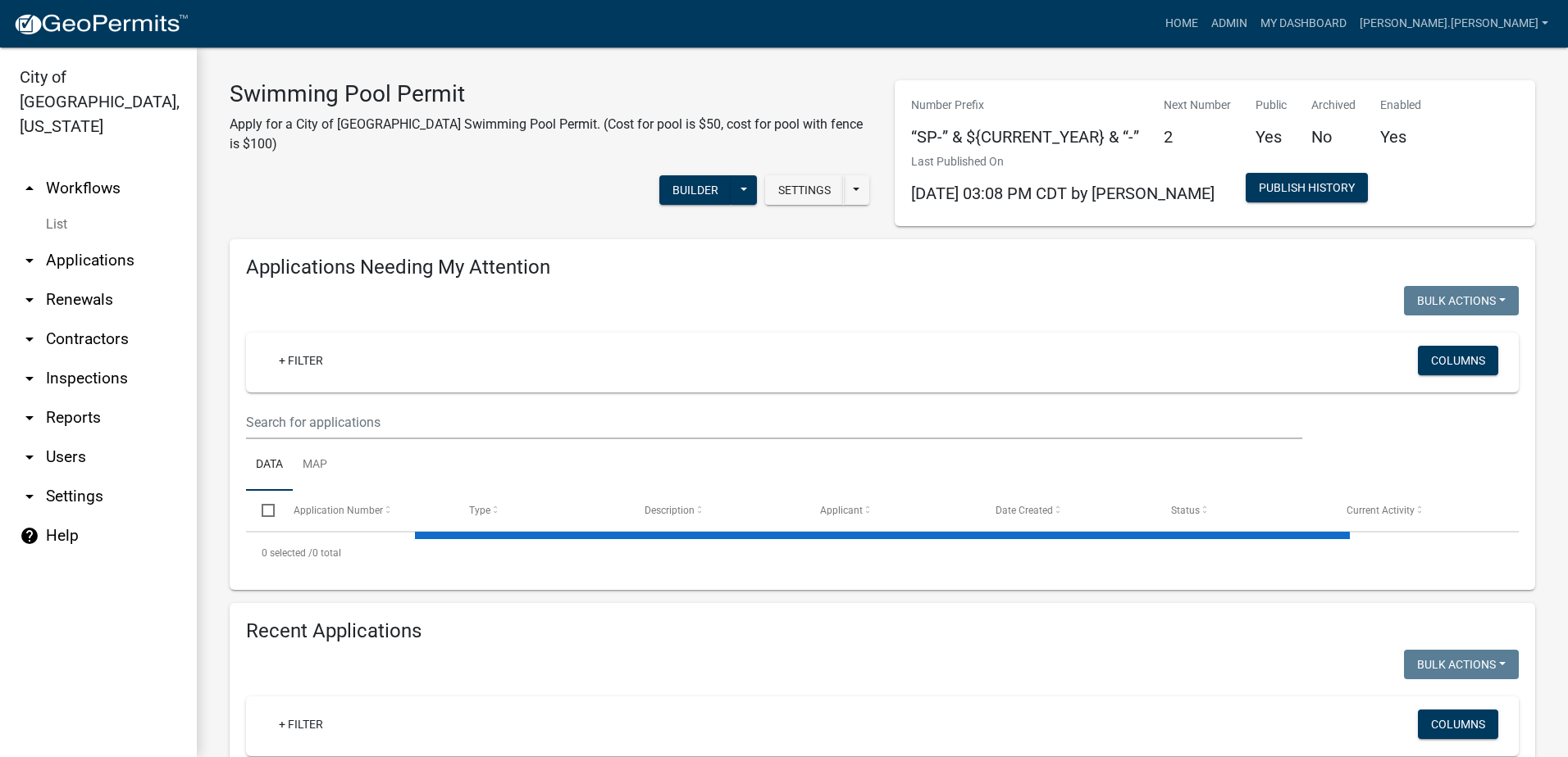
click at [52, 398] on link "arrow_drop_down Reports" at bounding box center [98, 418] width 197 height 39
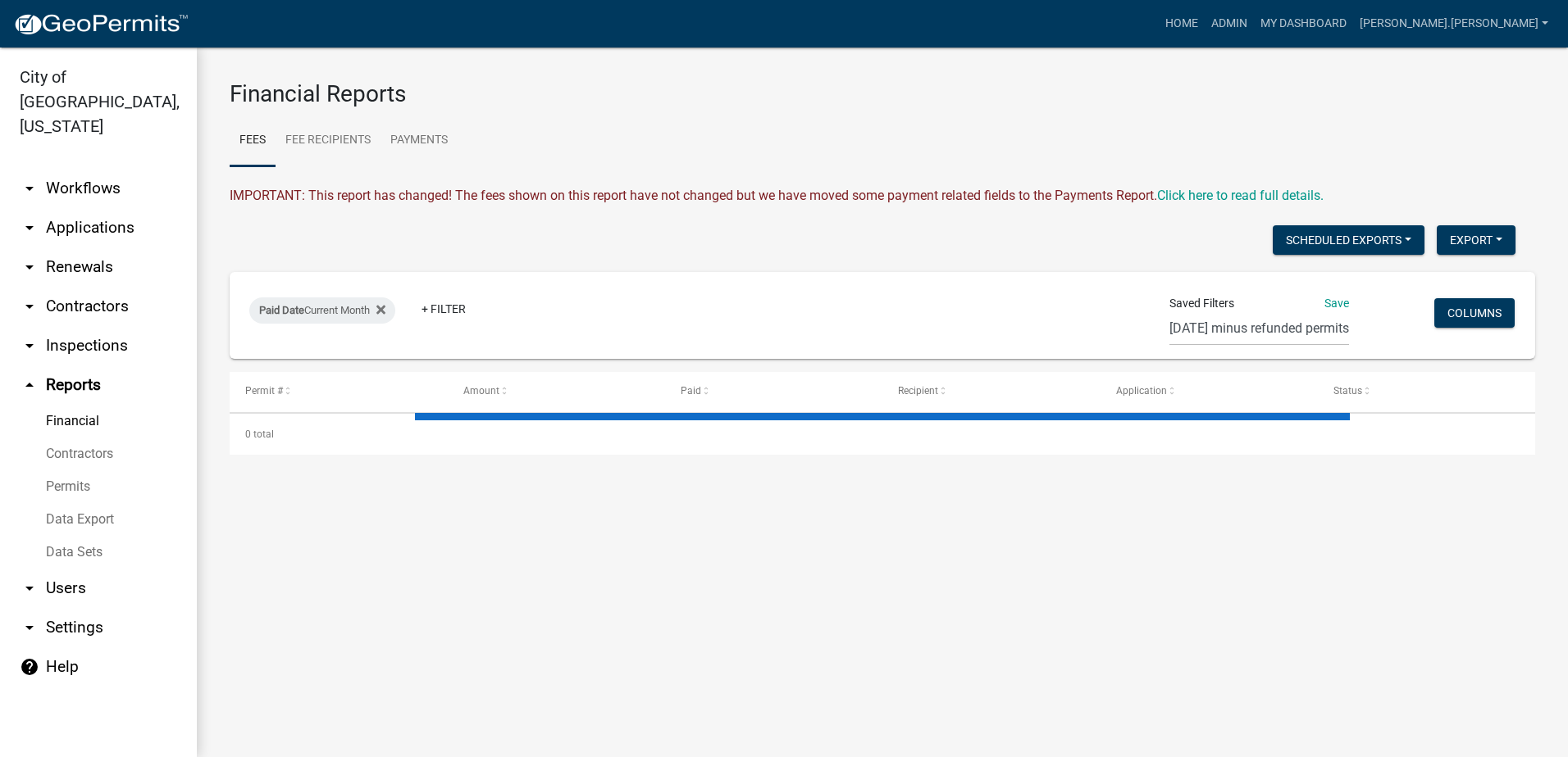
click at [94, 405] on link "Financial" at bounding box center [98, 421] width 197 height 33
click at [346, 144] on link "Fee Recipients" at bounding box center [328, 141] width 105 height 52
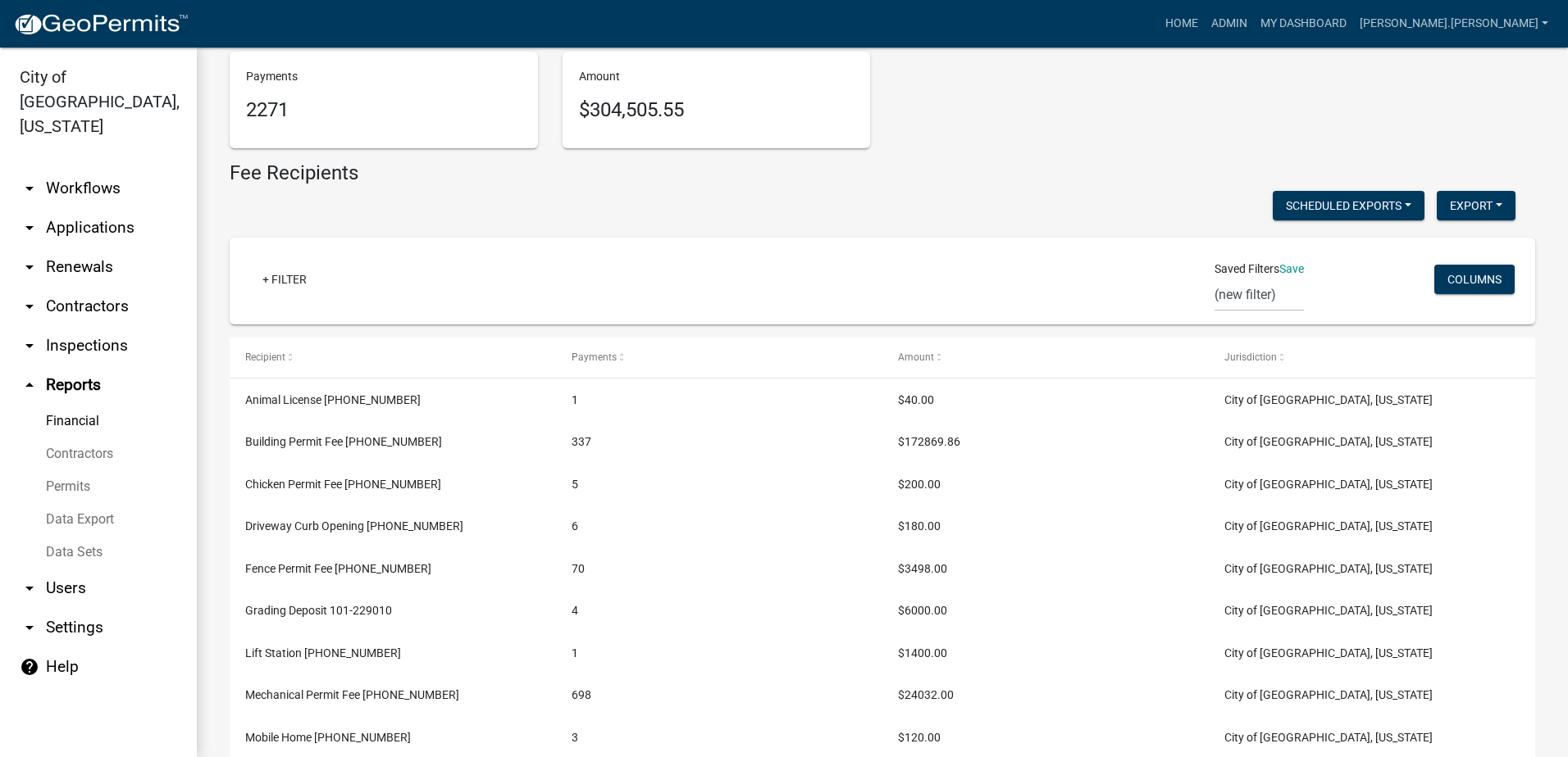
scroll to position [113, 0]
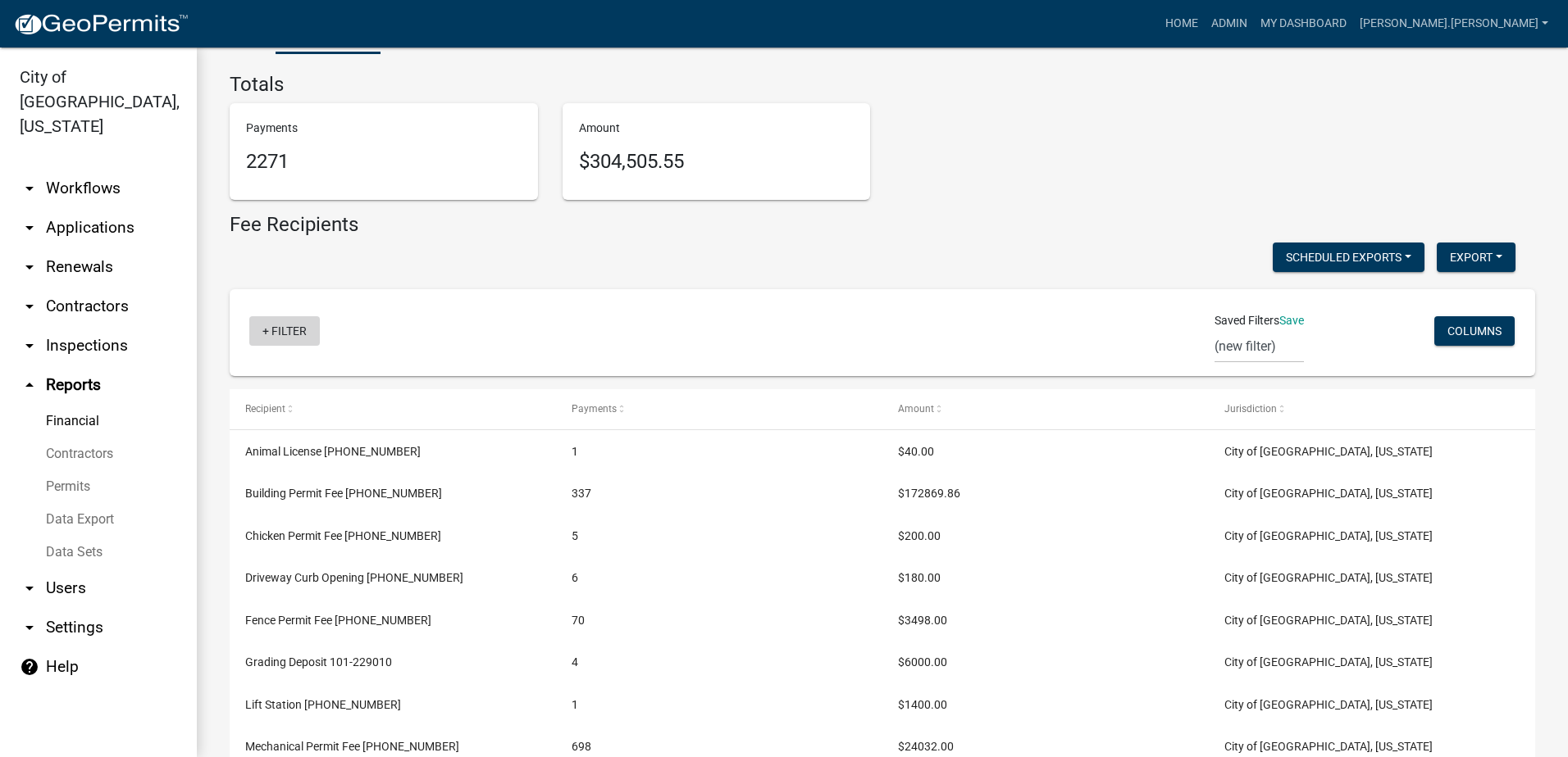
click at [275, 335] on link "+ Filter" at bounding box center [284, 331] width 70 height 29
click at [428, 283] on div "Totals Payments 2271 Amount $304,505.55 Fee Recipients Scheduled Exports + Crea…" at bounding box center [882, 522] width 1306 height 898
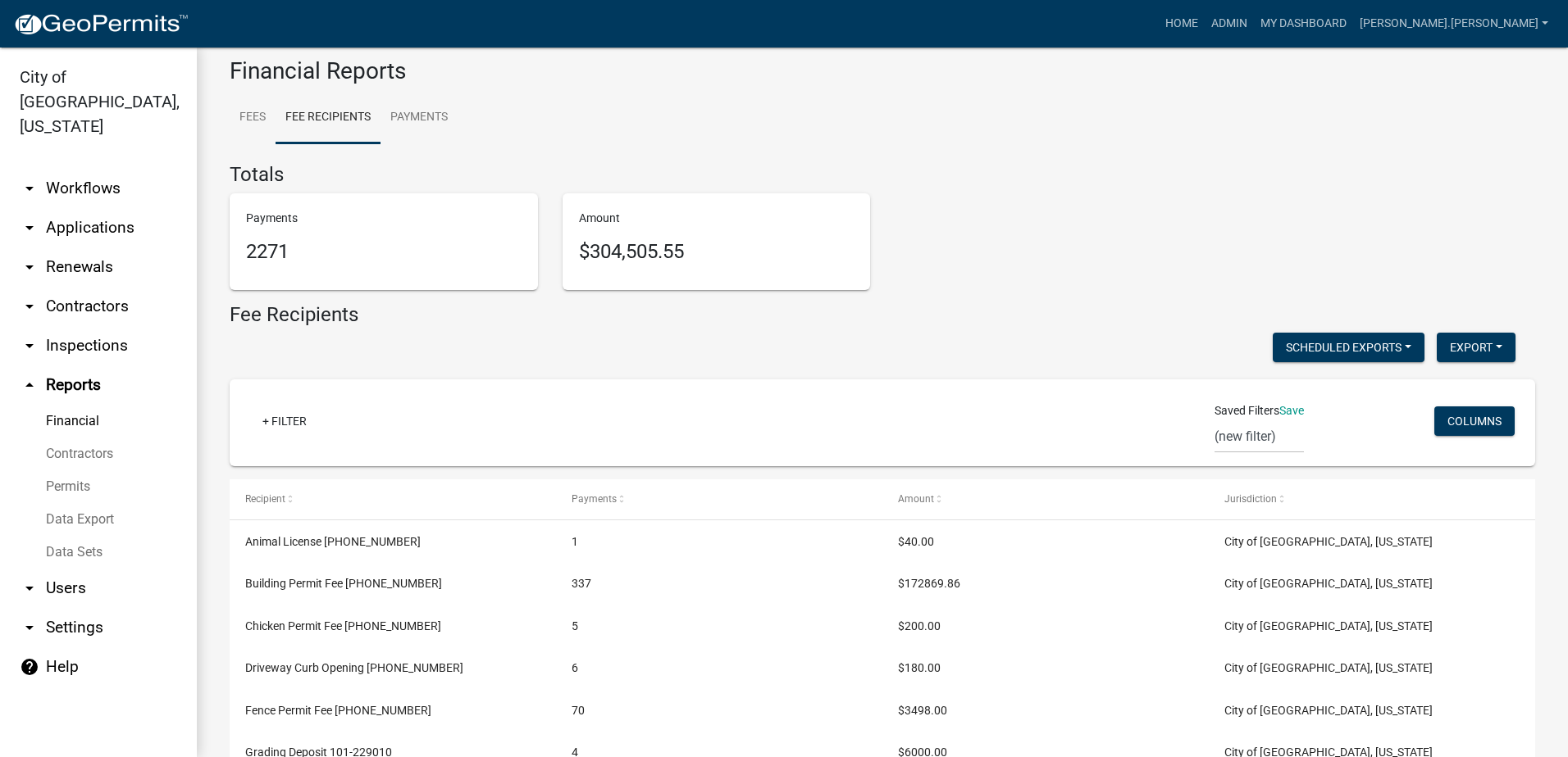
scroll to position [0, 0]
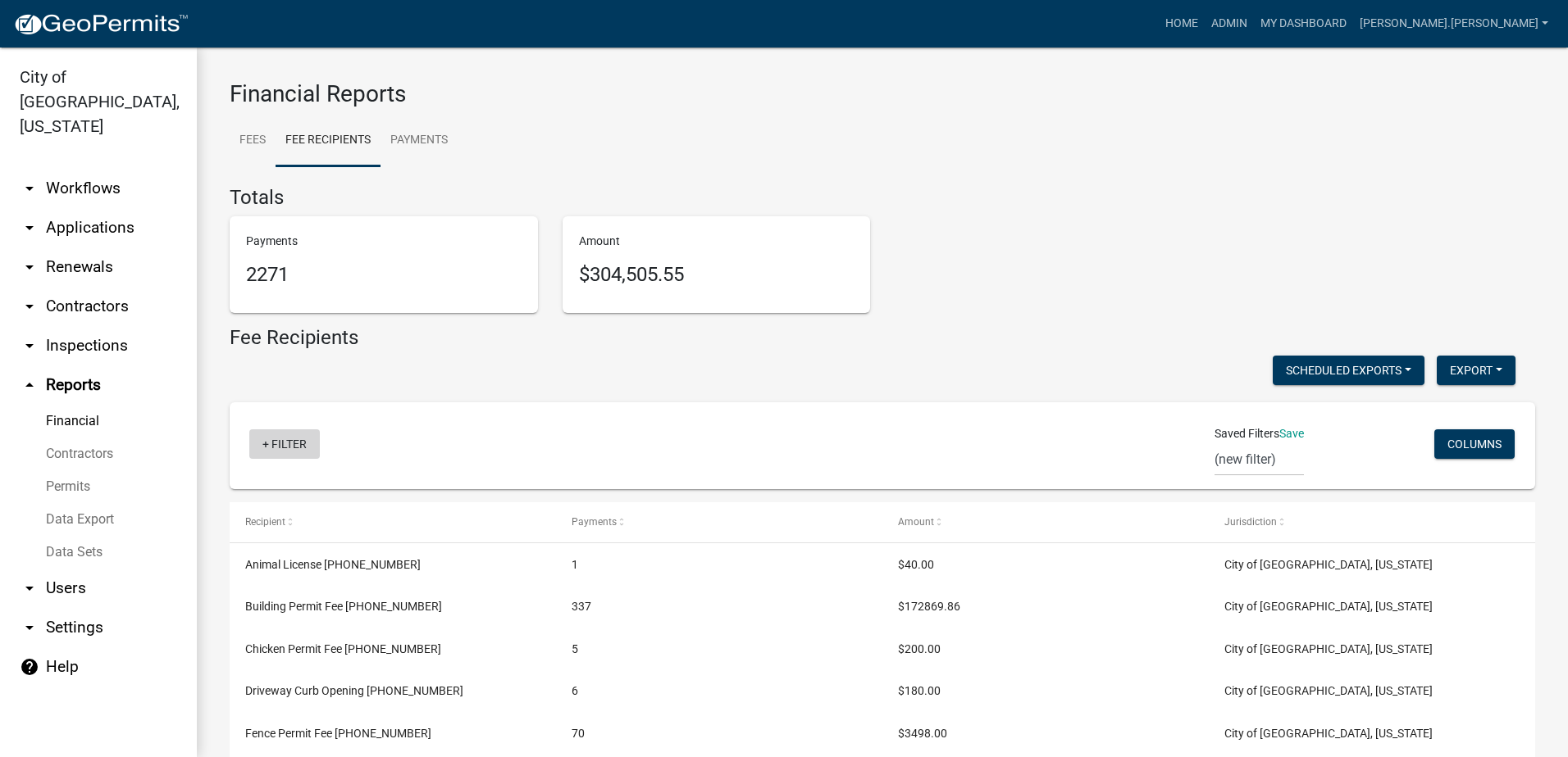
click at [285, 442] on link "+ Filter" at bounding box center [284, 443] width 70 height 29
click at [272, 490] on input "text" at bounding box center [288, 490] width 150 height 34
type input "pool"
click at [369, 386] on div "Scheduled Exports + Create New Export Excel Format (.xlsx) CSV Format (.csv)" at bounding box center [873, 373] width 1310 height 34
click at [268, 457] on link "+ Filter" at bounding box center [284, 443] width 70 height 29
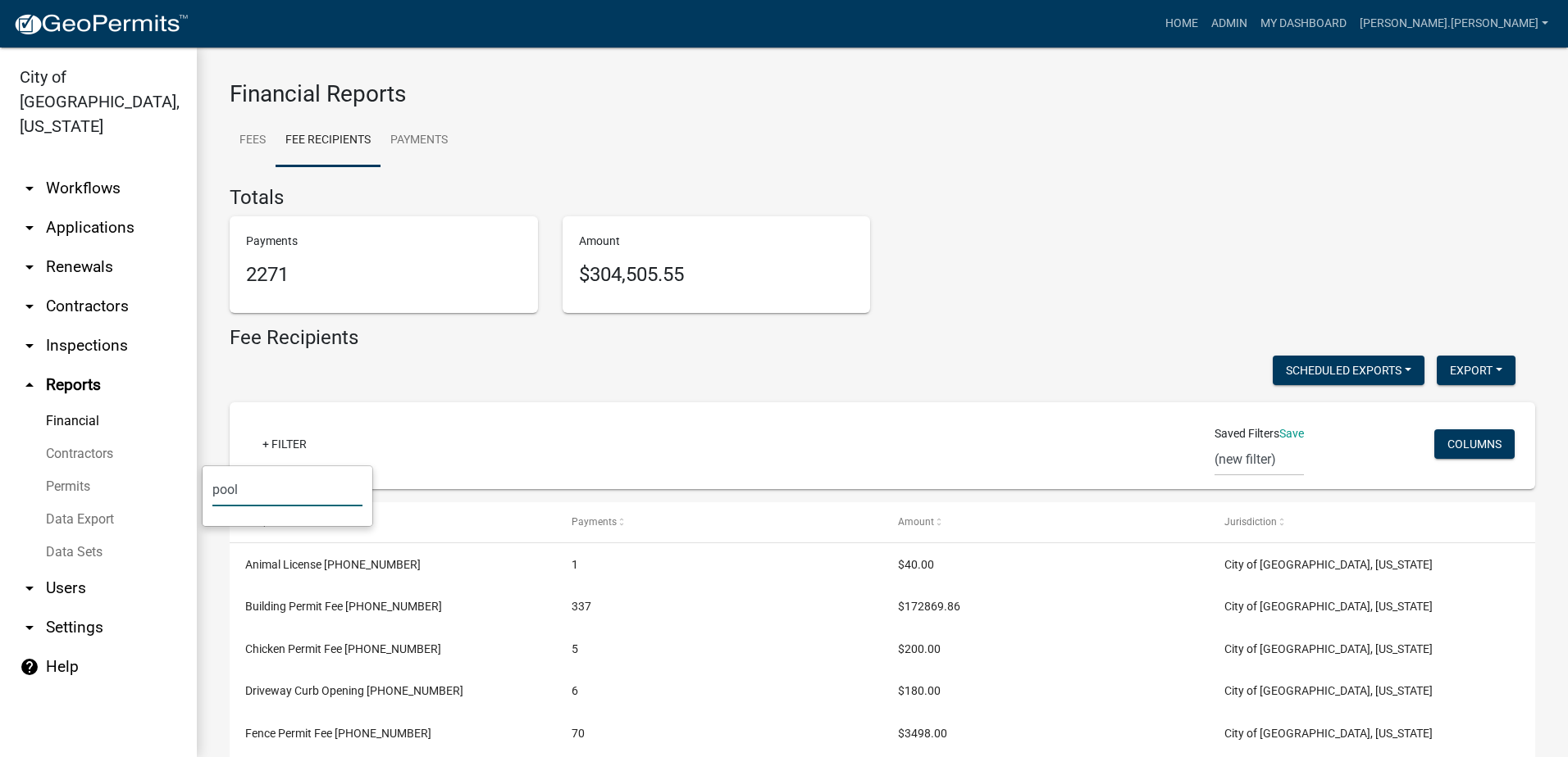
click at [285, 486] on input "pool" at bounding box center [288, 490] width 150 height 34
click at [523, 396] on div "Totals Payments 2271 Amount $304,505.55 Fee Recipients Scheduled Exports + Crea…" at bounding box center [882, 635] width 1306 height 898
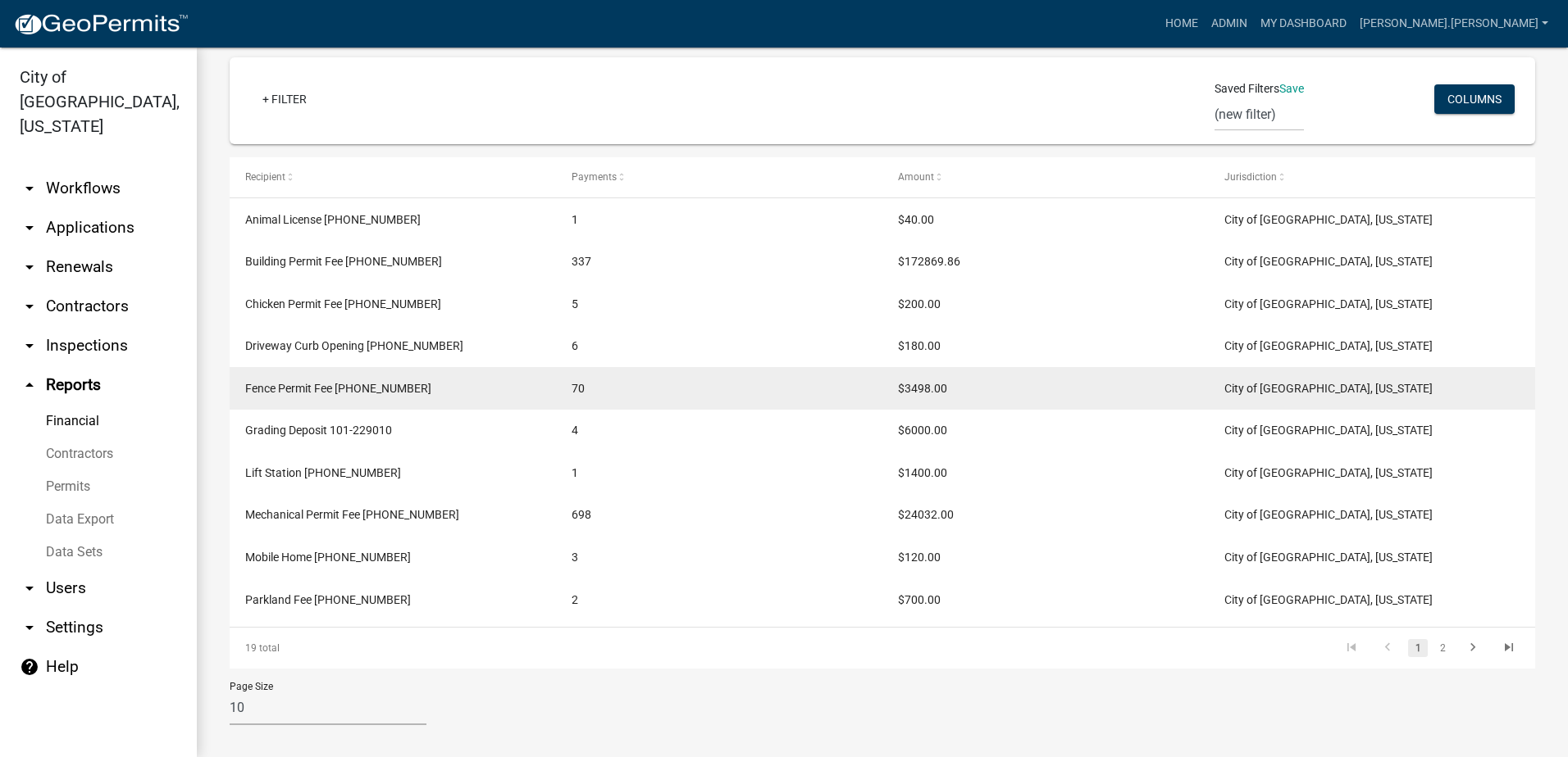
scroll to position [358, 0]
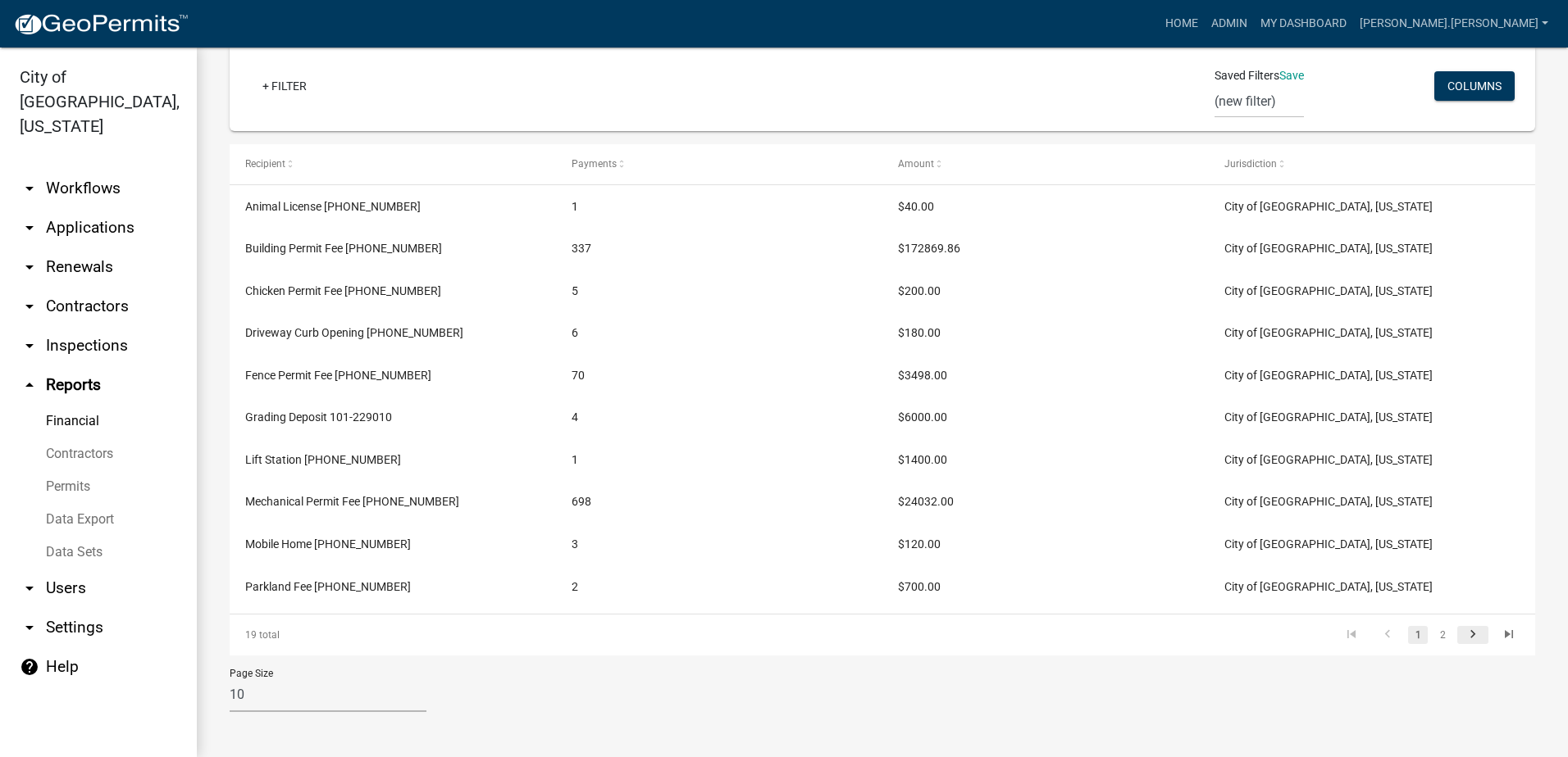
click at [1468, 639] on icon "go to next page" at bounding box center [1472, 636] width 22 height 20
